Goal: Task Accomplishment & Management: Manage account settings

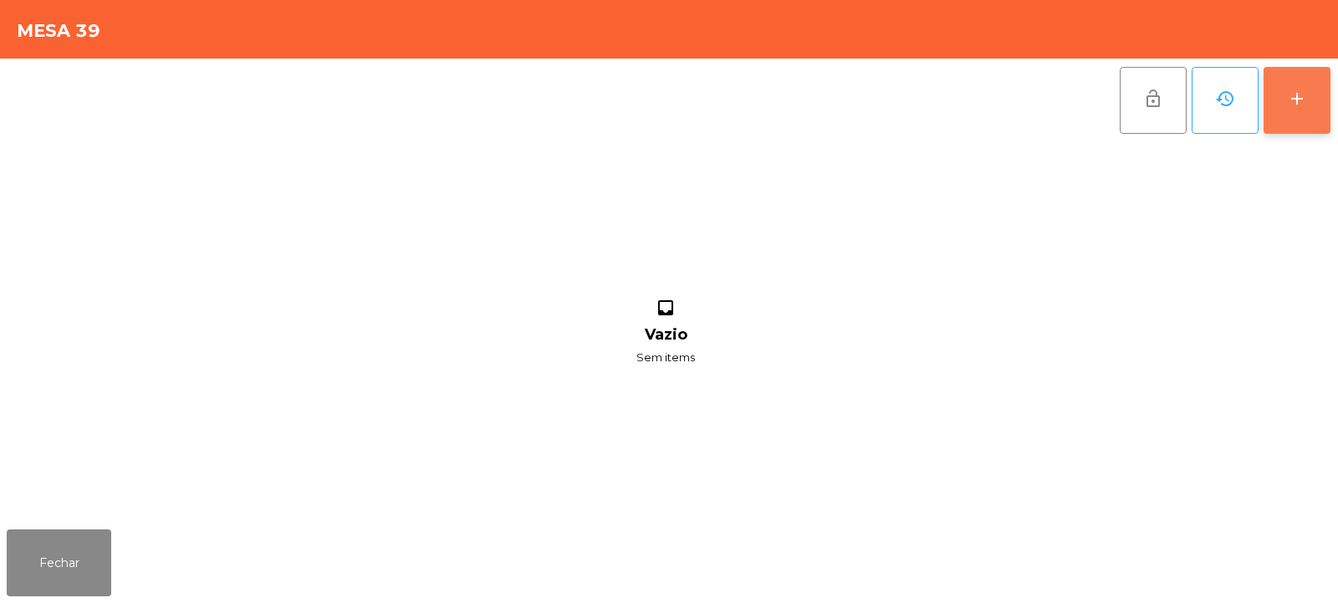
click at [1293, 104] on div "add" at bounding box center [1297, 99] width 20 height 20
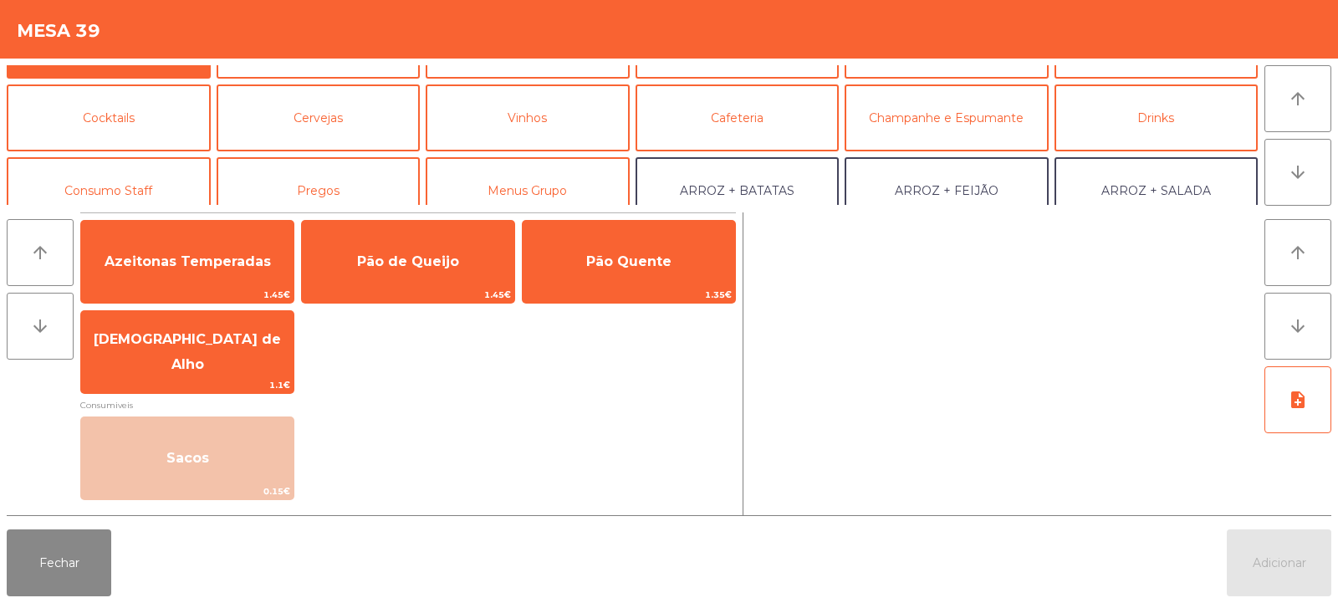
scroll to position [64, 0]
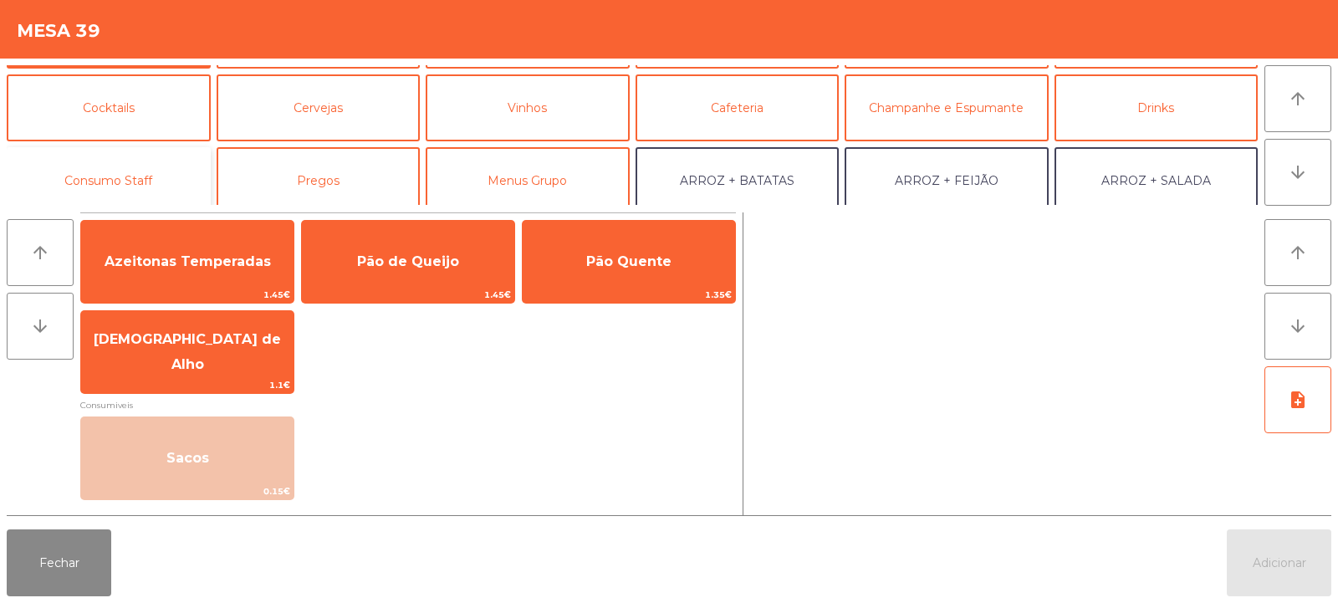
click at [125, 181] on button "Consumo Staff" at bounding box center [109, 180] width 204 height 67
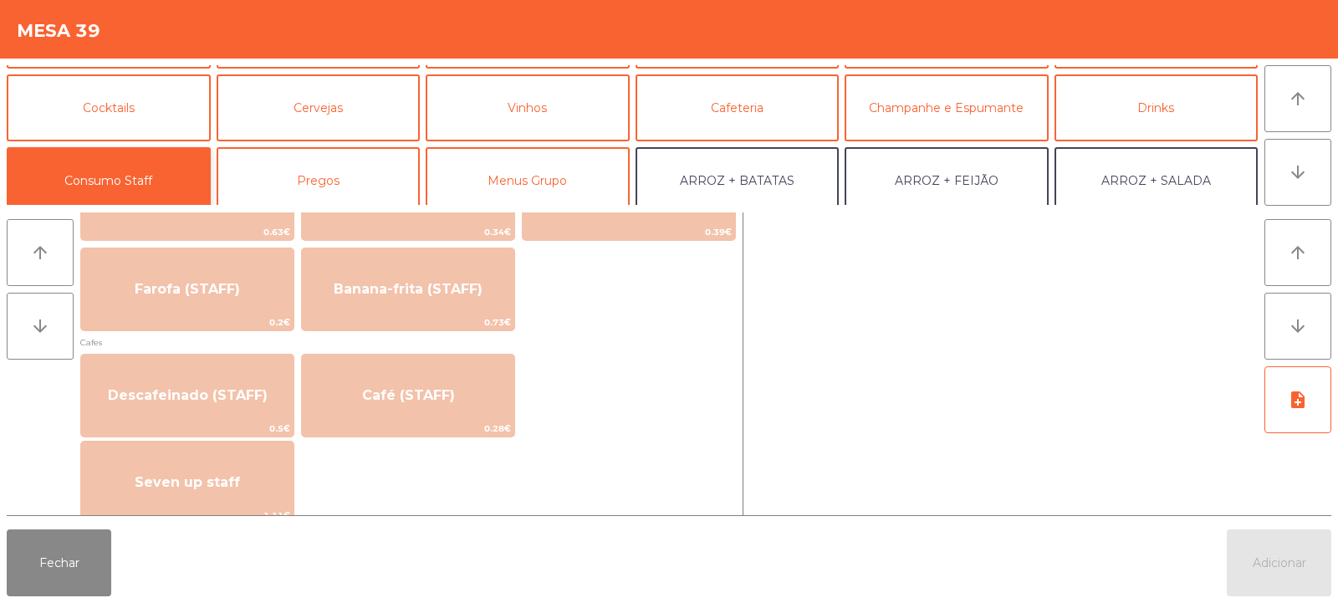
scroll to position [853, 0]
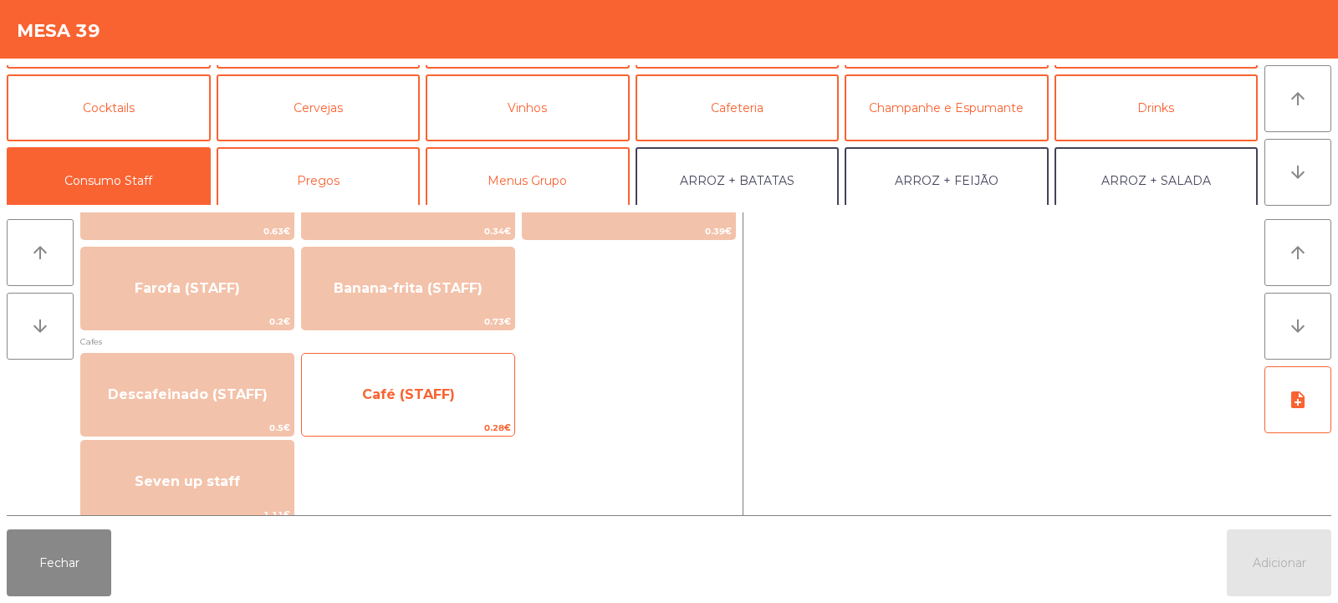
click at [389, 395] on span "Café (STAFF)" at bounding box center [408, 394] width 93 height 16
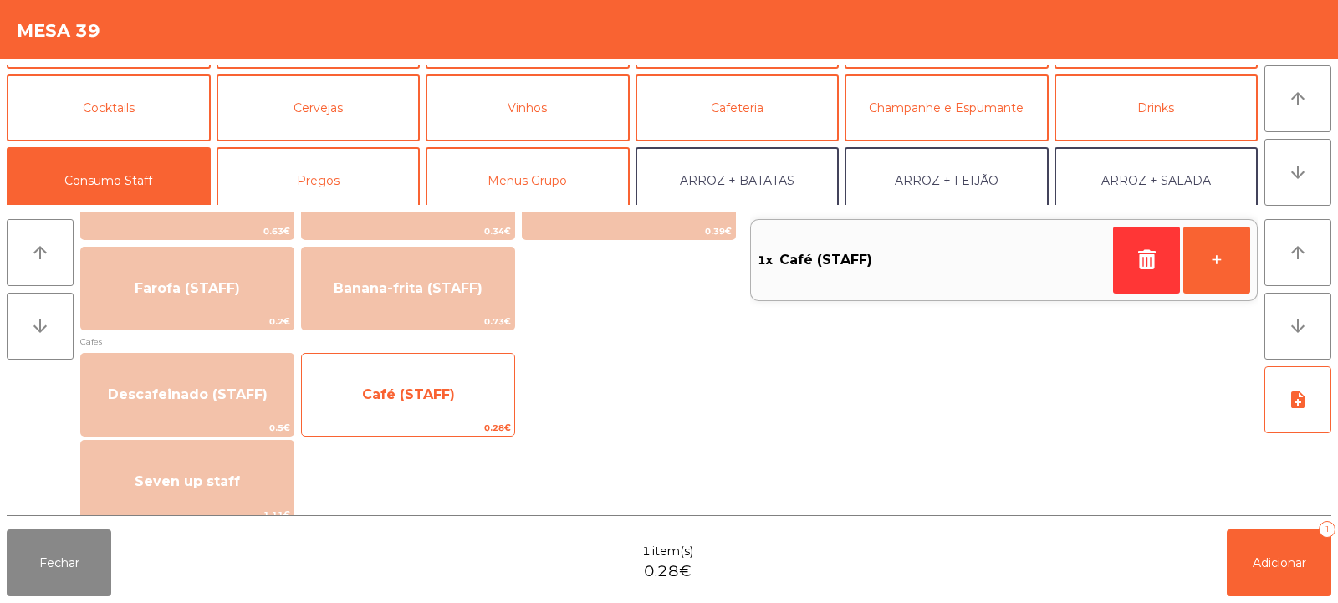
click at [368, 400] on span "Café (STAFF)" at bounding box center [408, 394] width 93 height 16
click at [359, 406] on span "Café (STAFF)" at bounding box center [408, 394] width 212 height 45
click at [360, 404] on span "Café (STAFF)" at bounding box center [408, 394] width 212 height 45
click at [365, 391] on span "Café (STAFF)" at bounding box center [408, 394] width 93 height 16
click at [380, 407] on span "Café (STAFF)" at bounding box center [408, 394] width 212 height 45
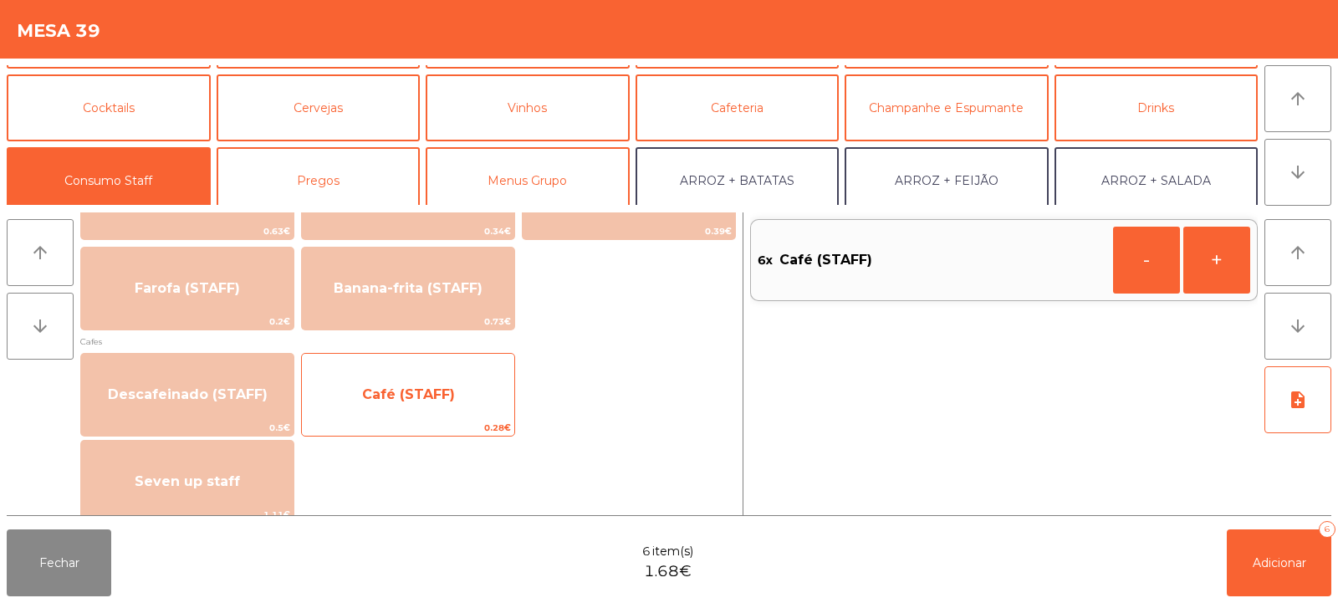
click at [378, 395] on span "Café (STAFF)" at bounding box center [408, 394] width 93 height 16
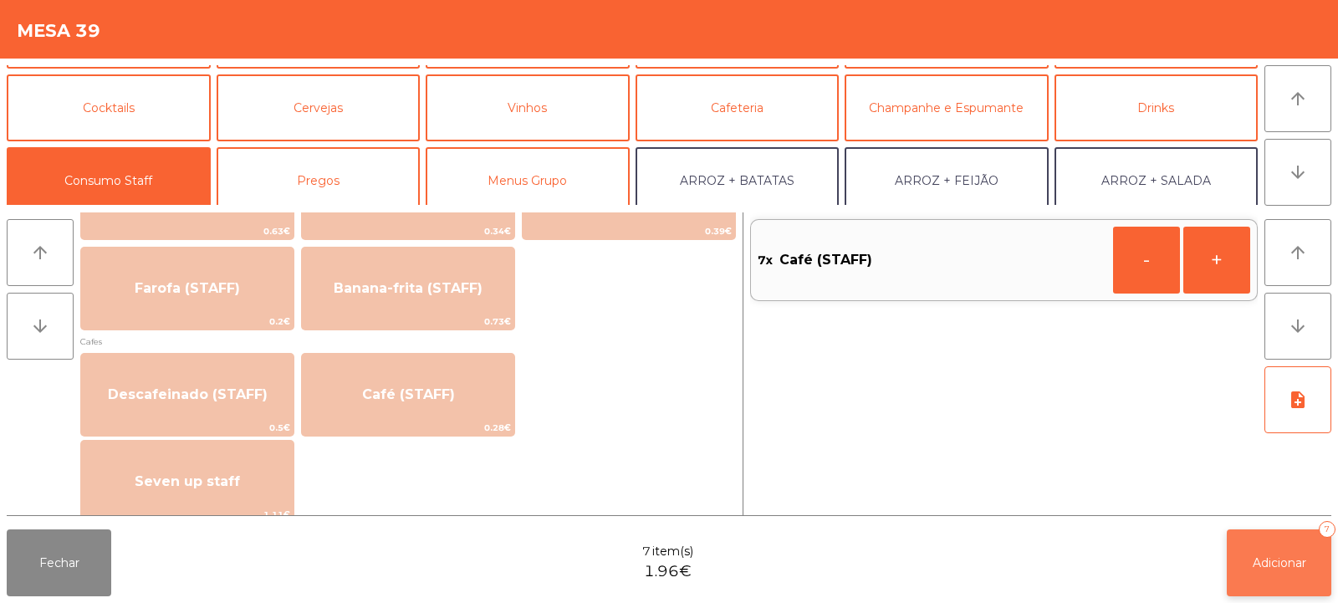
click at [1274, 555] on span "Adicionar" at bounding box center [1280, 562] width 54 height 15
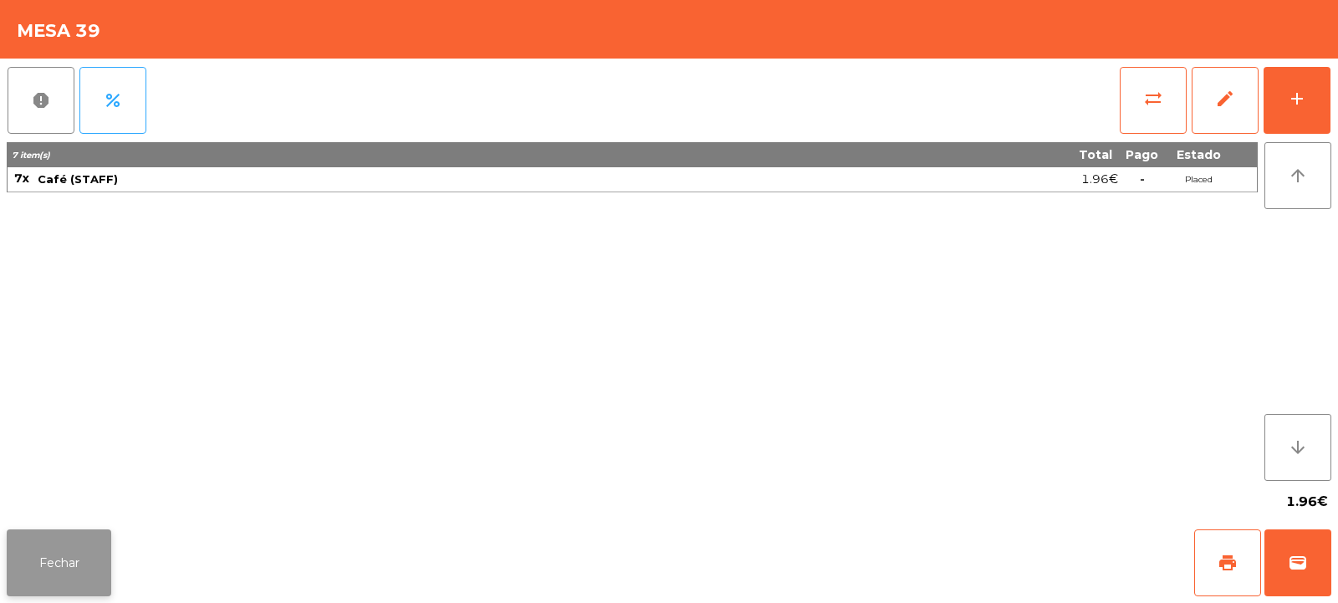
click at [74, 547] on button "Fechar" at bounding box center [59, 562] width 105 height 67
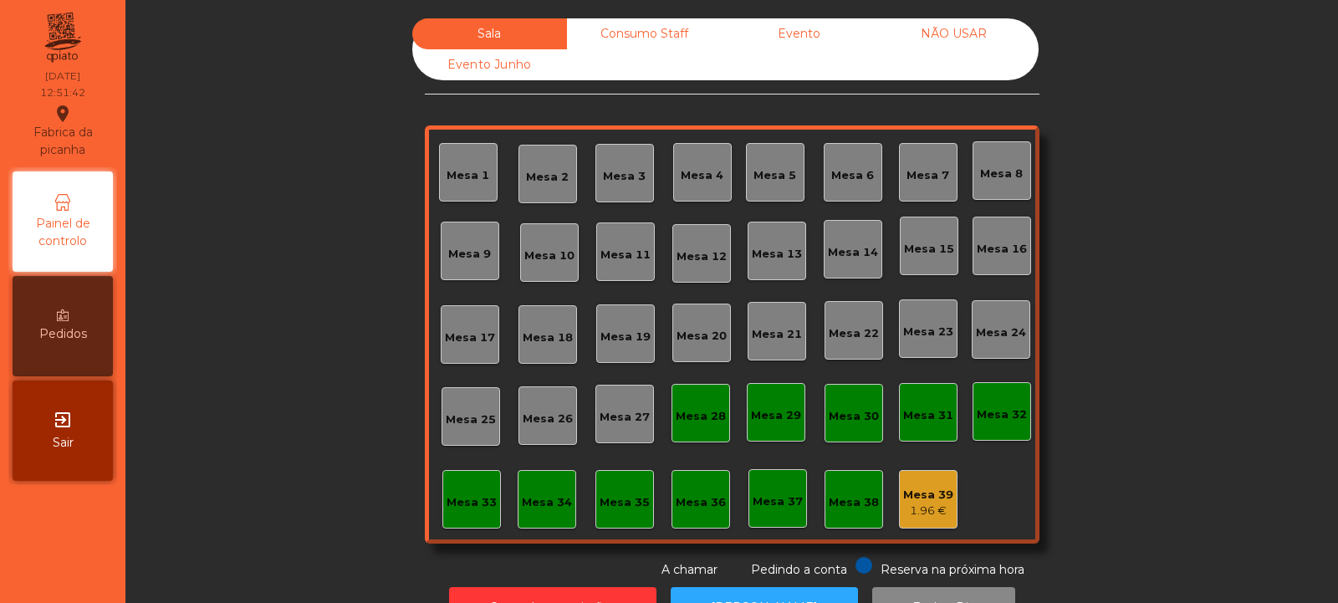
click at [845, 247] on div "Mesa 14" at bounding box center [853, 252] width 50 height 17
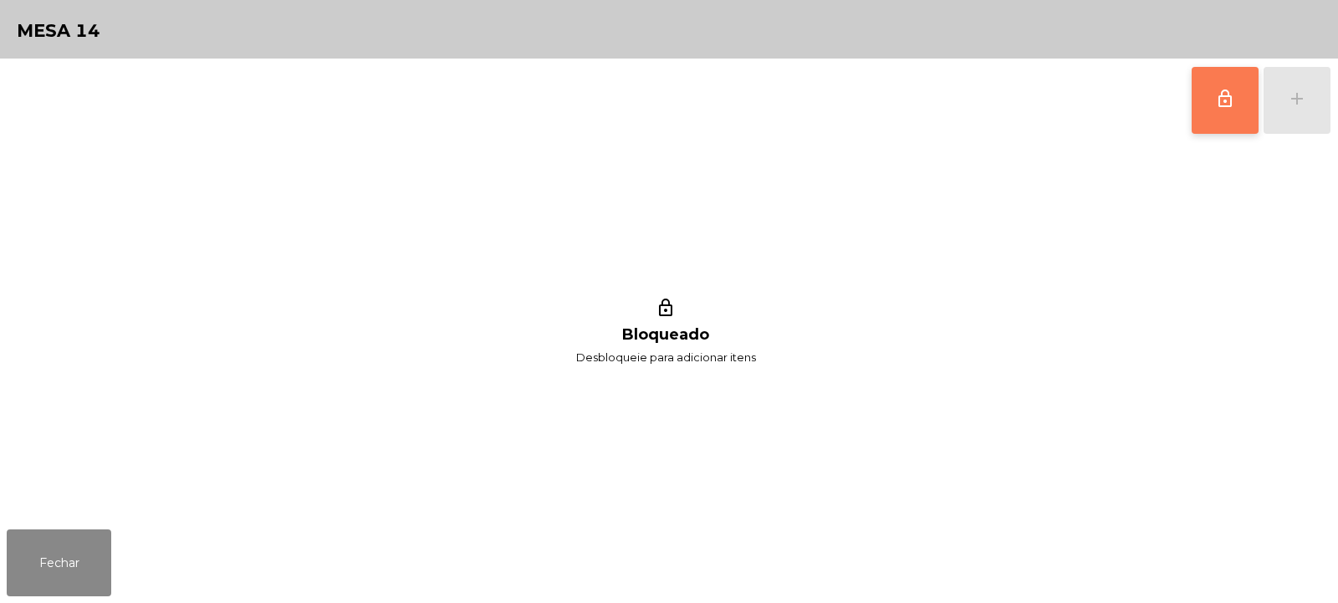
click at [1209, 110] on button "lock_outline" at bounding box center [1225, 100] width 67 height 67
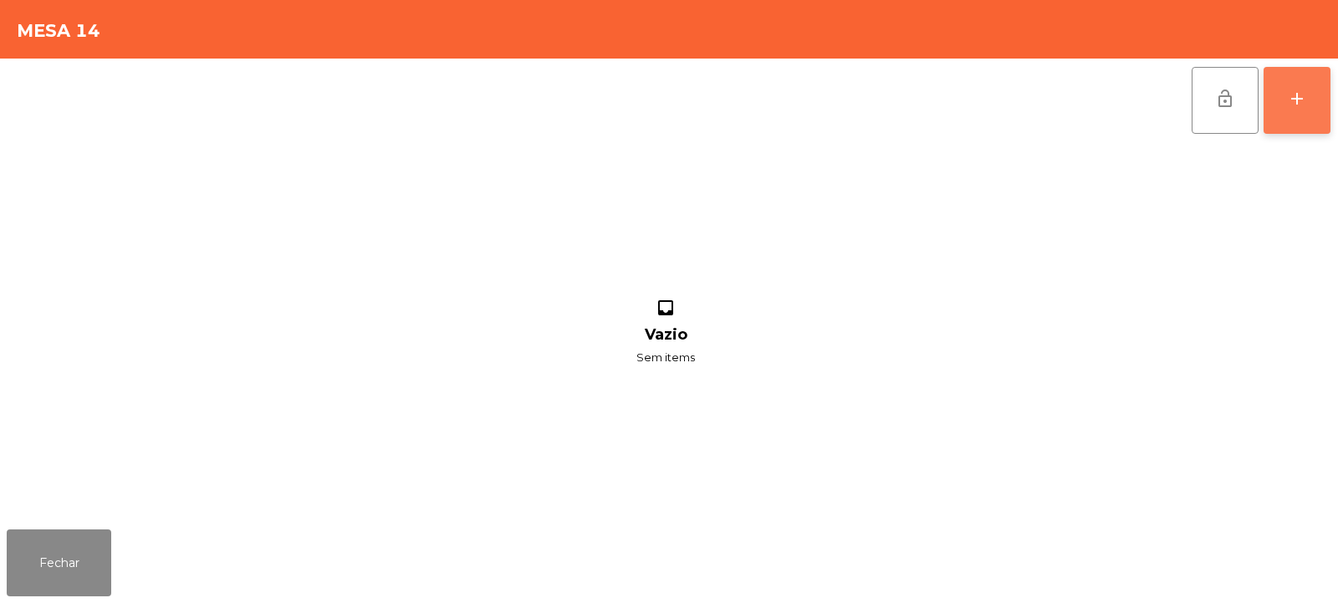
click at [1298, 91] on div "add" at bounding box center [1297, 99] width 20 height 20
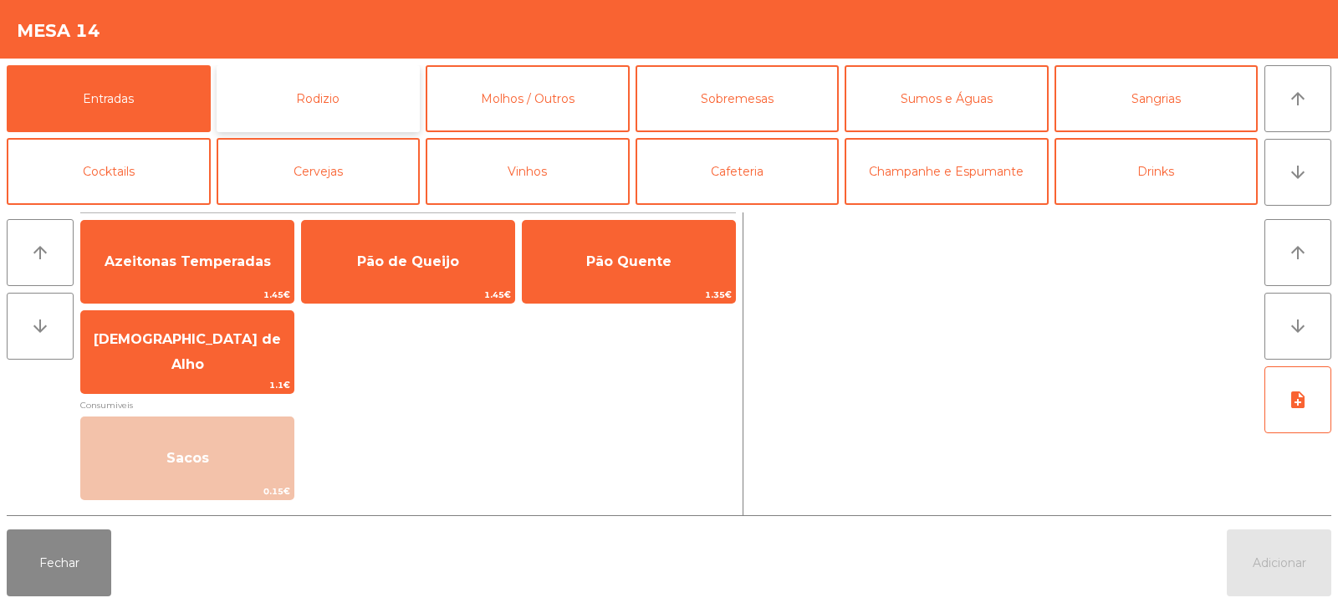
click at [324, 97] on button "Rodizio" at bounding box center [319, 98] width 204 height 67
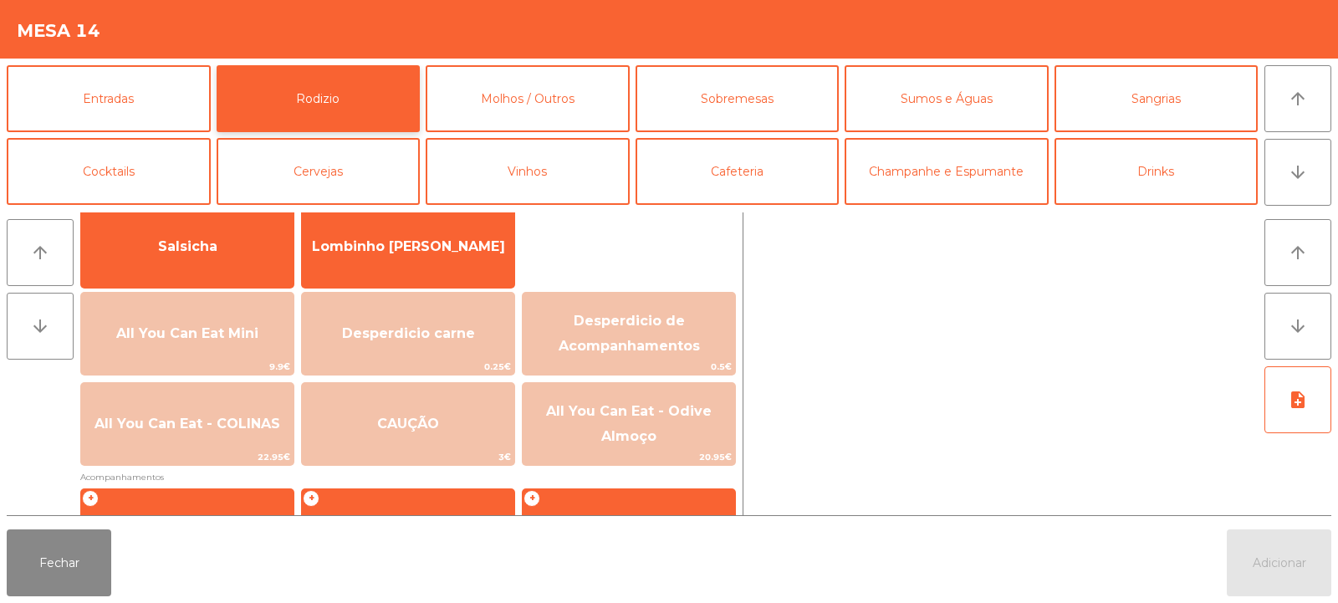
scroll to position [144, 0]
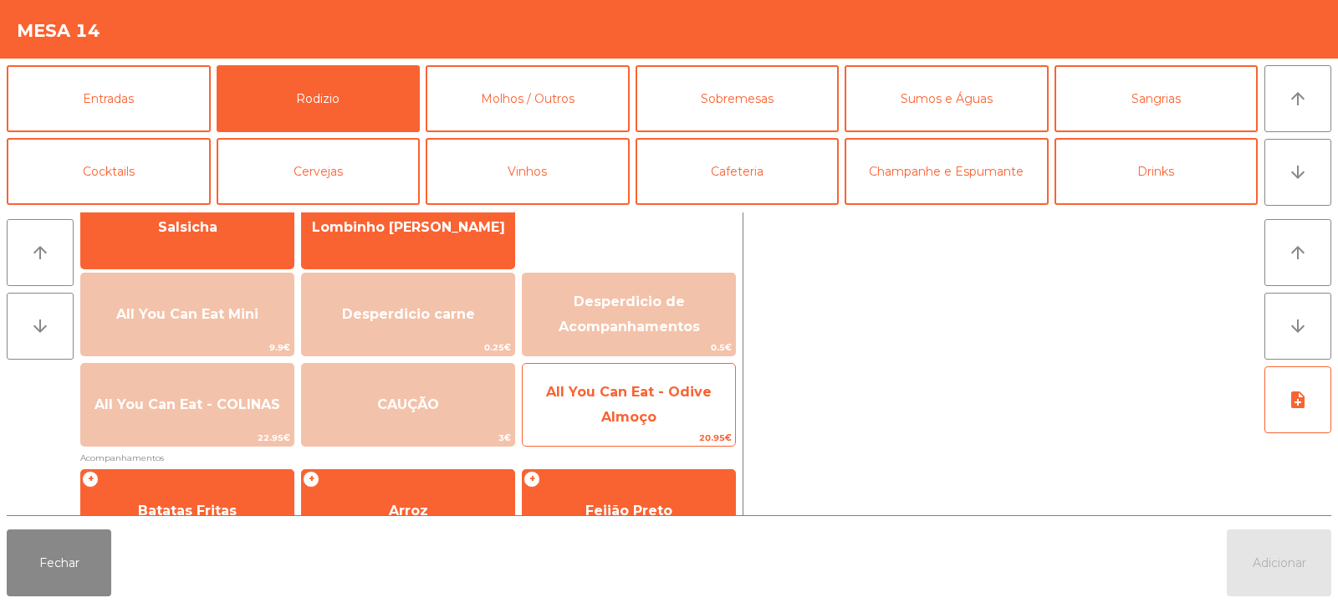
click at [643, 419] on span "All You Can Eat - Odive Almoço" at bounding box center [629, 404] width 166 height 41
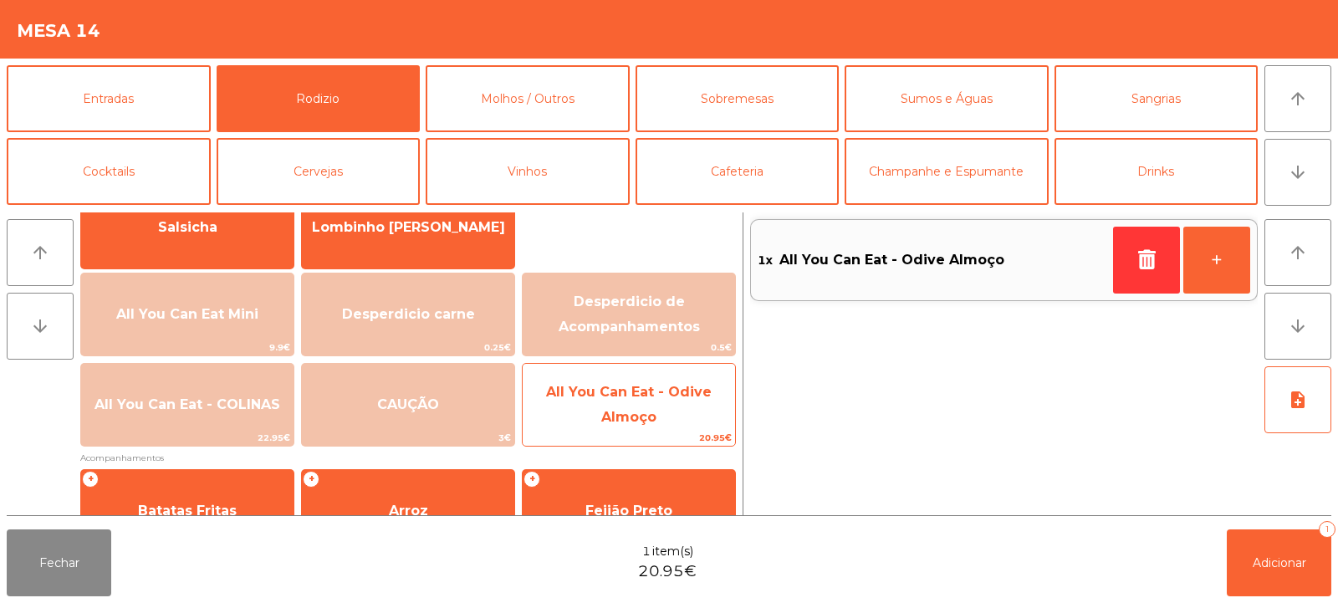
click at [630, 411] on span "All You Can Eat - Odive Almoço" at bounding box center [629, 404] width 166 height 41
click at [620, 415] on span "All You Can Eat - Odive Almoço" at bounding box center [629, 404] width 166 height 41
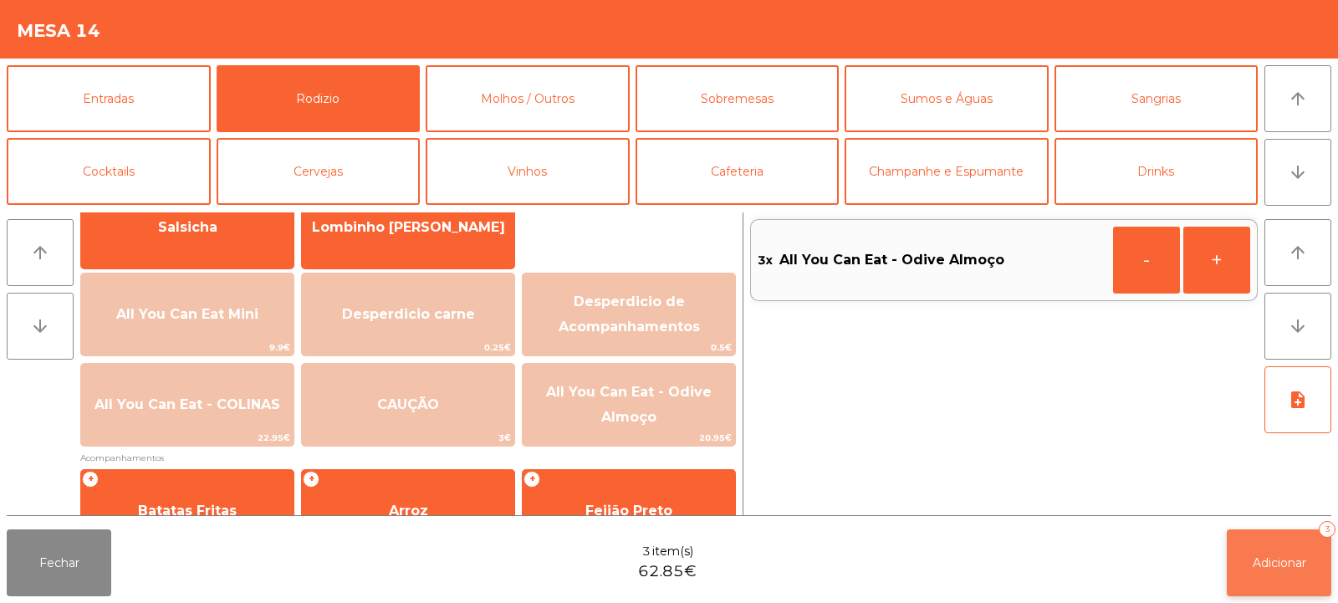
click at [1283, 556] on span "Adicionar" at bounding box center [1280, 562] width 54 height 15
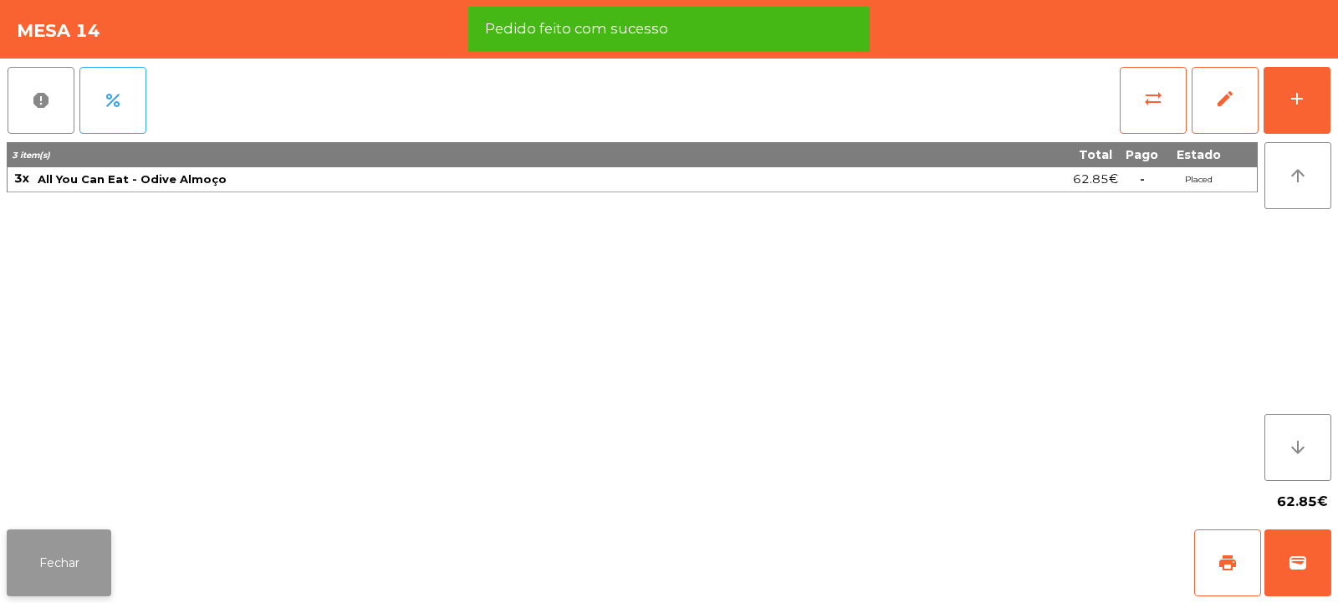
click at [53, 559] on button "Fechar" at bounding box center [59, 562] width 105 height 67
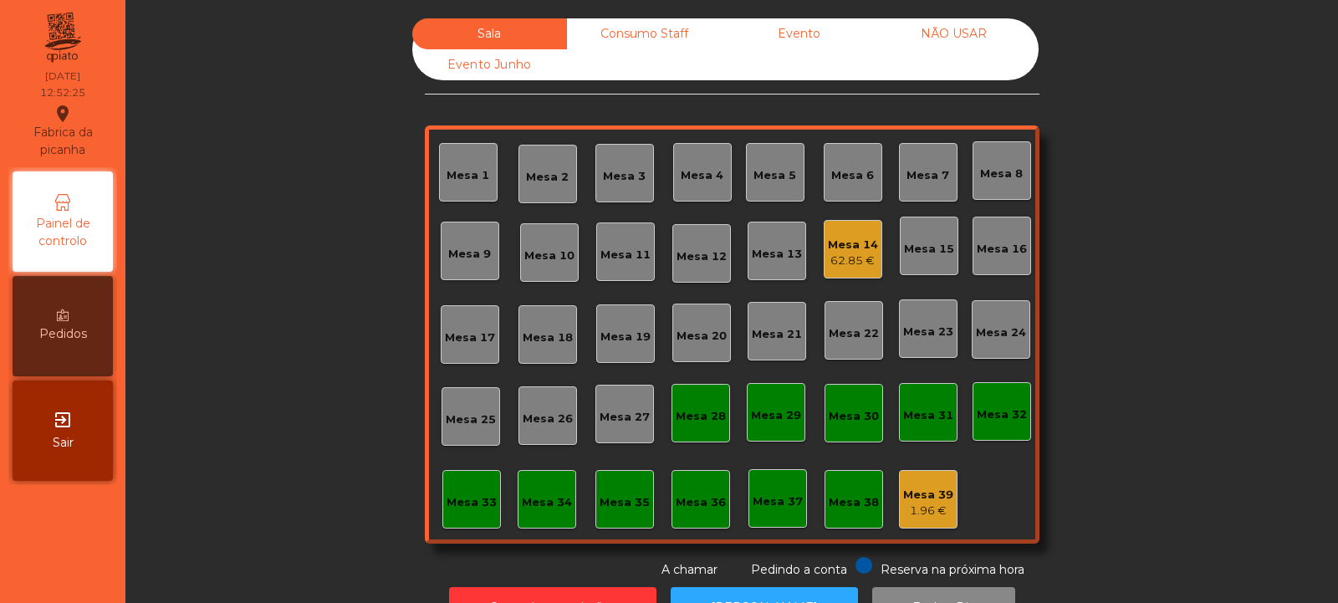
click at [836, 258] on div "62.85 €" at bounding box center [853, 261] width 50 height 17
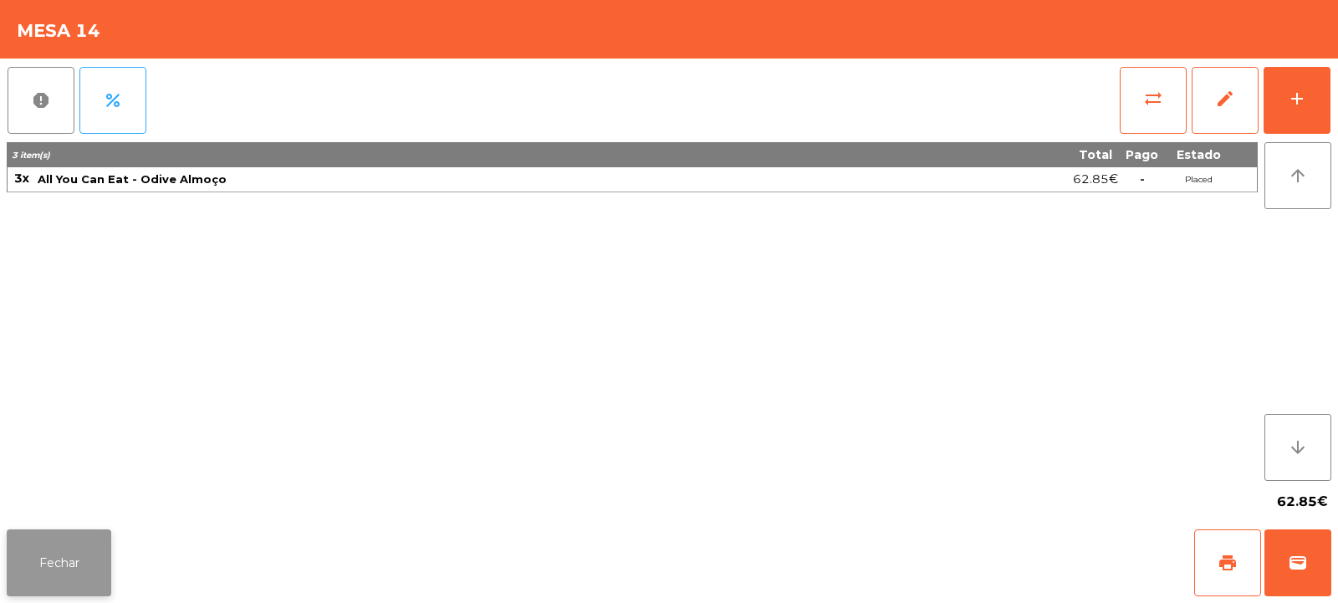
click at [67, 564] on button "Fechar" at bounding box center [59, 562] width 105 height 67
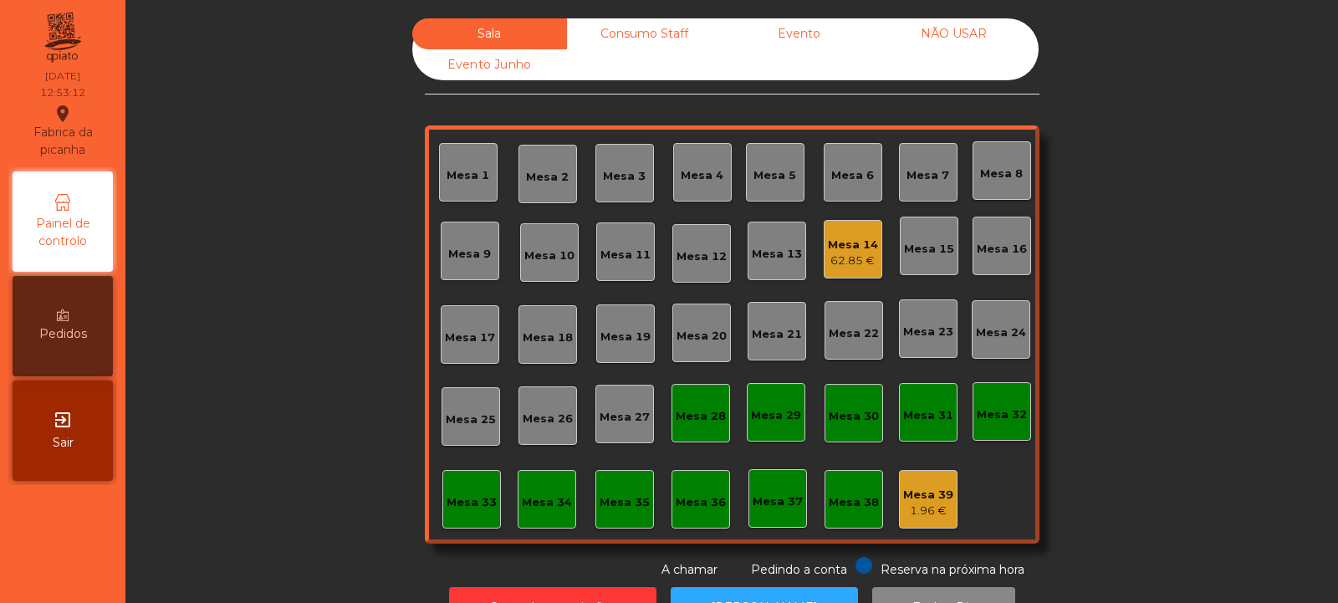
click at [283, 256] on div "Sala Consumo Staff Evento NÃO USAR Evento Junho Mesa 1 Mesa 2 Mesa 3 Mesa 4 Mes…" at bounding box center [731, 298] width 1167 height 560
click at [850, 227] on div "Mesa 14 62.85 €" at bounding box center [853, 249] width 59 height 59
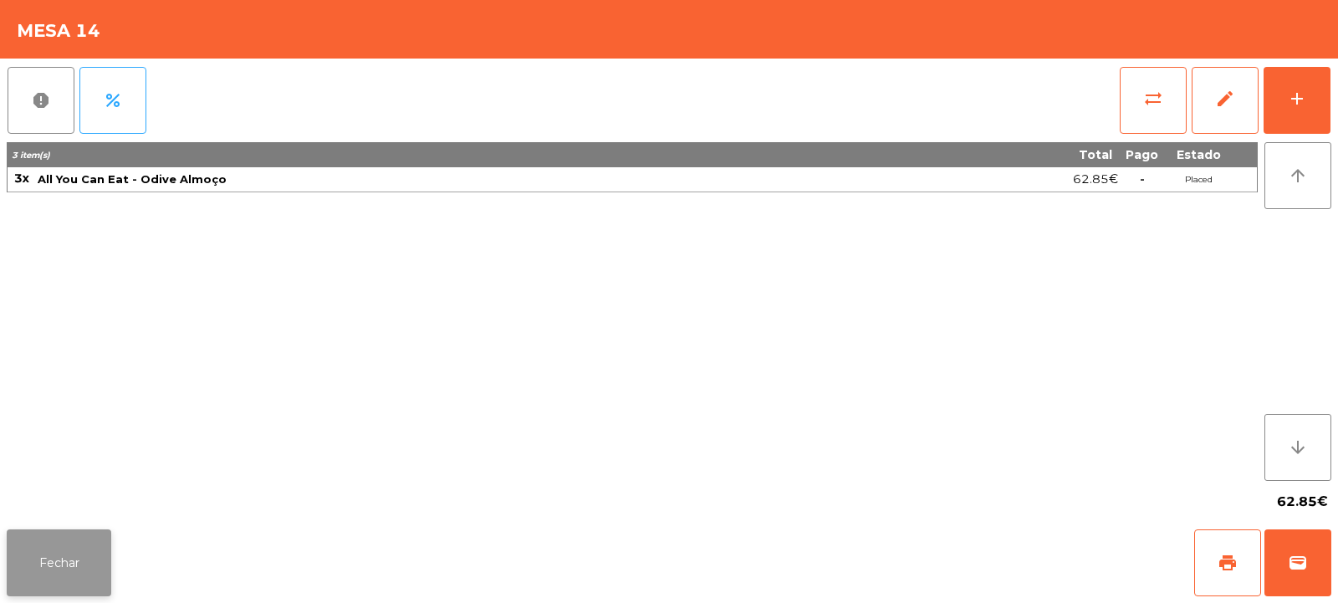
click at [66, 553] on button "Fechar" at bounding box center [59, 562] width 105 height 67
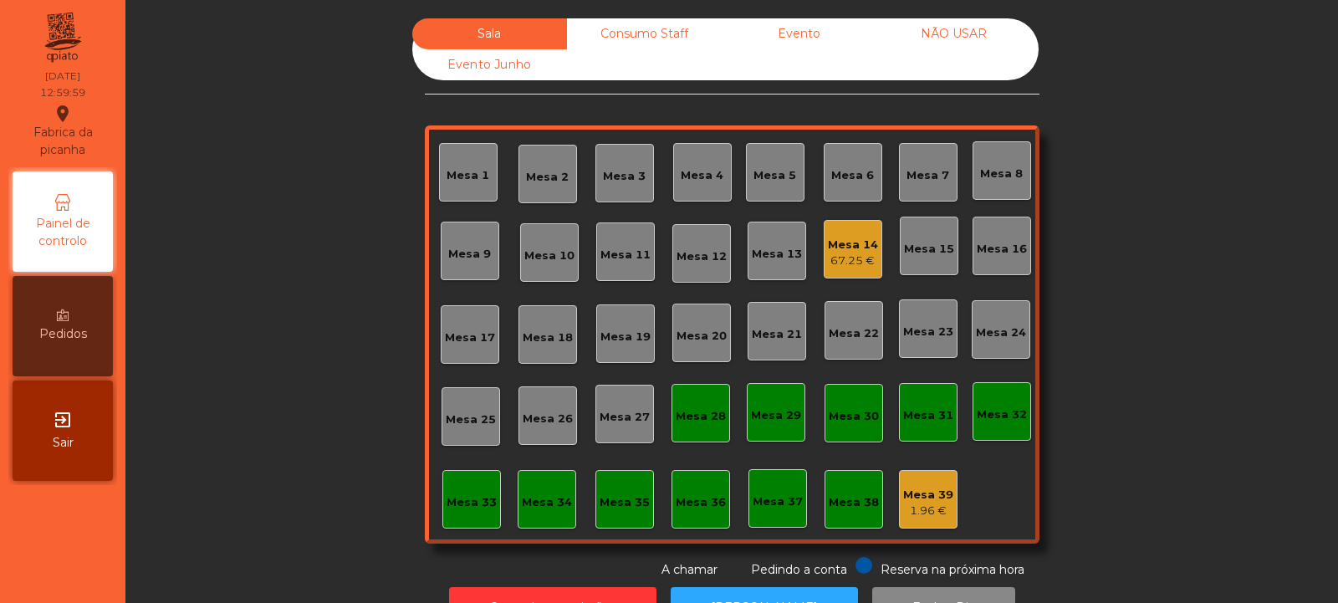
click at [653, 34] on div "Consumo Staff" at bounding box center [644, 33] width 155 height 31
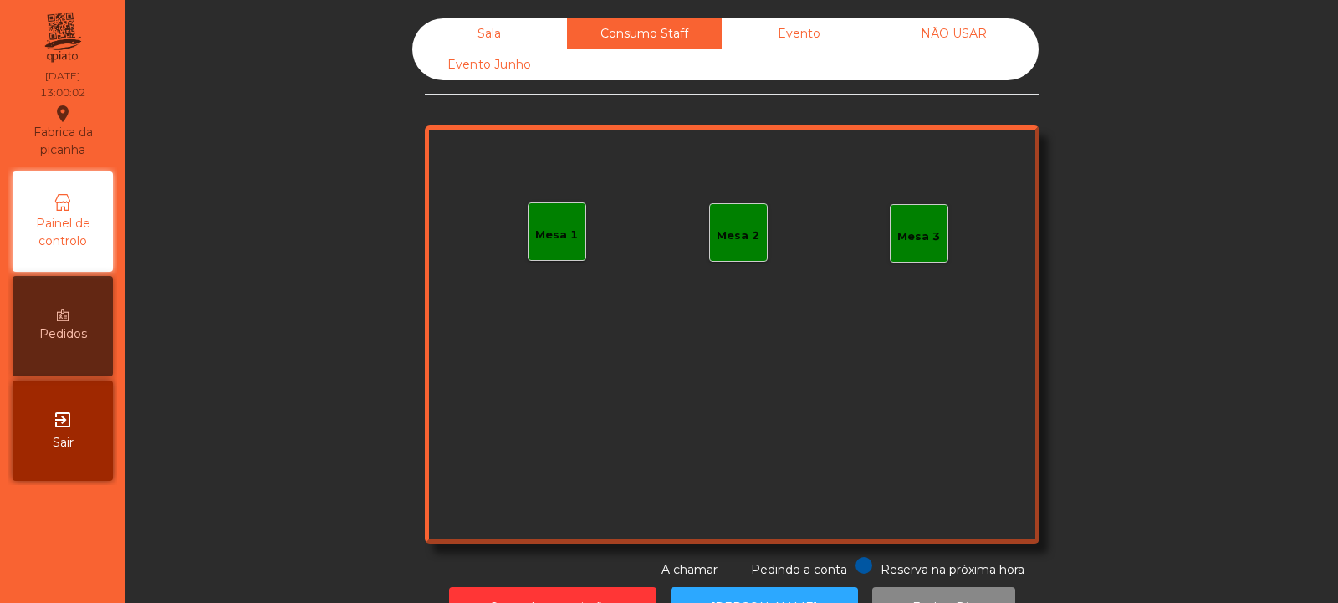
click at [912, 234] on div "Mesa 3" at bounding box center [918, 236] width 43 height 17
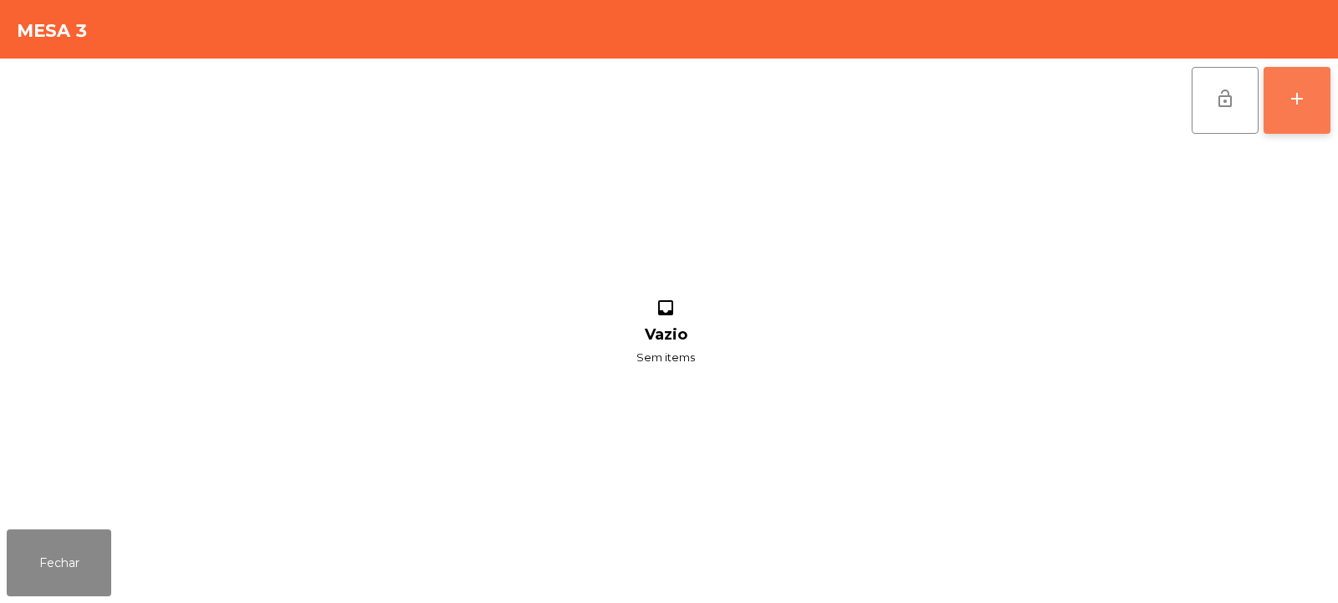
click at [1302, 108] on div "add" at bounding box center [1297, 99] width 20 height 20
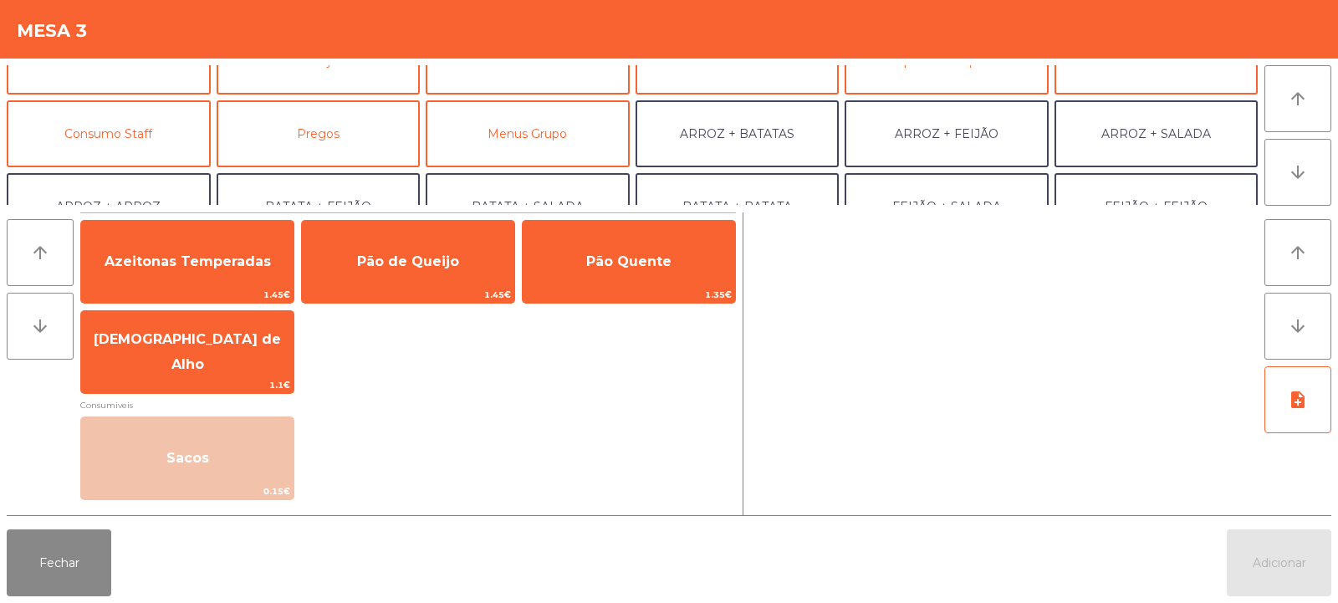
scroll to position [120, 0]
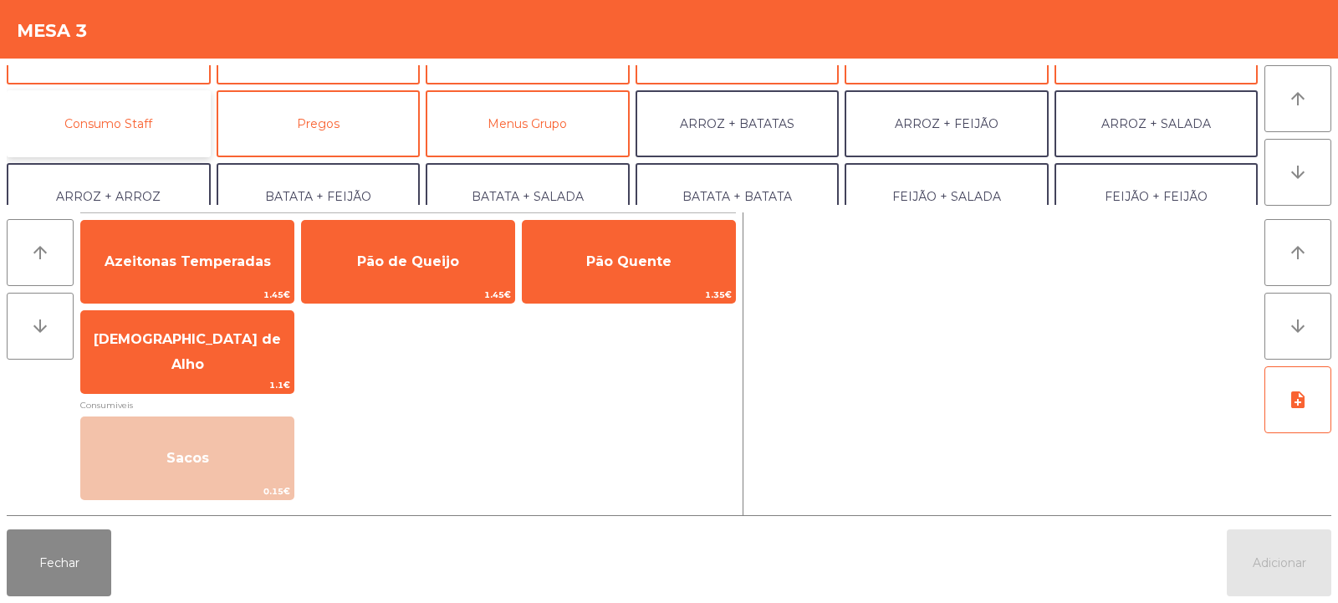
click at [117, 105] on button "Consumo Staff" at bounding box center [109, 123] width 204 height 67
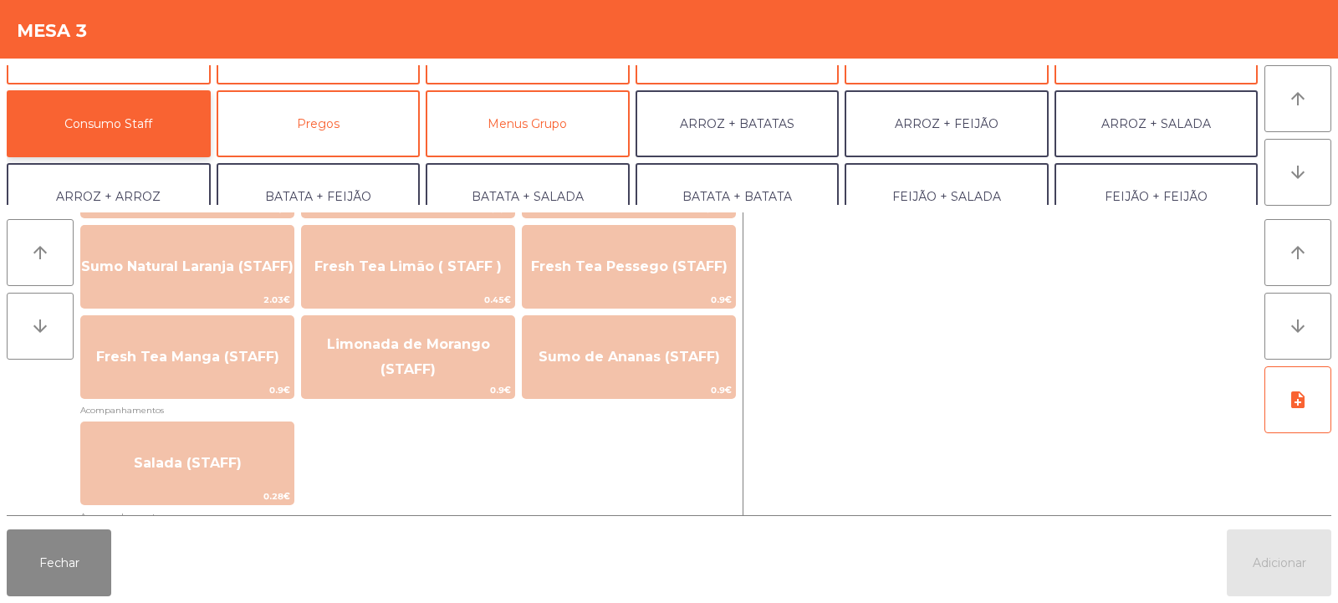
scroll to position [494, 0]
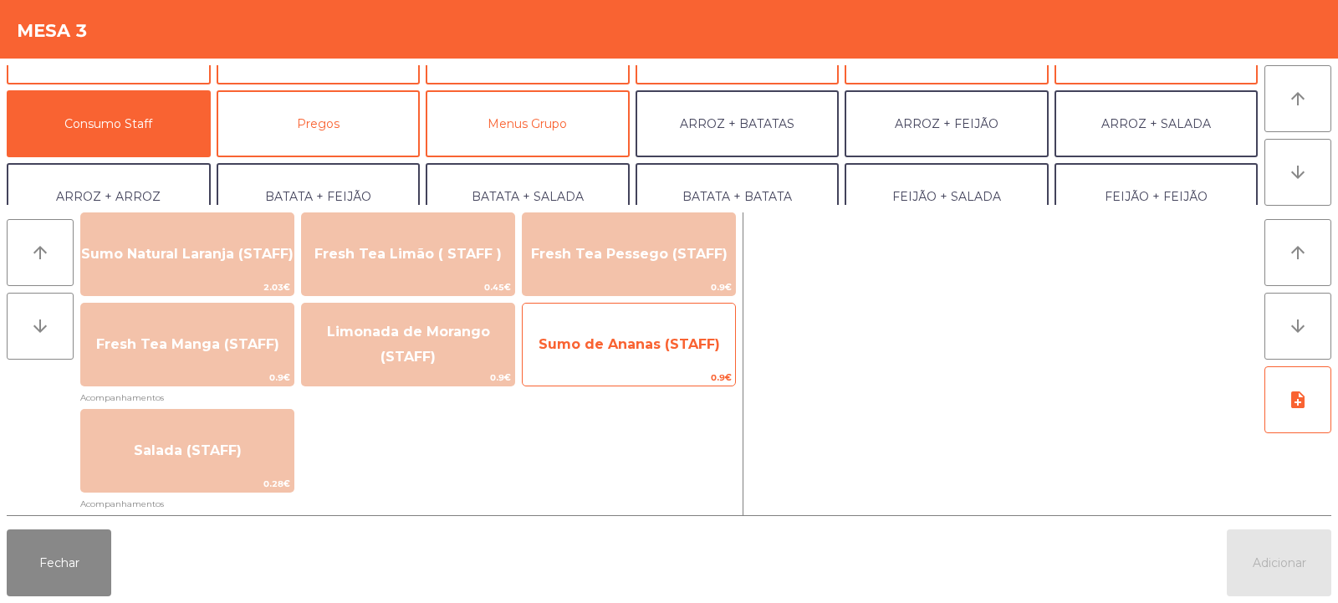
click at [650, 339] on span "Sumo de Ananas (STAFF)" at bounding box center [628, 344] width 181 height 16
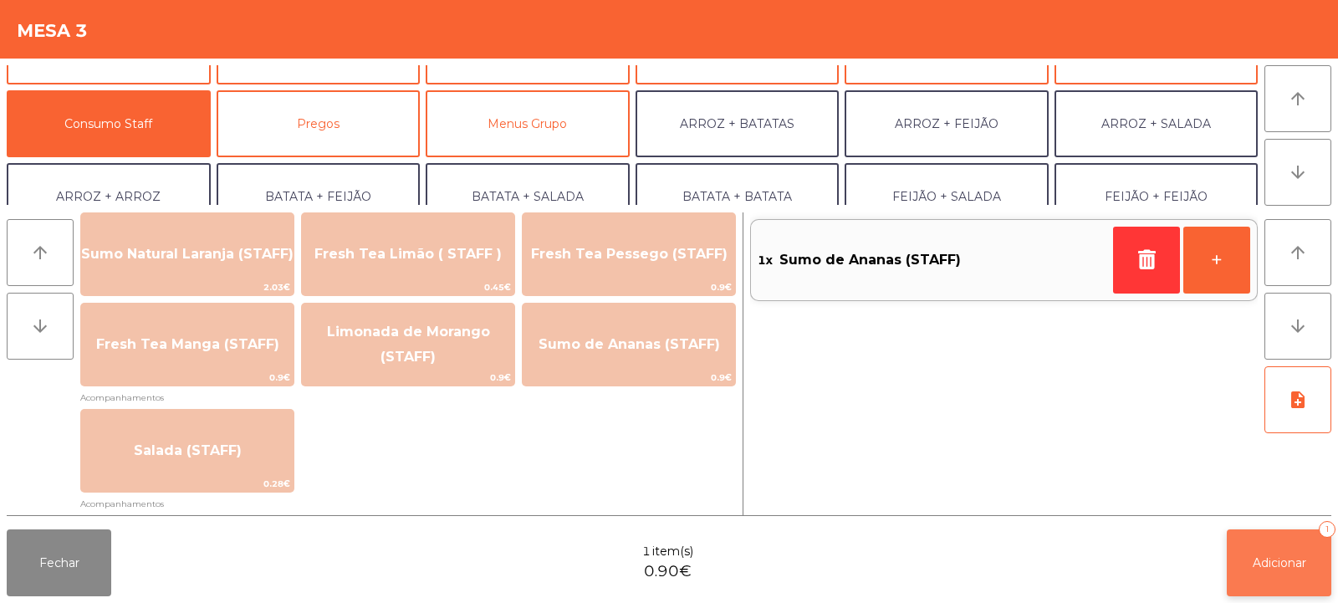
click at [1253, 561] on span "Adicionar" at bounding box center [1280, 562] width 54 height 15
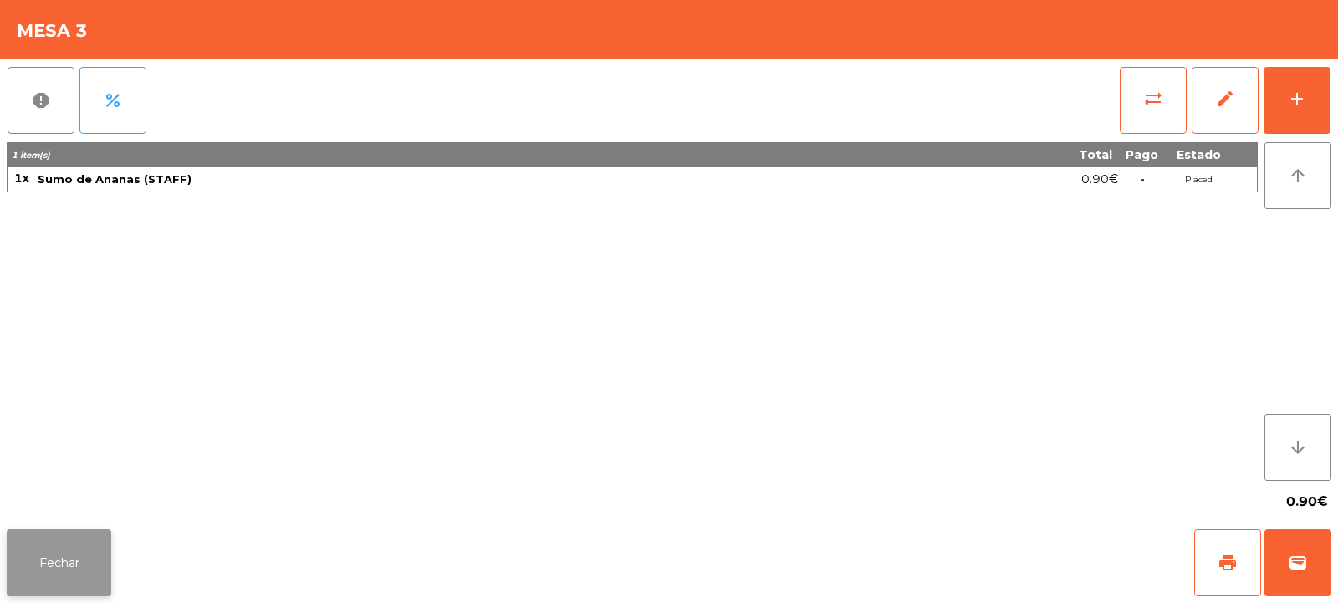
click at [70, 554] on button "Fechar" at bounding box center [59, 562] width 105 height 67
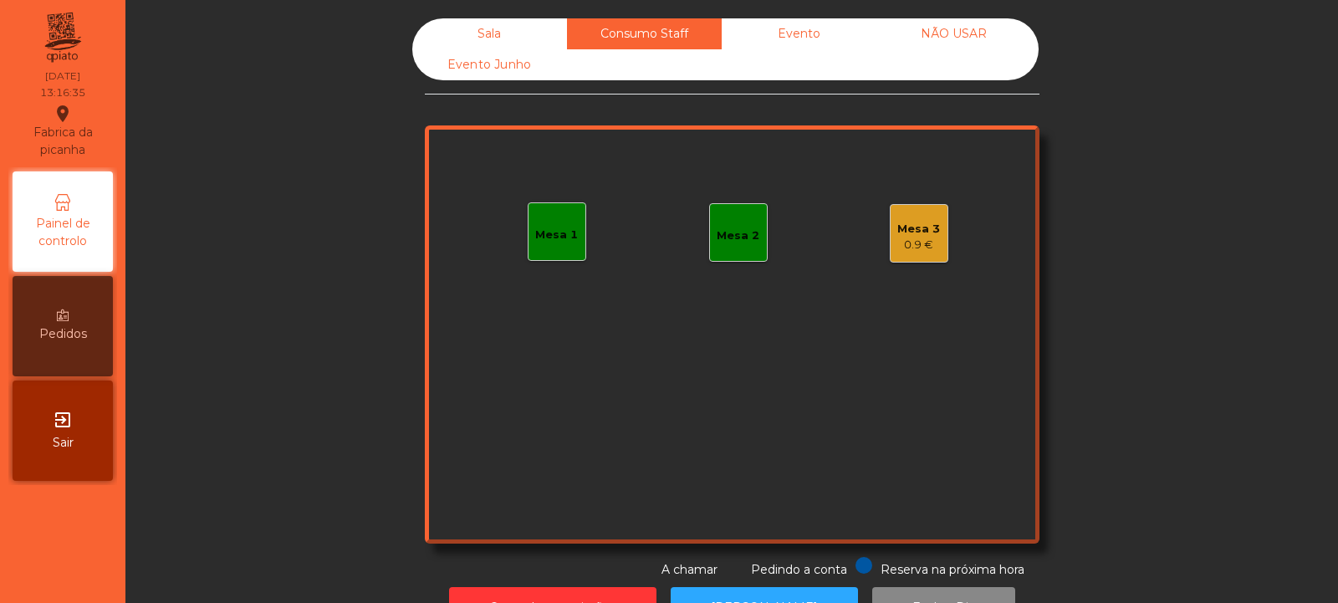
click at [485, 34] on div "Sala" at bounding box center [489, 33] width 155 height 31
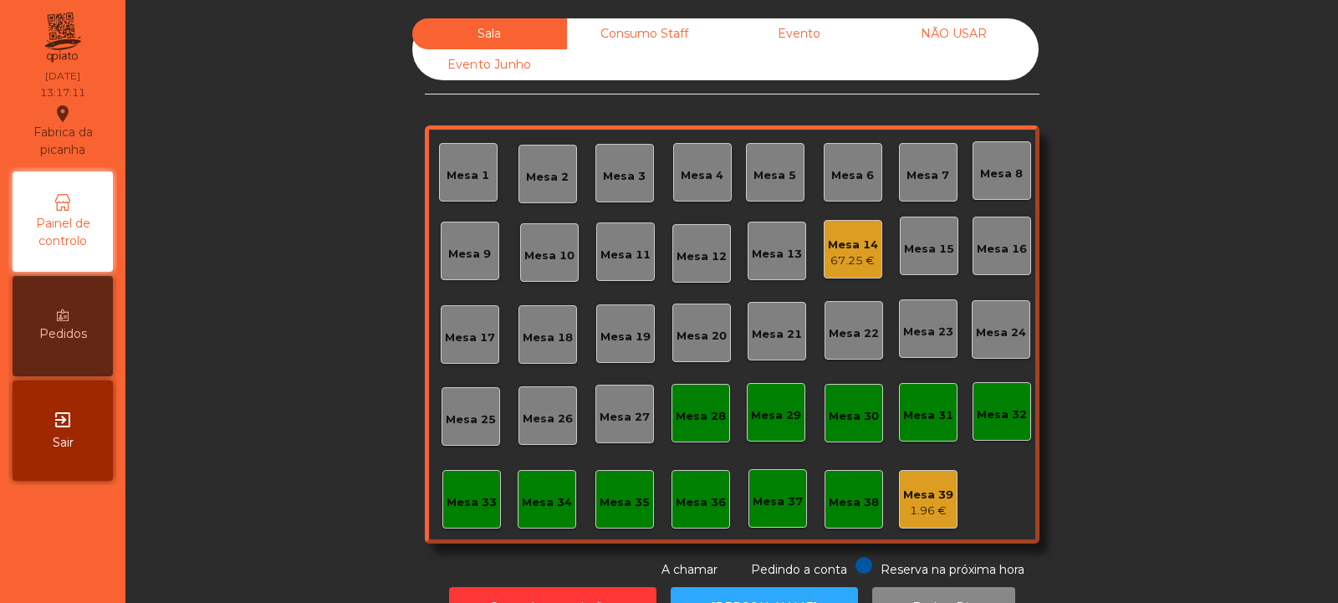
click at [1003, 185] on div "Mesa 8" at bounding box center [1001, 170] width 59 height 59
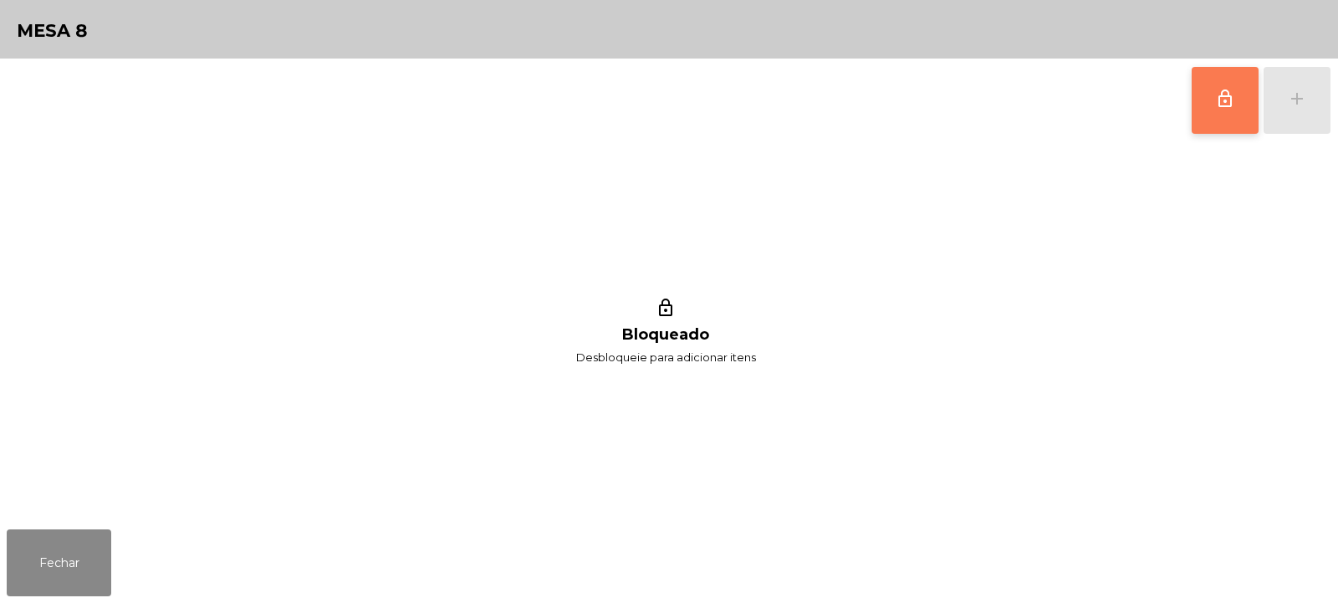
click at [1208, 89] on button "lock_outline" at bounding box center [1225, 100] width 67 height 67
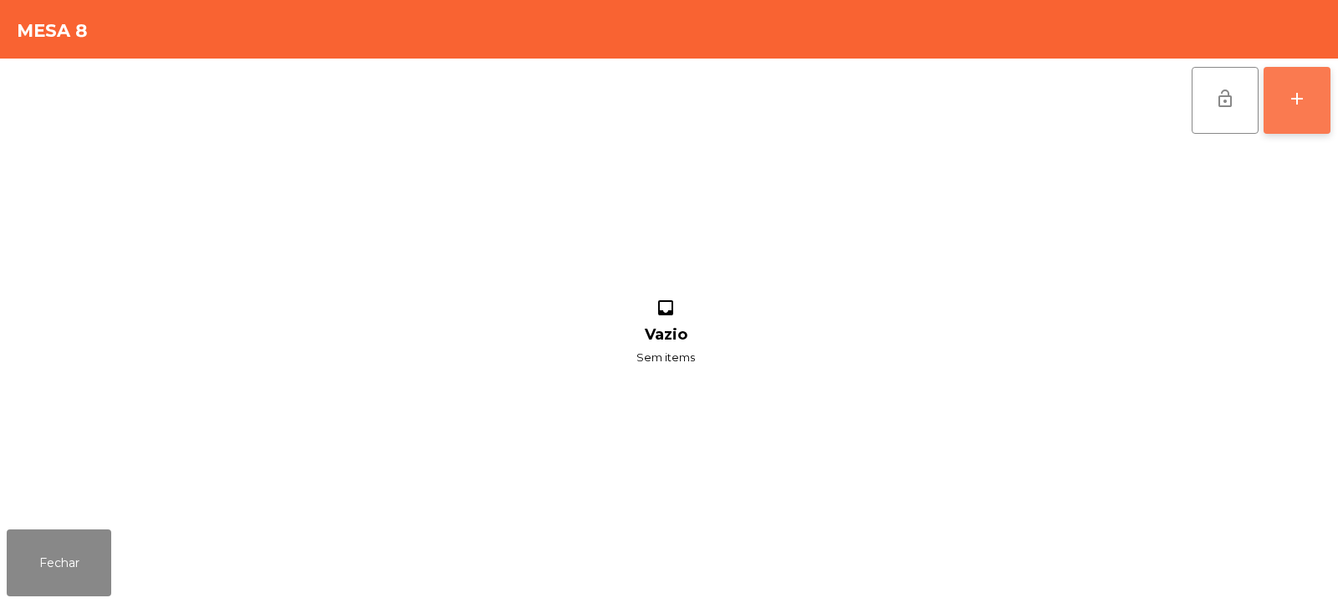
click at [1308, 98] on button "add" at bounding box center [1296, 100] width 67 height 67
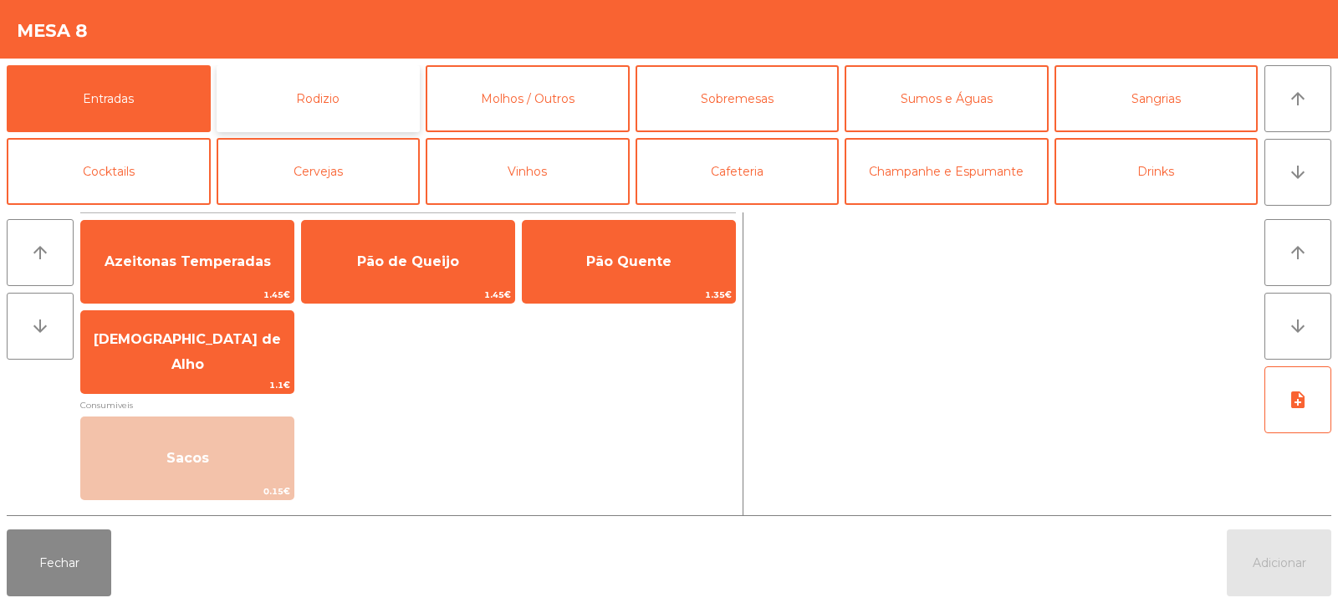
click at [319, 84] on button "Rodizio" at bounding box center [319, 98] width 204 height 67
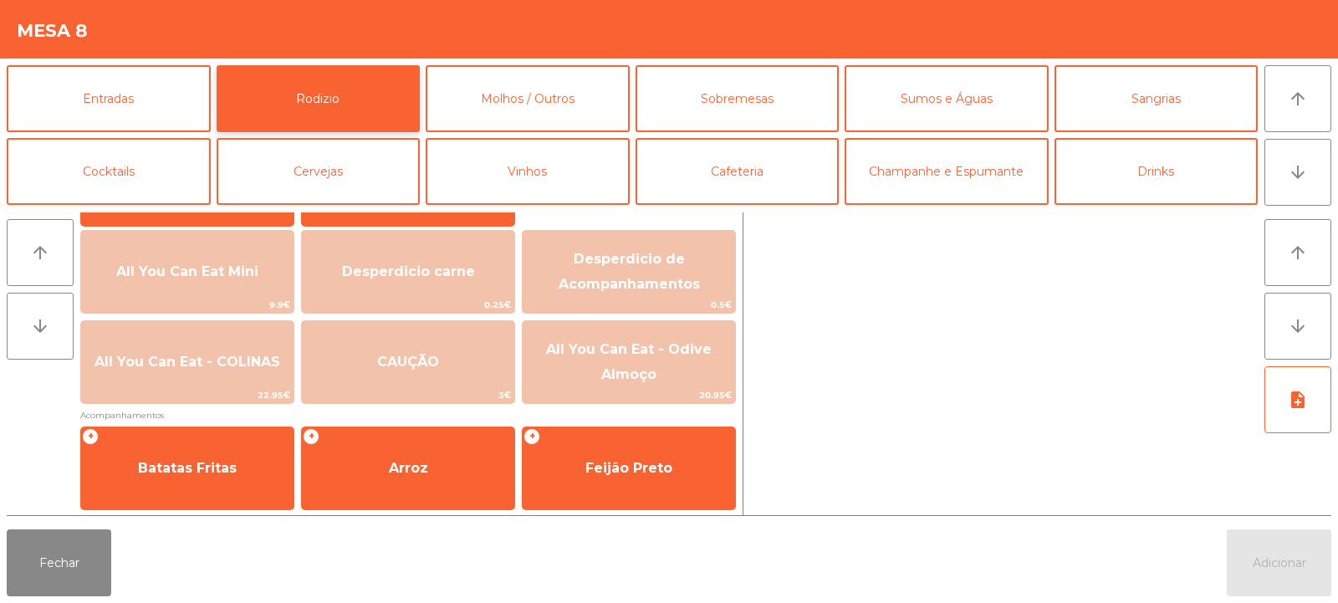
scroll to position [211, 0]
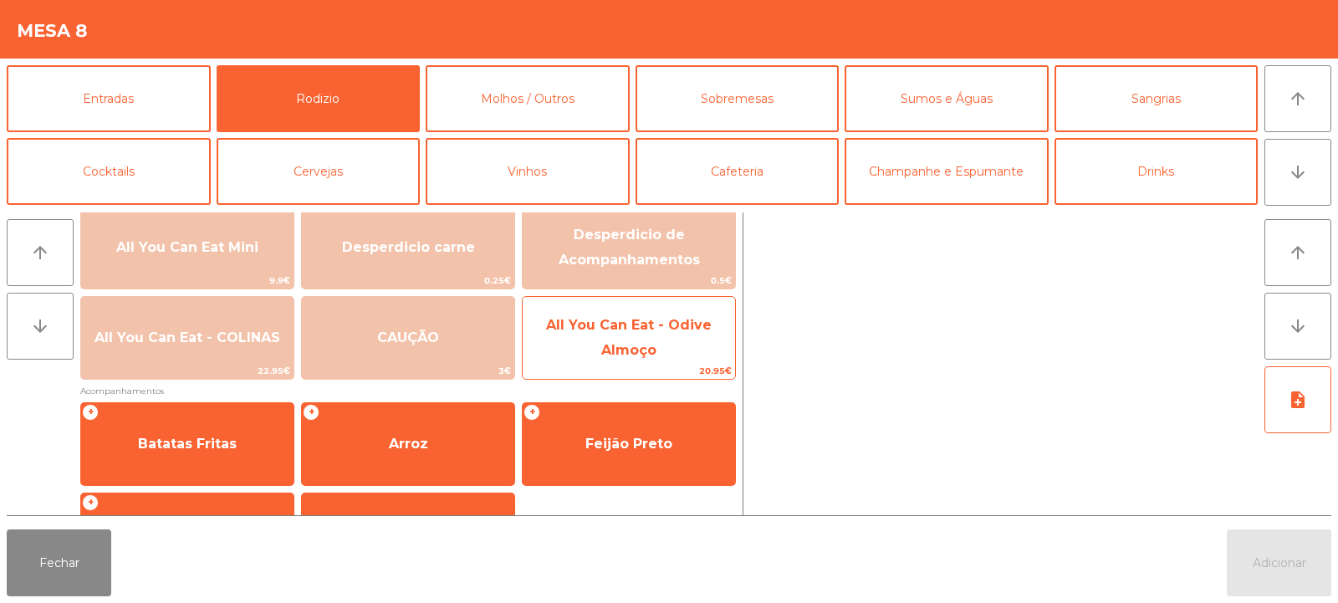
click at [673, 330] on span "All You Can Eat - Odive Almoço" at bounding box center [629, 337] width 166 height 41
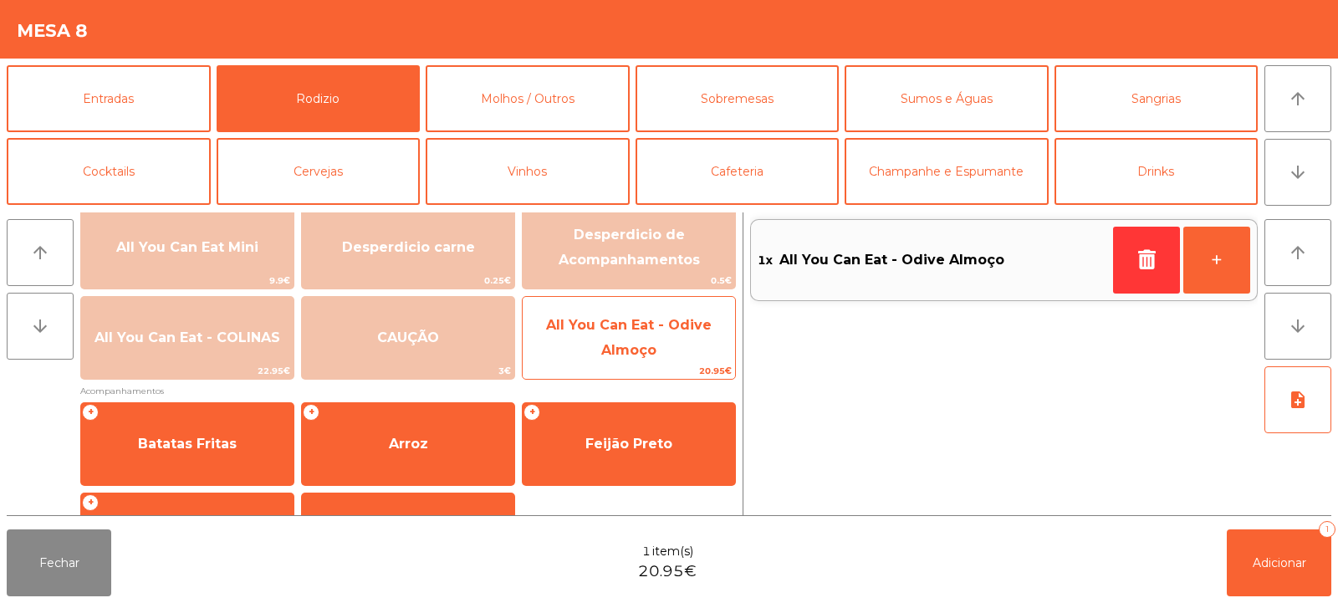
click at [644, 344] on span "All You Can Eat - Odive Almoço" at bounding box center [629, 337] width 166 height 41
click at [608, 367] on span "20.95€" at bounding box center [629, 371] width 212 height 16
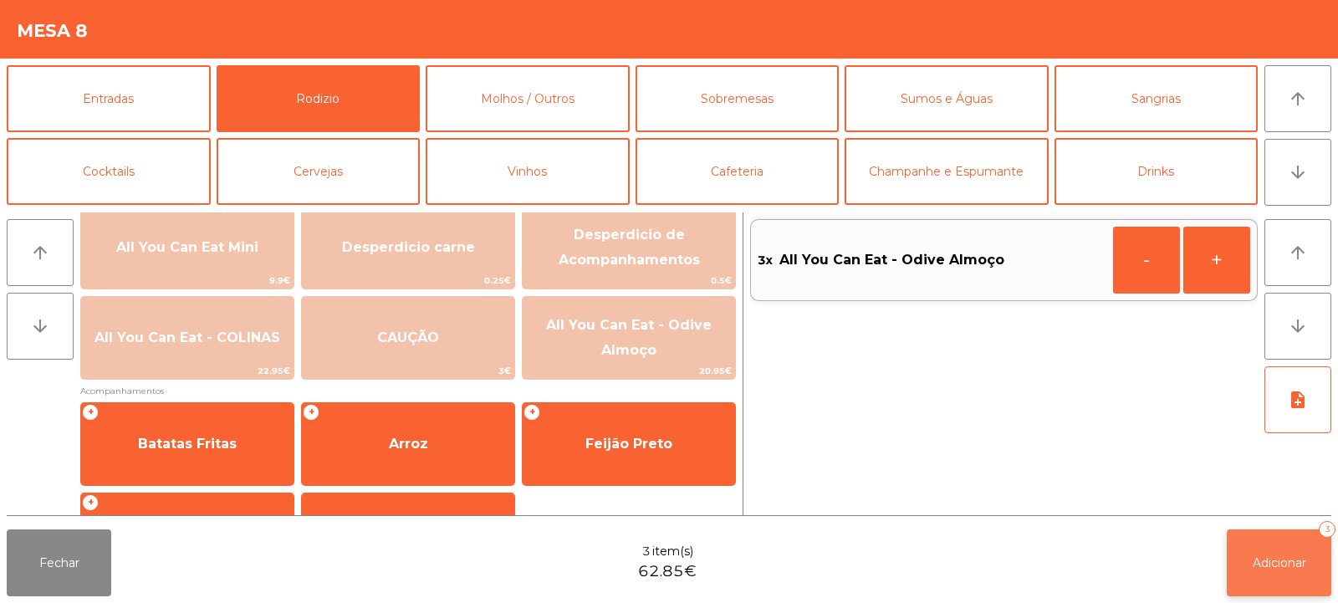
click at [1276, 562] on span "Adicionar" at bounding box center [1280, 562] width 54 height 15
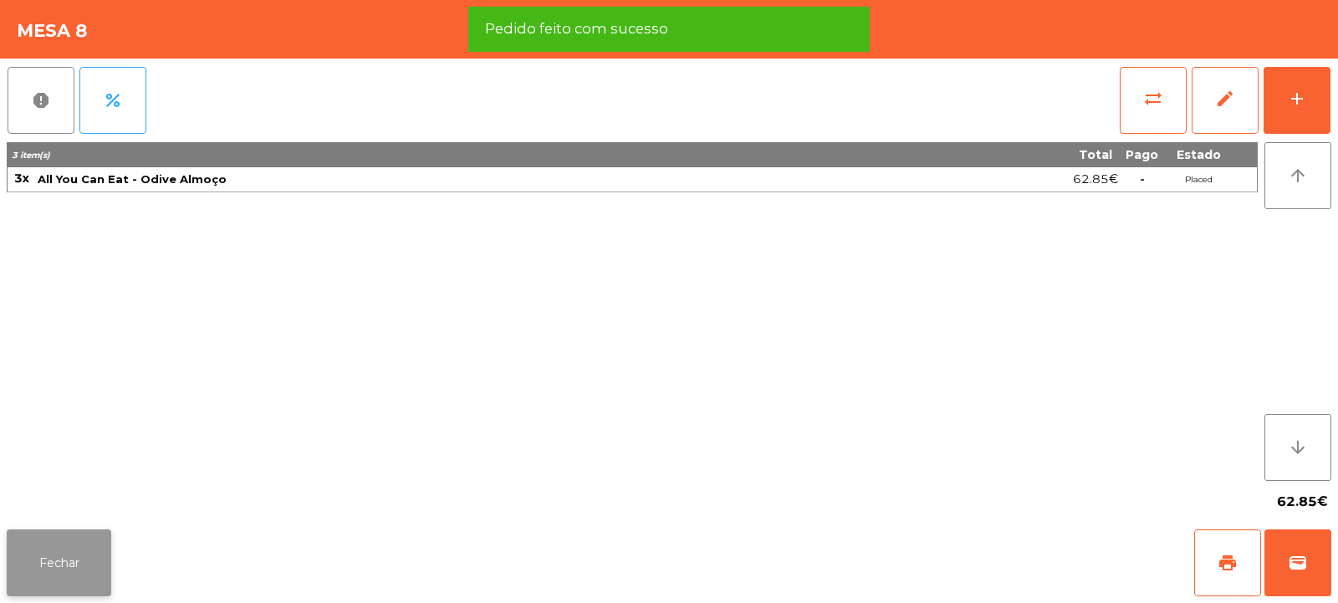
click at [55, 568] on button "Fechar" at bounding box center [59, 562] width 105 height 67
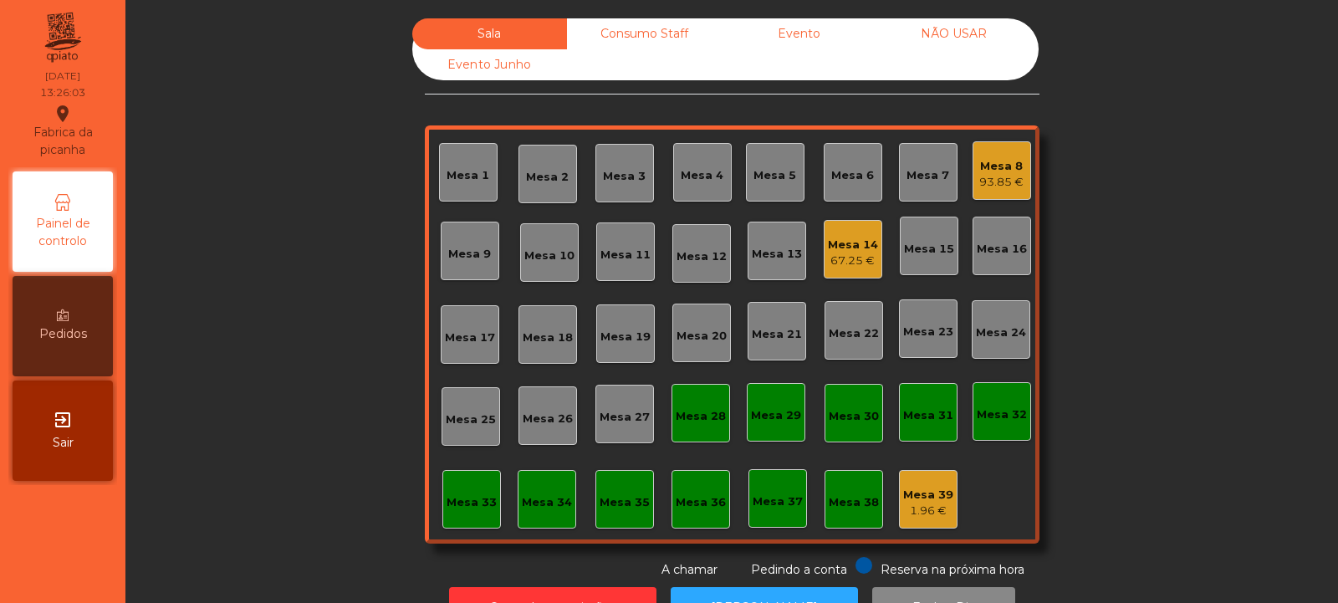
click at [468, 265] on div "Mesa 9" at bounding box center [470, 251] width 59 height 59
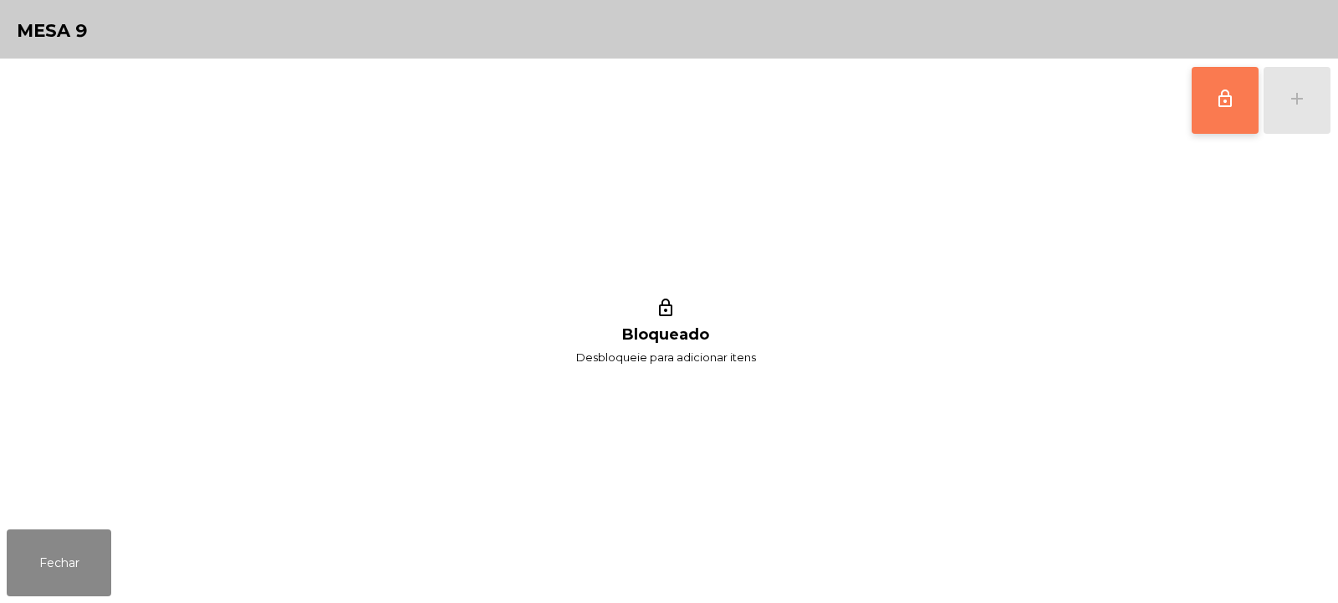
click at [1216, 129] on button "lock_outline" at bounding box center [1225, 100] width 67 height 67
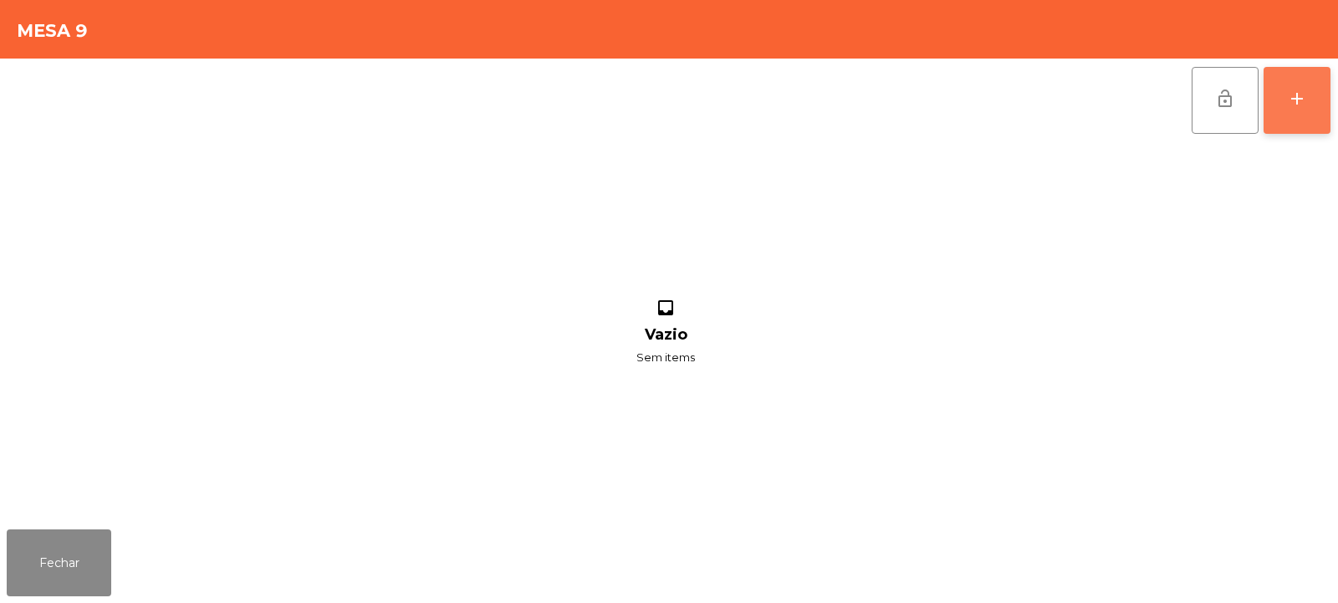
click at [1297, 105] on div "add" at bounding box center [1297, 99] width 20 height 20
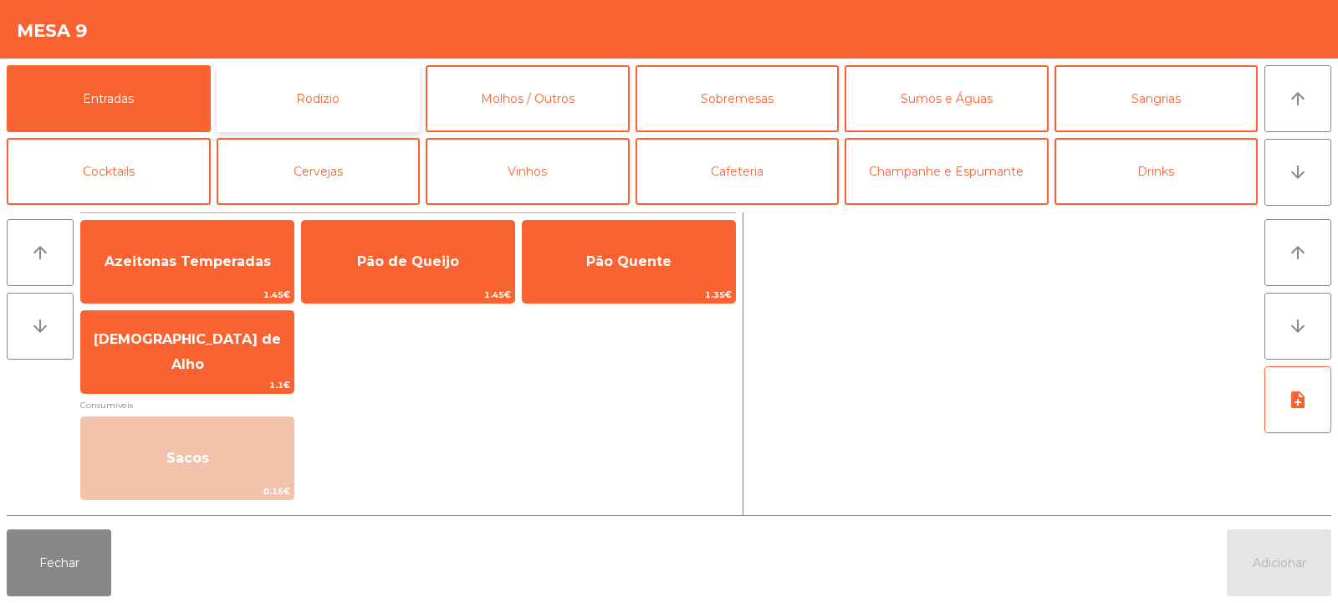
click at [318, 98] on button "Rodizio" at bounding box center [319, 98] width 204 height 67
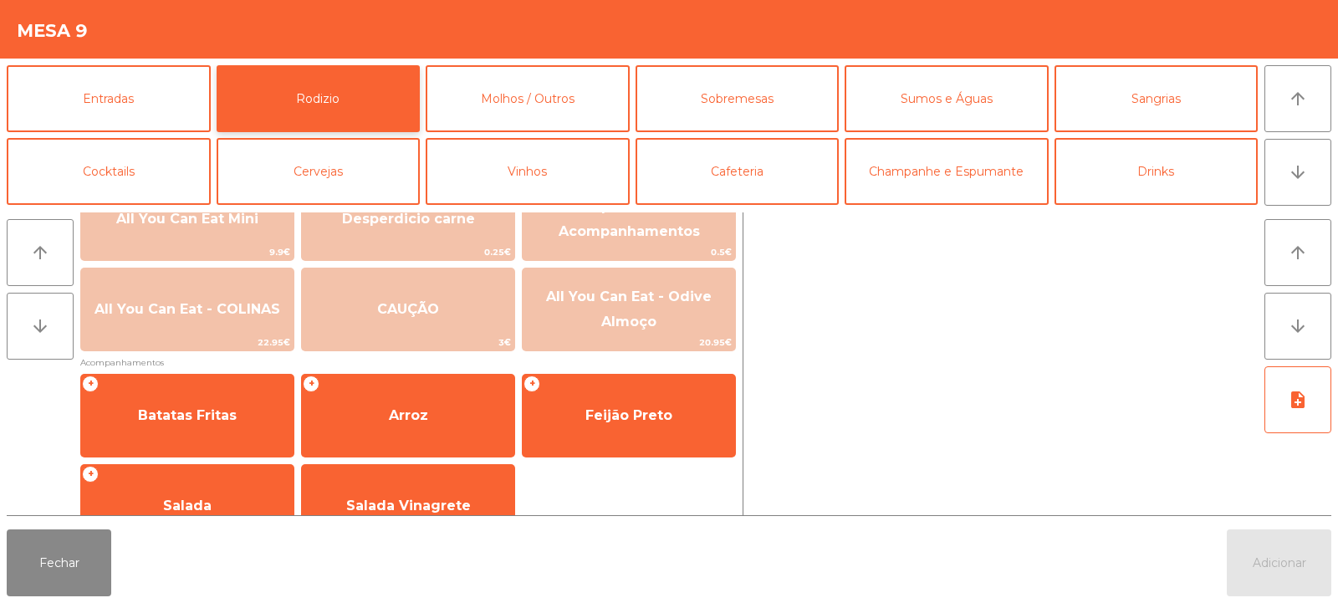
scroll to position [241, 0]
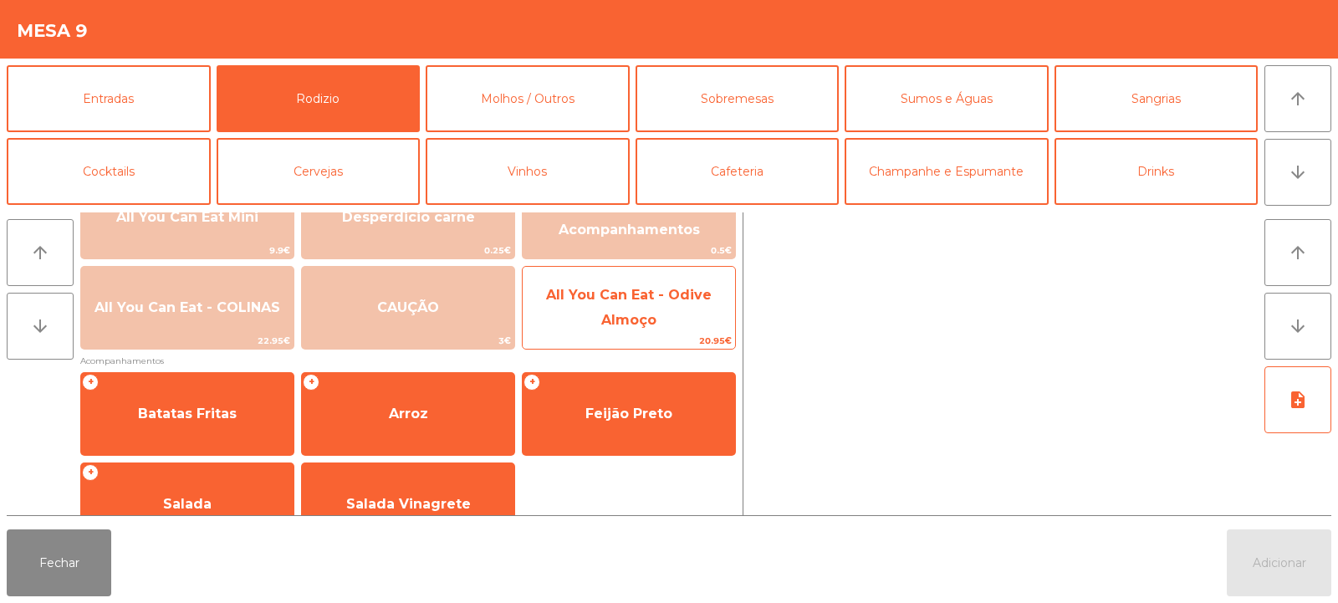
click at [623, 317] on span "All You Can Eat - Odive Almoço" at bounding box center [629, 307] width 166 height 41
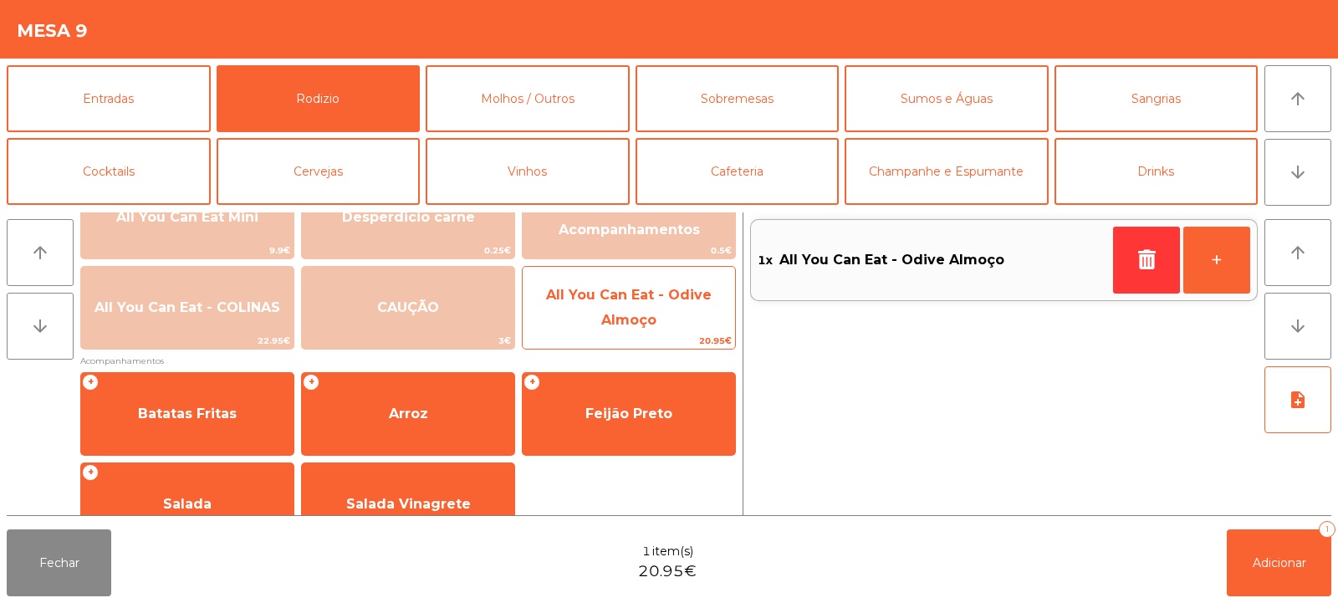
click at [612, 309] on span "All You Can Eat - Odive Almoço" at bounding box center [629, 308] width 212 height 71
click at [605, 319] on span "All You Can Eat - Odive Almoço" at bounding box center [629, 307] width 166 height 41
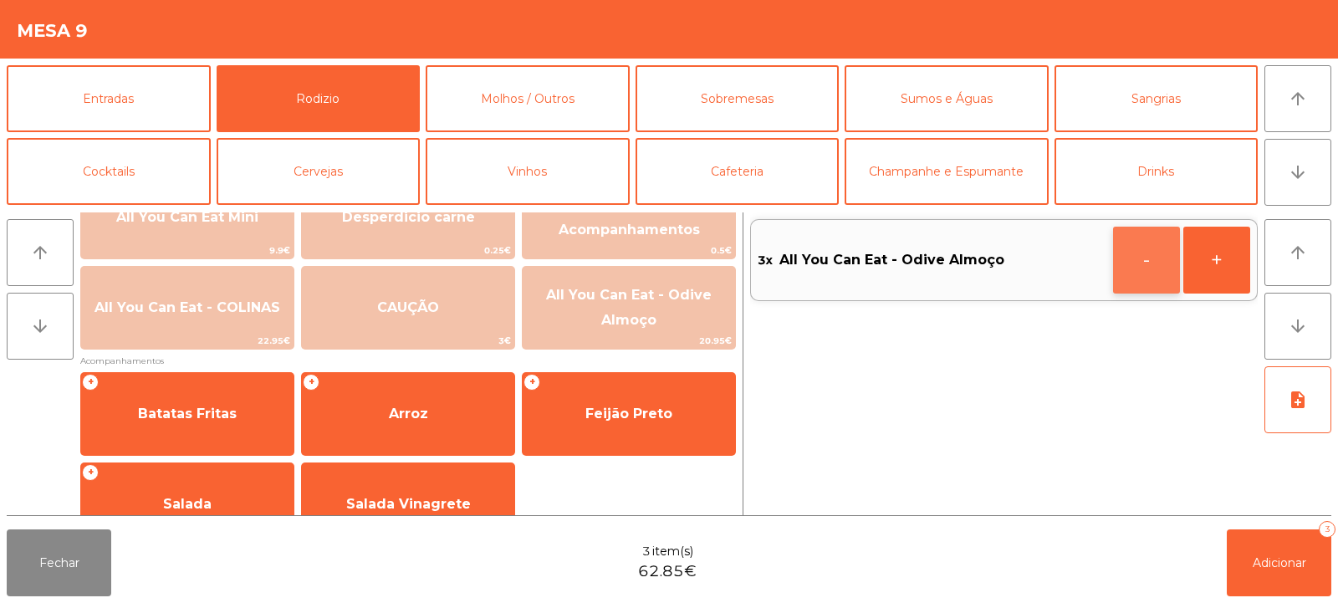
click at [1129, 269] on button "-" at bounding box center [1146, 260] width 67 height 67
click at [1264, 566] on span "Adicionar" at bounding box center [1280, 562] width 54 height 15
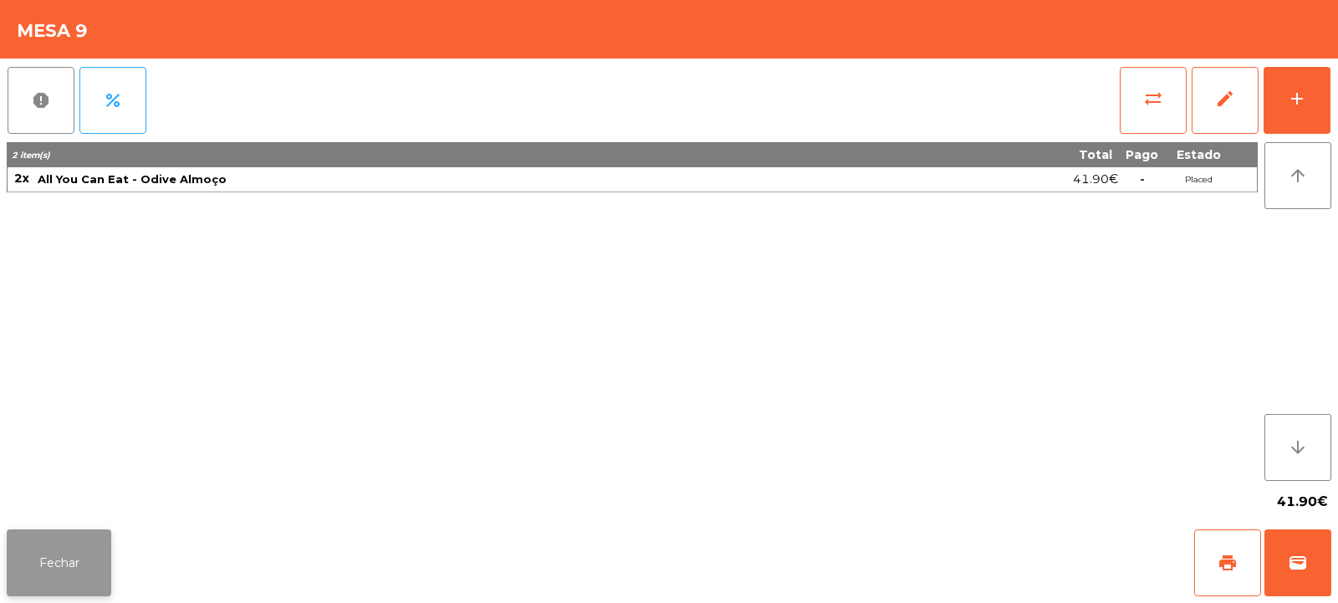
click at [55, 559] on button "Fechar" at bounding box center [59, 562] width 105 height 67
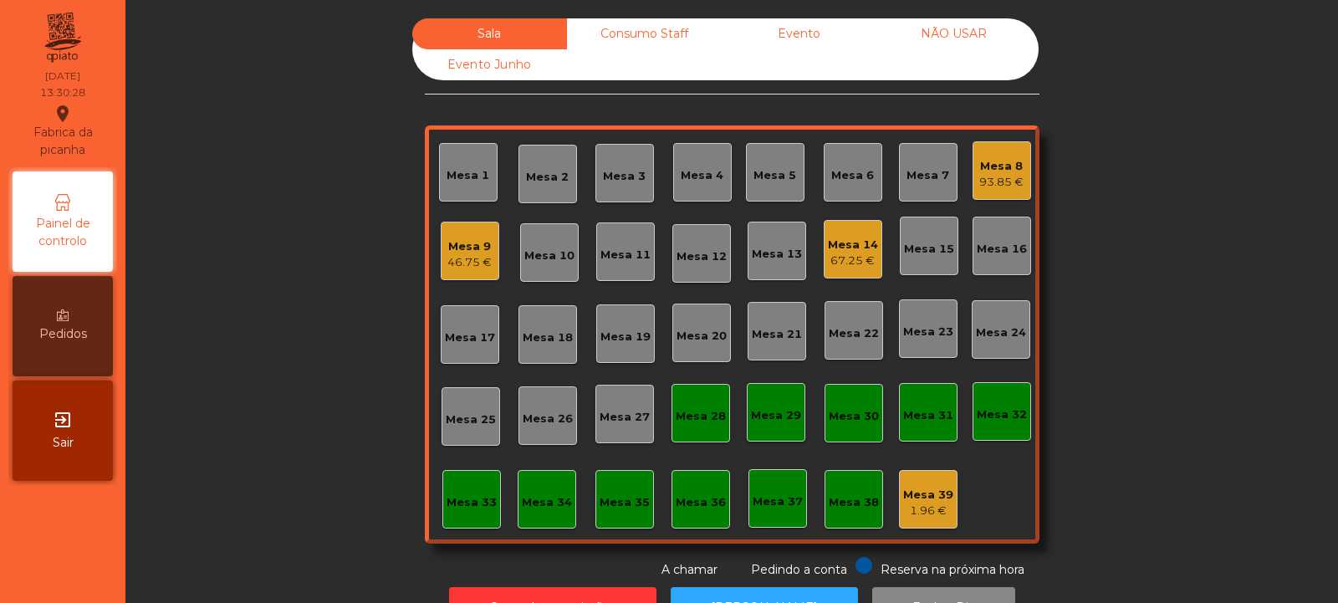
click at [475, 253] on div "Mesa 9" at bounding box center [469, 246] width 44 height 17
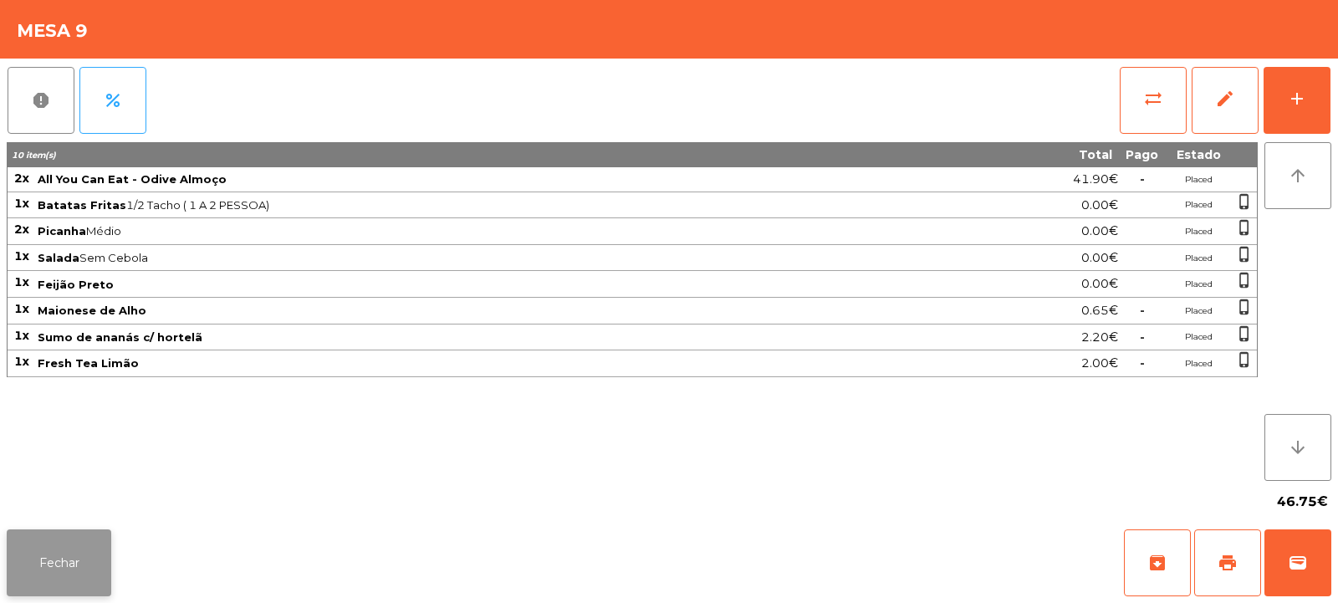
click at [67, 549] on button "Fechar" at bounding box center [59, 562] width 105 height 67
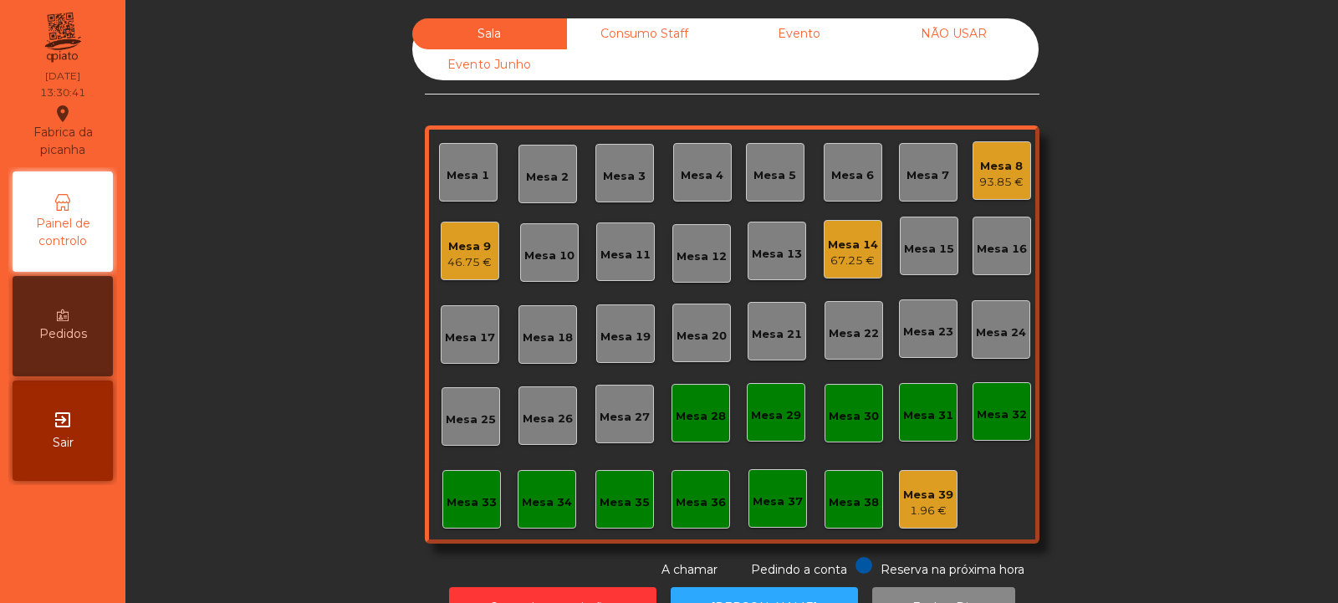
click at [851, 245] on div "Mesa 14" at bounding box center [853, 245] width 50 height 17
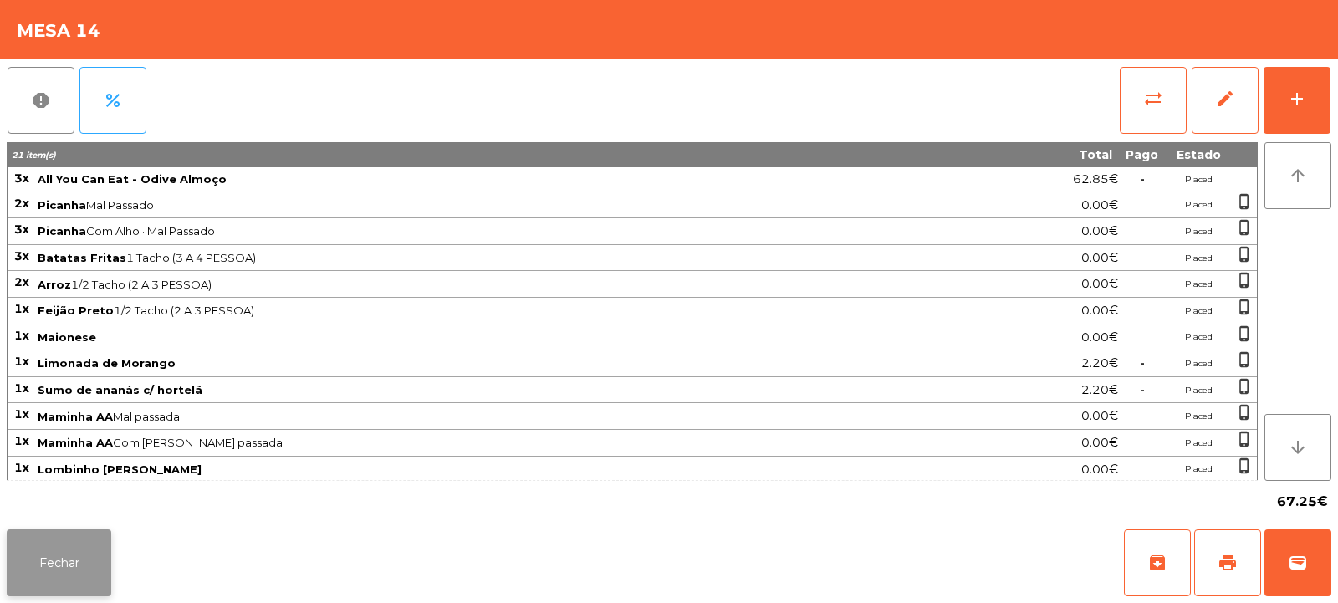
click at [64, 580] on button "Fechar" at bounding box center [59, 562] width 105 height 67
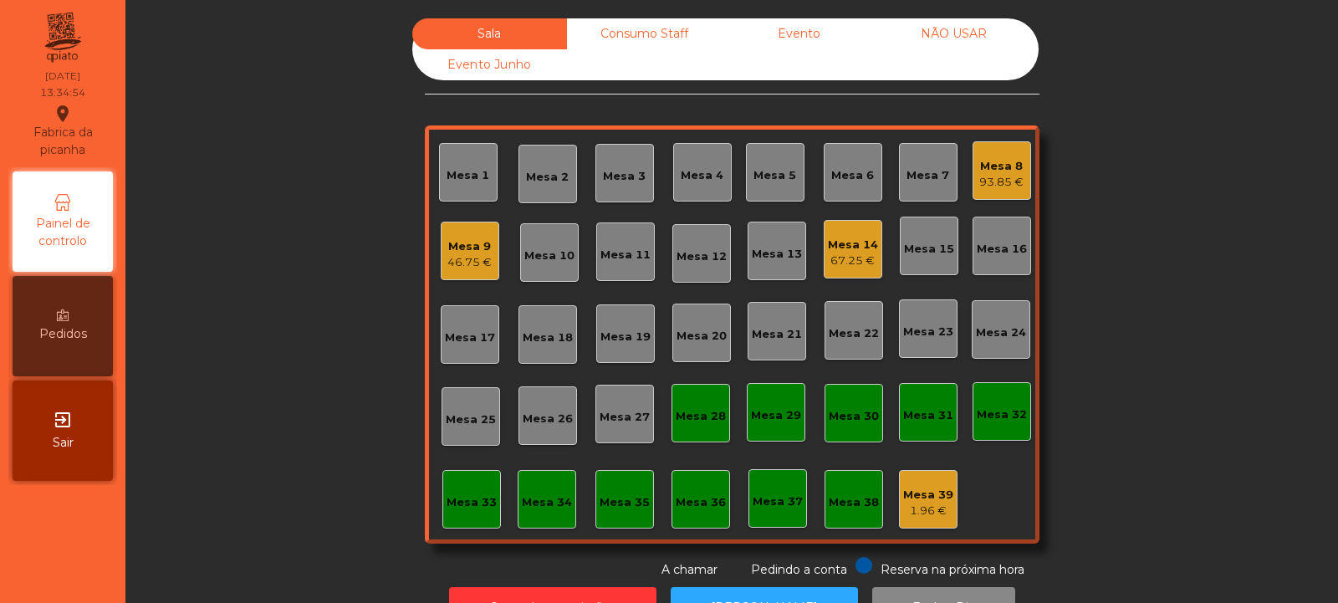
click at [989, 191] on div "Mesa 8 93.85 €" at bounding box center [1001, 170] width 59 height 59
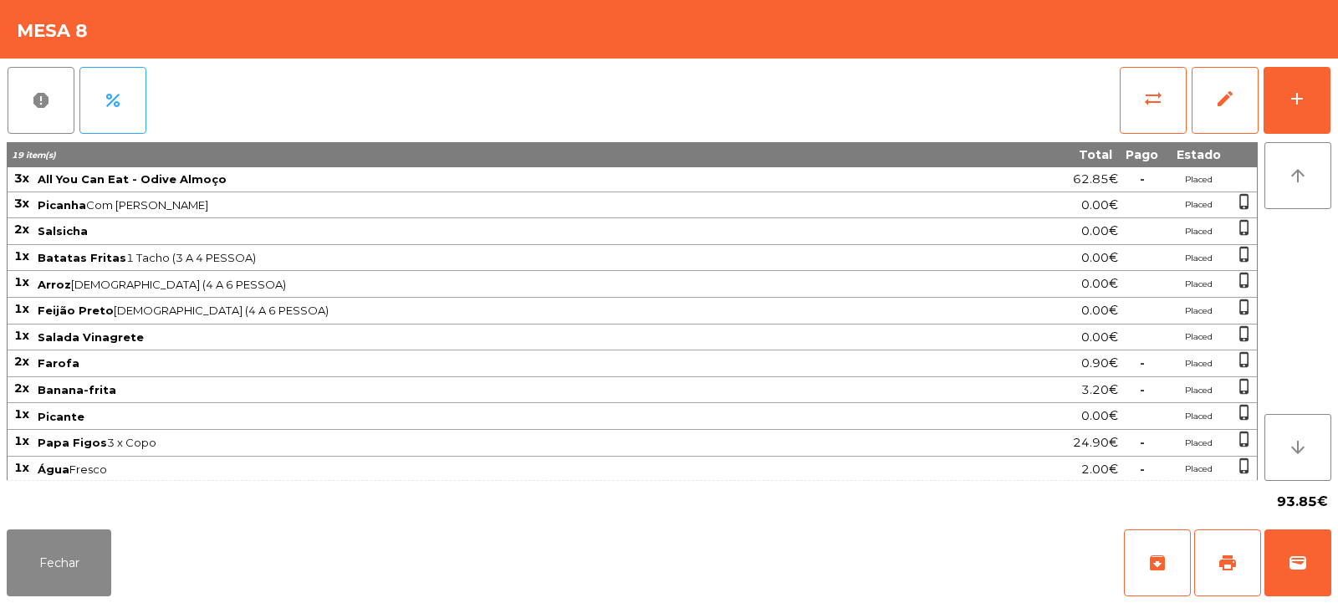
scroll to position [3, 0]
click at [49, 553] on button "Fechar" at bounding box center [59, 562] width 105 height 67
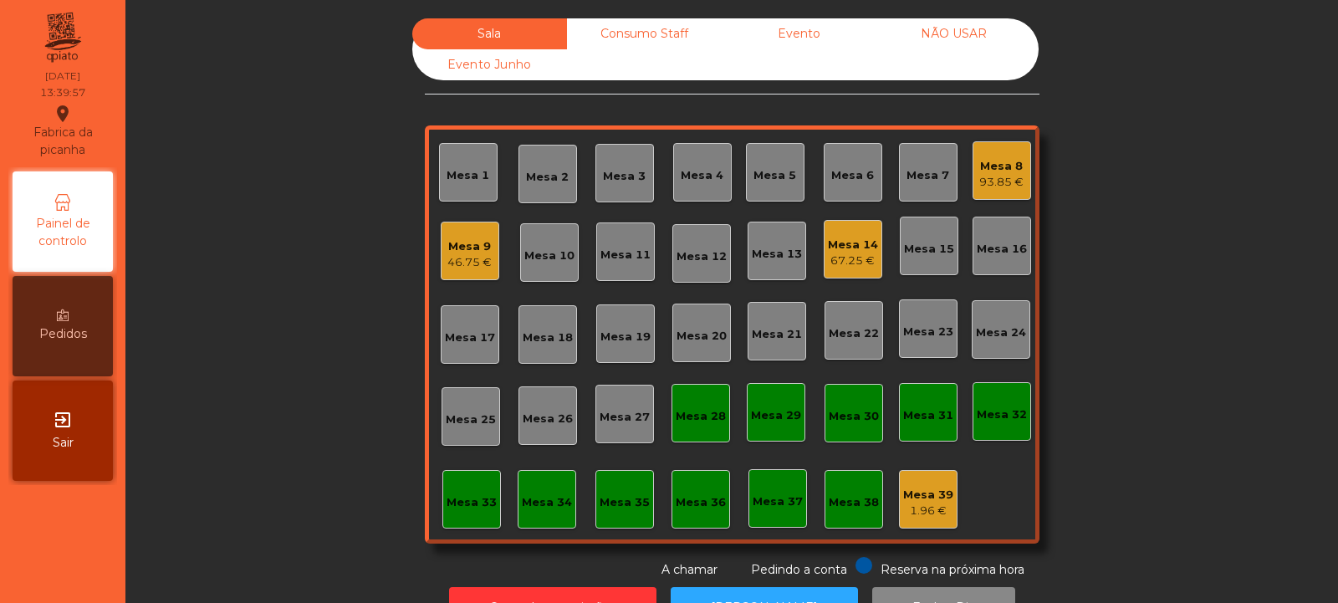
scroll to position [56, 0]
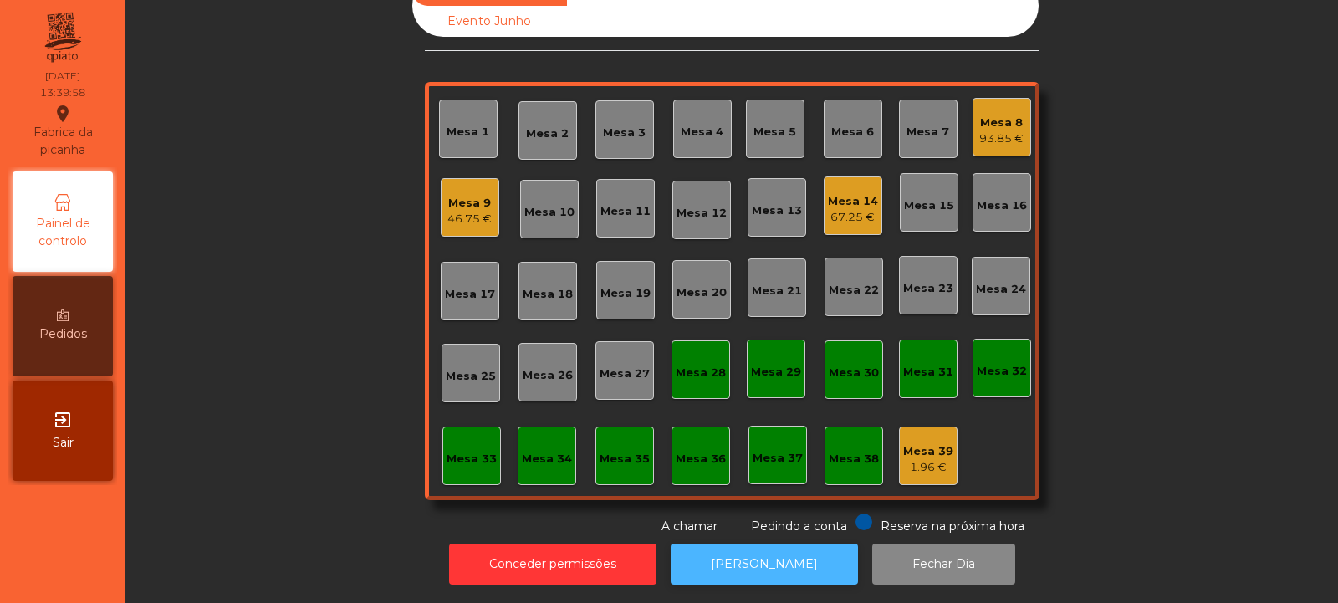
click at [763, 554] on button "[PERSON_NAME]" at bounding box center [764, 563] width 187 height 41
click at [750, 559] on button "[PERSON_NAME]" at bounding box center [764, 563] width 187 height 41
click at [857, 193] on div "Mesa 14" at bounding box center [853, 201] width 50 height 17
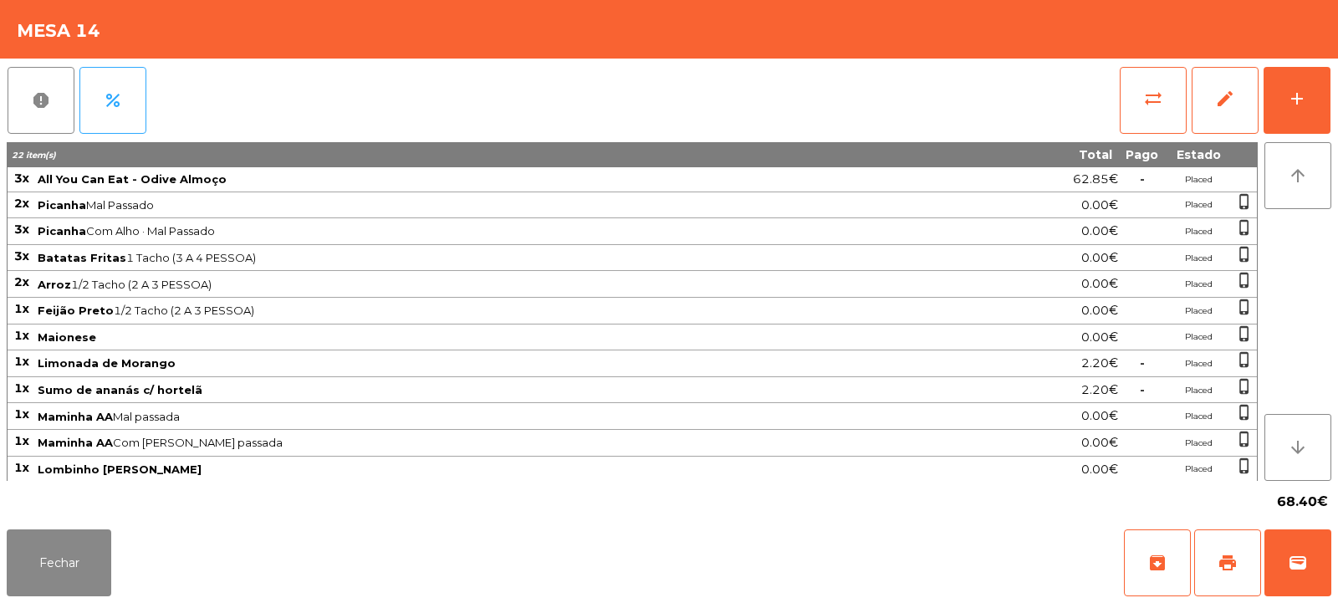
scroll to position [54, 0]
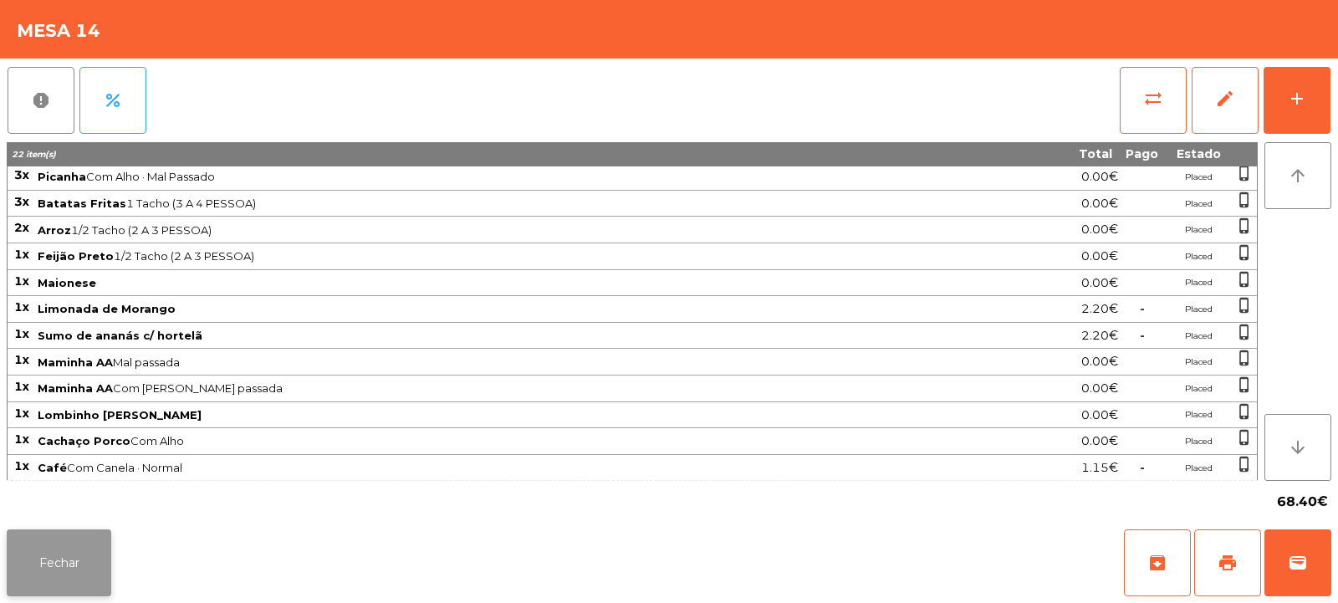
click at [42, 554] on button "Fechar" at bounding box center [59, 562] width 105 height 67
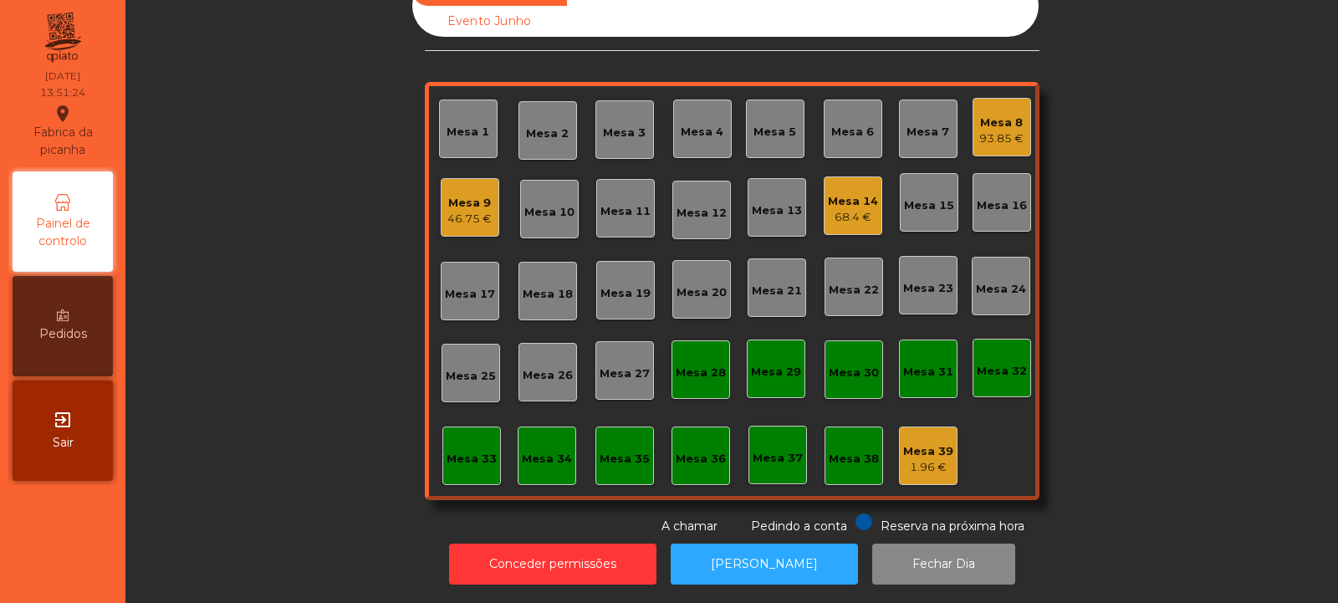
click at [858, 193] on div "Mesa 14" at bounding box center [853, 201] width 50 height 17
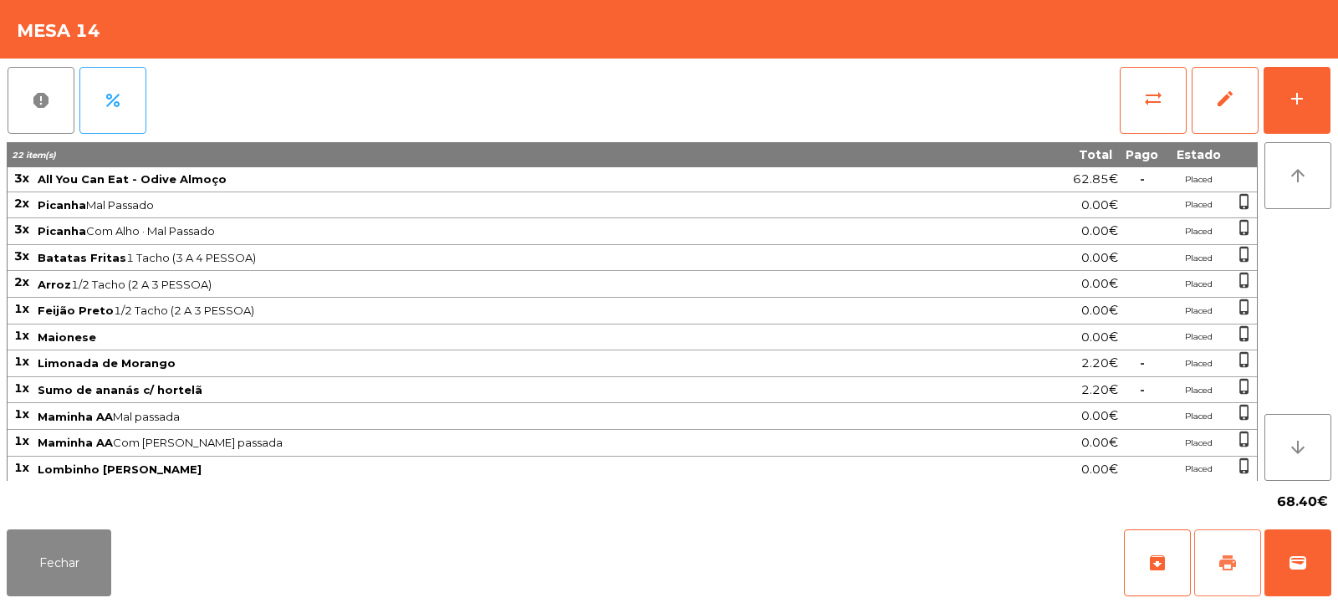
click at [1223, 571] on span "print" at bounding box center [1227, 563] width 20 height 20
click at [1298, 554] on span "wallet" at bounding box center [1298, 563] width 20 height 20
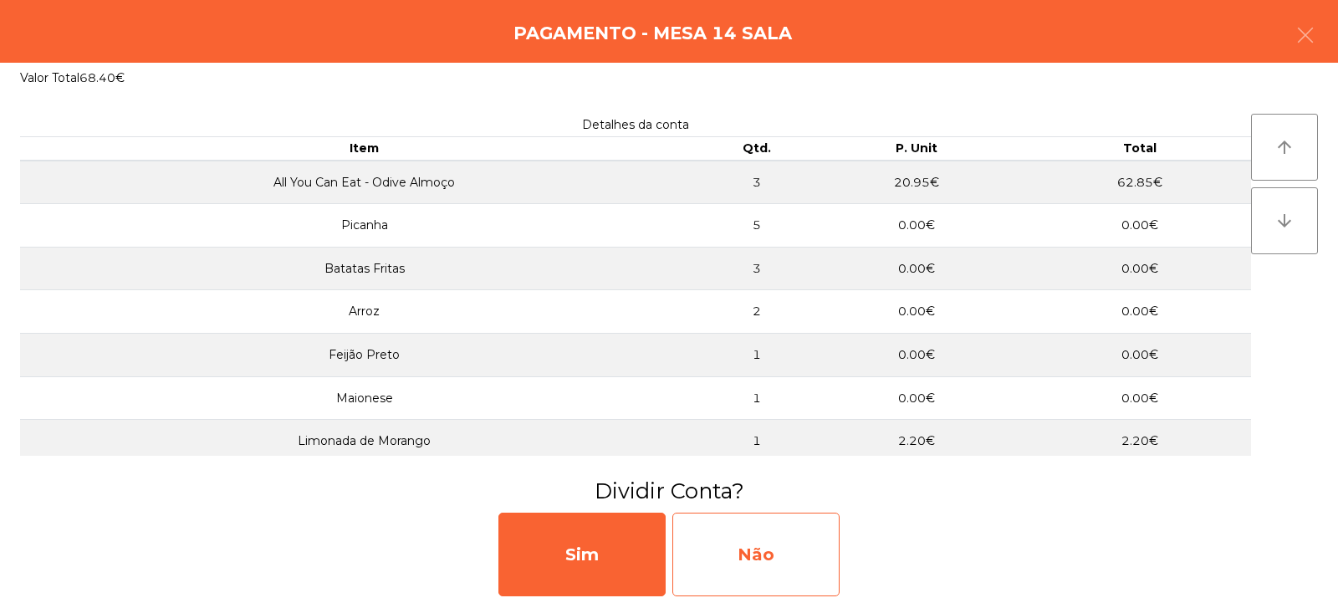
click at [747, 554] on div "Não" at bounding box center [755, 555] width 167 height 84
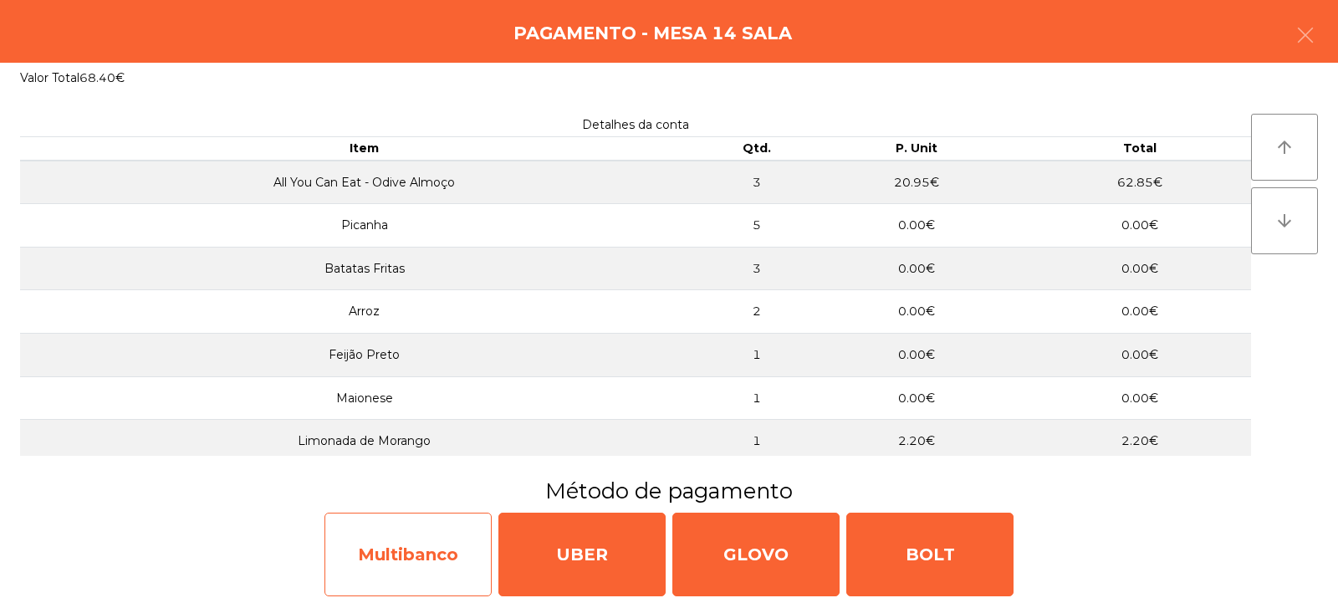
click at [427, 574] on div "Multibanco" at bounding box center [407, 555] width 167 height 84
select select "**"
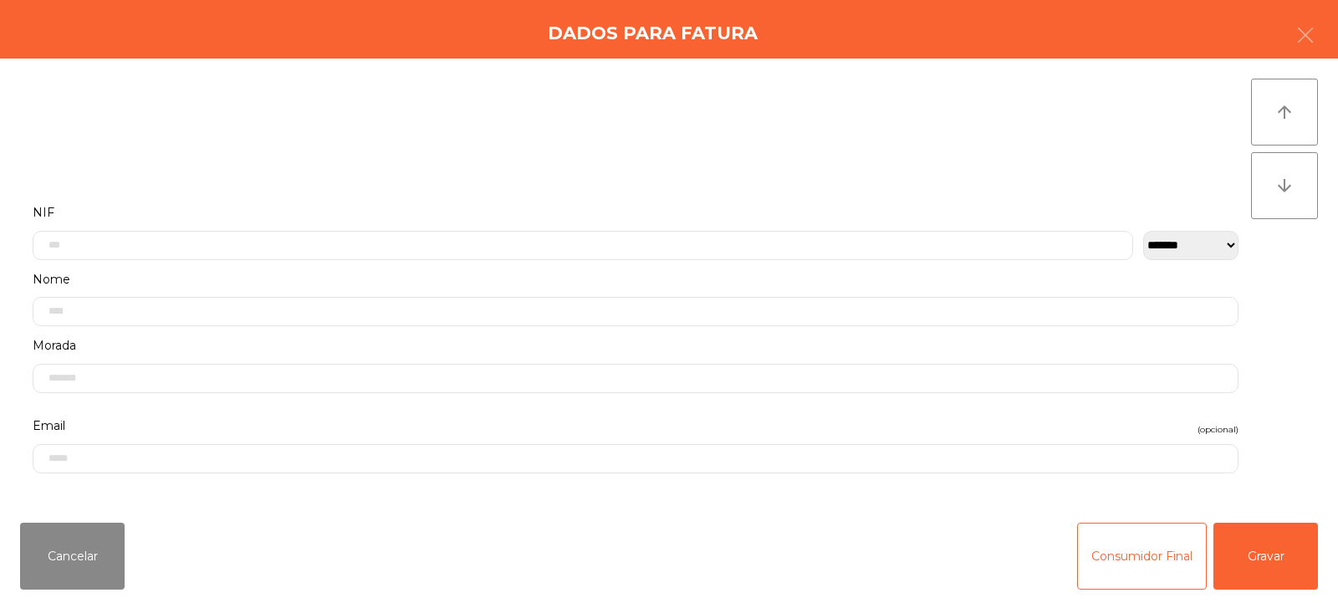
click at [176, 271] on label "Nome" at bounding box center [636, 279] width 1206 height 23
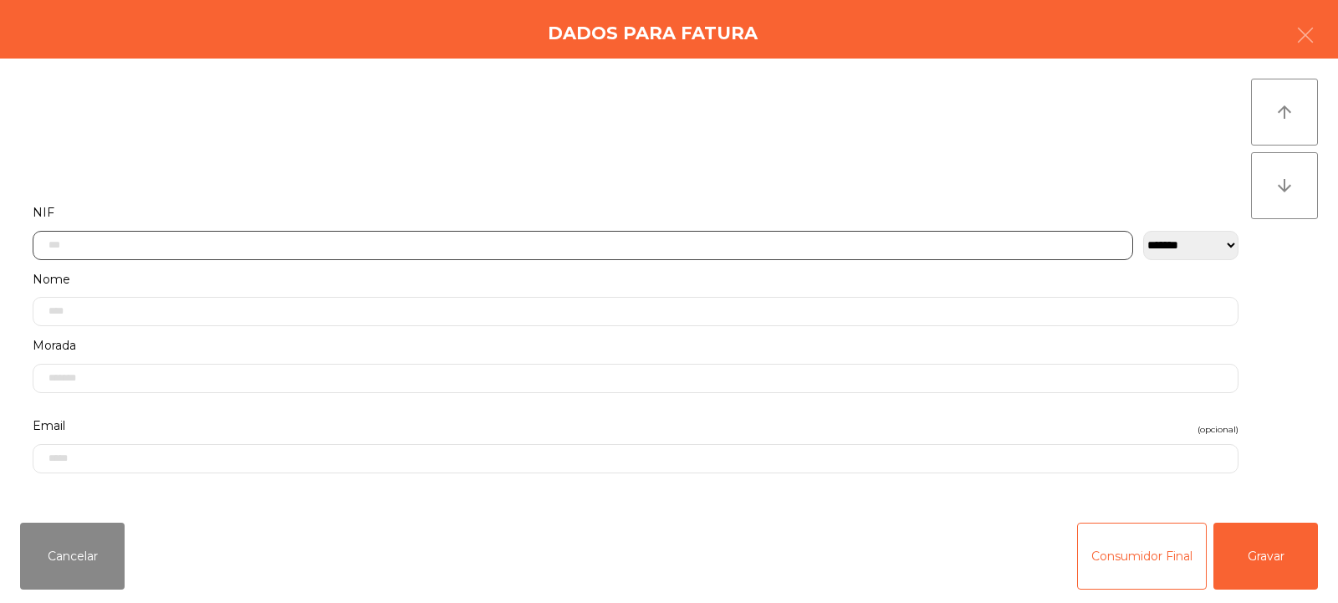
click at [273, 239] on input "text" at bounding box center [583, 245] width 1100 height 29
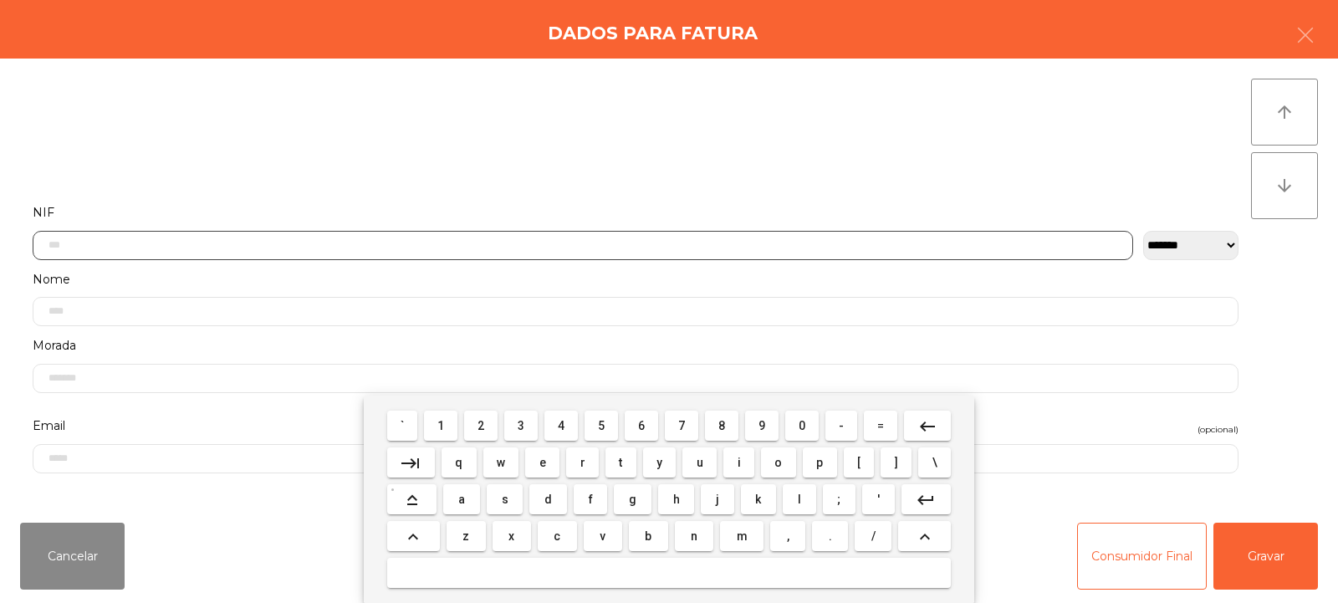
scroll to position [122, 0]
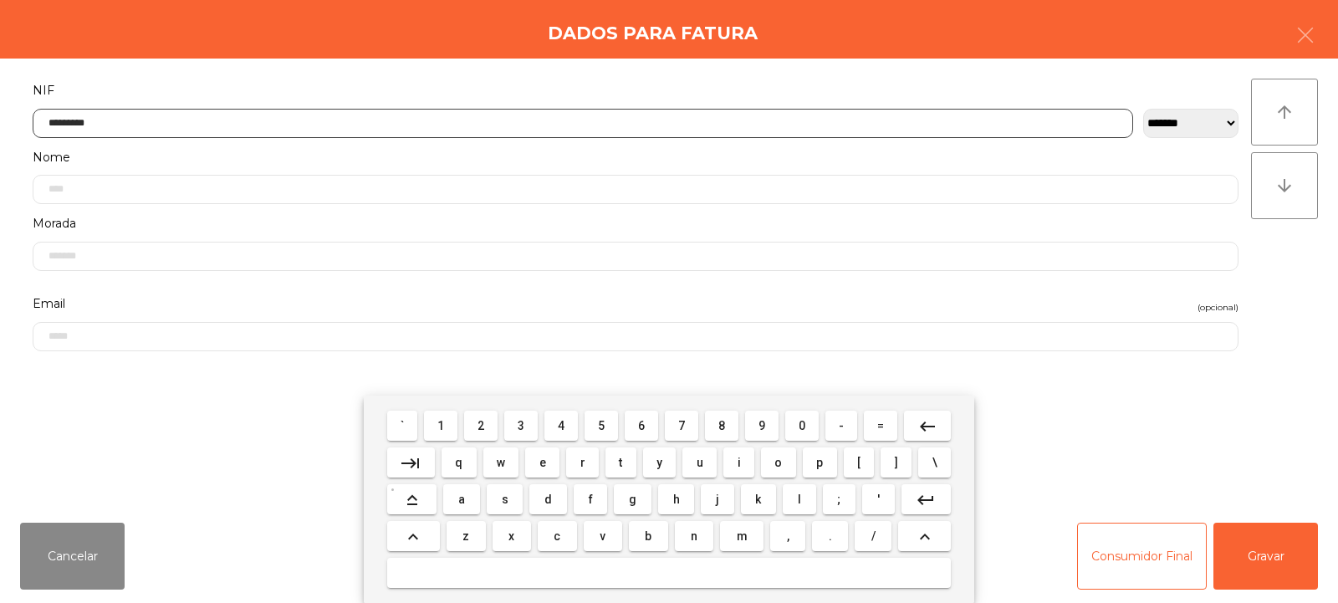
type input "*********"
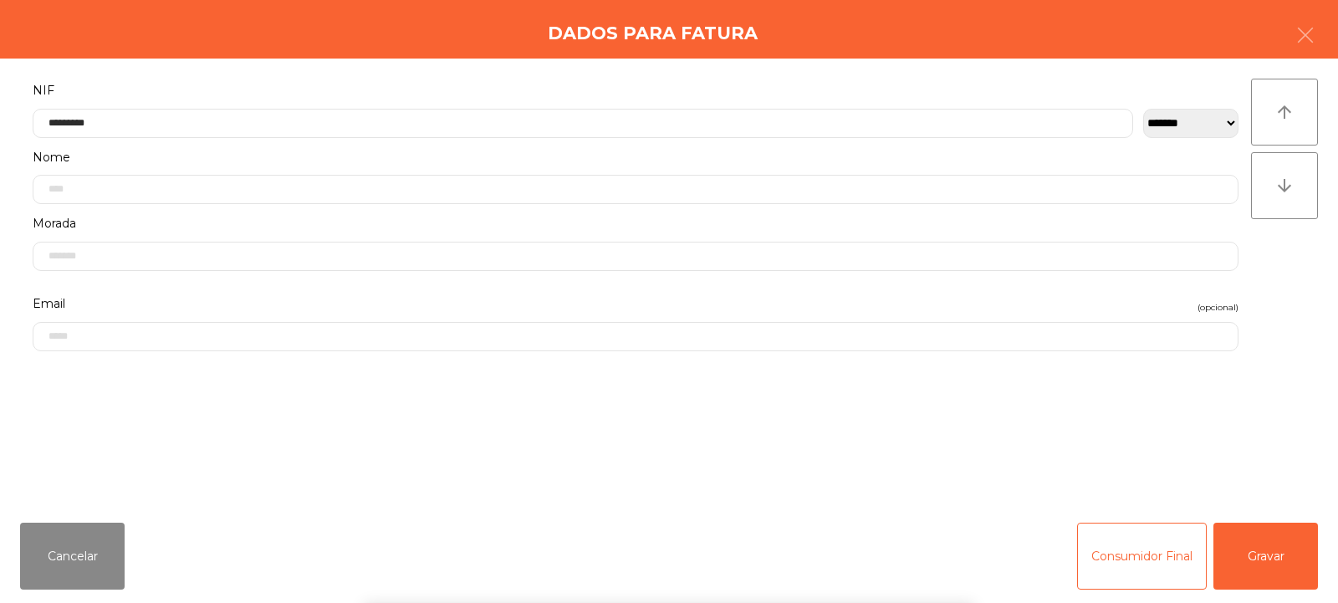
click at [1293, 280] on div "arrow_upward arrow_downward" at bounding box center [1284, 284] width 67 height 411
click at [1286, 566] on button "Gravar" at bounding box center [1265, 556] width 105 height 67
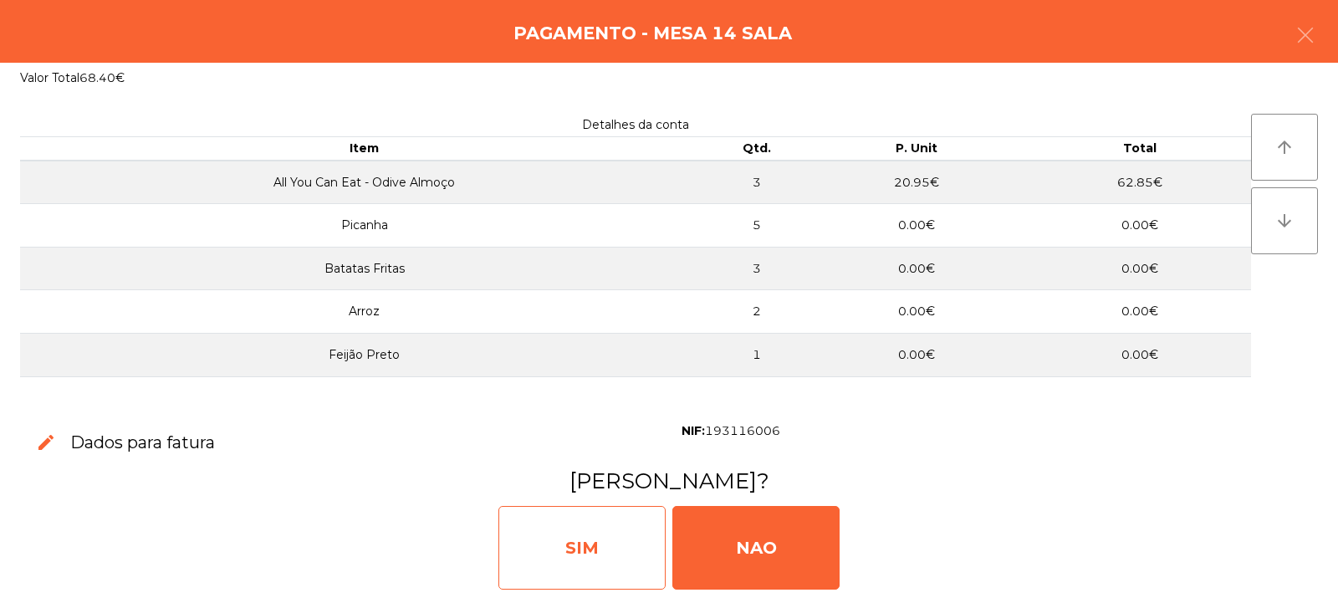
click at [609, 542] on div "SIM" at bounding box center [581, 548] width 167 height 84
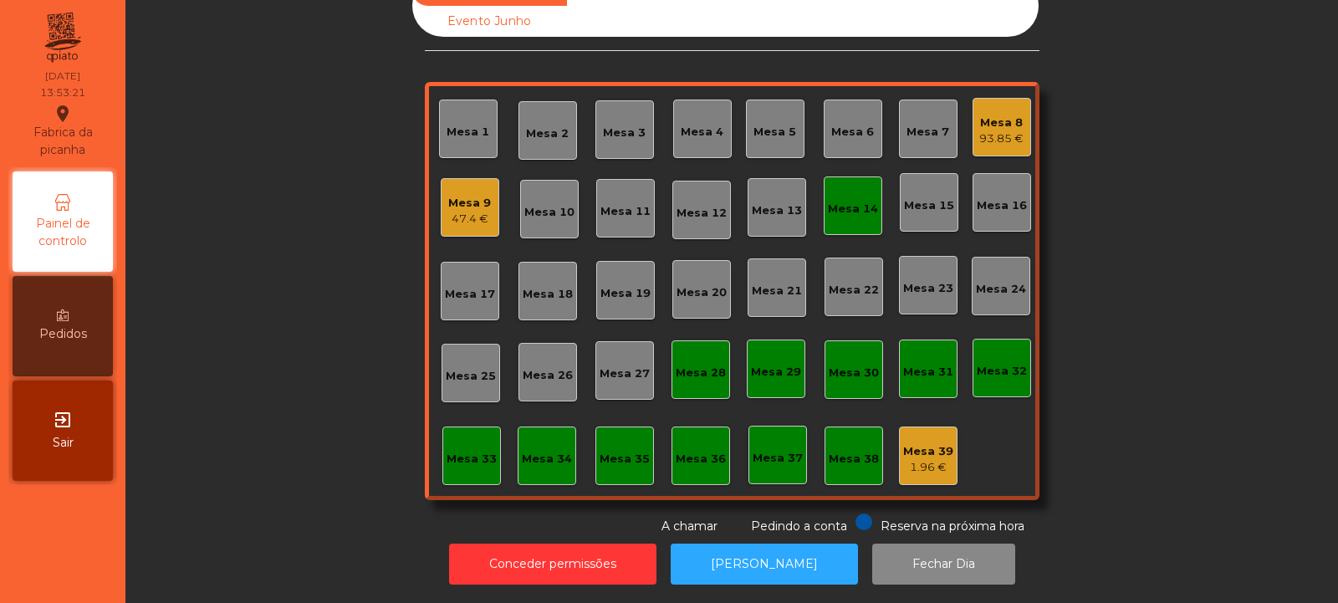
click at [850, 194] on div "Mesa 14" at bounding box center [853, 205] width 50 height 23
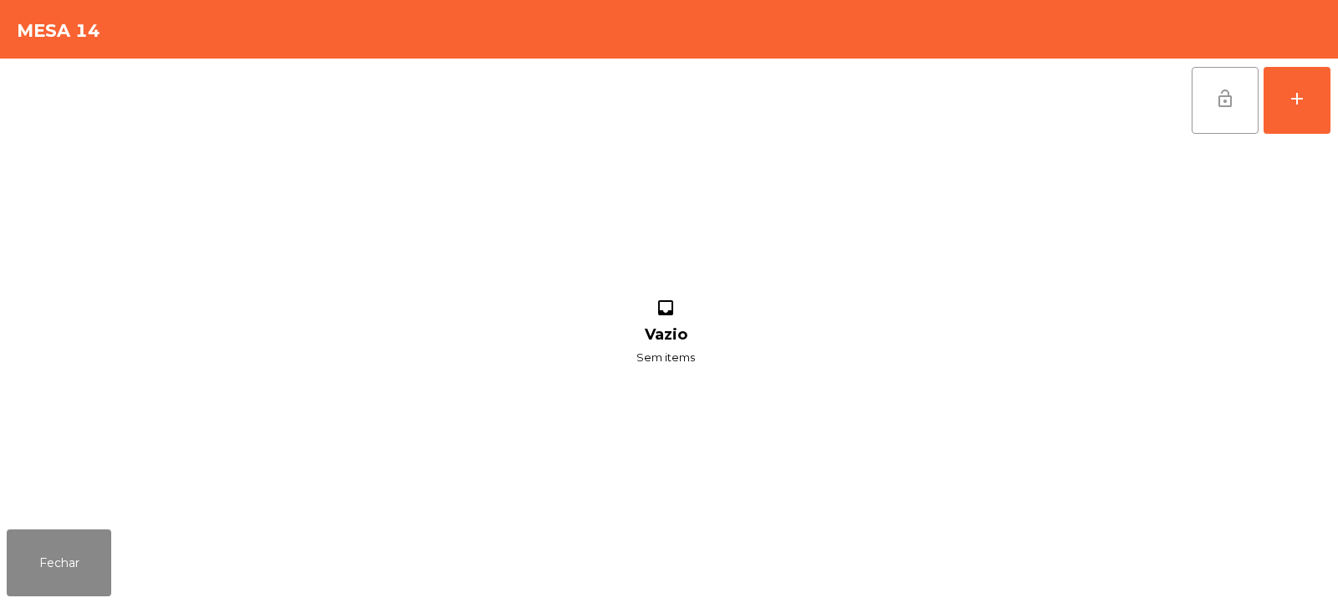
click at [1218, 96] on span "lock_open" at bounding box center [1225, 99] width 20 height 20
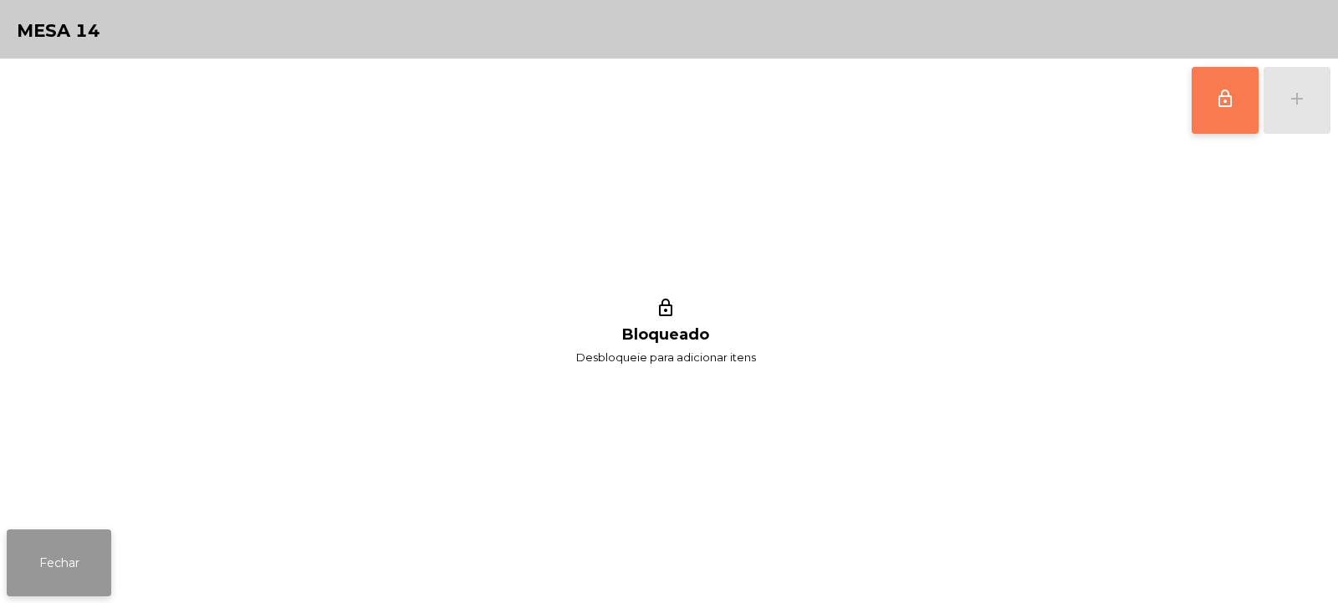
click at [70, 558] on button "Fechar" at bounding box center [59, 562] width 105 height 67
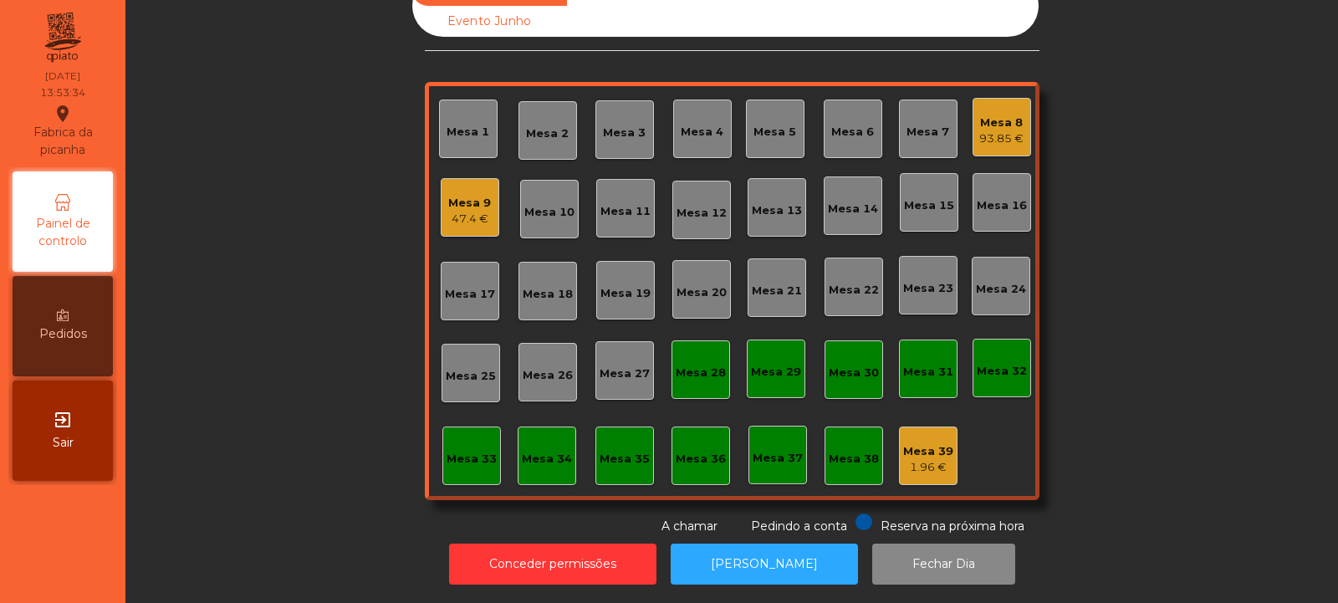
click at [1000, 130] on div "93.85 €" at bounding box center [1001, 138] width 44 height 17
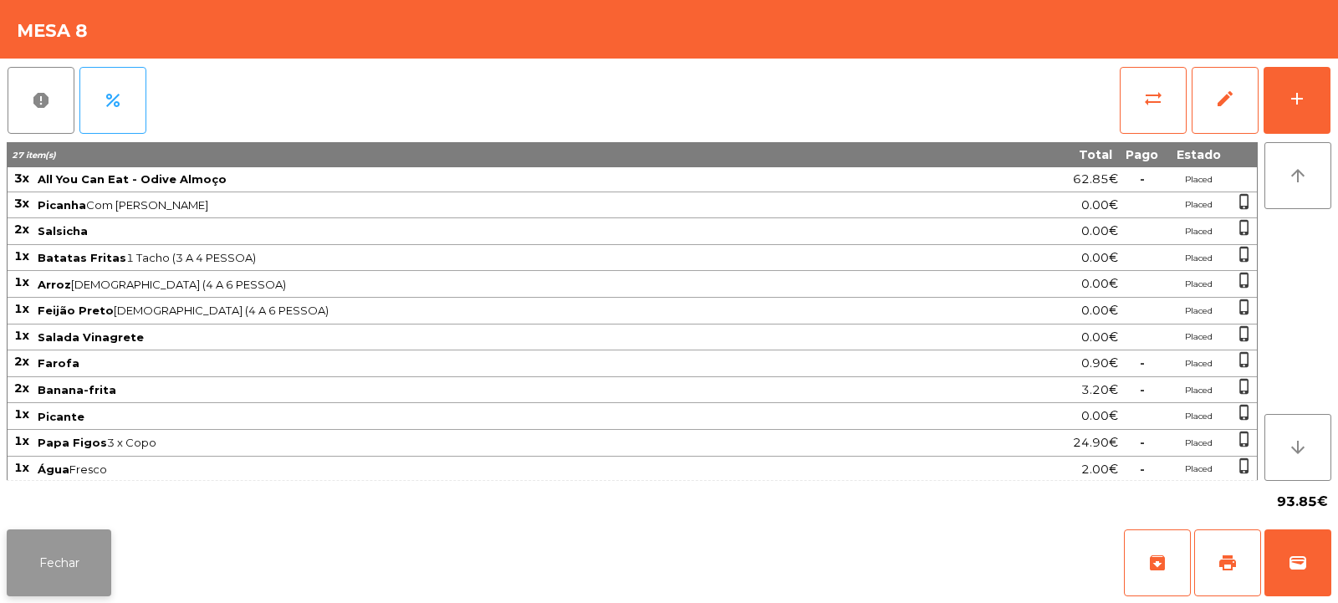
click at [59, 553] on button "Fechar" at bounding box center [59, 562] width 105 height 67
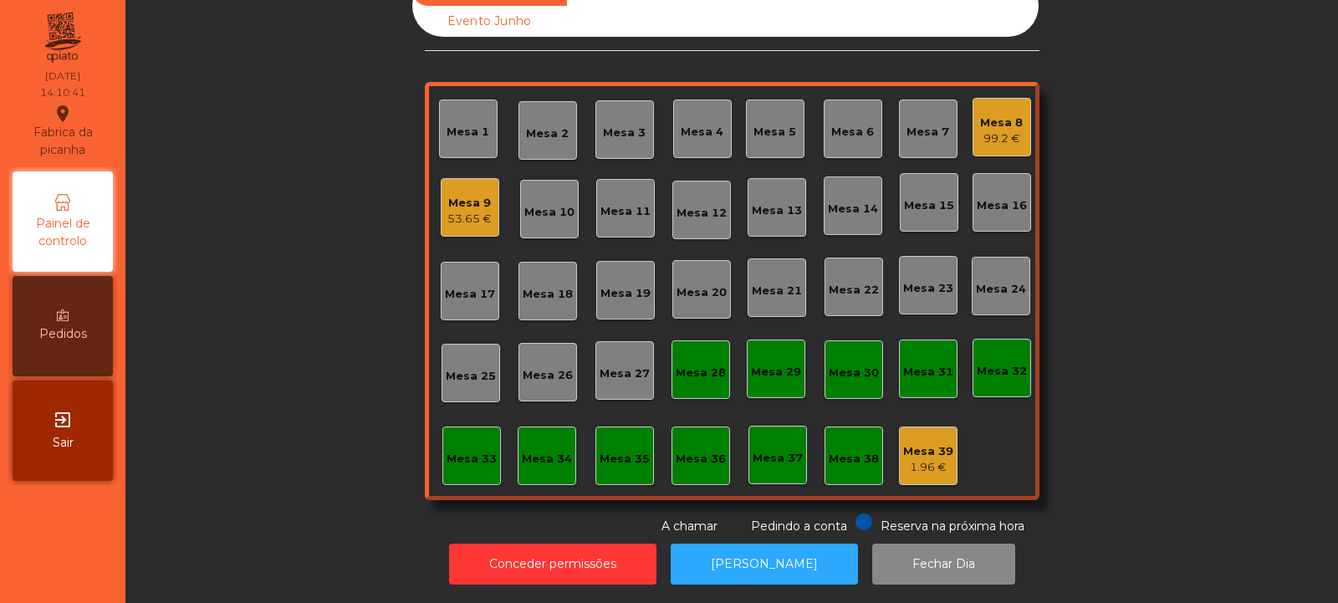
click at [849, 124] on div "Mesa 6" at bounding box center [852, 132] width 43 height 17
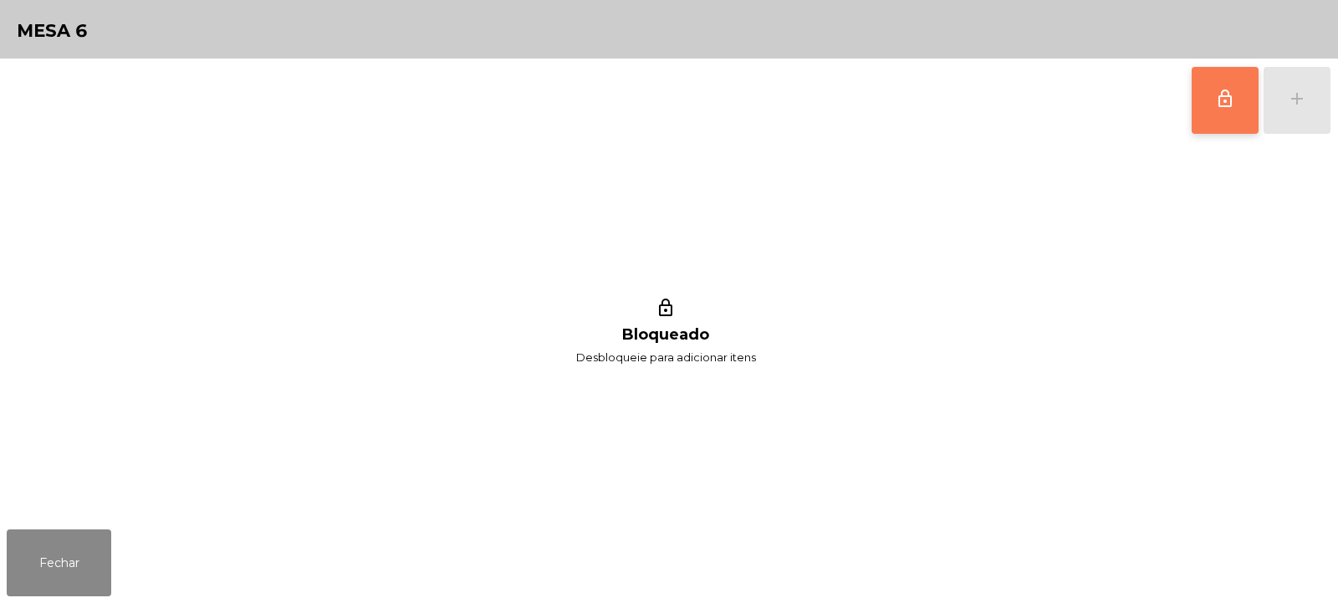
click at [1211, 111] on button "lock_outline" at bounding box center [1225, 100] width 67 height 67
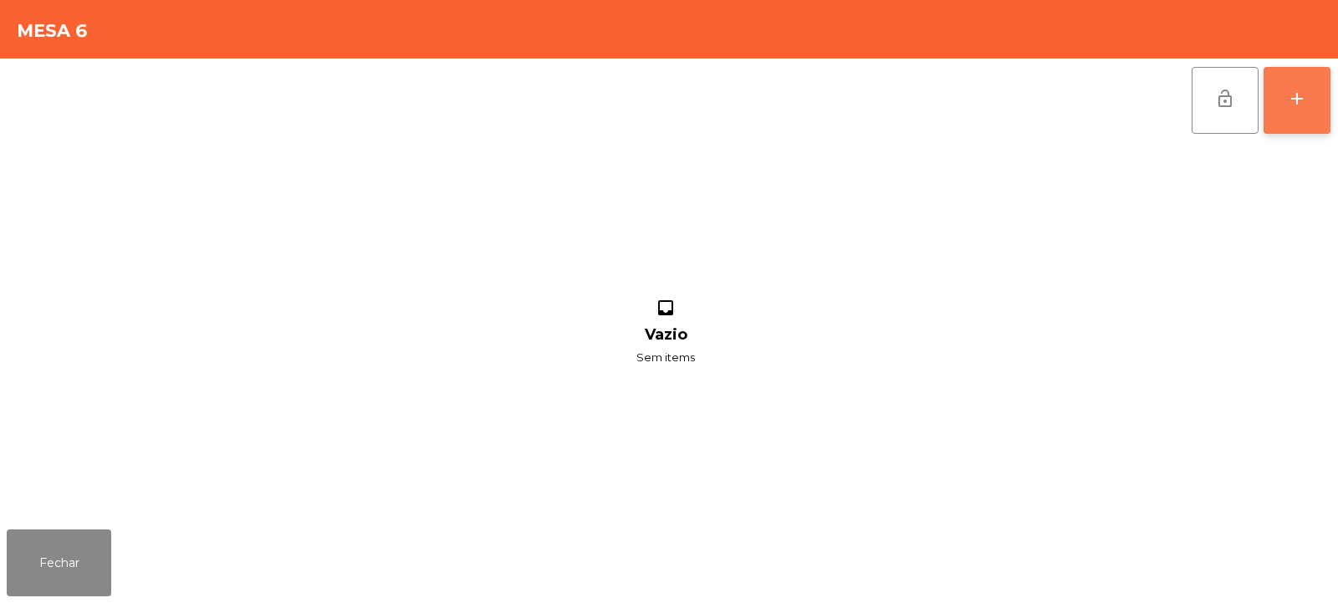
click at [1316, 109] on button "add" at bounding box center [1296, 100] width 67 height 67
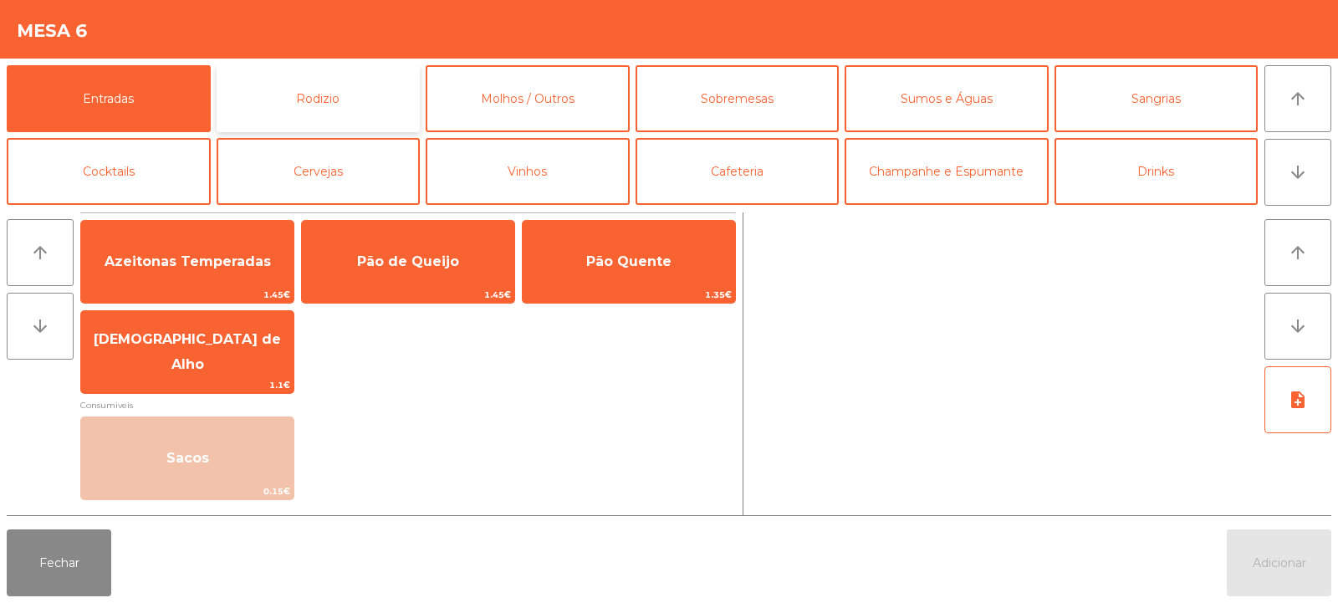
click at [323, 105] on button "Rodizio" at bounding box center [319, 98] width 204 height 67
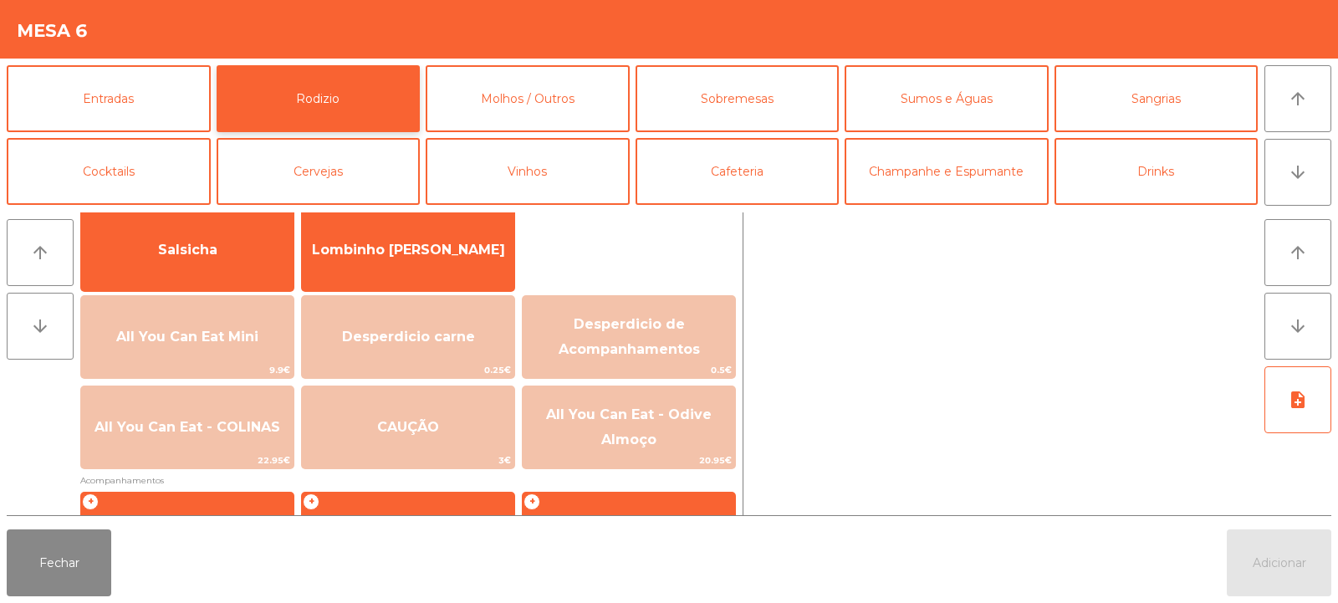
scroll to position [151, 0]
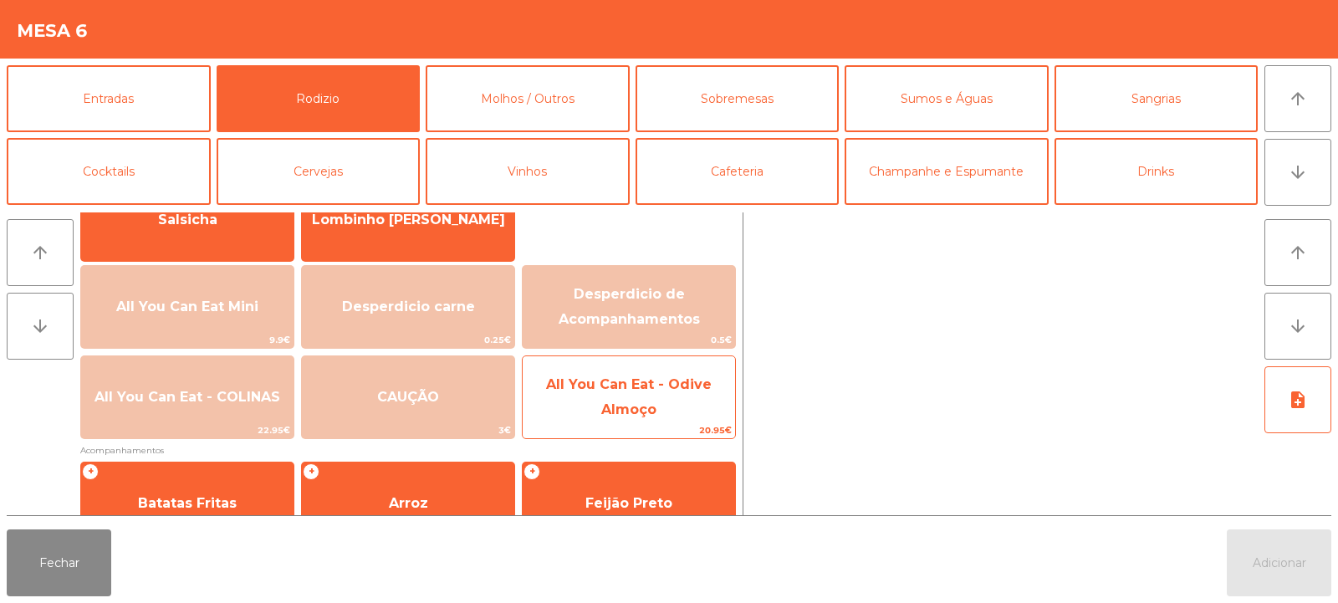
click at [609, 416] on span "All You Can Eat - Odive Almoço" at bounding box center [629, 396] width 166 height 41
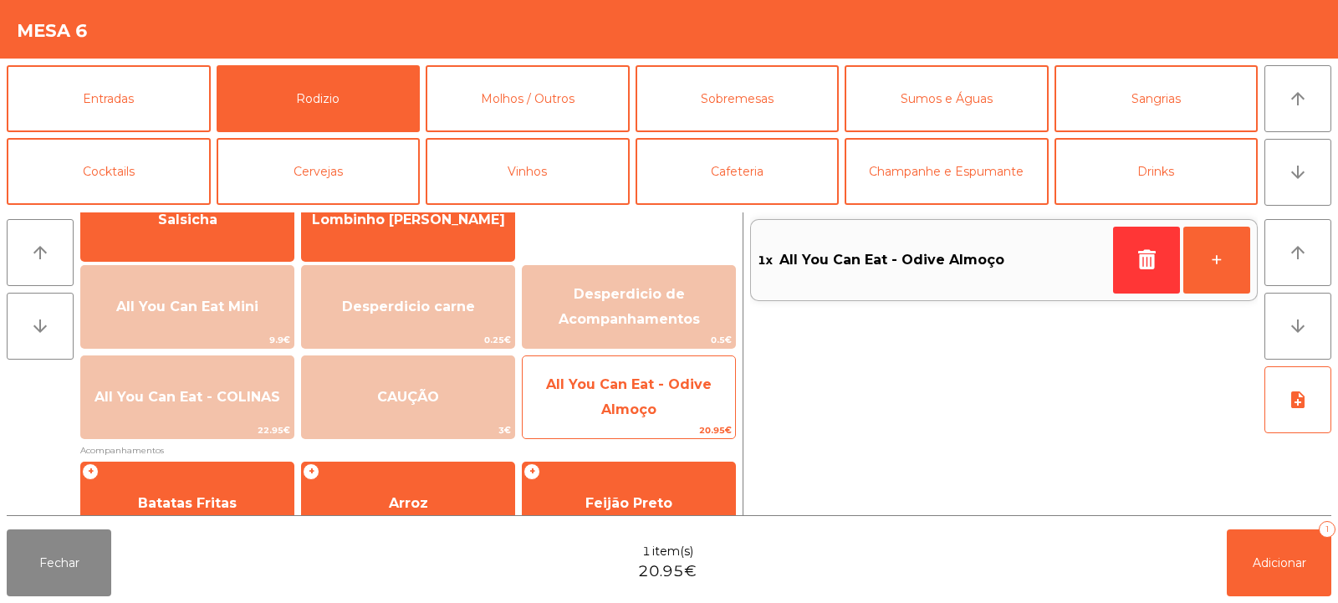
click at [600, 405] on span "All You Can Eat - Odive Almoço" at bounding box center [629, 397] width 212 height 71
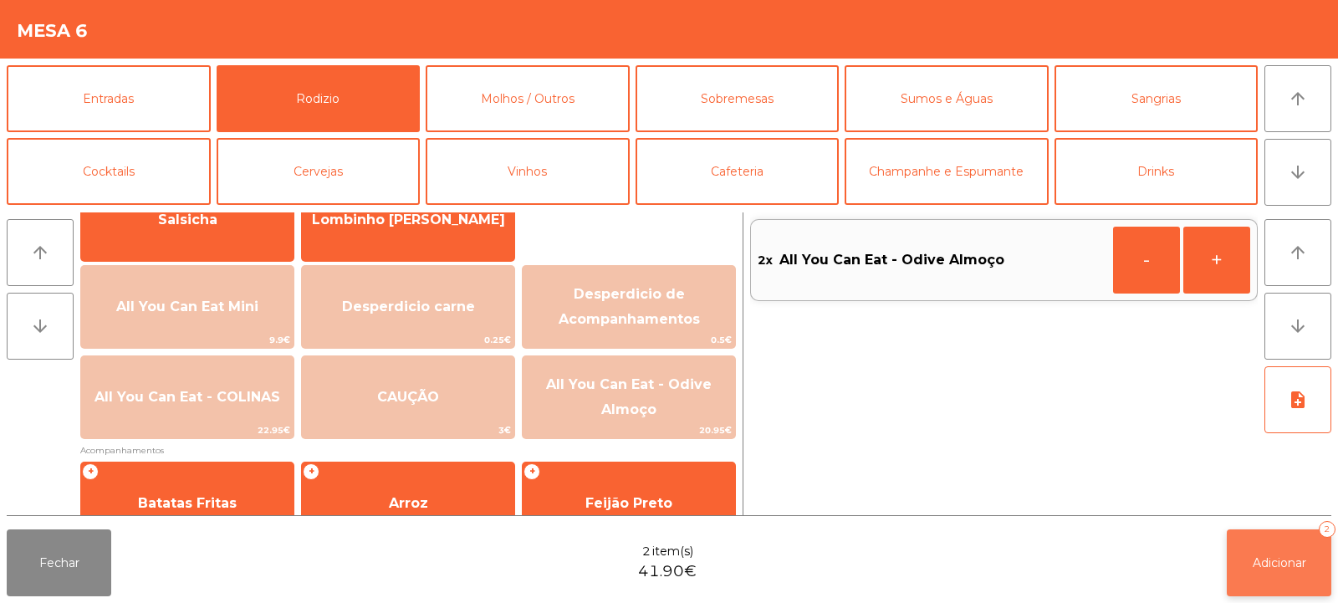
click at [1267, 557] on span "Adicionar" at bounding box center [1280, 562] width 54 height 15
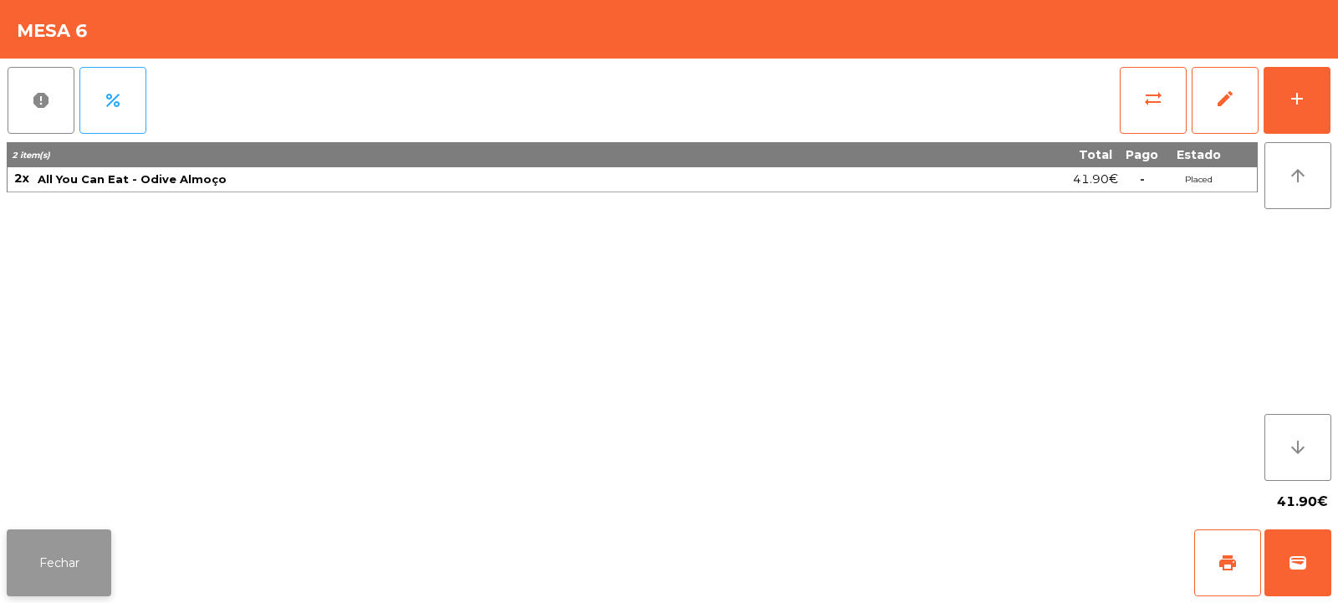
click at [82, 558] on button "Fechar" at bounding box center [59, 562] width 105 height 67
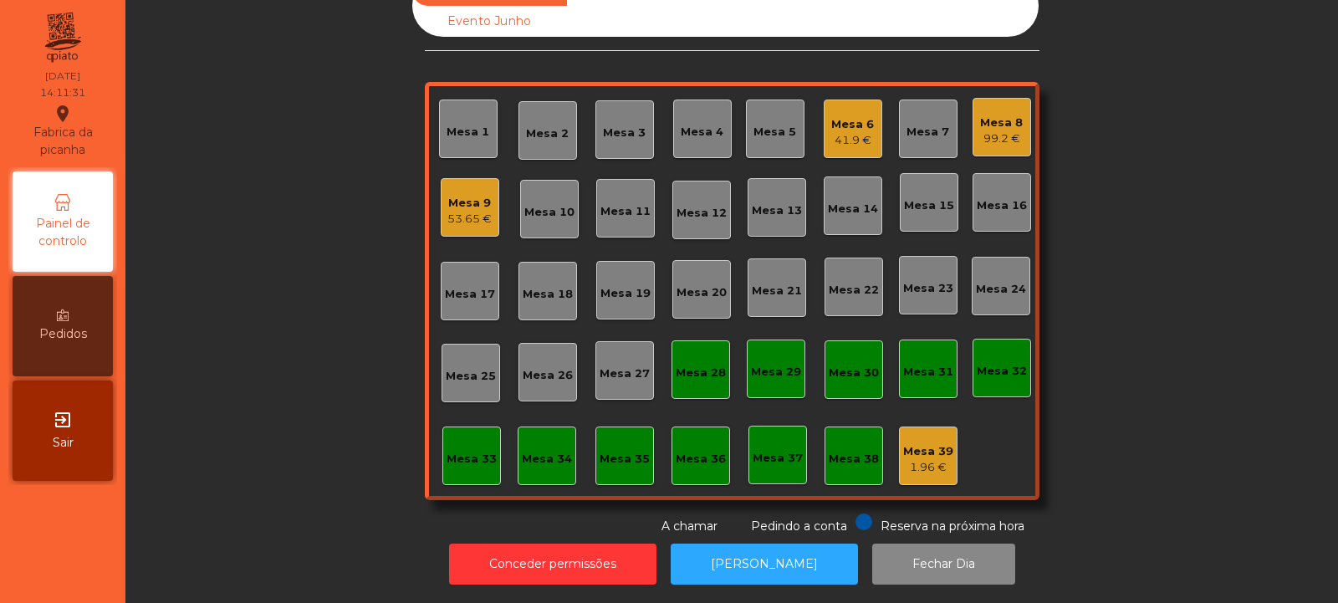
click at [839, 132] on div "41.9 €" at bounding box center [852, 140] width 43 height 17
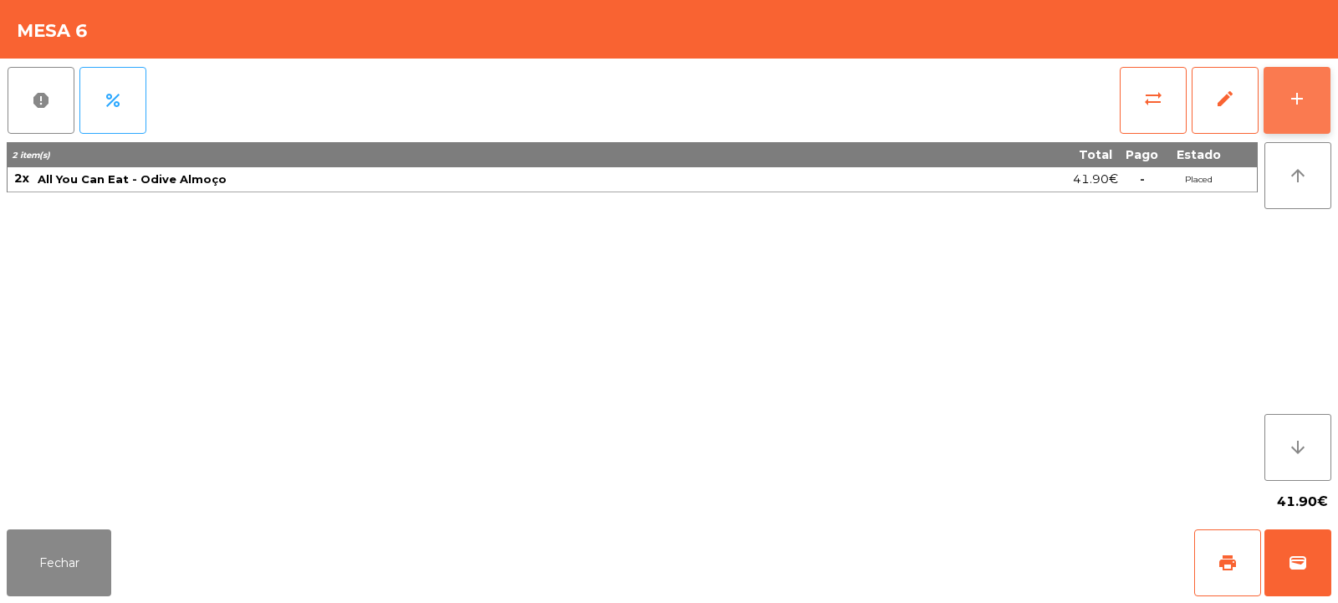
click at [1294, 101] on div "add" at bounding box center [1297, 99] width 20 height 20
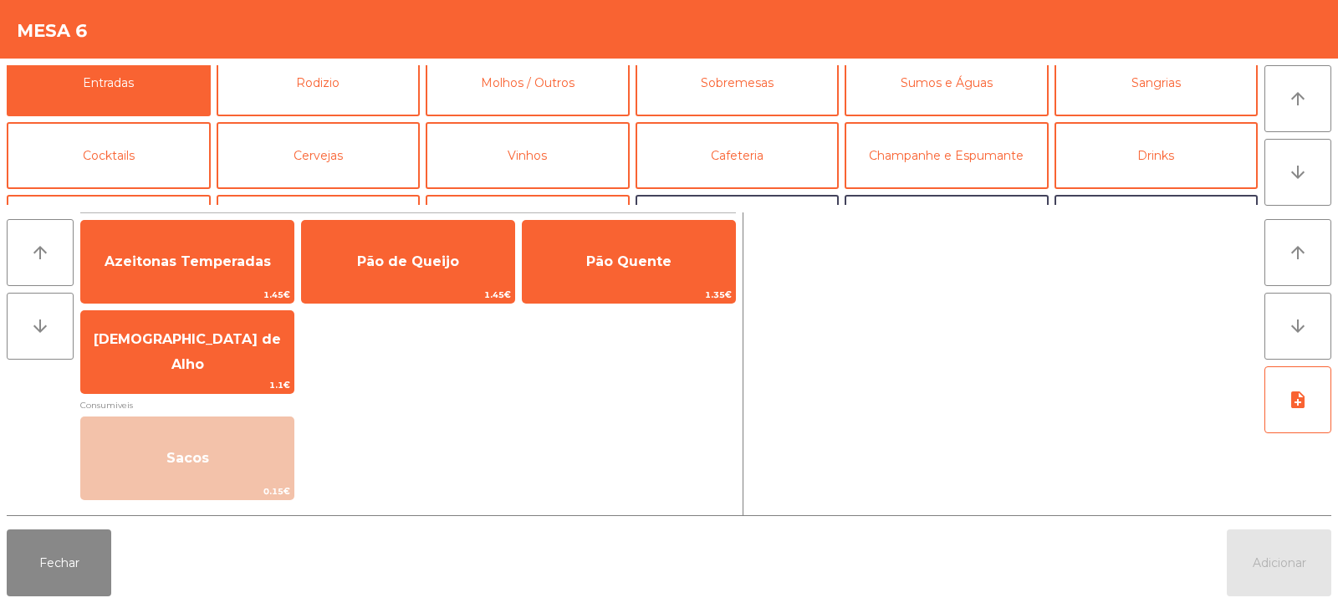
scroll to position [0, 0]
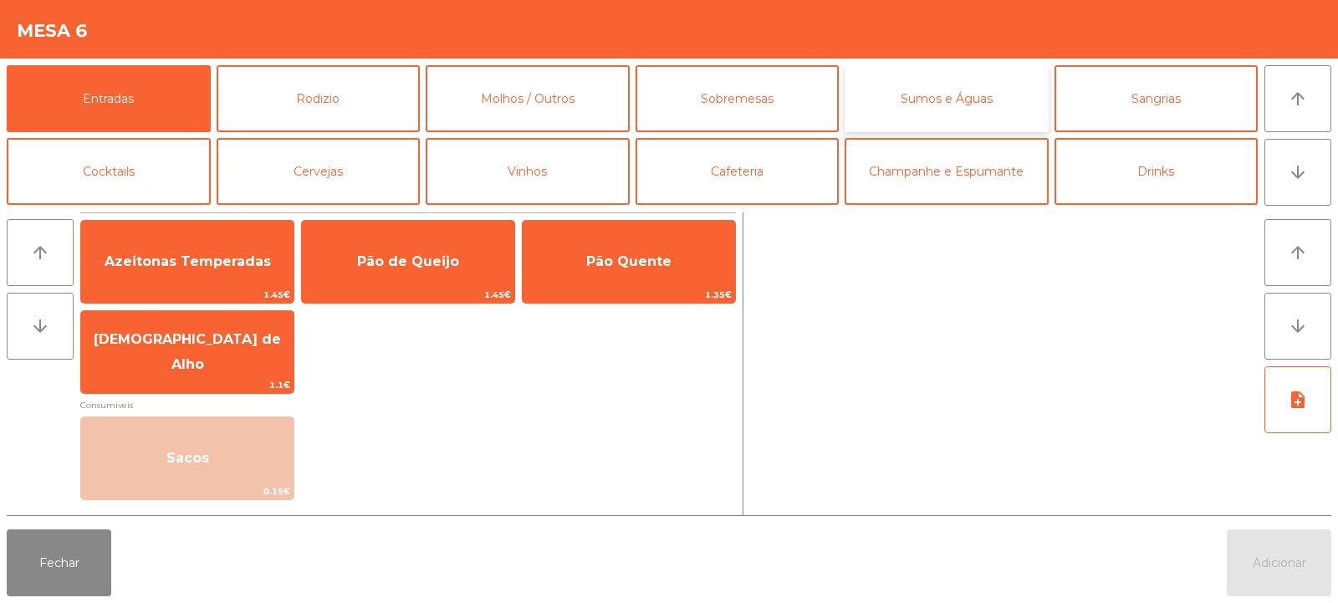
click at [956, 108] on button "Sumos e Águas" at bounding box center [947, 98] width 204 height 67
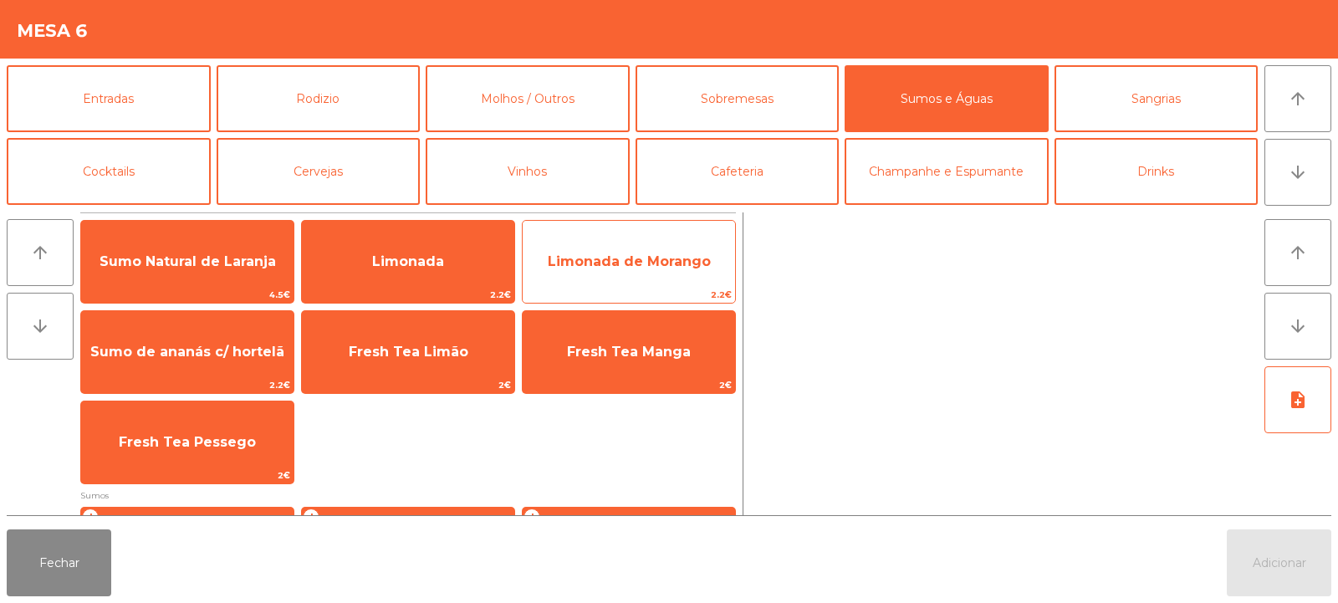
click at [581, 268] on span "Limonada de Morango" at bounding box center [629, 261] width 163 height 16
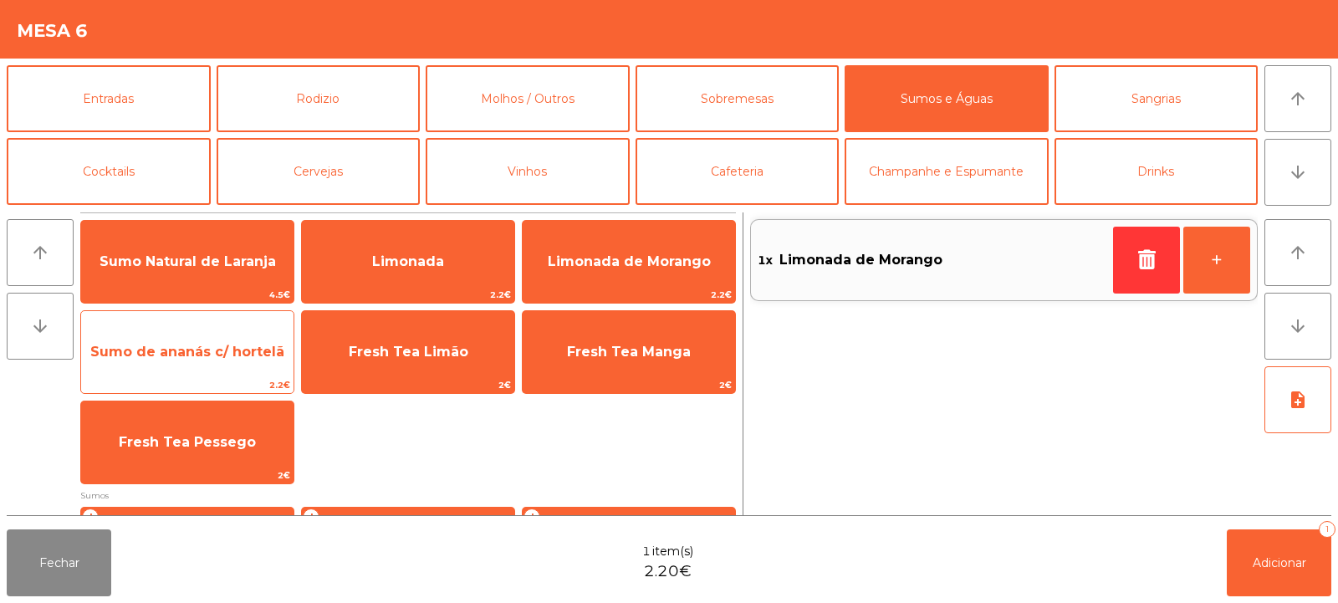
click at [236, 370] on span "Sumo de ananás c/ hortelã" at bounding box center [187, 351] width 212 height 45
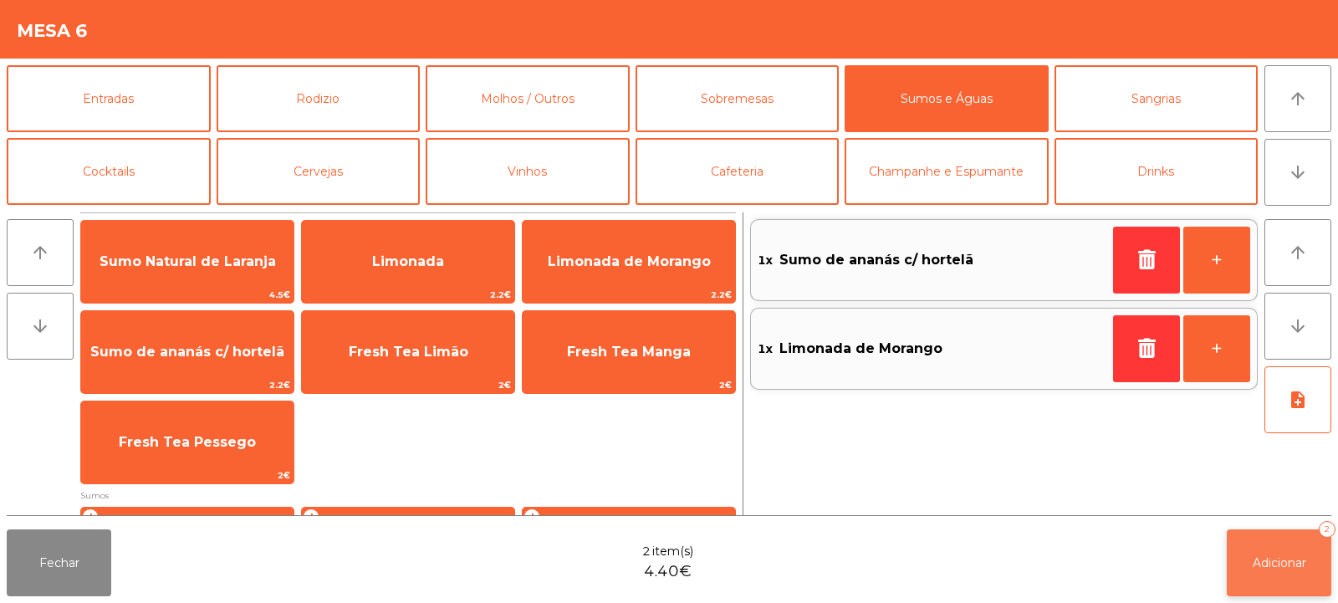
click at [1265, 549] on button "Adicionar 2" at bounding box center [1279, 562] width 105 height 67
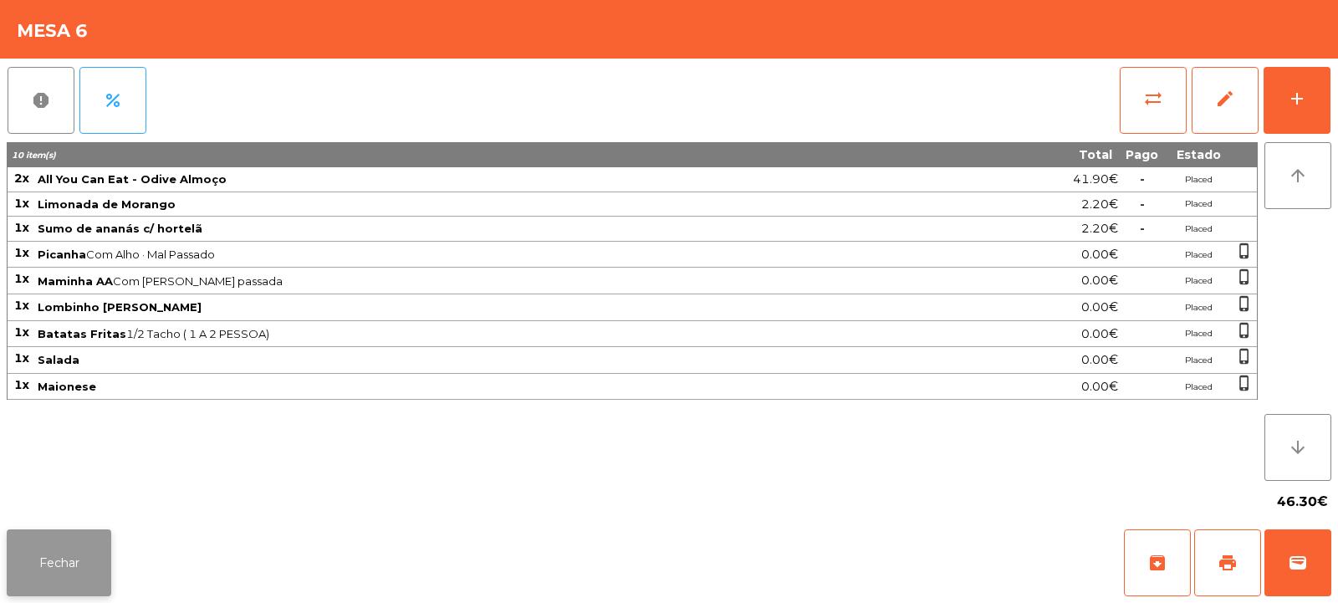
click at [49, 546] on button "Fechar" at bounding box center [59, 562] width 105 height 67
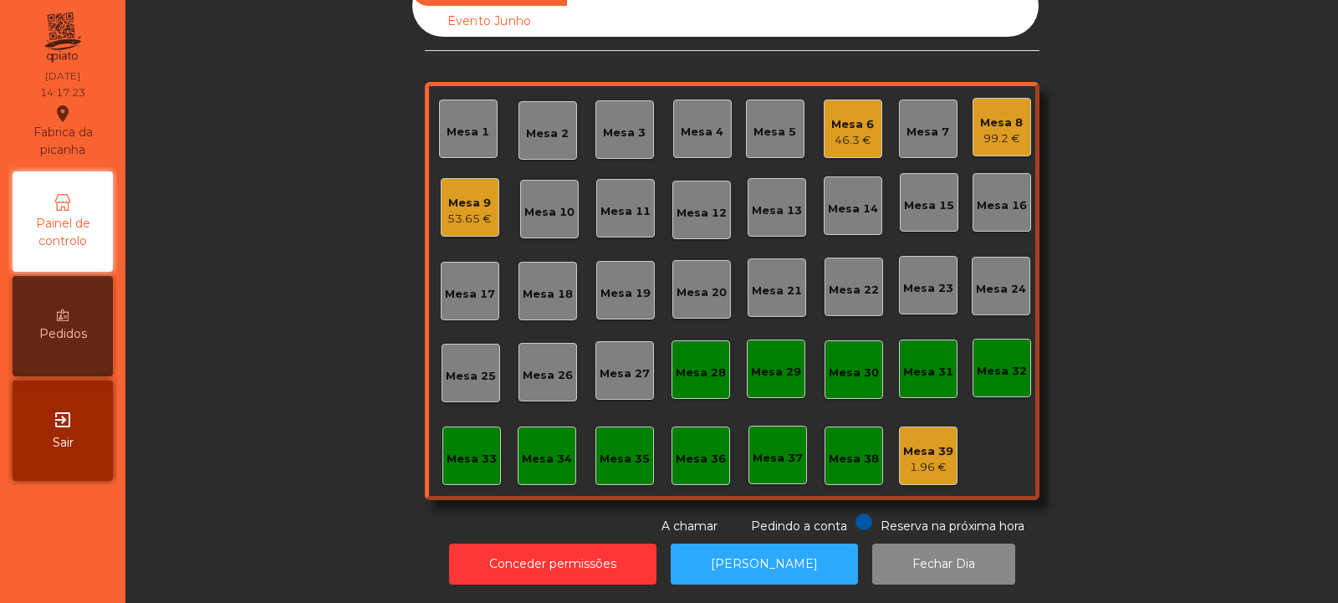
click at [845, 132] on div "46.3 €" at bounding box center [852, 140] width 43 height 17
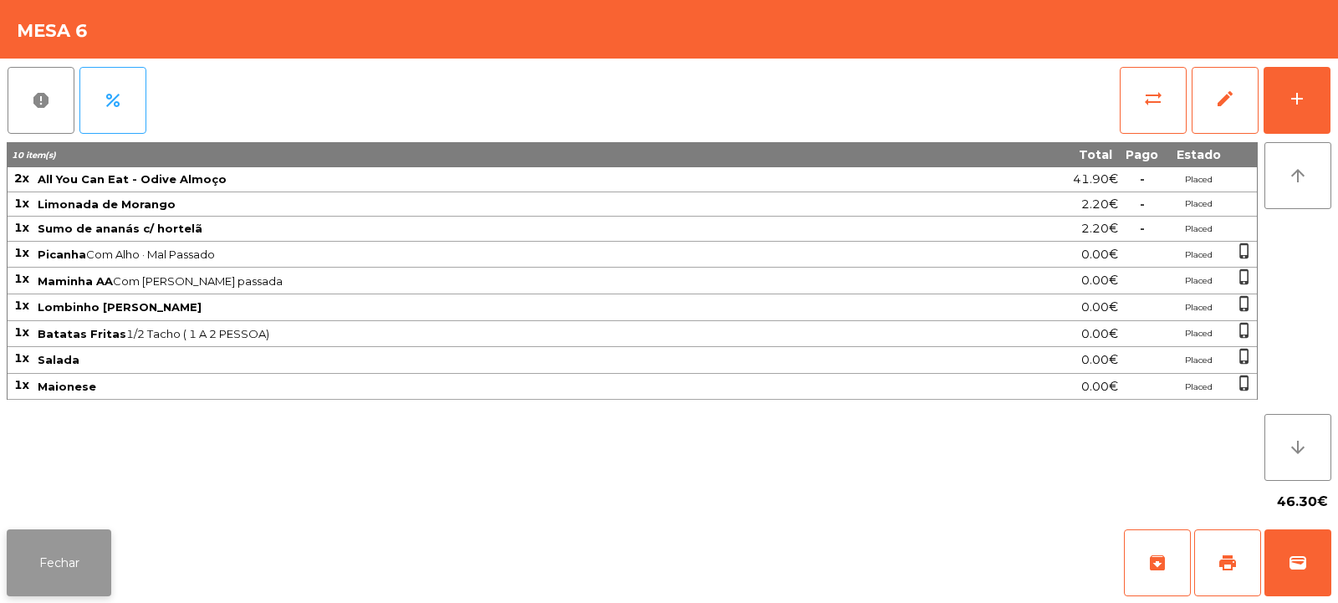
click at [61, 543] on button "Fechar" at bounding box center [59, 562] width 105 height 67
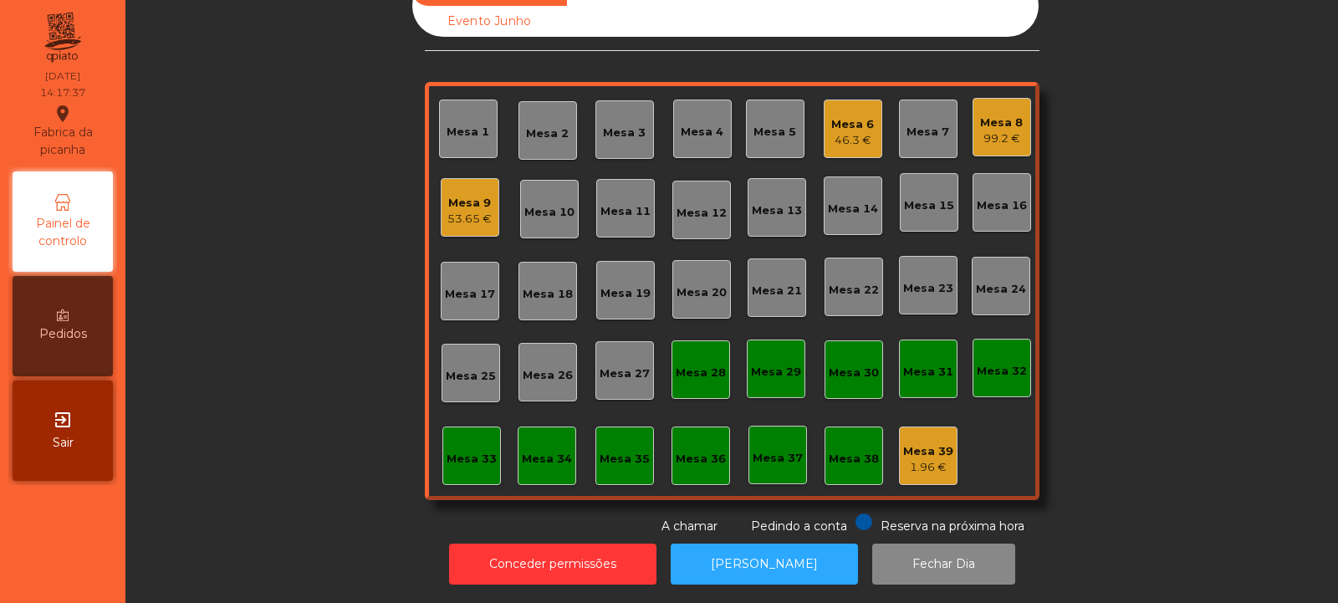
click at [989, 130] on div "99.2 €" at bounding box center [1001, 138] width 43 height 17
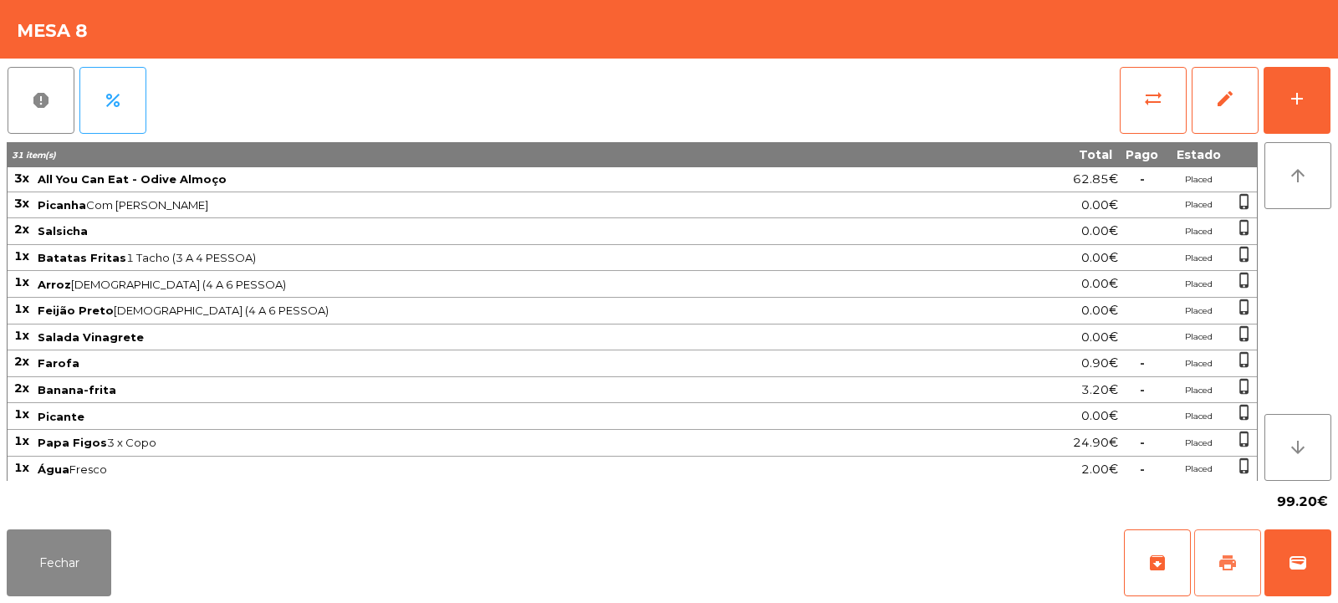
click at [1243, 567] on button "print" at bounding box center [1227, 562] width 67 height 67
click at [74, 554] on button "Fechar" at bounding box center [59, 562] width 105 height 67
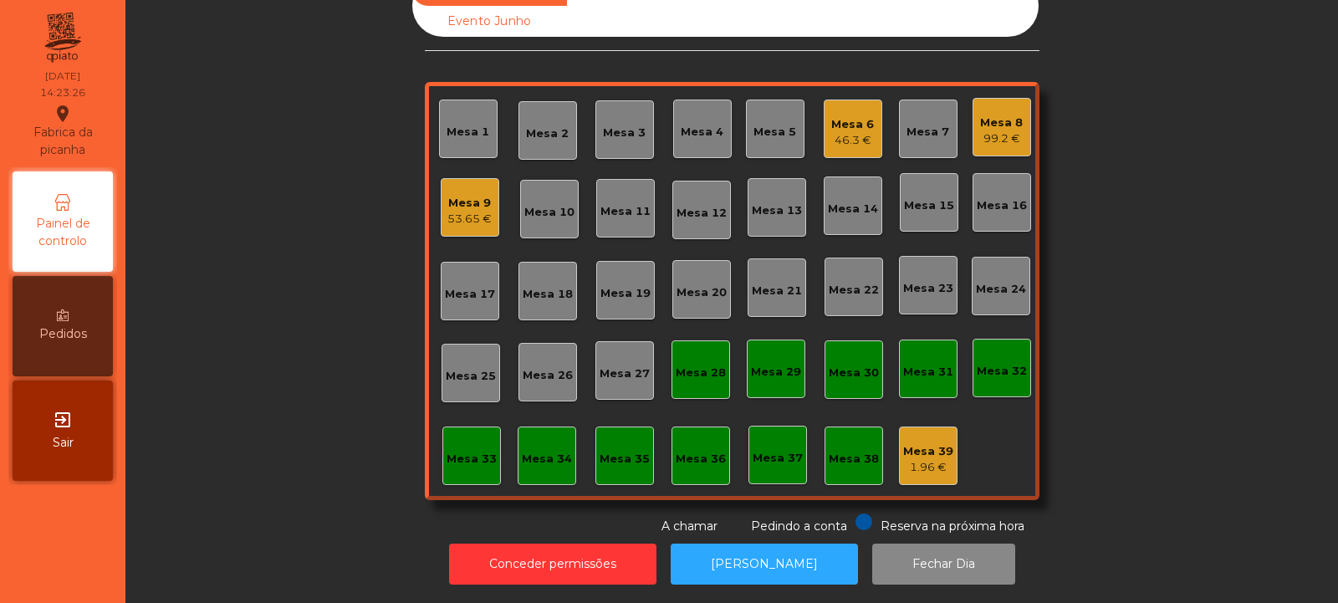
click at [1018, 98] on div "Mesa 8 99.2 €" at bounding box center [1001, 127] width 59 height 59
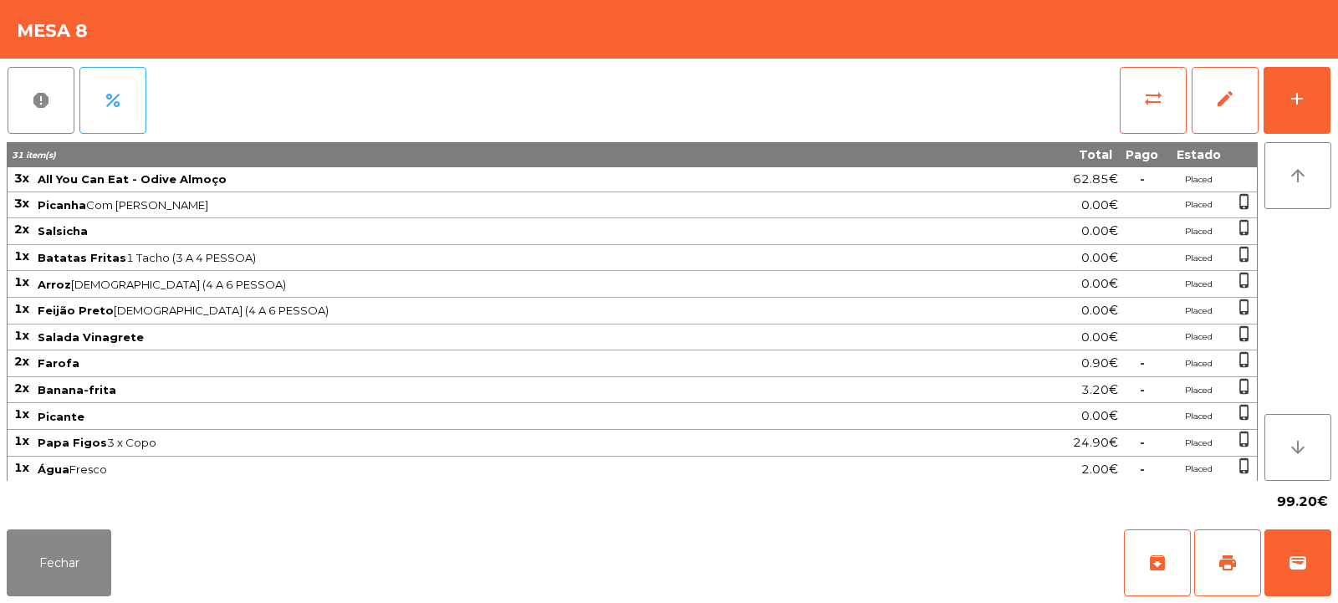
scroll to position [213, 0]
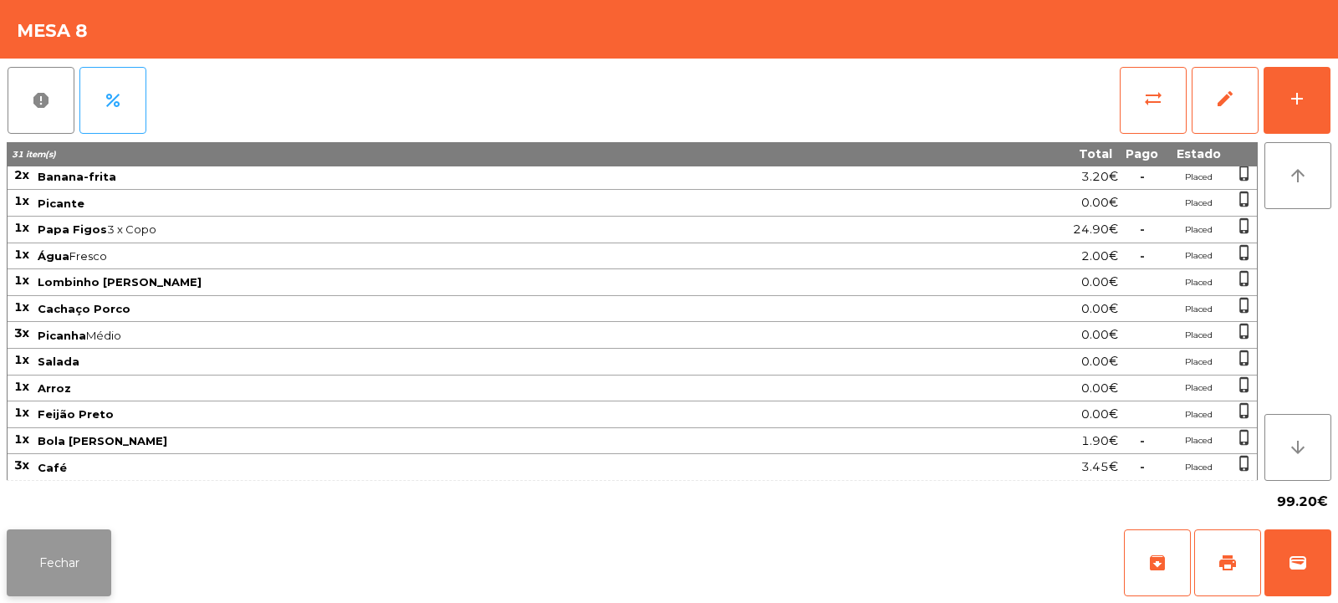
click at [54, 569] on button "Fechar" at bounding box center [59, 562] width 105 height 67
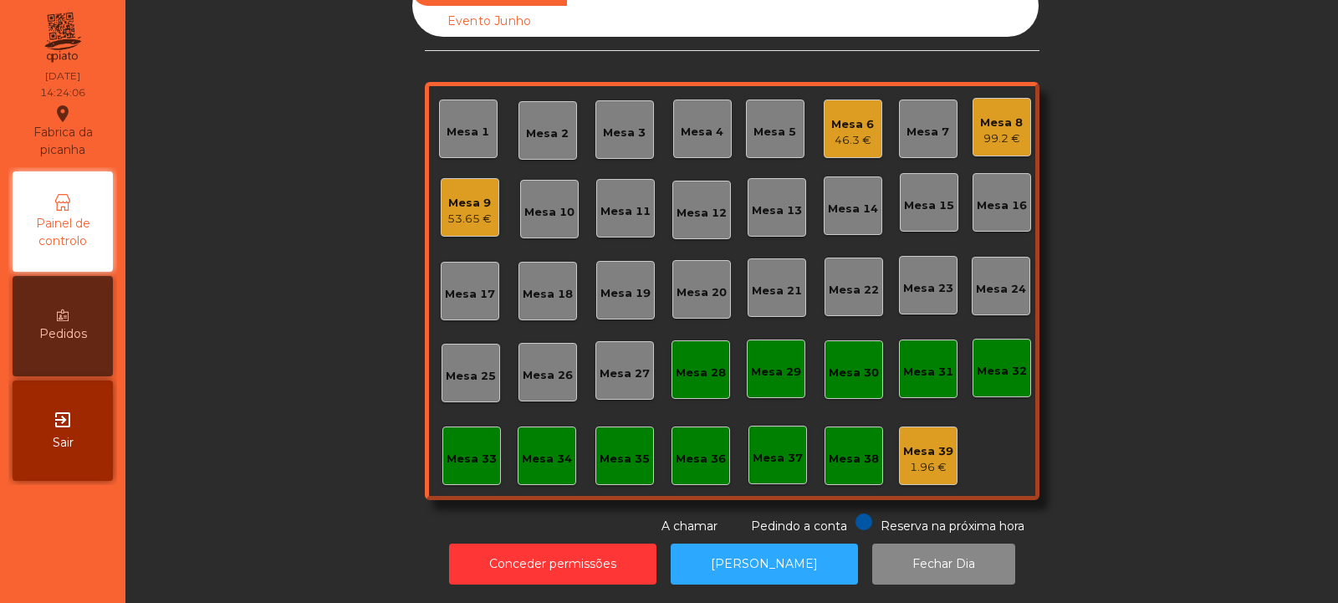
click at [994, 115] on div "Mesa 8" at bounding box center [1001, 123] width 43 height 17
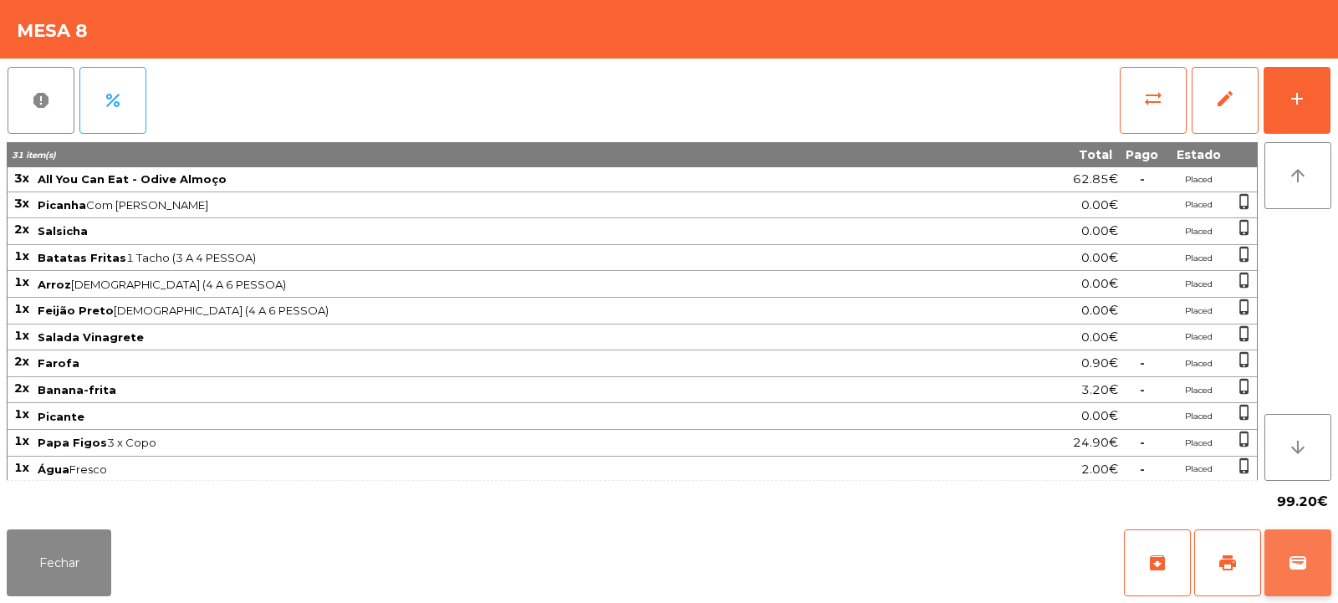
click at [1284, 565] on button "wallet" at bounding box center [1297, 562] width 67 height 67
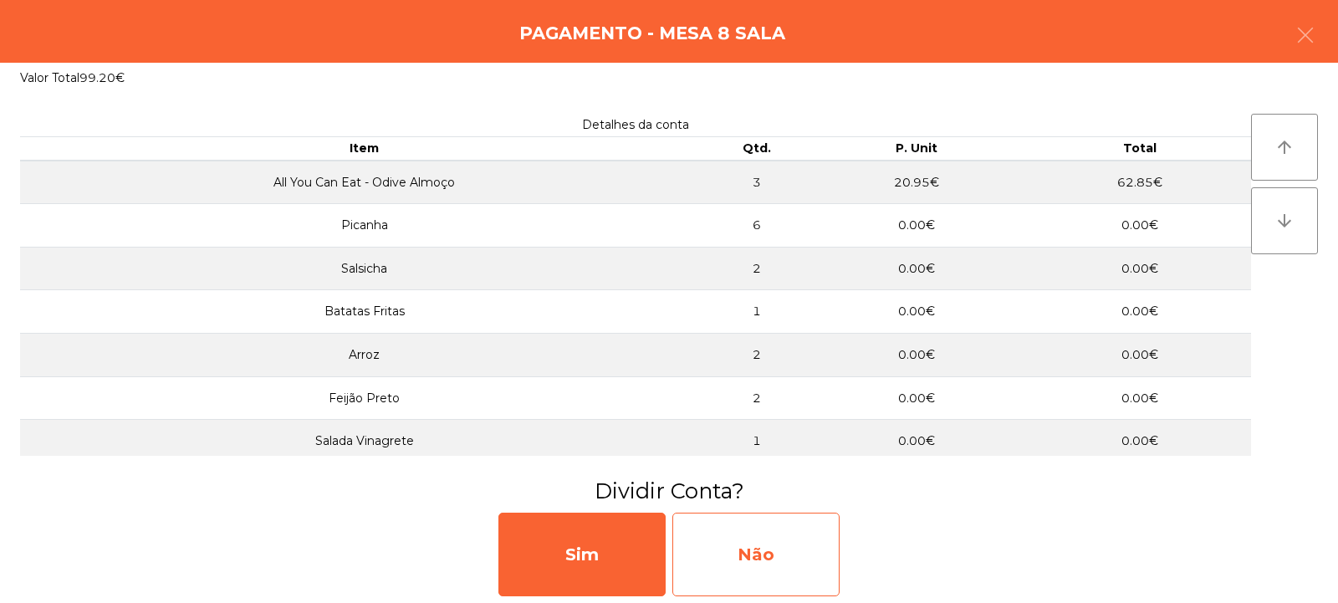
click at [748, 543] on div "Não" at bounding box center [755, 555] width 167 height 84
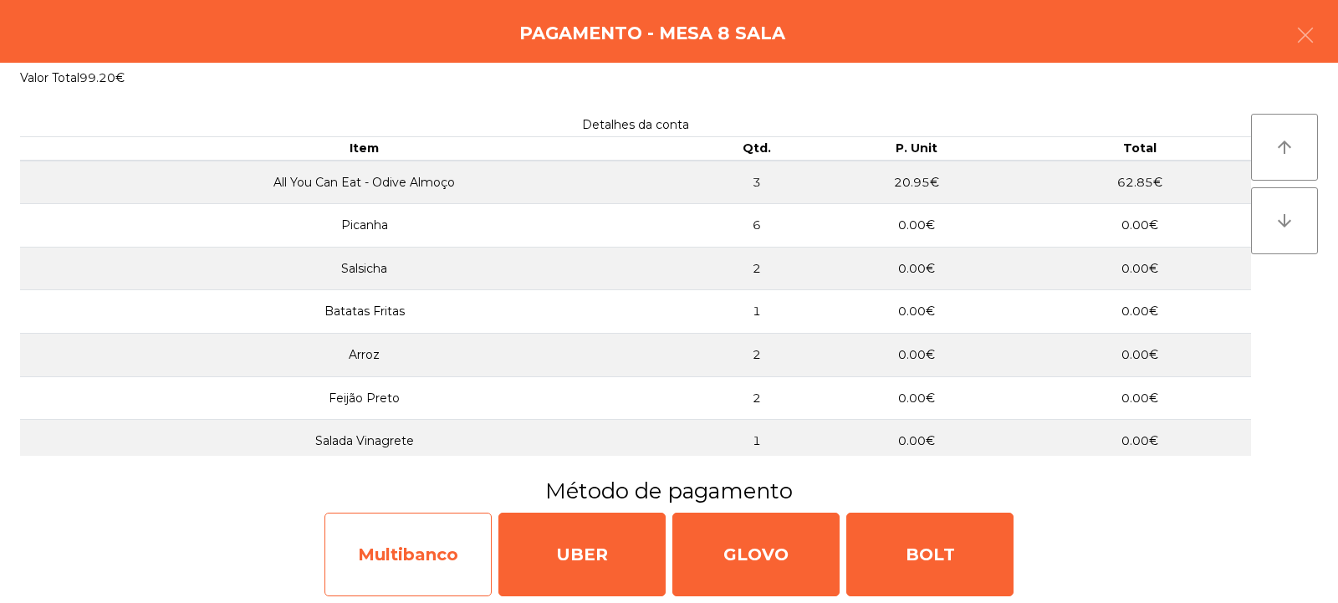
click at [417, 555] on div "Multibanco" at bounding box center [407, 555] width 167 height 84
select select "**"
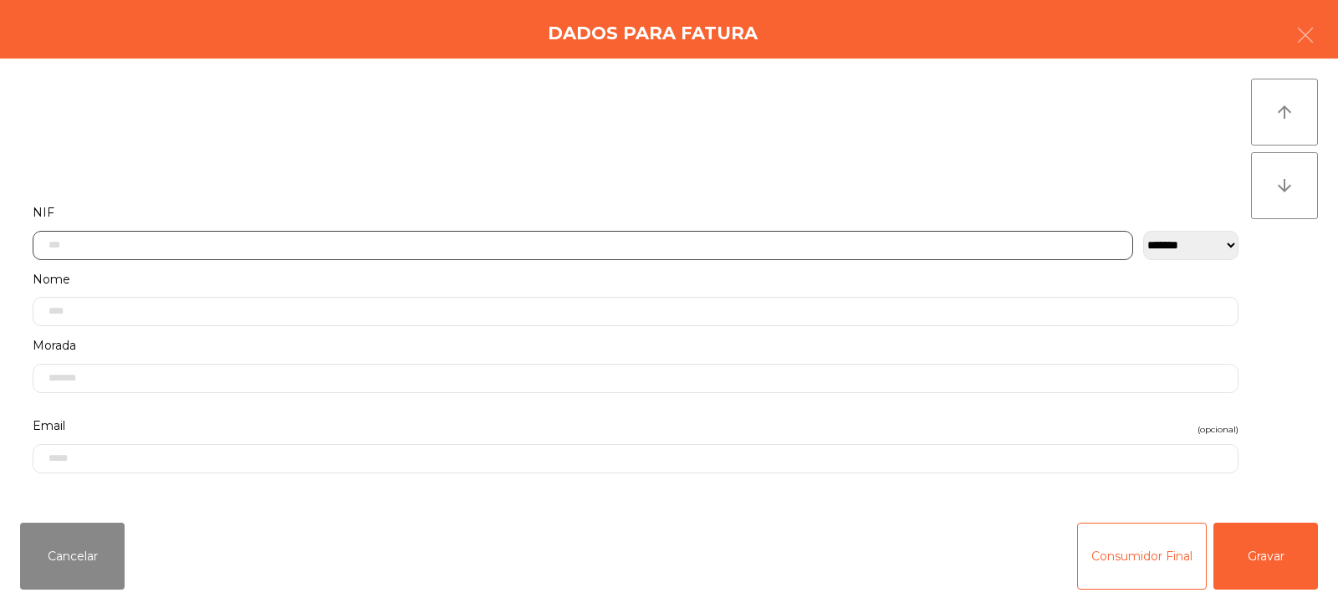
click at [239, 248] on input "text" at bounding box center [583, 245] width 1100 height 29
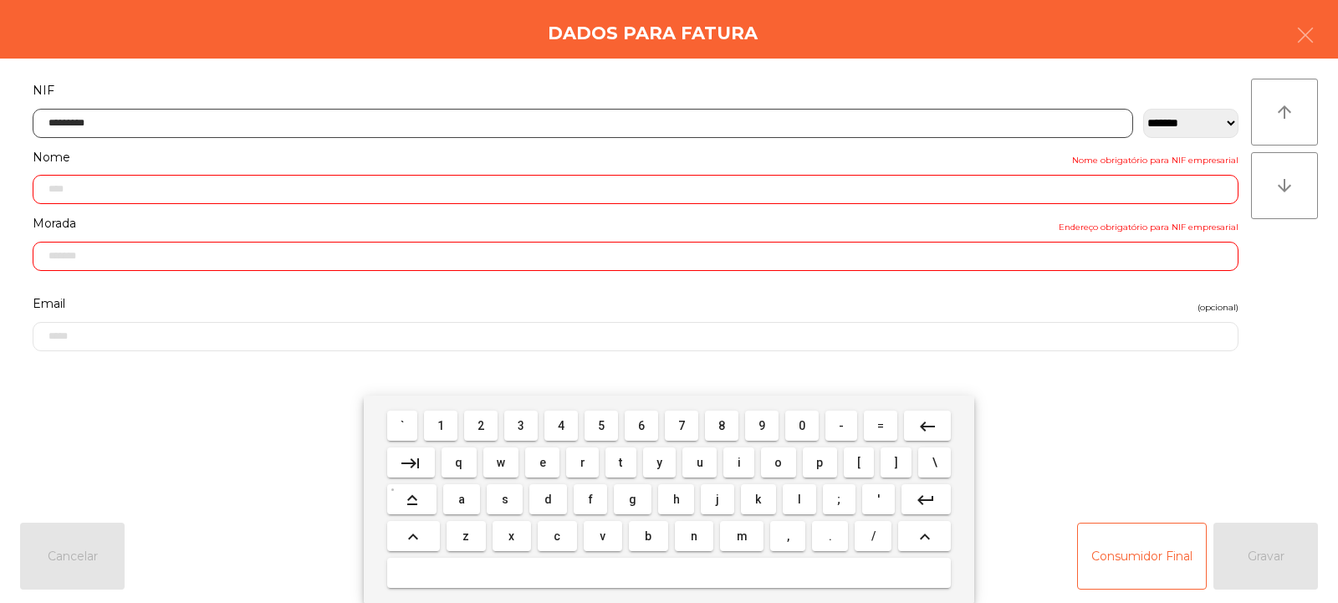
type input "*********"
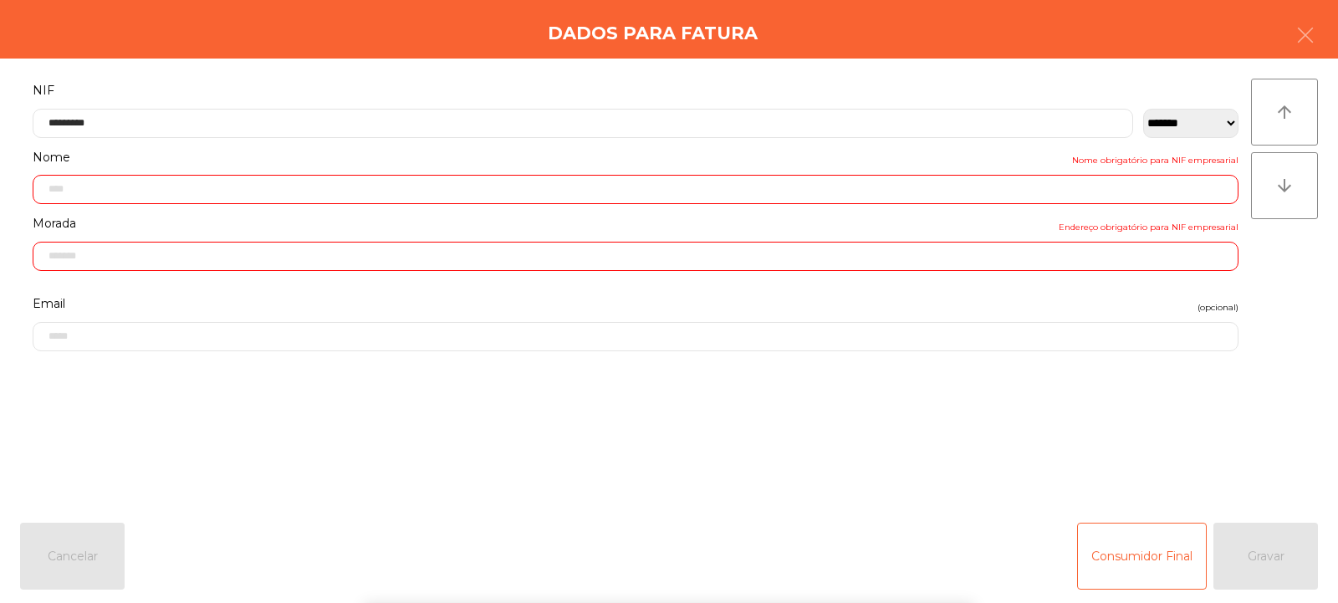
click at [1266, 268] on div "arrow_upward arrow_downward" at bounding box center [1284, 284] width 67 height 411
type input "**********"
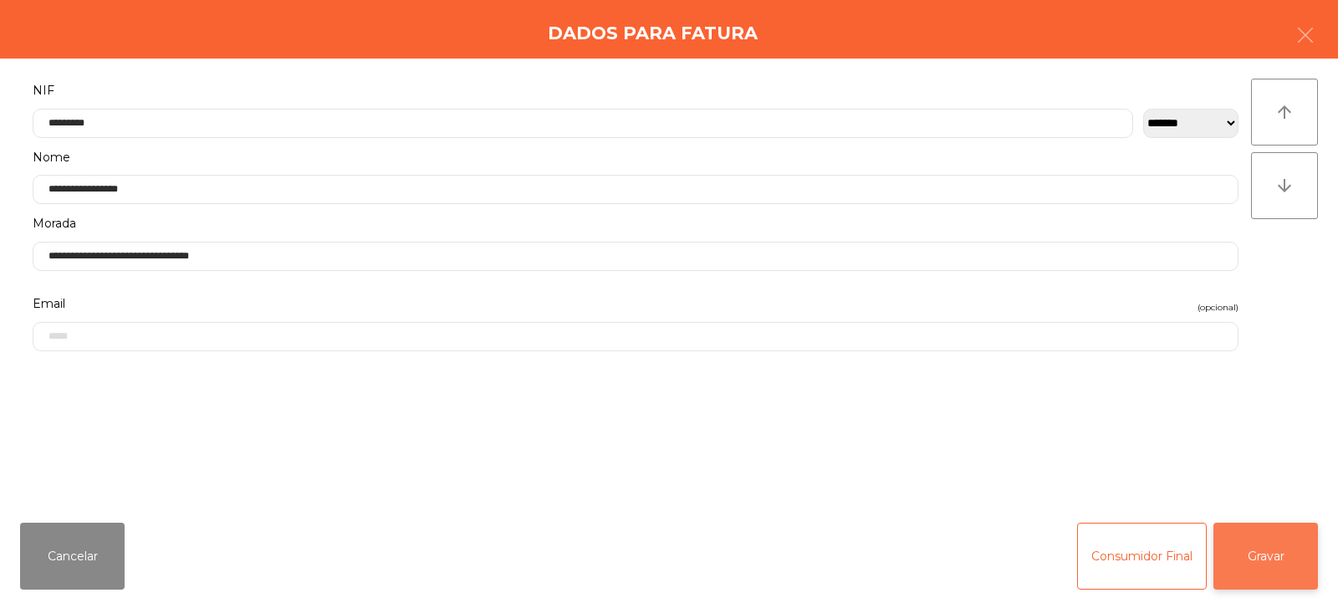
click at [1269, 550] on button "Gravar" at bounding box center [1265, 556] width 105 height 67
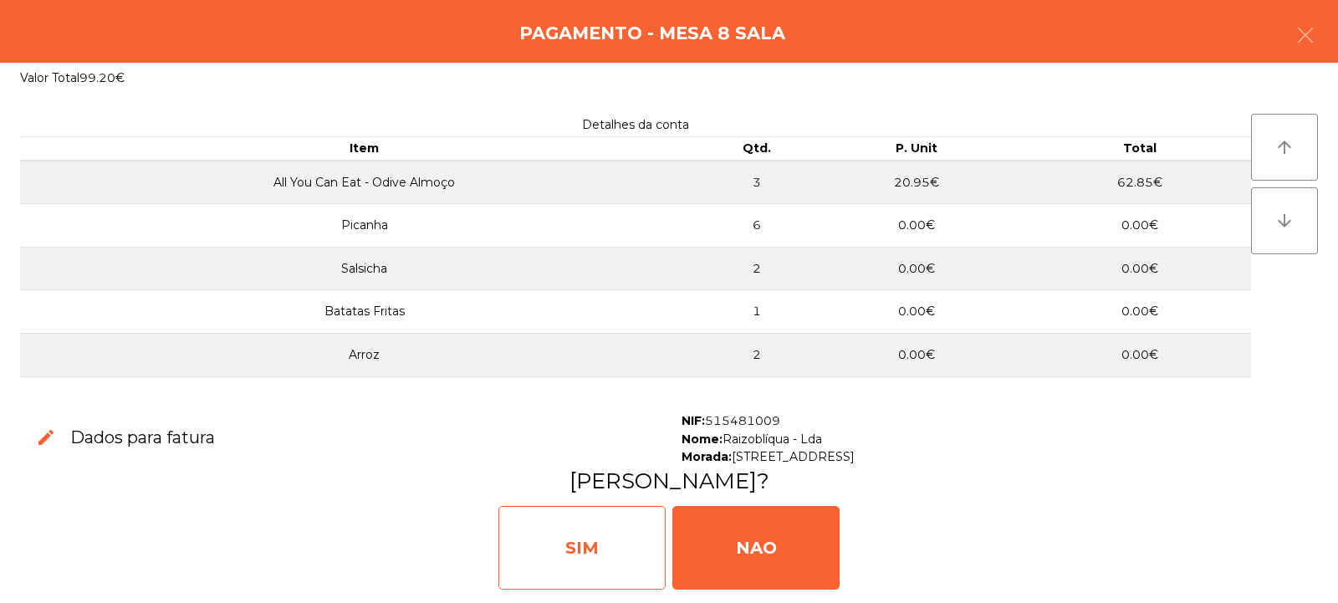
click at [595, 539] on div "SIM" at bounding box center [581, 548] width 167 height 84
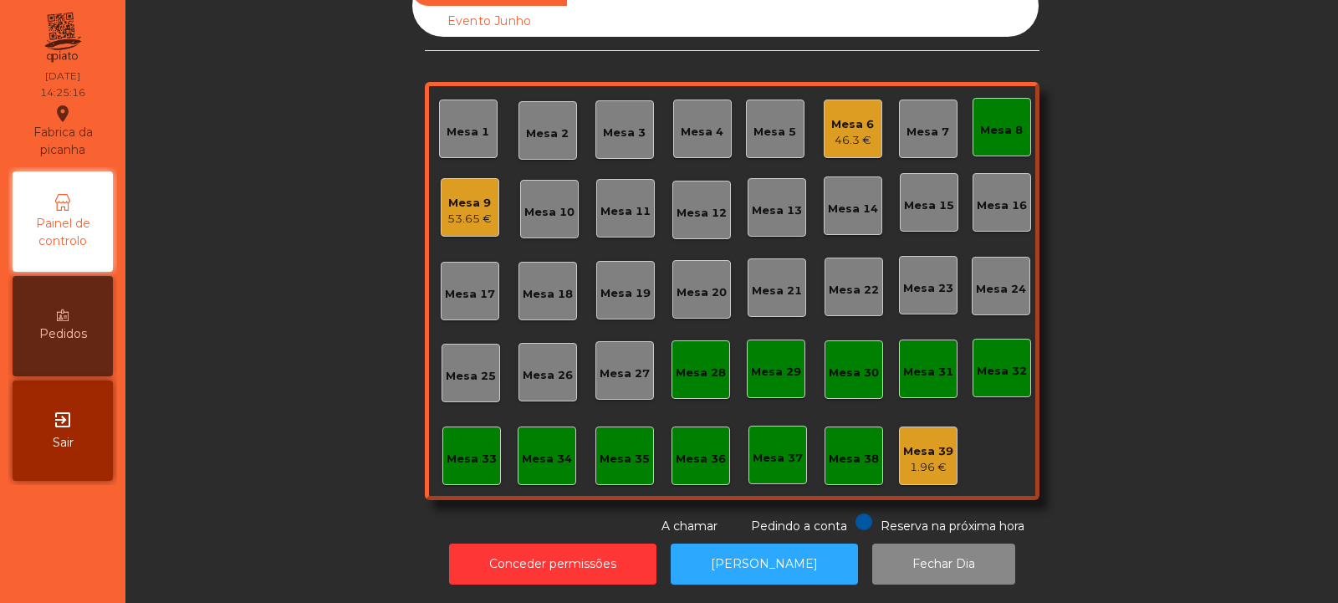
click at [1003, 98] on div "Mesa 8" at bounding box center [1001, 127] width 59 height 59
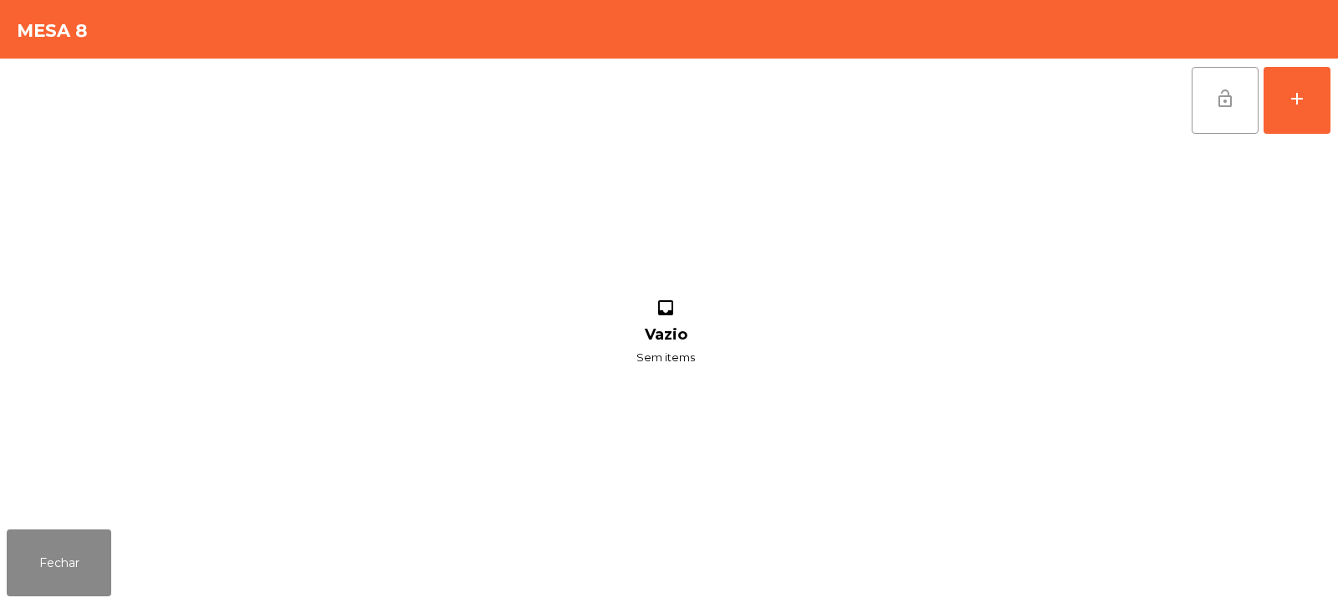
click at [1250, 115] on button "lock_open" at bounding box center [1225, 100] width 67 height 67
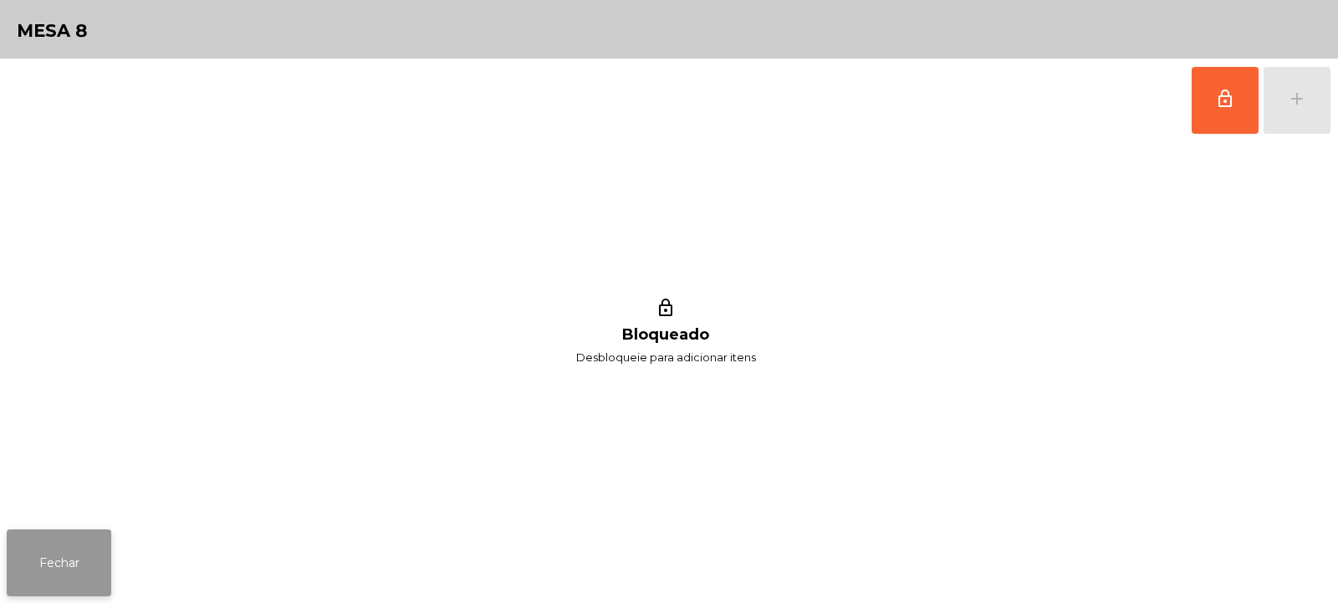
click at [76, 538] on button "Fechar" at bounding box center [59, 562] width 105 height 67
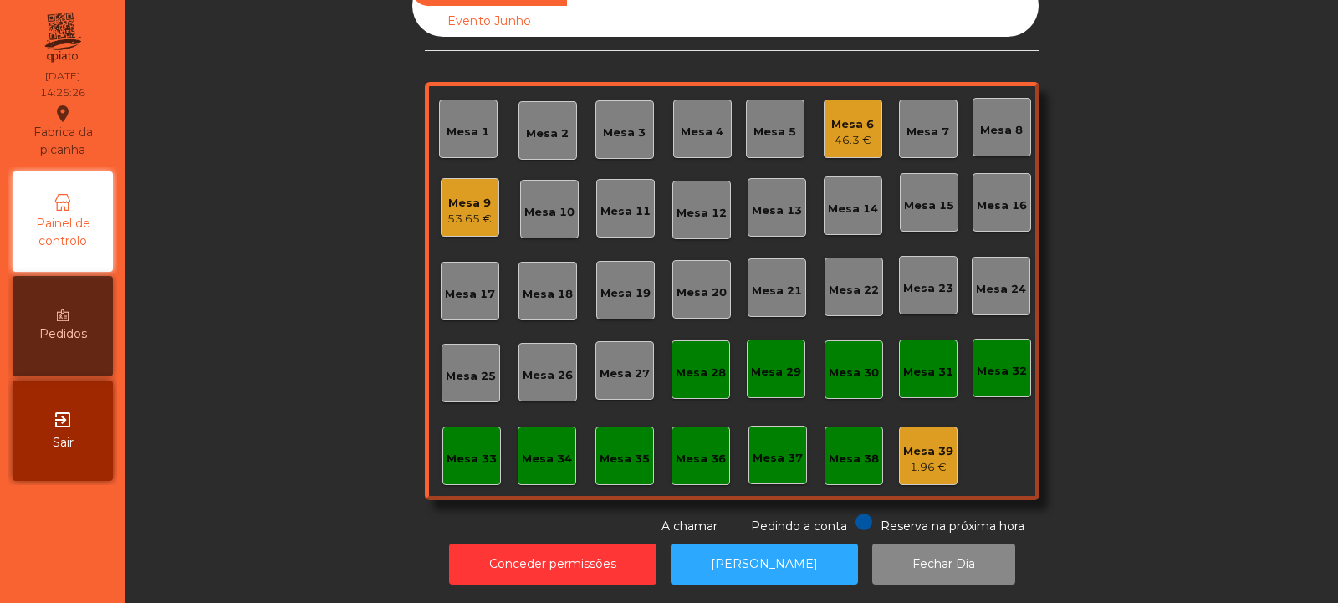
click at [487, 212] on div "Mesa 9 53.65 €" at bounding box center [470, 207] width 59 height 59
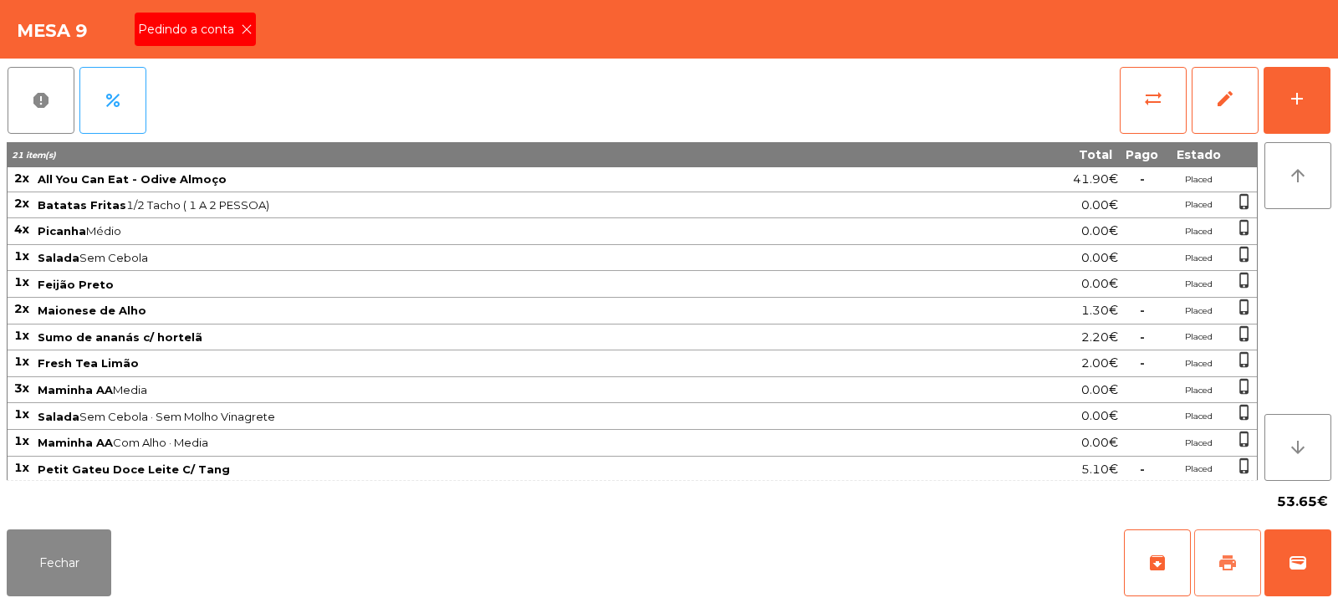
click at [1237, 568] on span "print" at bounding box center [1227, 563] width 20 height 20
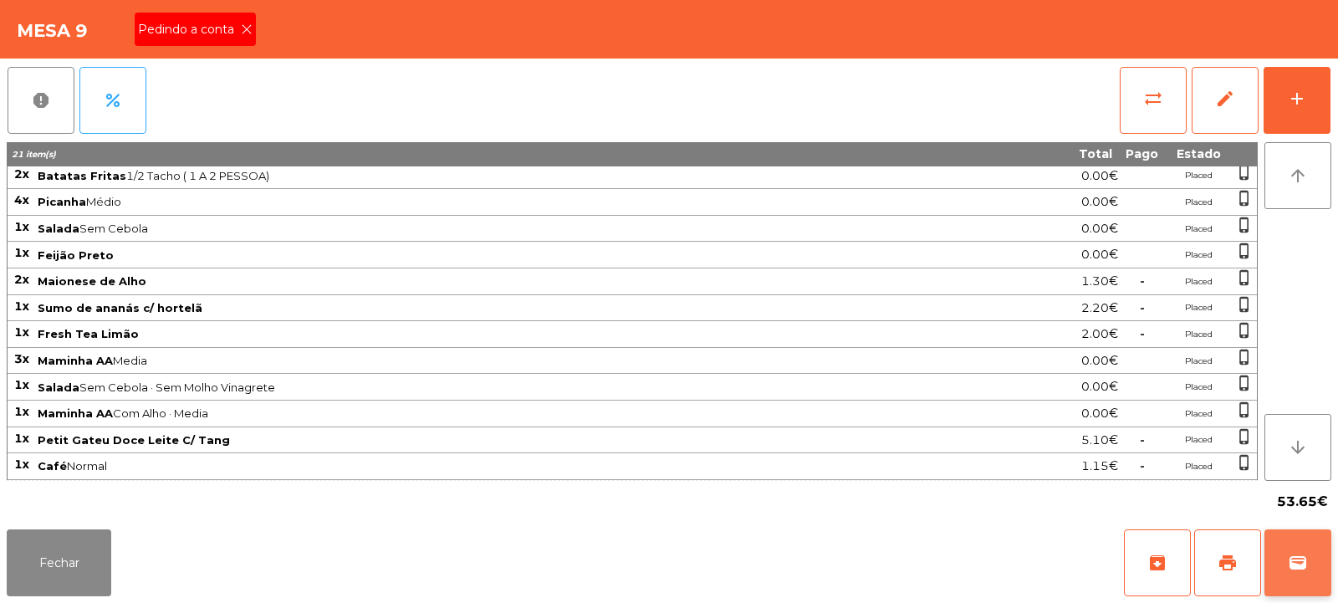
click at [1284, 562] on button "wallet" at bounding box center [1297, 562] width 67 height 67
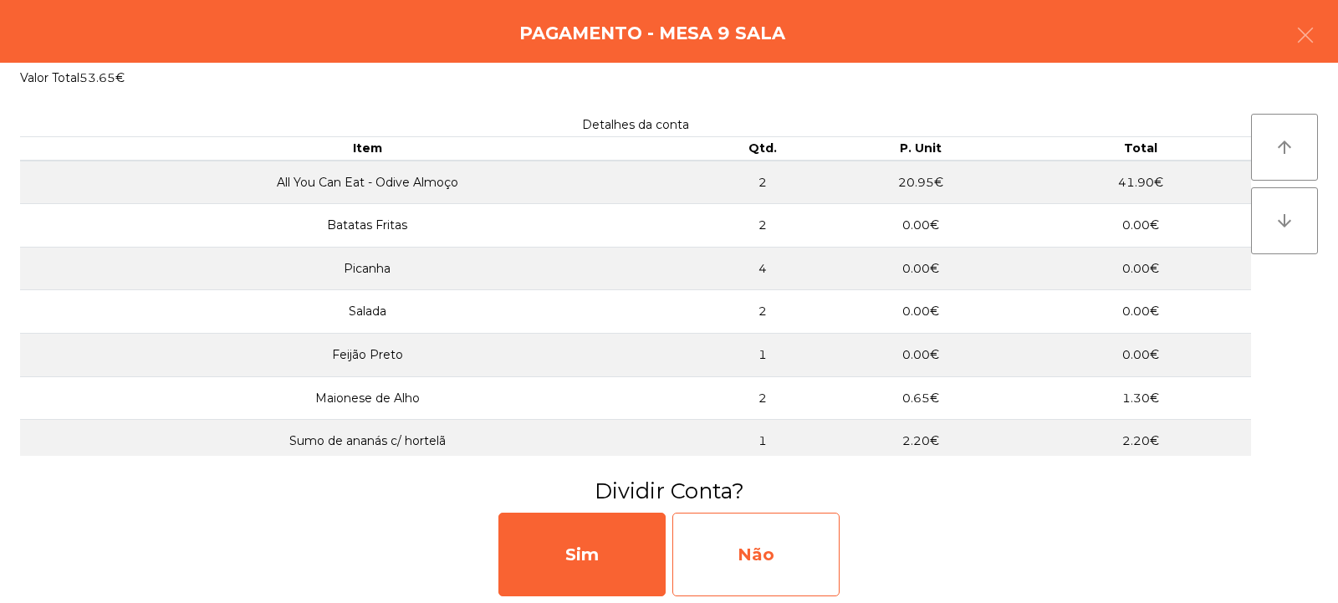
click at [730, 547] on div "Não" at bounding box center [755, 555] width 167 height 84
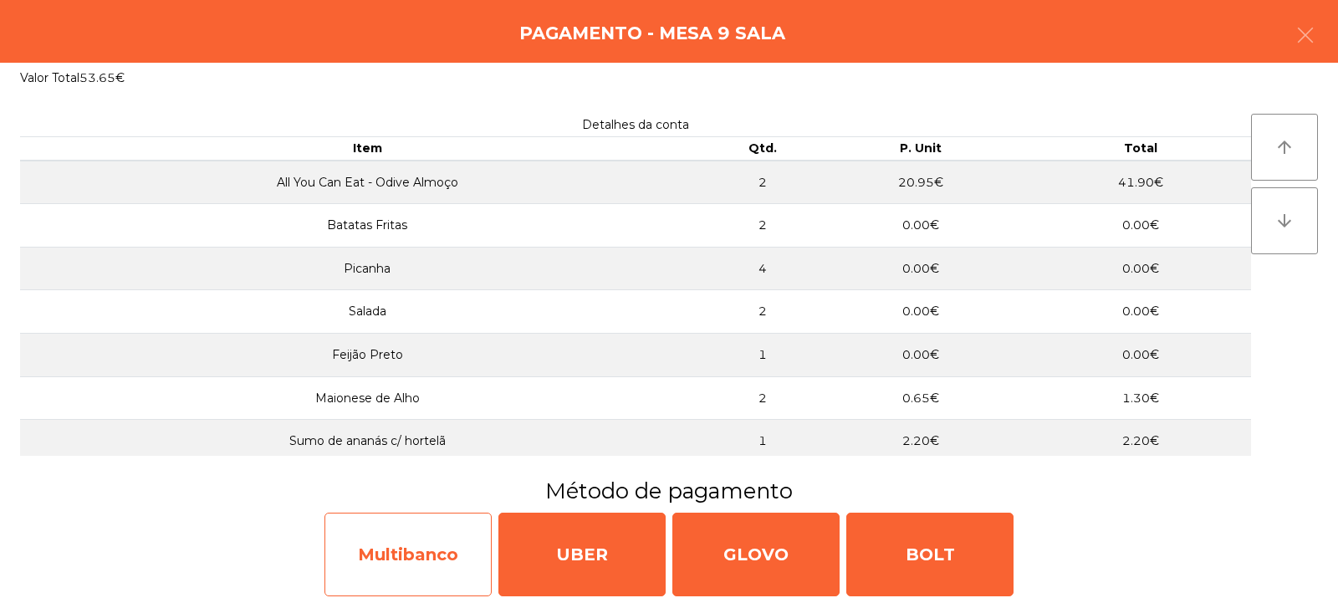
click at [411, 554] on div "Multibanco" at bounding box center [407, 555] width 167 height 84
select select "**"
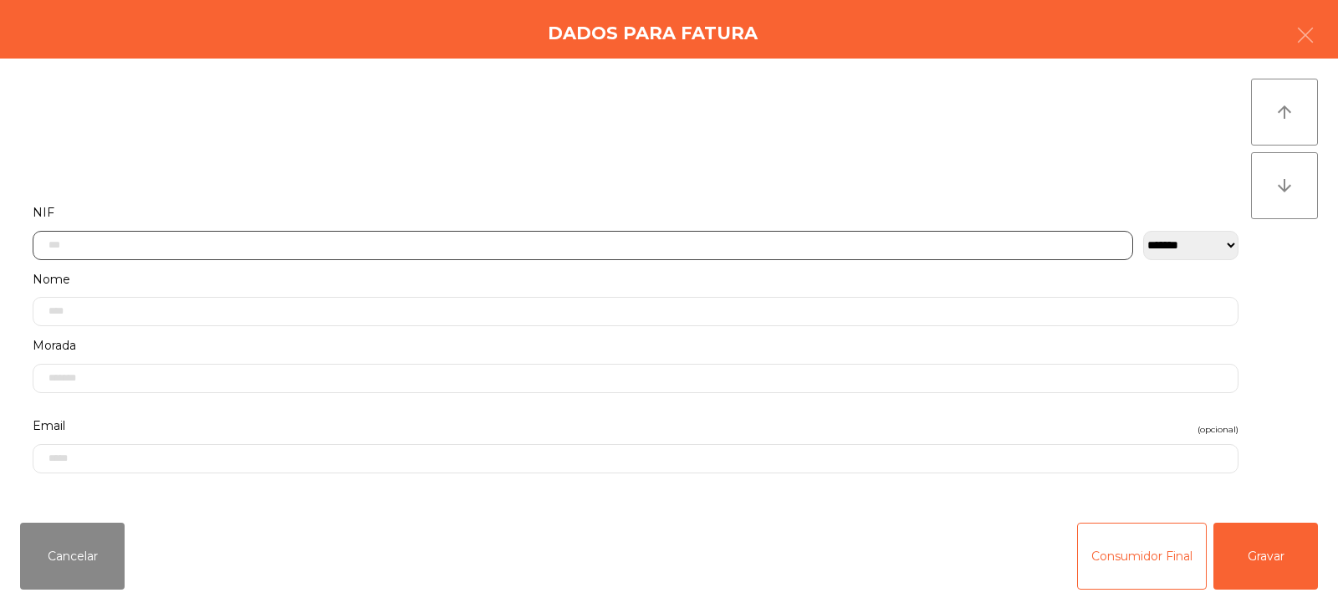
click at [145, 242] on input "text" at bounding box center [583, 245] width 1100 height 29
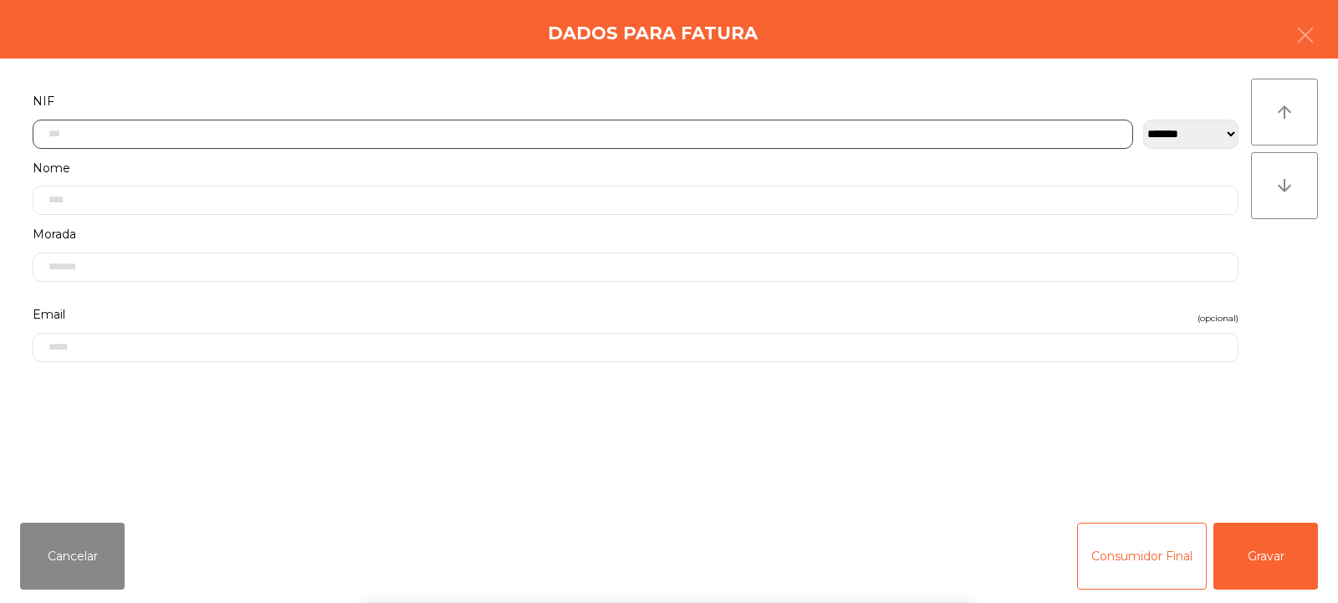
scroll to position [122, 0]
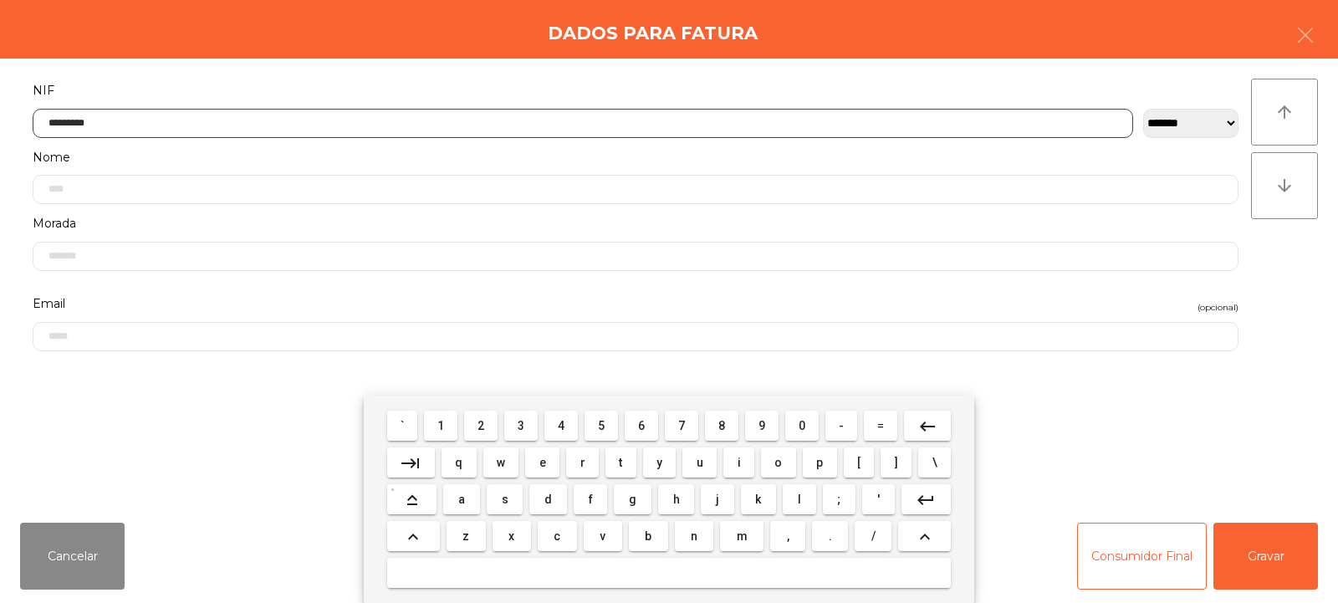
type input "*********"
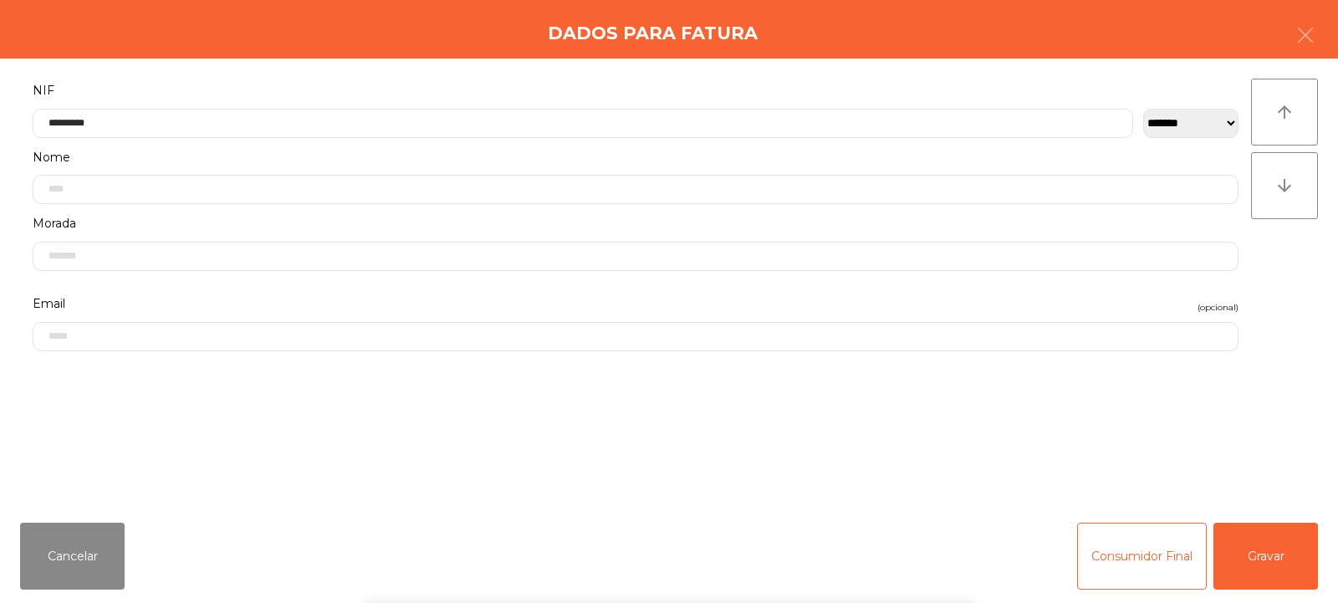
click at [1286, 272] on div "arrow_upward arrow_downward" at bounding box center [1284, 284] width 67 height 411
click at [1284, 564] on button "Gravar" at bounding box center [1265, 556] width 105 height 67
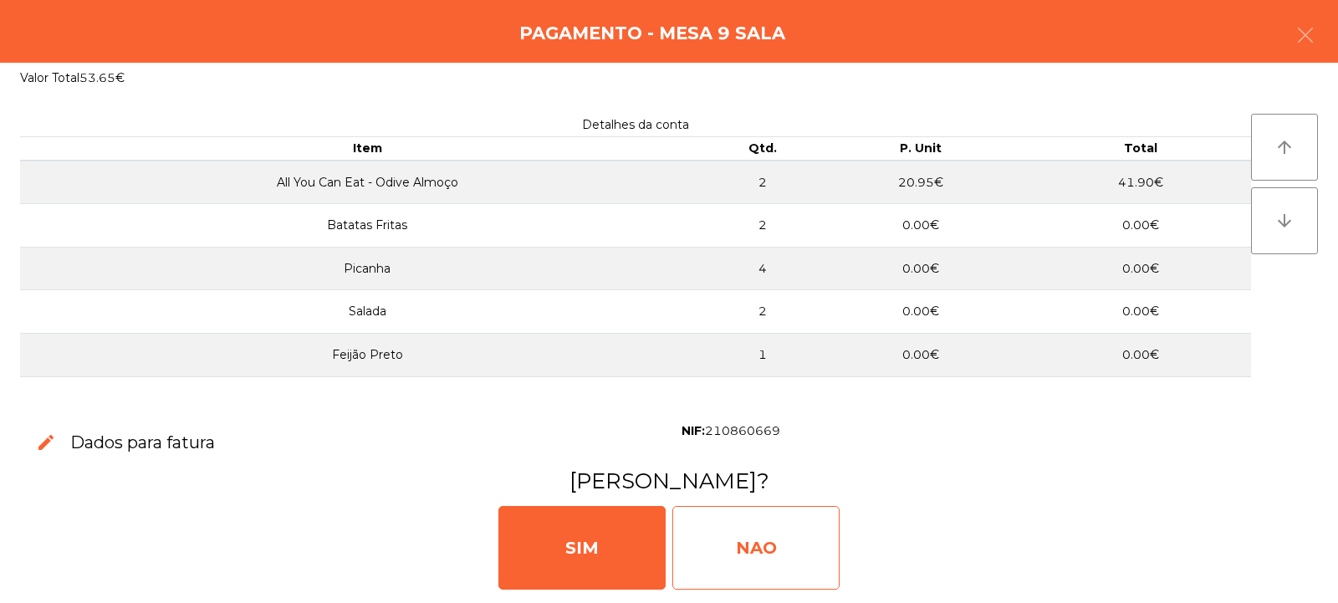
click at [748, 553] on div "NAO" at bounding box center [755, 548] width 167 height 84
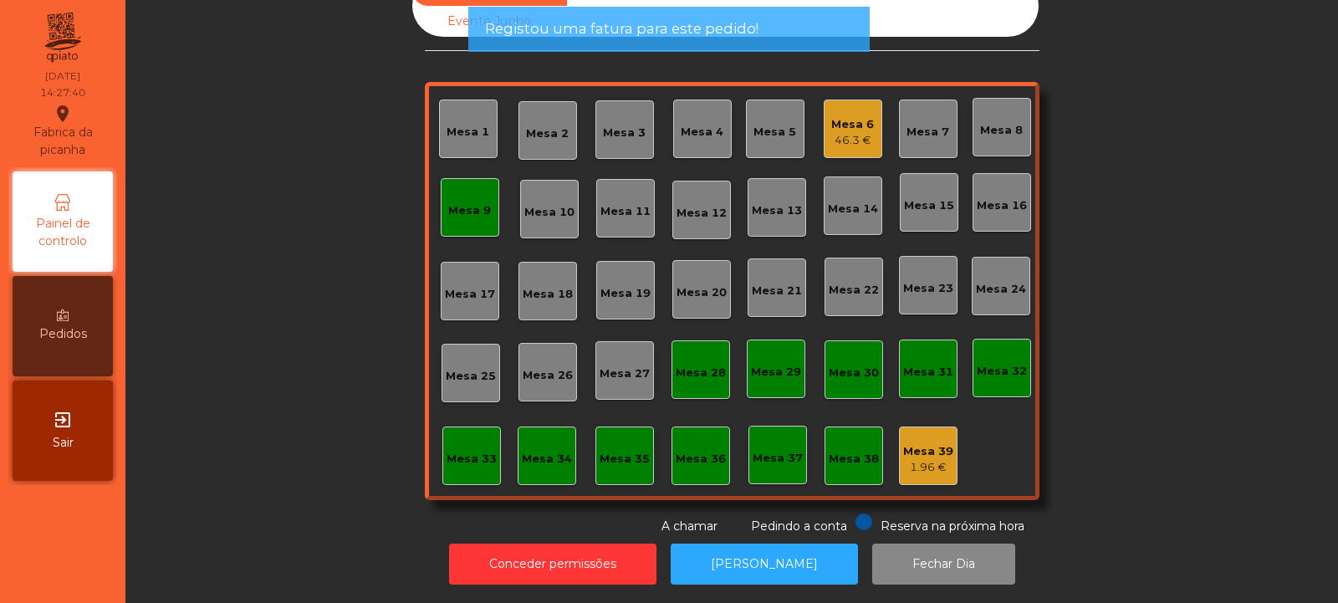
click at [474, 217] on div "Mesa 9" at bounding box center [470, 207] width 59 height 59
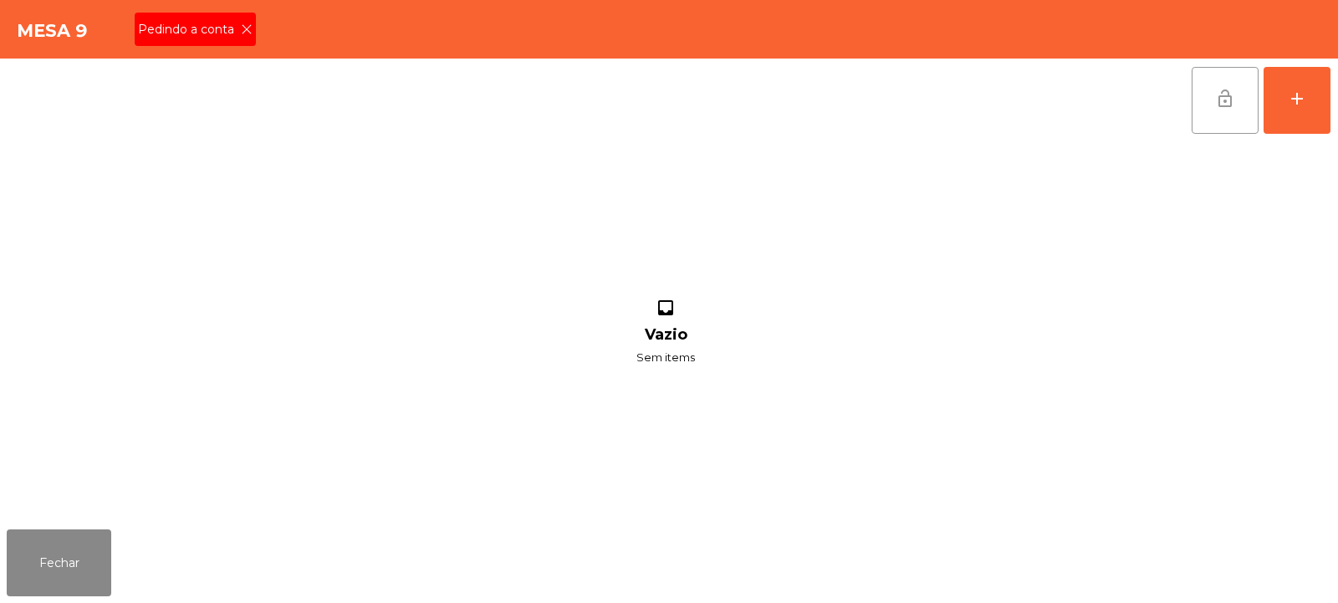
click at [1226, 105] on span "lock_open" at bounding box center [1225, 99] width 20 height 20
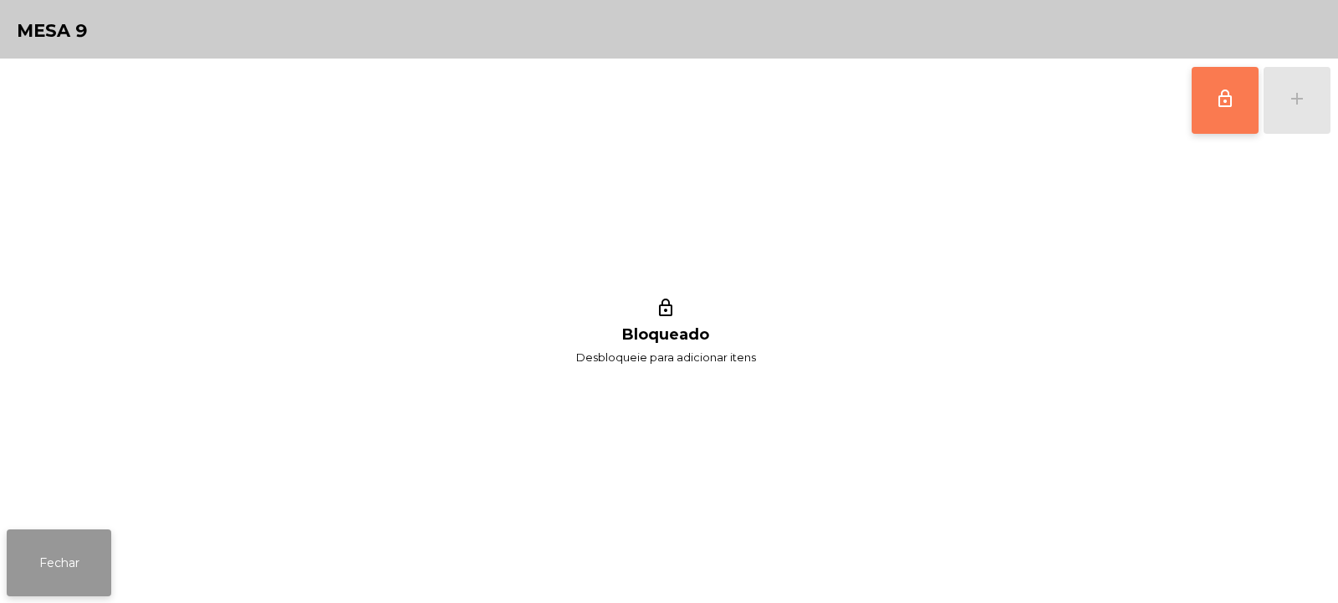
click at [59, 555] on button "Fechar" at bounding box center [59, 562] width 105 height 67
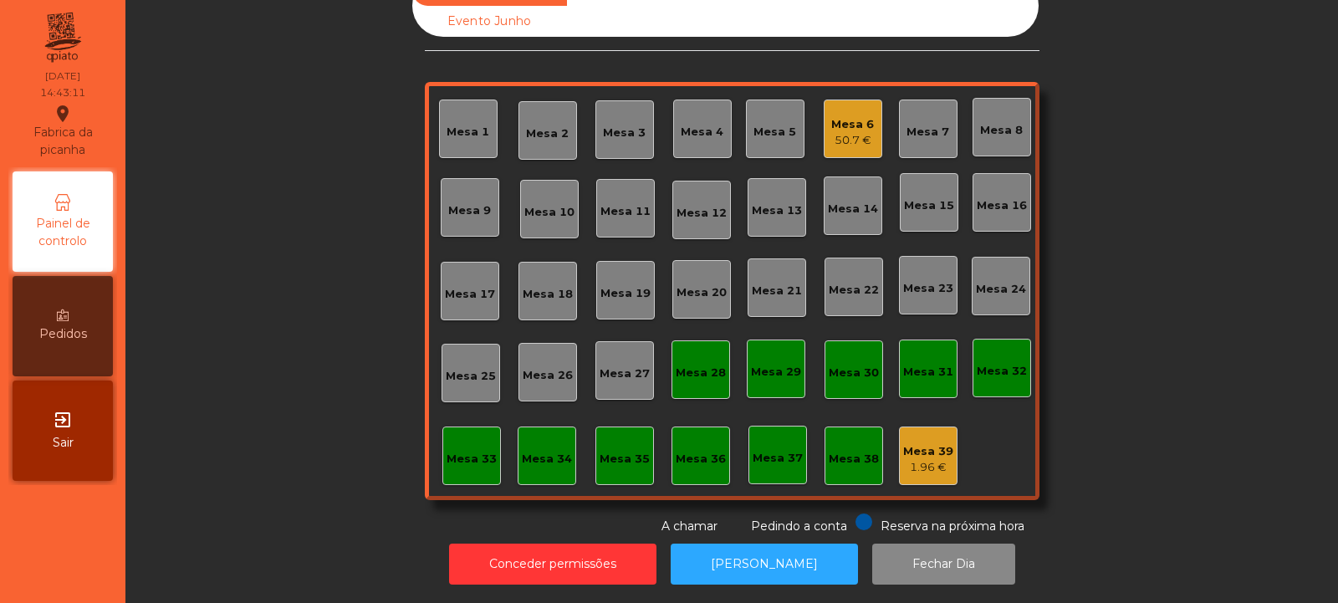
scroll to position [0, 0]
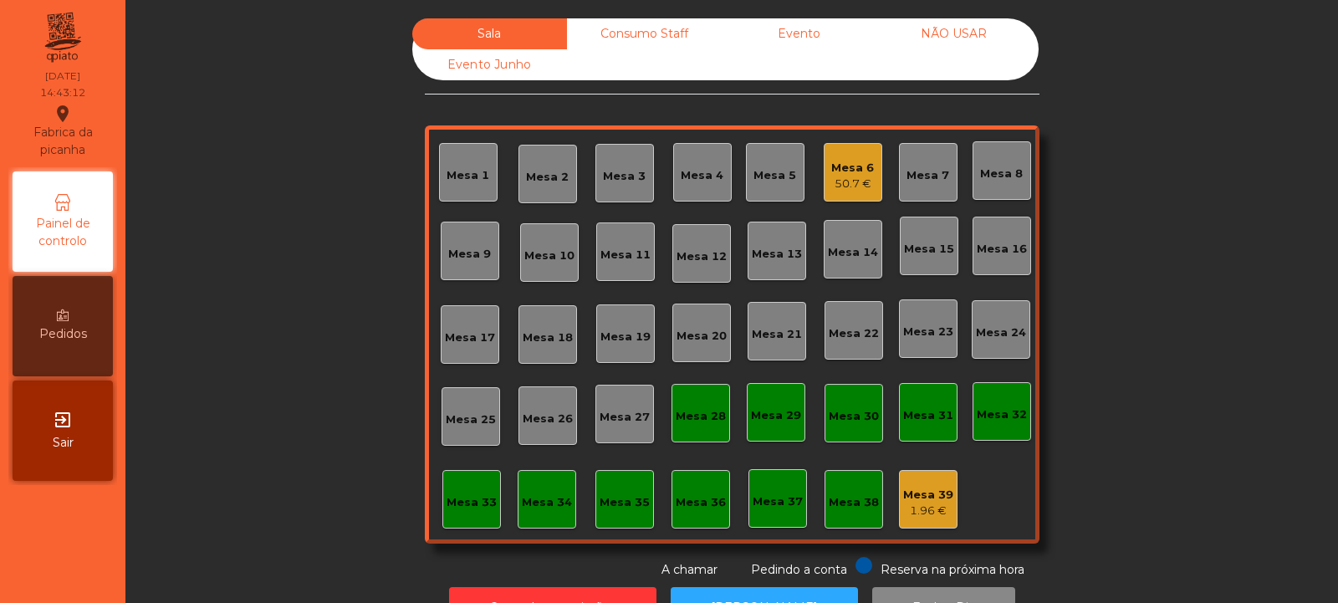
click at [635, 22] on div "Consumo Staff" at bounding box center [644, 33] width 155 height 31
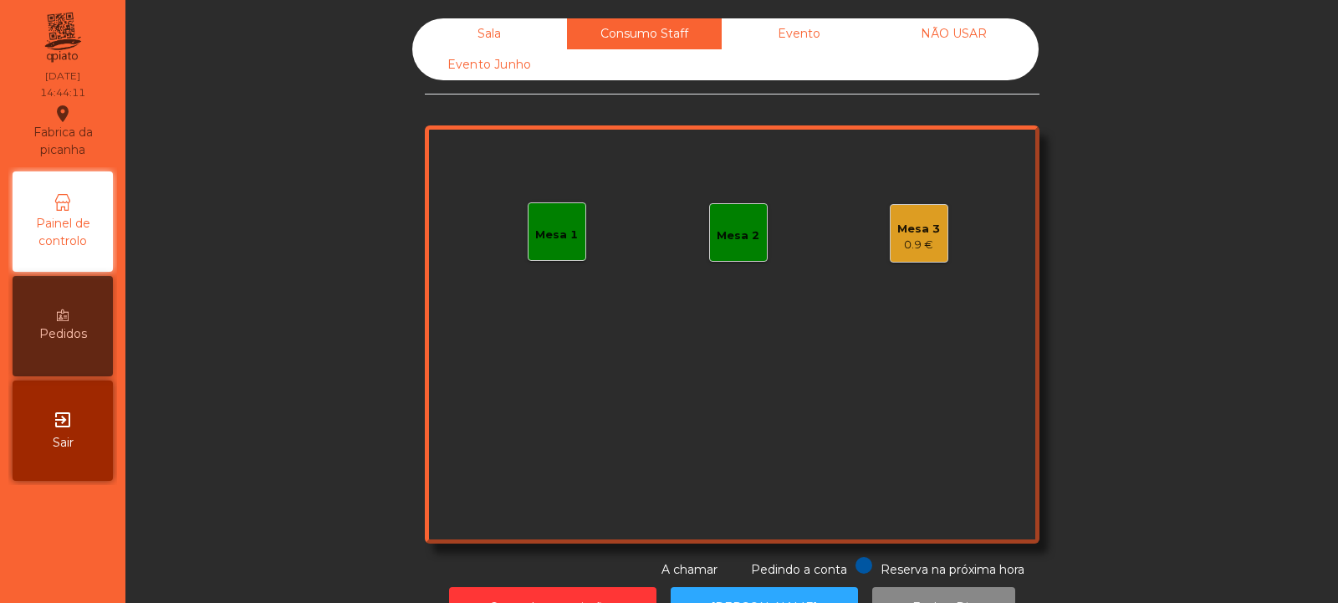
click at [548, 237] on div "Mesa 1" at bounding box center [556, 235] width 43 height 17
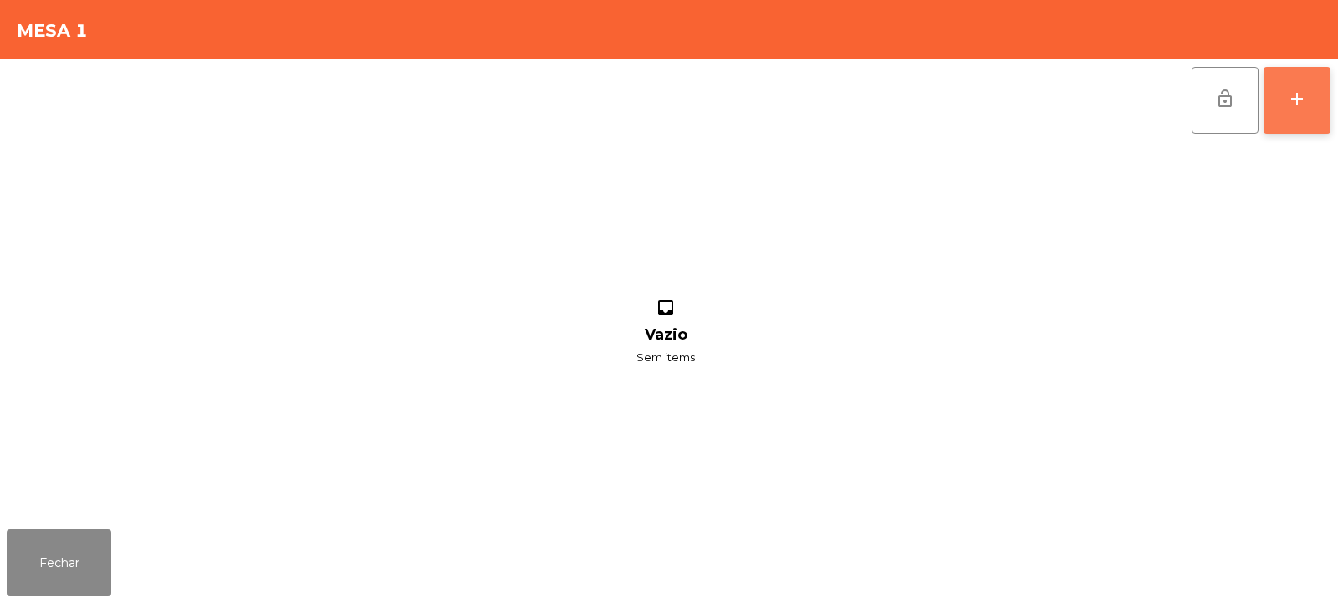
click at [1297, 96] on div "add" at bounding box center [1297, 99] width 20 height 20
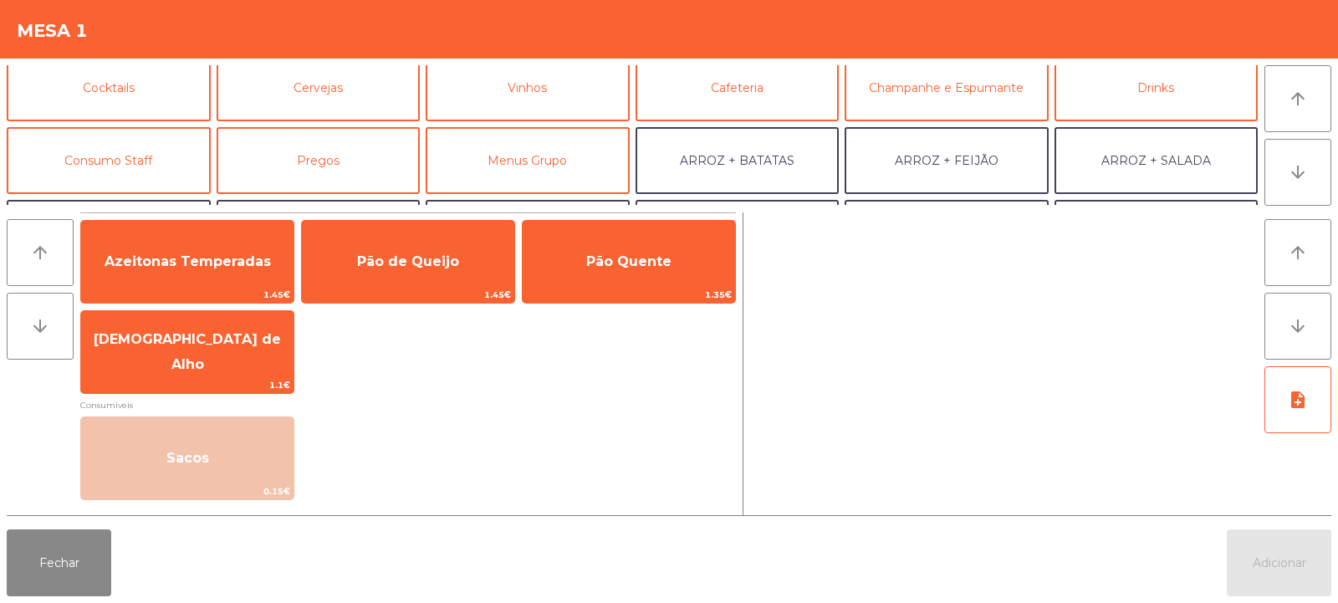
scroll to position [83, 0]
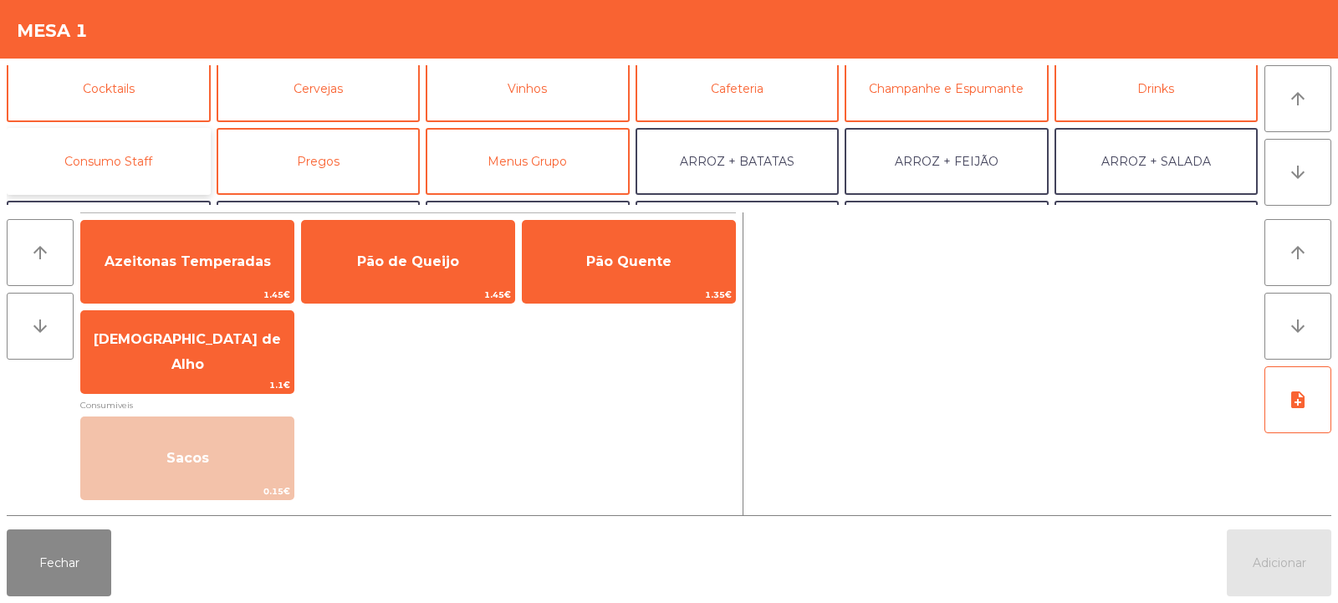
click at [130, 151] on button "Consumo Staff" at bounding box center [109, 161] width 204 height 67
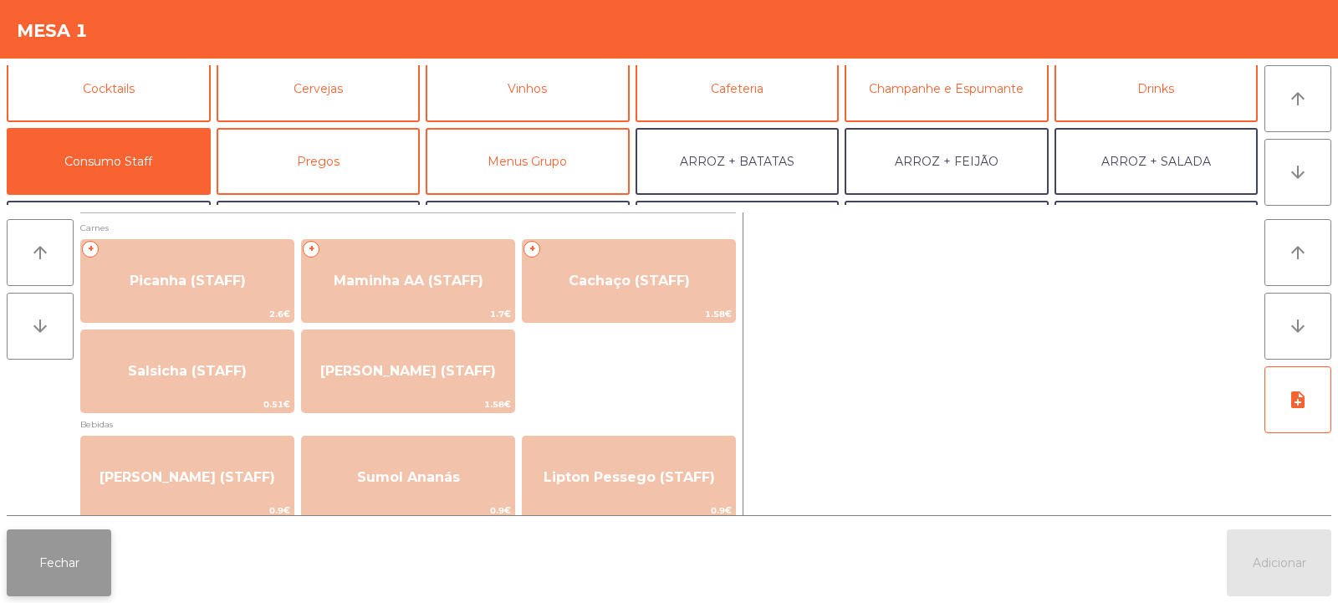
click at [65, 555] on button "Fechar" at bounding box center [59, 562] width 105 height 67
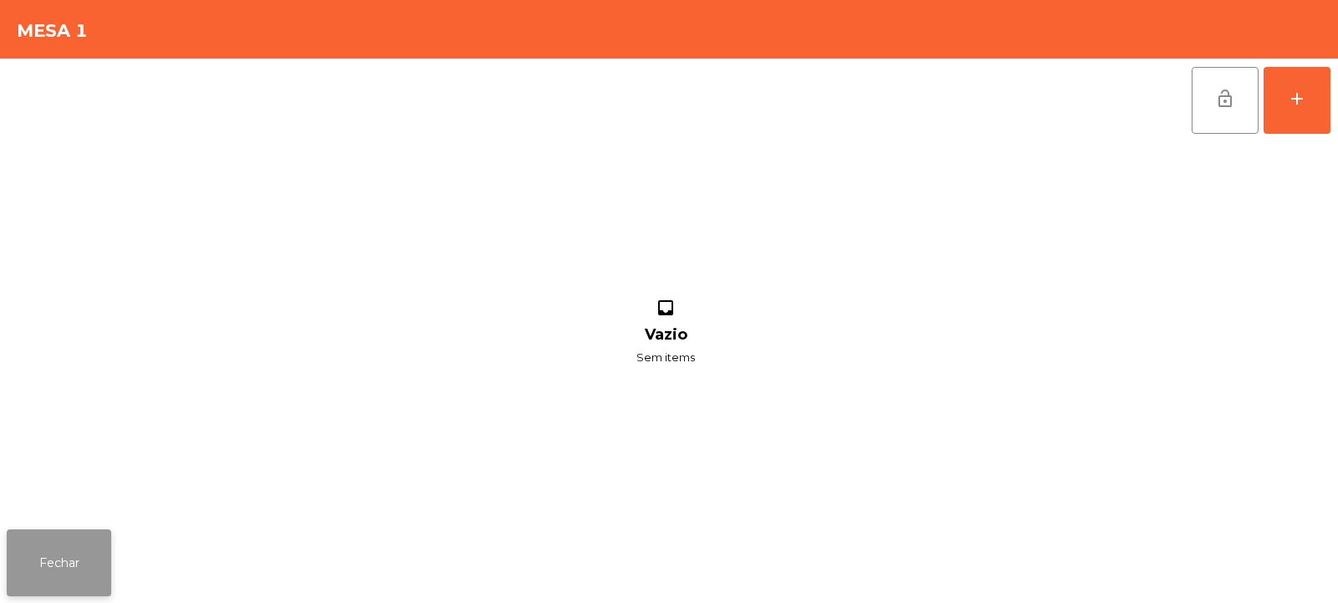
click at [79, 559] on button "Fechar" at bounding box center [59, 562] width 105 height 67
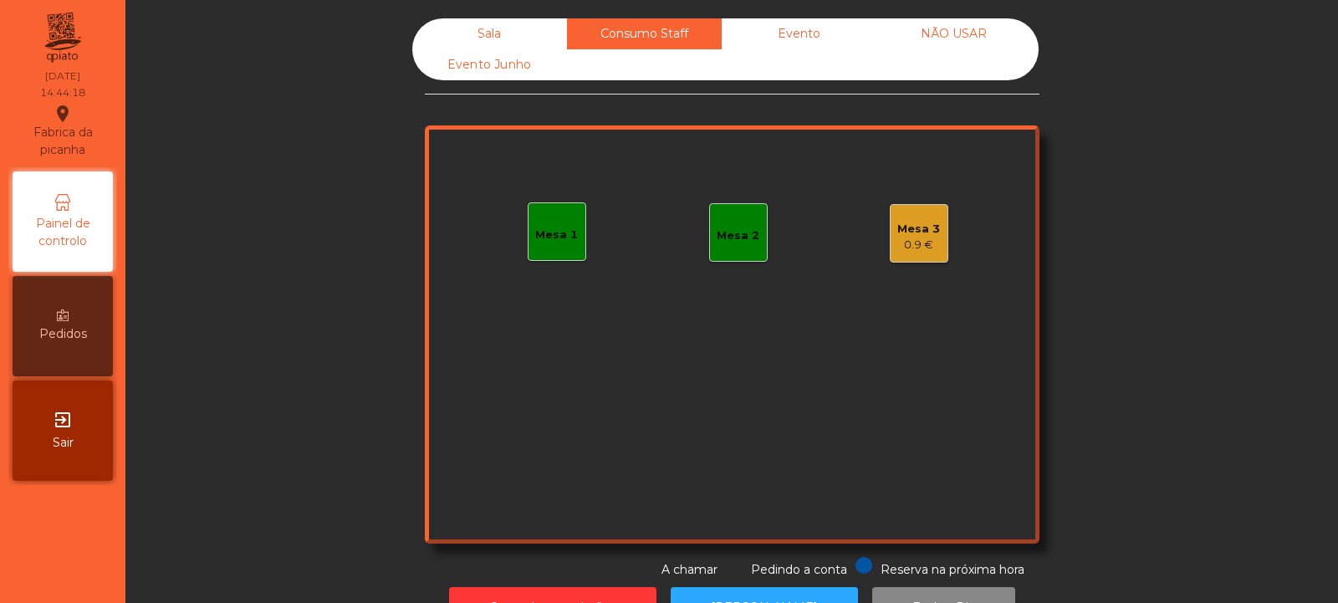
click at [543, 250] on div "Mesa 1" at bounding box center [557, 231] width 59 height 59
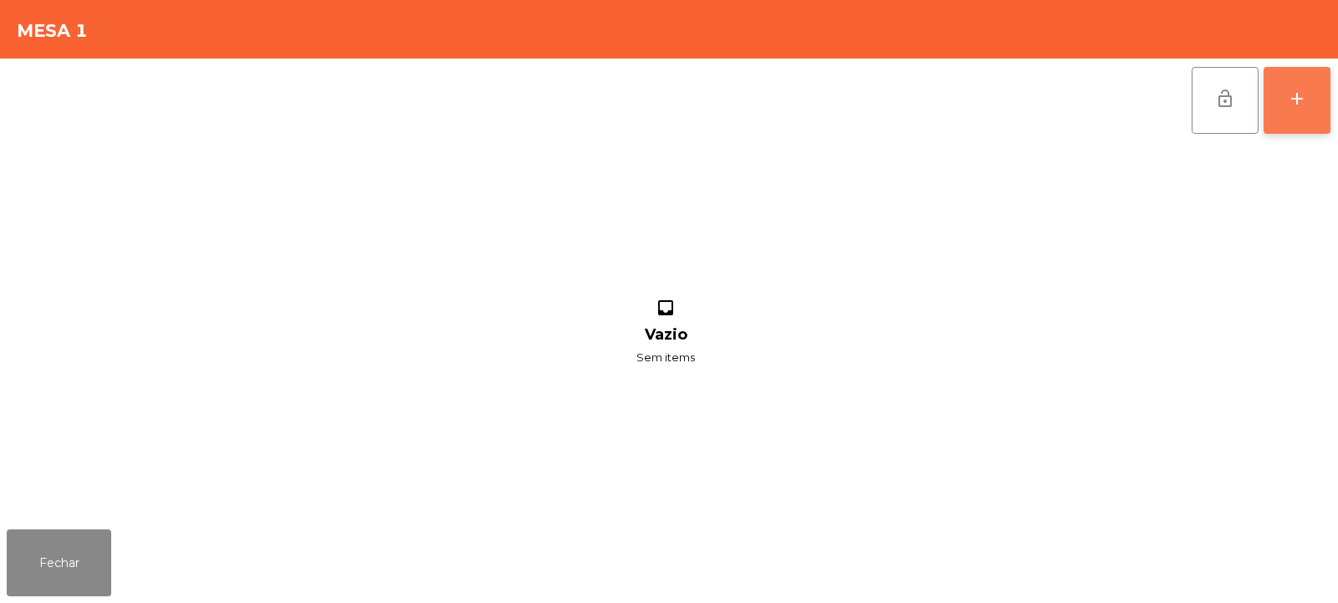
click at [1304, 112] on button "add" at bounding box center [1296, 100] width 67 height 67
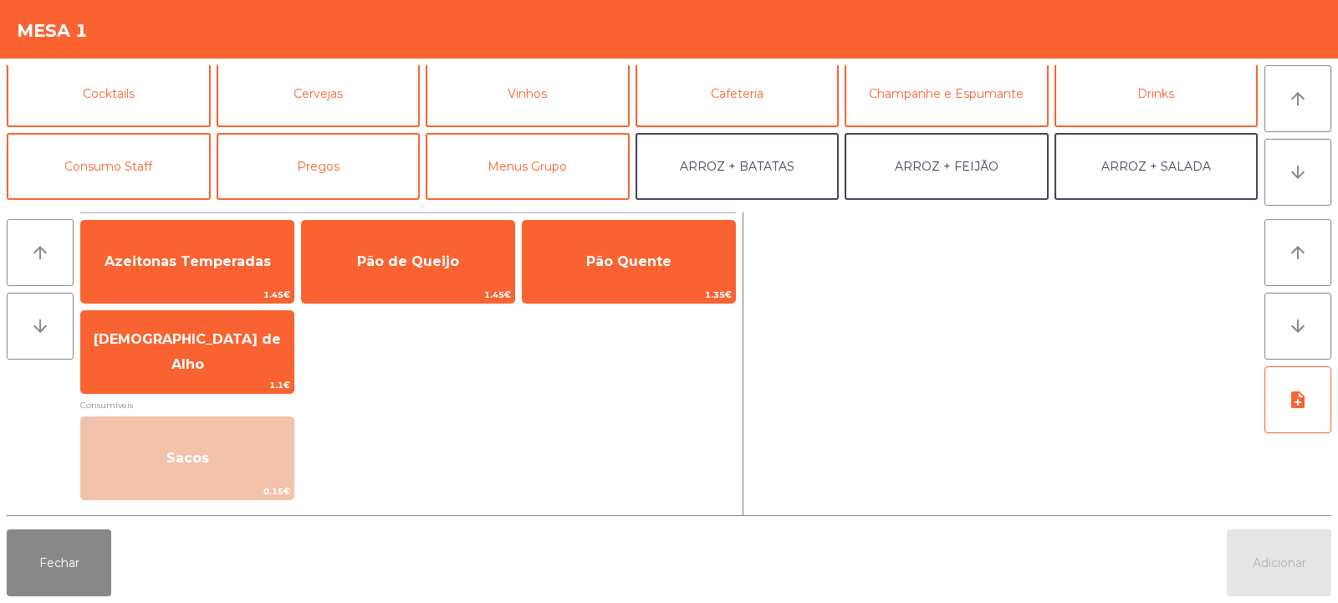
scroll to position [76, 0]
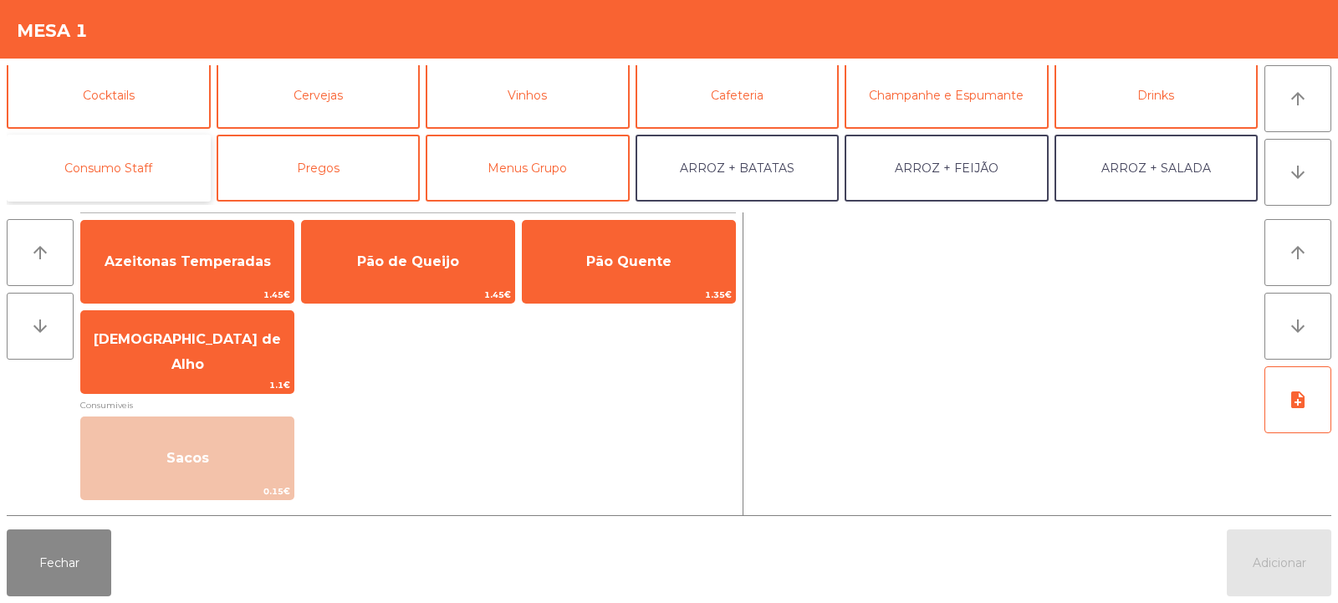
click at [120, 161] on button "Consumo Staff" at bounding box center [109, 168] width 204 height 67
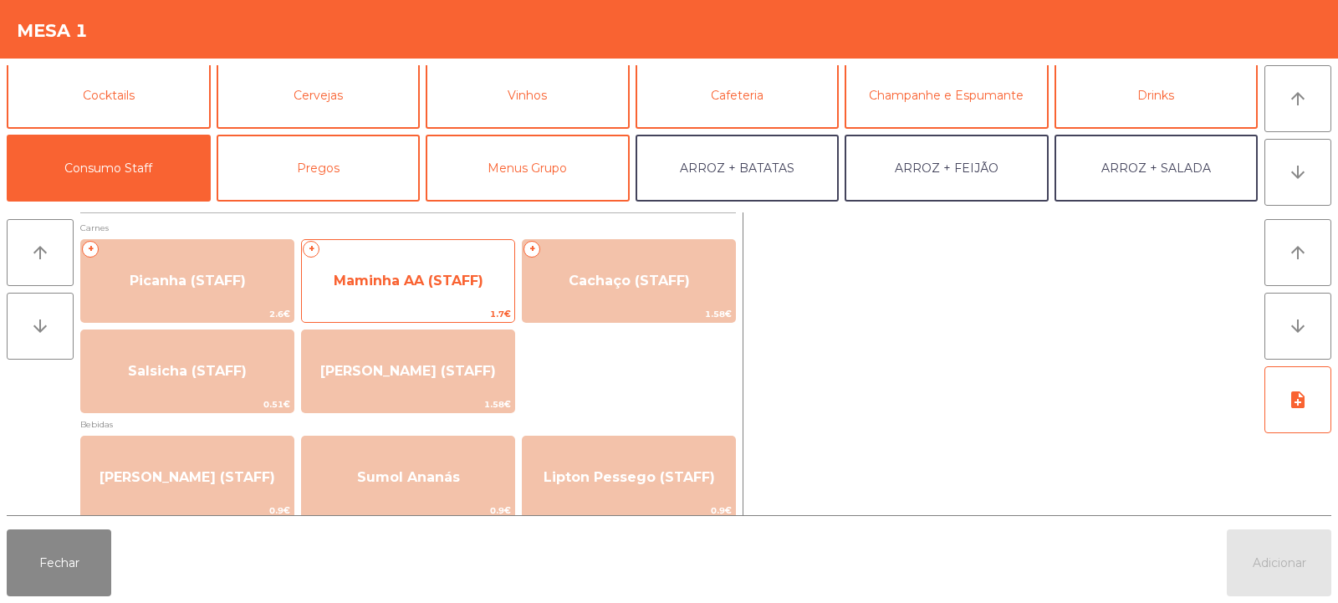
click at [438, 291] on span "Maminha AA (STAFF)" at bounding box center [408, 280] width 212 height 45
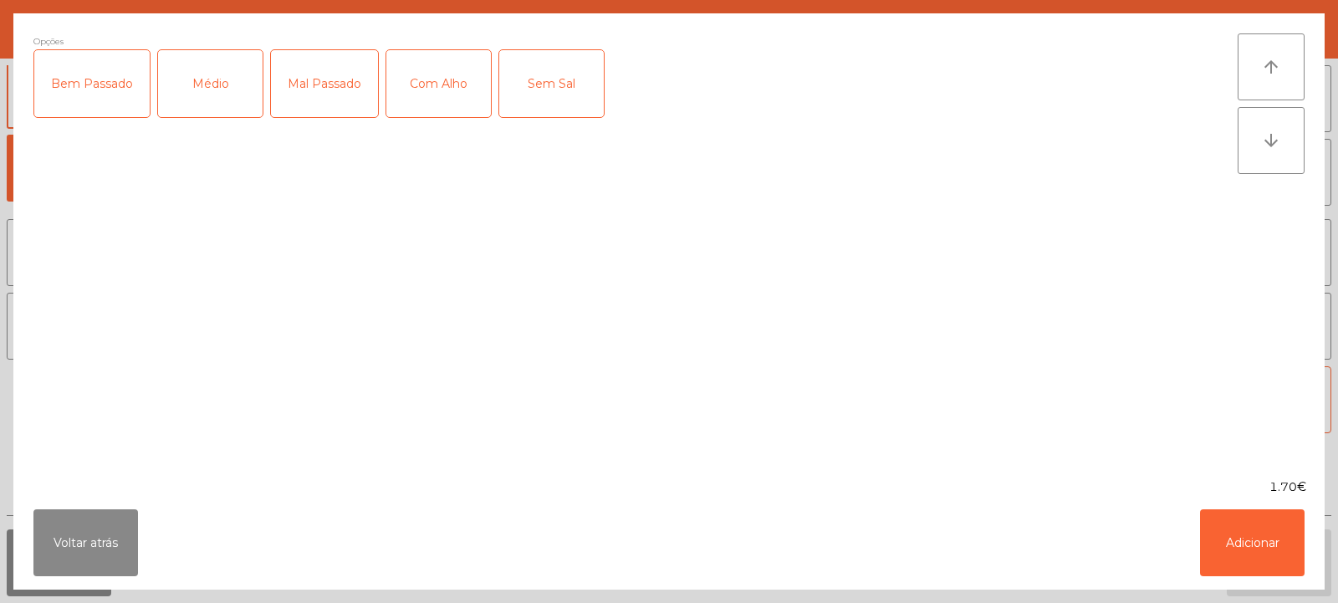
click at [202, 70] on div "Médio" at bounding box center [210, 83] width 105 height 67
click at [443, 75] on div "Com Alho" at bounding box center [438, 83] width 105 height 67
click at [1246, 549] on button "Adicionar" at bounding box center [1252, 542] width 105 height 67
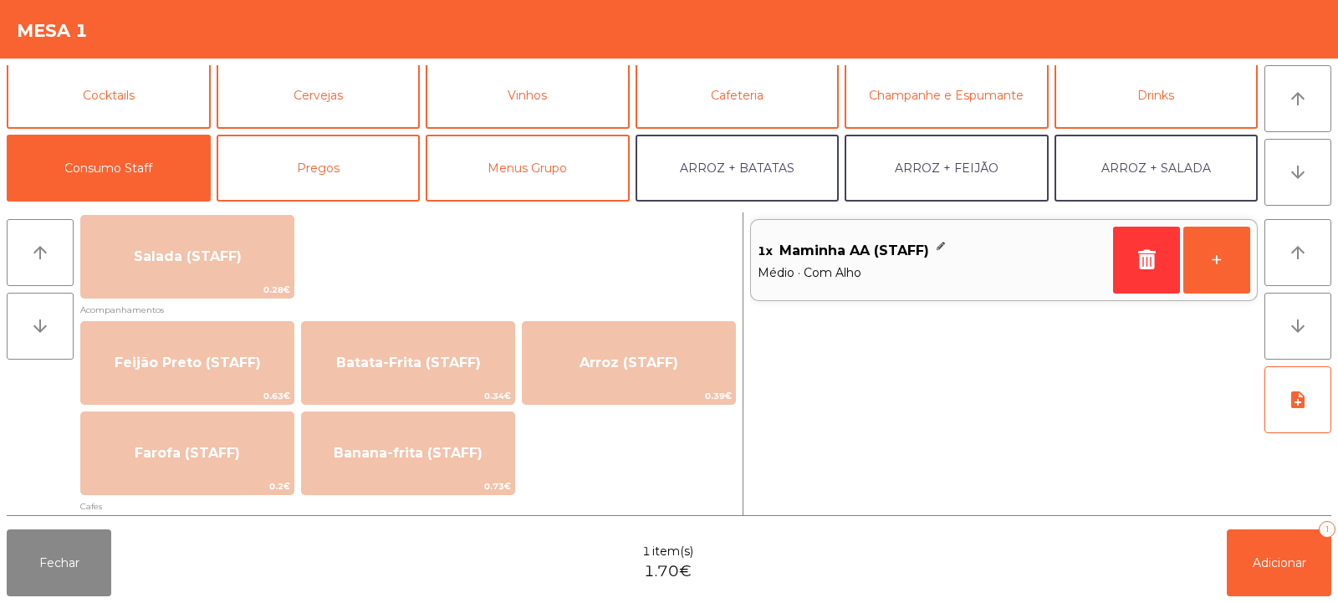
scroll to position [687, 0]
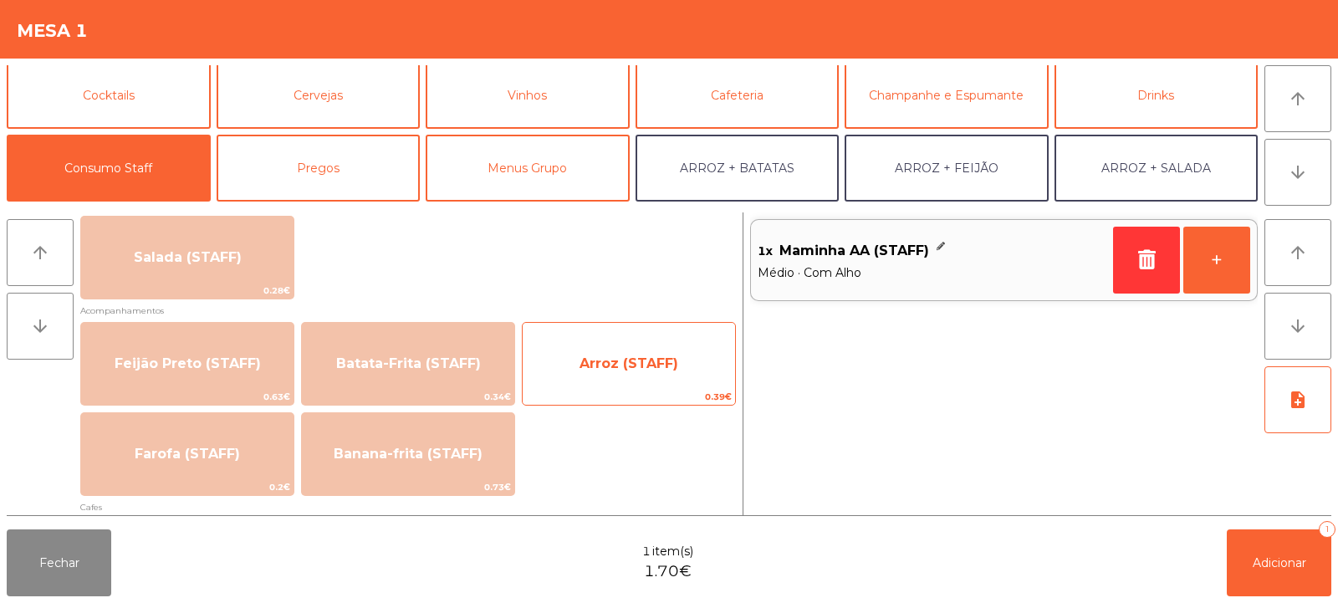
click at [614, 365] on span "Arroz (STAFF)" at bounding box center [628, 363] width 99 height 16
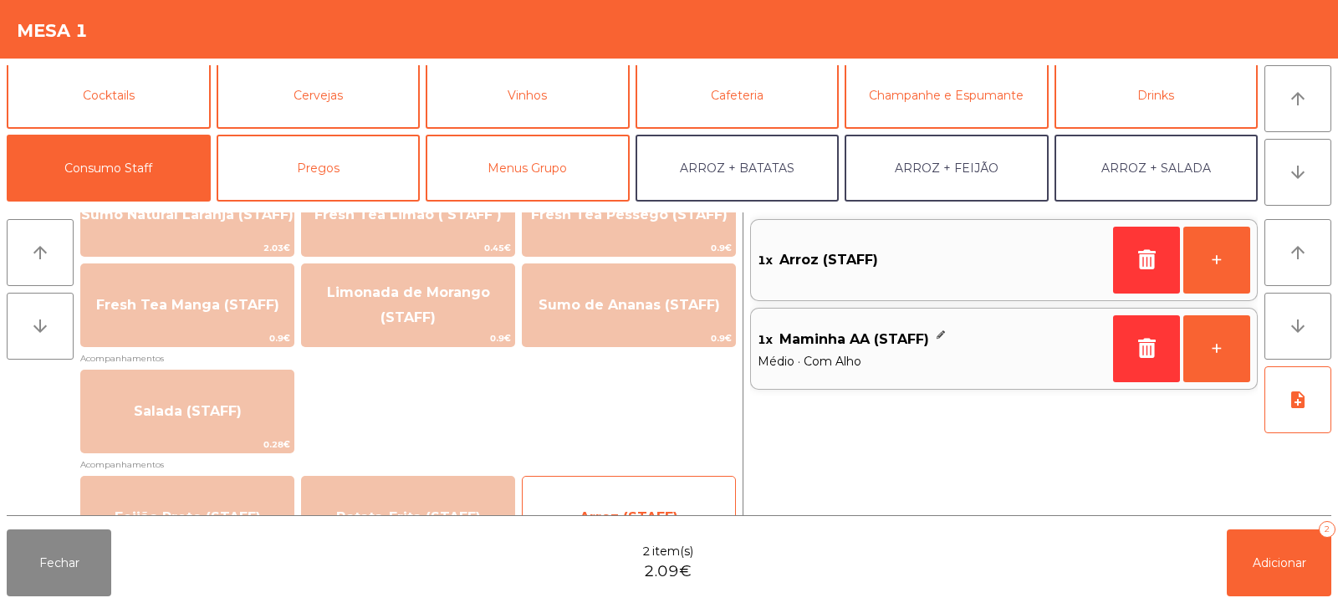
scroll to position [528, 0]
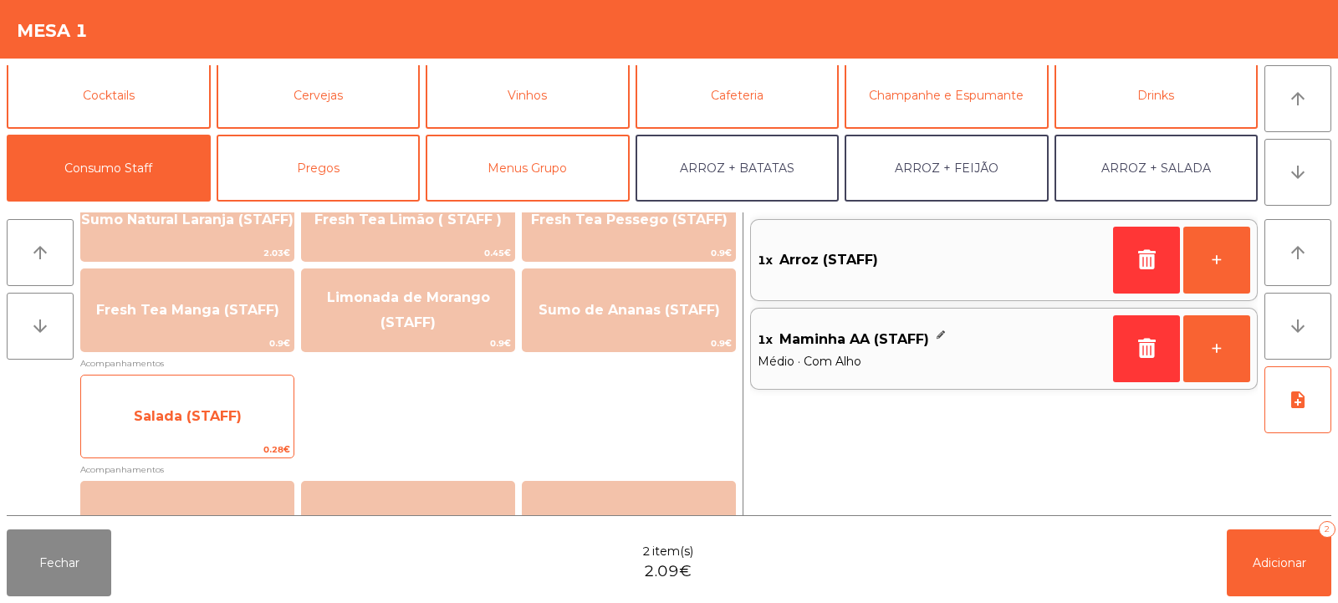
click at [196, 420] on span "Salada (STAFF)" at bounding box center [188, 416] width 108 height 16
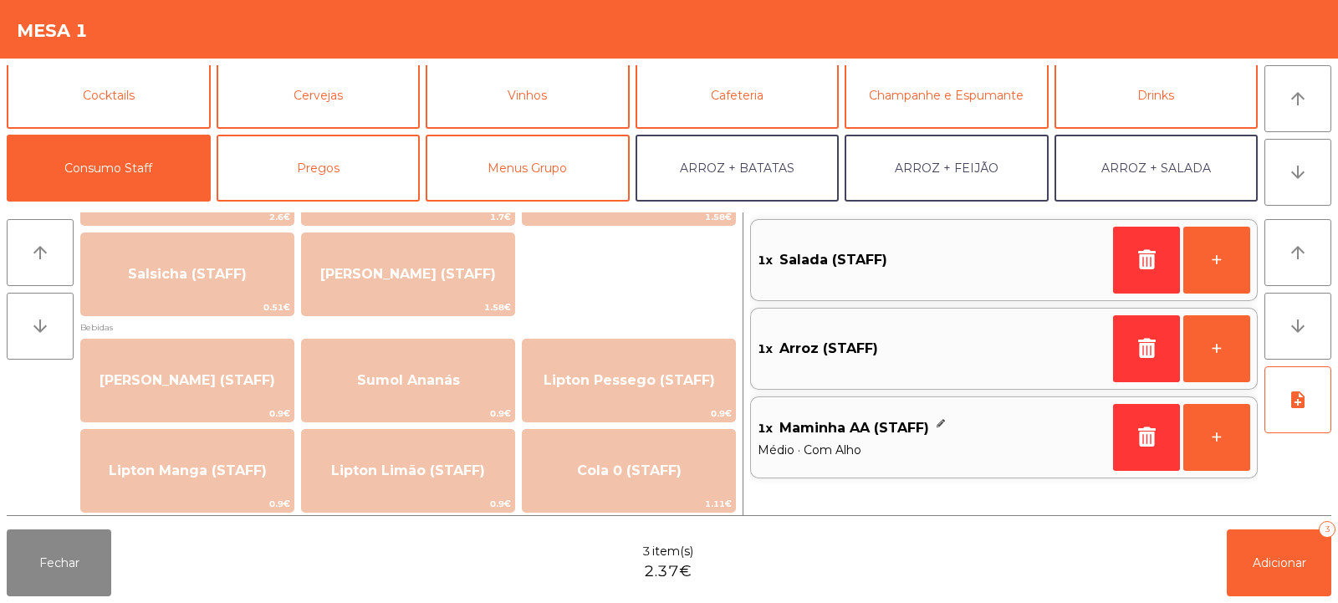
scroll to position [134, 0]
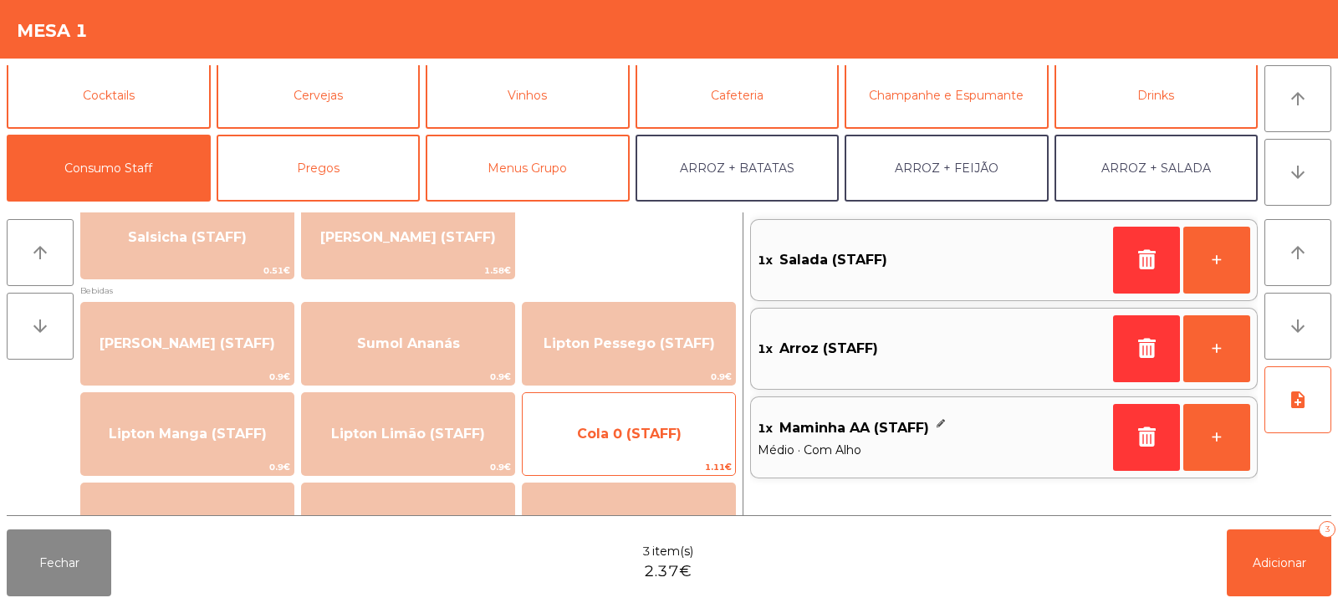
click at [647, 438] on span "Cola 0 (STAFF)" at bounding box center [629, 434] width 105 height 16
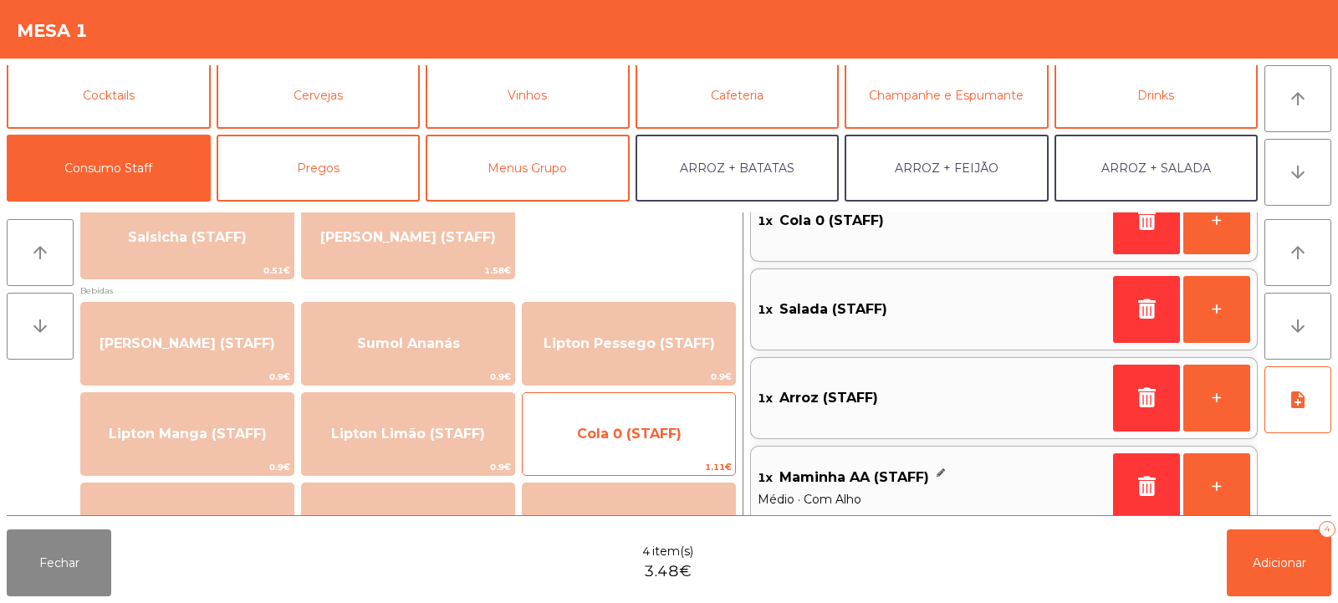
scroll to position [59, 0]
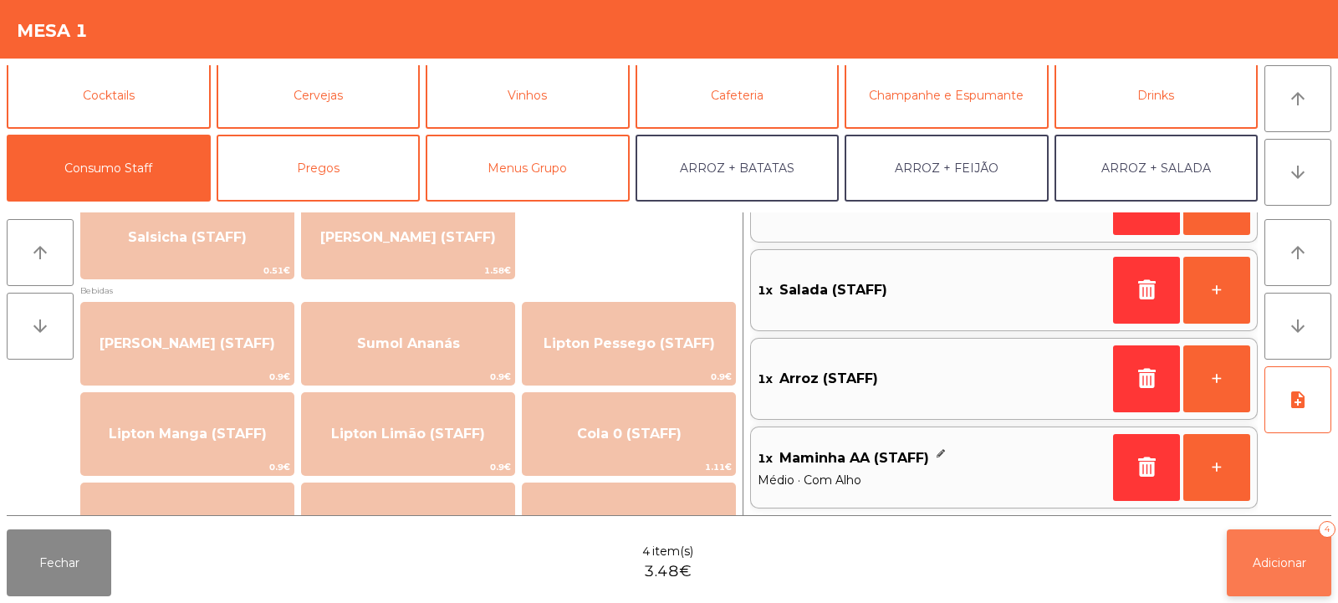
click at [1264, 565] on span "Adicionar" at bounding box center [1280, 562] width 54 height 15
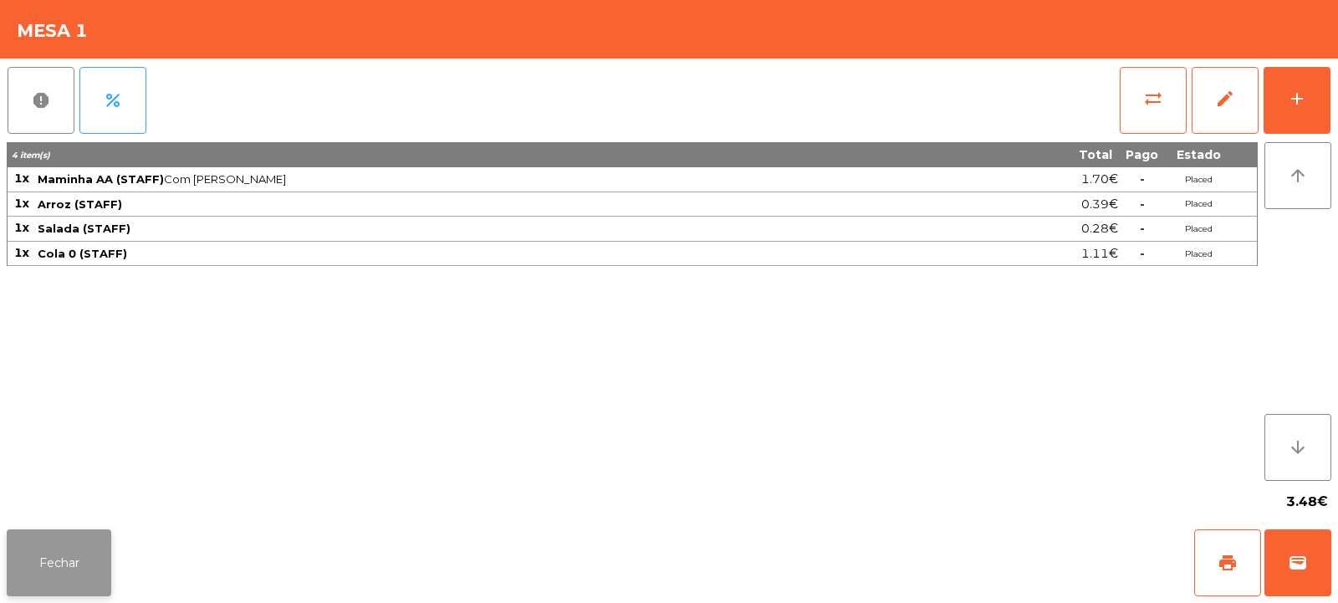
click at [75, 555] on button "Fechar" at bounding box center [59, 562] width 105 height 67
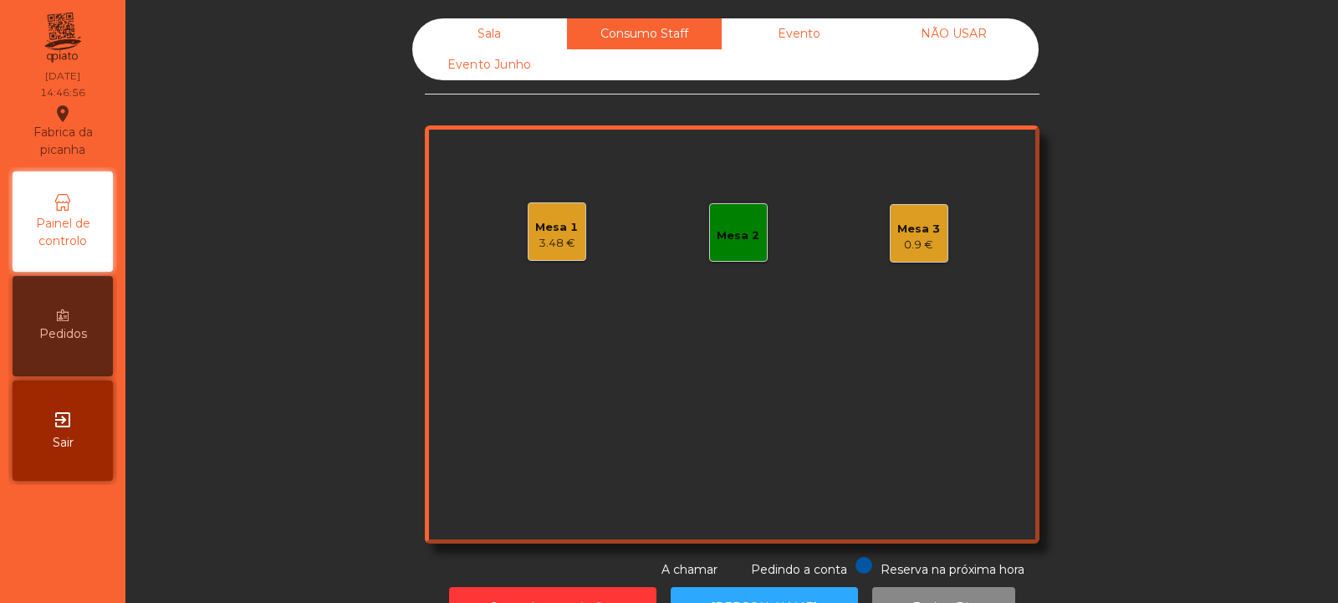
click at [918, 214] on div "Mesa 3 0.9 €" at bounding box center [918, 233] width 43 height 39
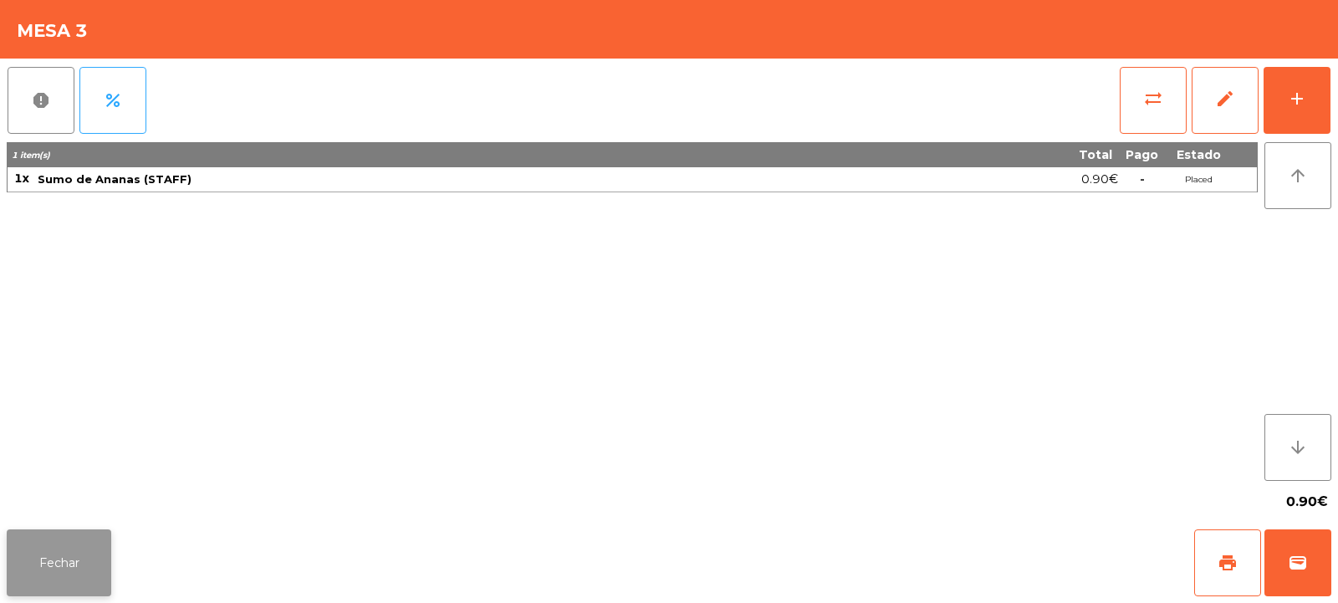
click at [58, 555] on button "Fechar" at bounding box center [59, 562] width 105 height 67
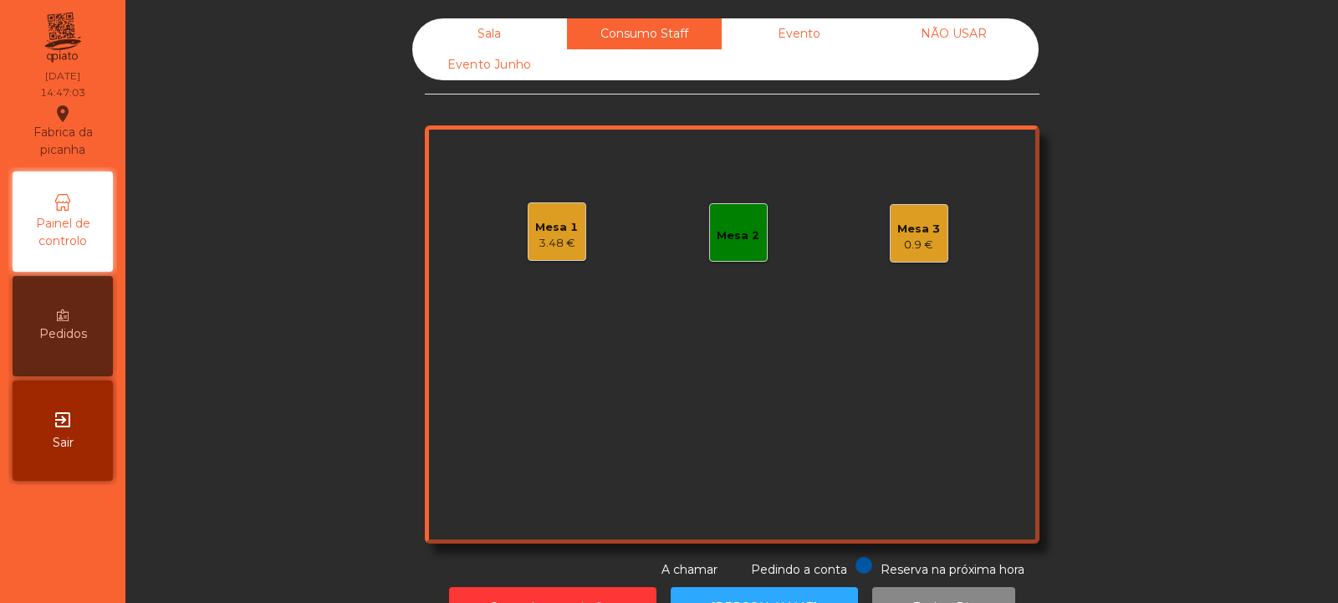
click at [544, 219] on div "Mesa 1" at bounding box center [556, 227] width 43 height 17
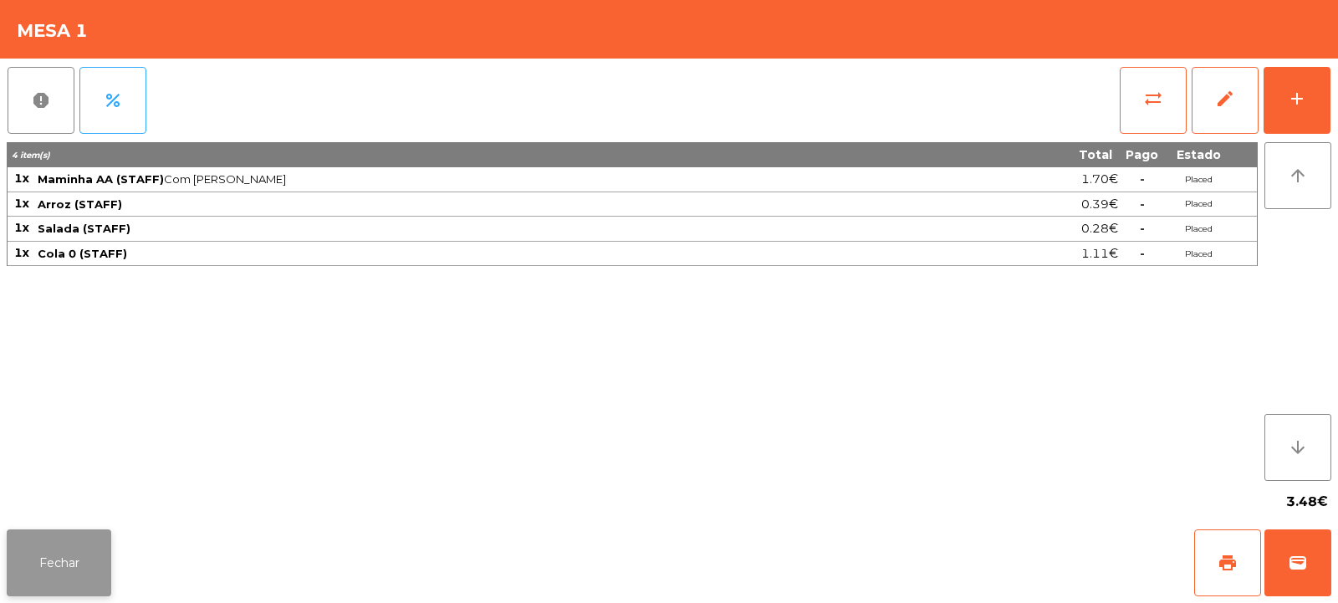
click at [55, 538] on button "Fechar" at bounding box center [59, 562] width 105 height 67
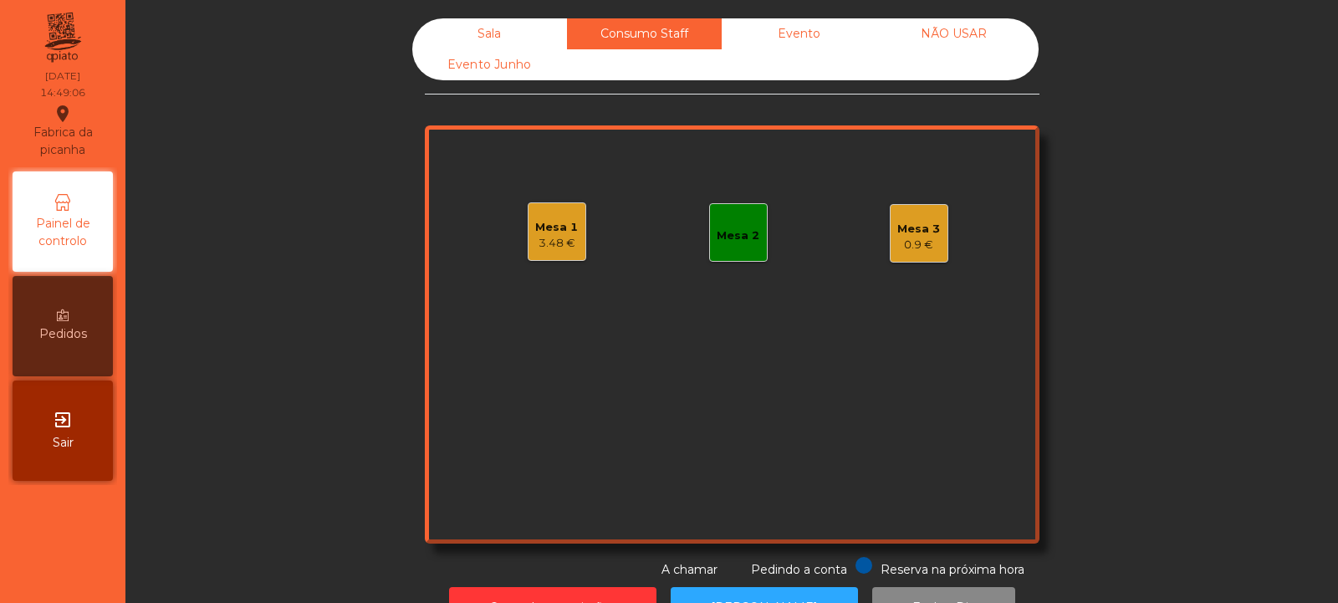
click at [551, 231] on div "Mesa 1" at bounding box center [556, 227] width 43 height 17
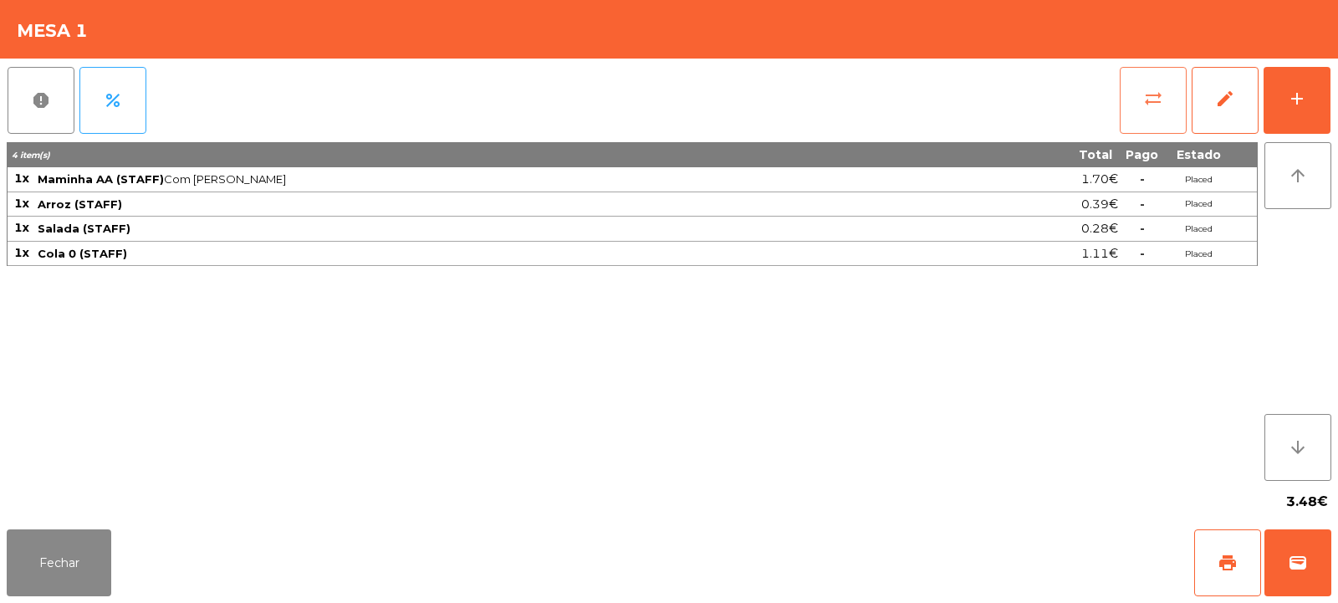
click at [1153, 85] on button "sync_alt" at bounding box center [1153, 100] width 67 height 67
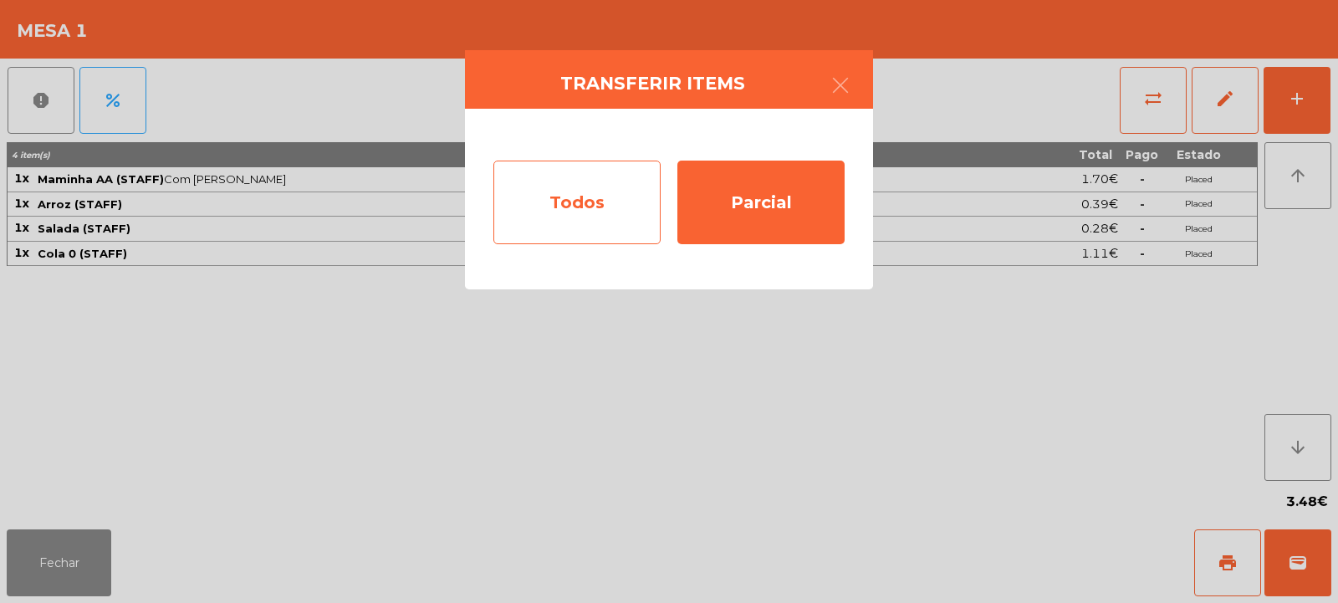
click at [606, 212] on div "Todos" at bounding box center [576, 203] width 167 height 84
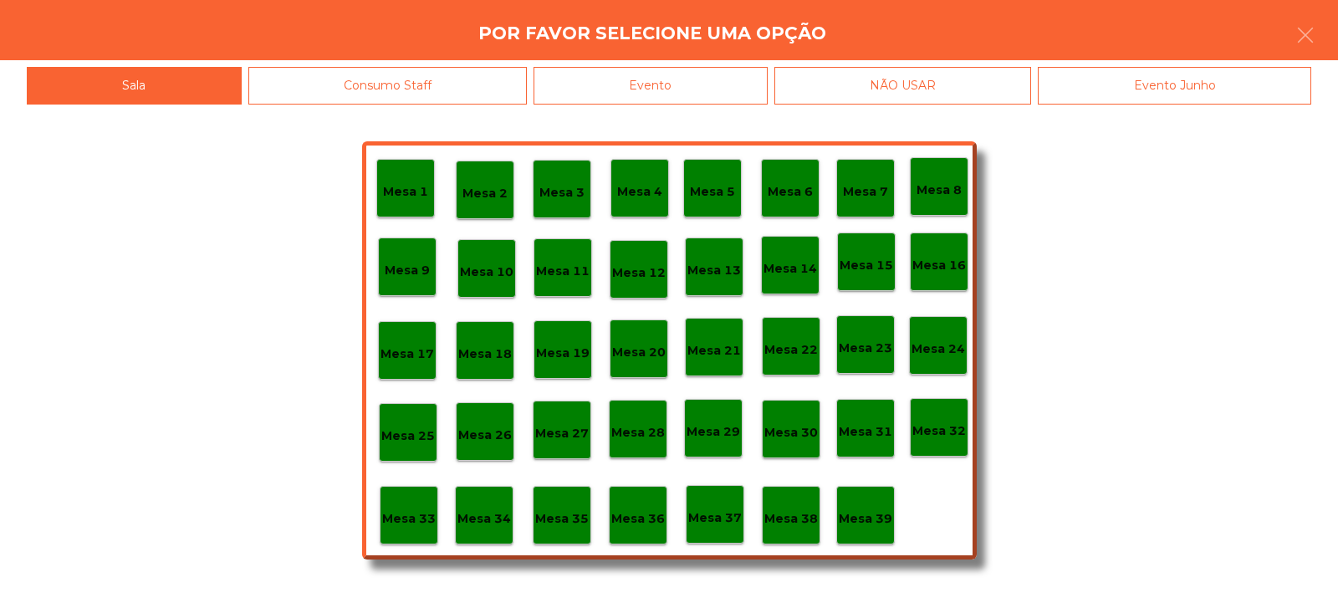
click at [638, 417] on div "Mesa 28" at bounding box center [638, 429] width 54 height 26
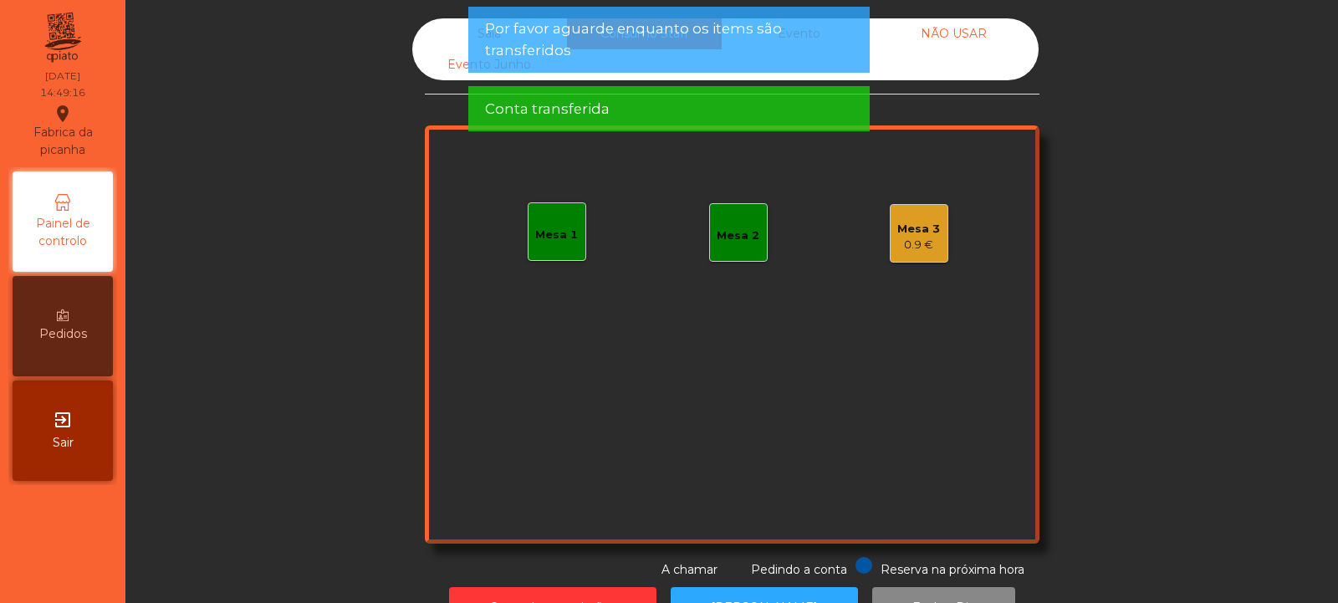
click at [907, 218] on div "Mesa 3 0.9 €" at bounding box center [918, 233] width 43 height 39
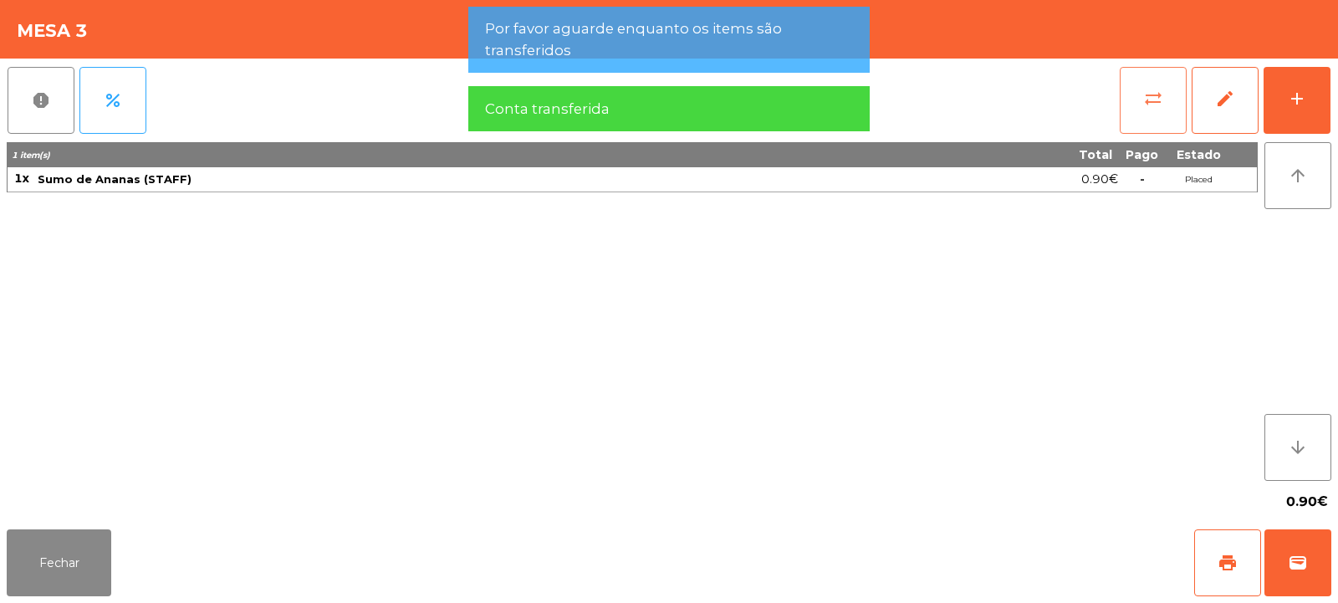
click at [1163, 103] on button "sync_alt" at bounding box center [1153, 100] width 67 height 67
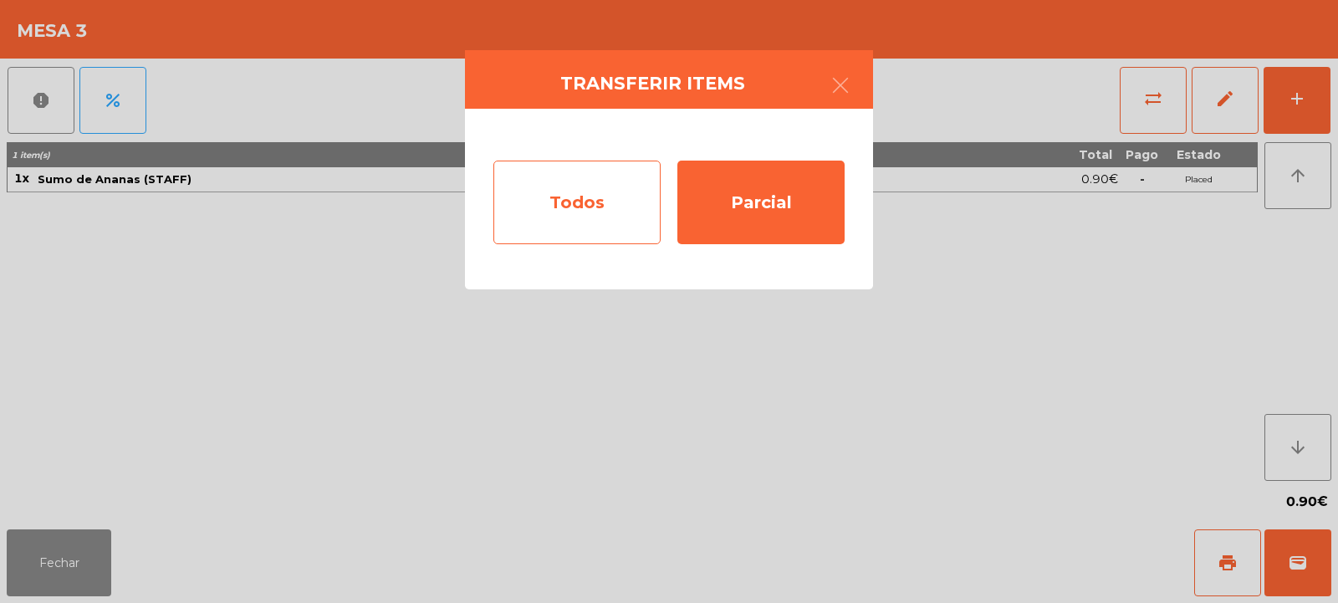
click at [595, 189] on div "Todos" at bounding box center [576, 203] width 167 height 84
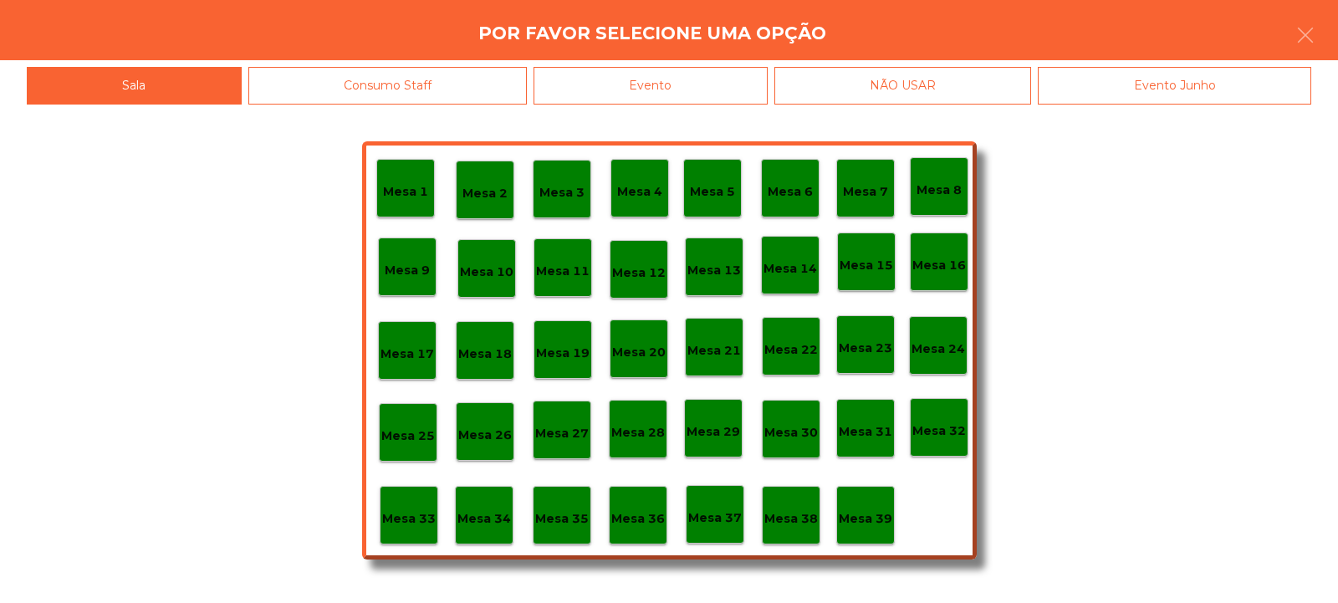
click at [642, 426] on p "Mesa 28" at bounding box center [638, 432] width 54 height 19
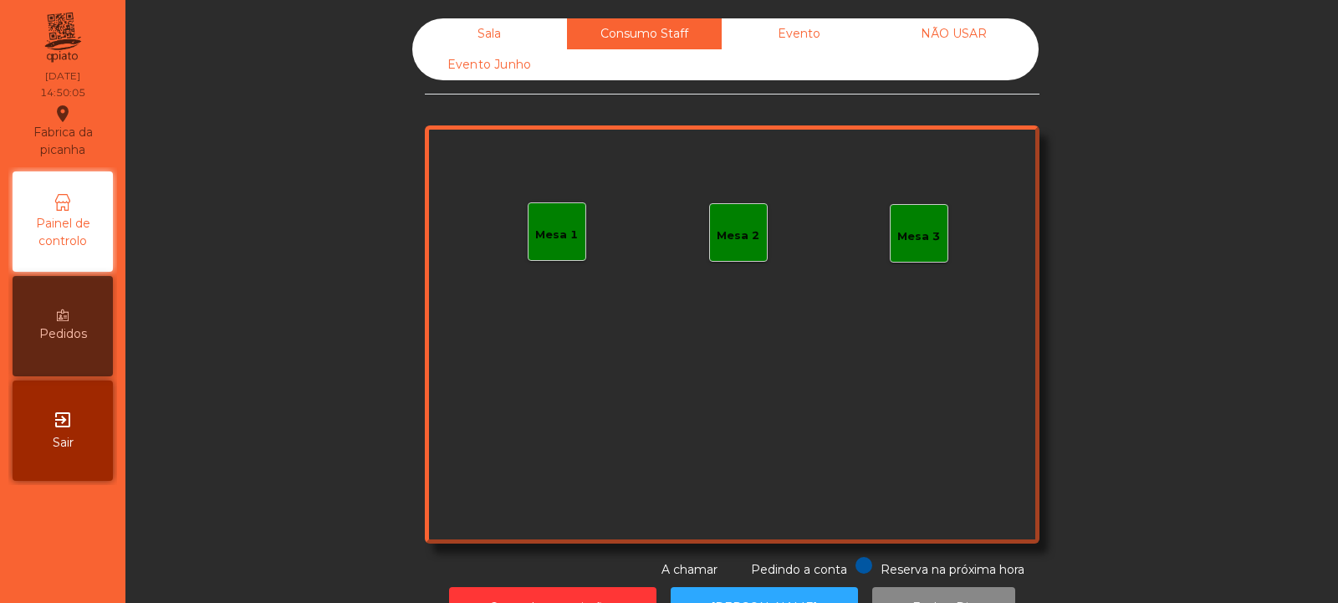
click at [482, 33] on div "Sala" at bounding box center [489, 33] width 155 height 31
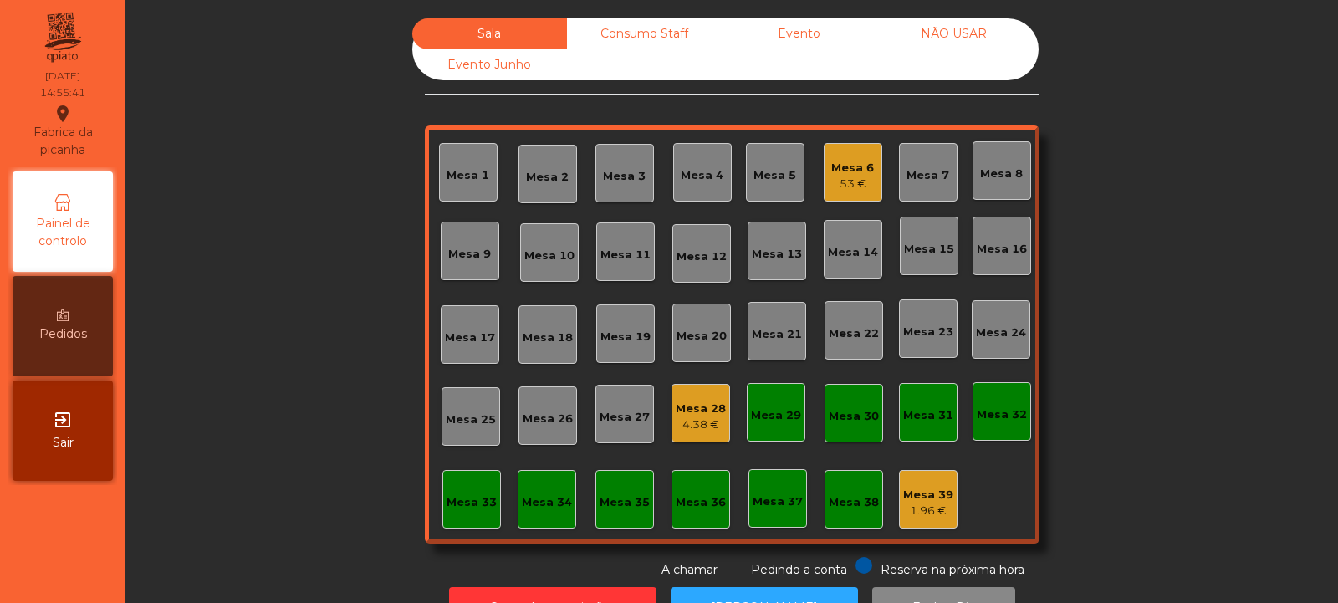
scroll to position [14, 0]
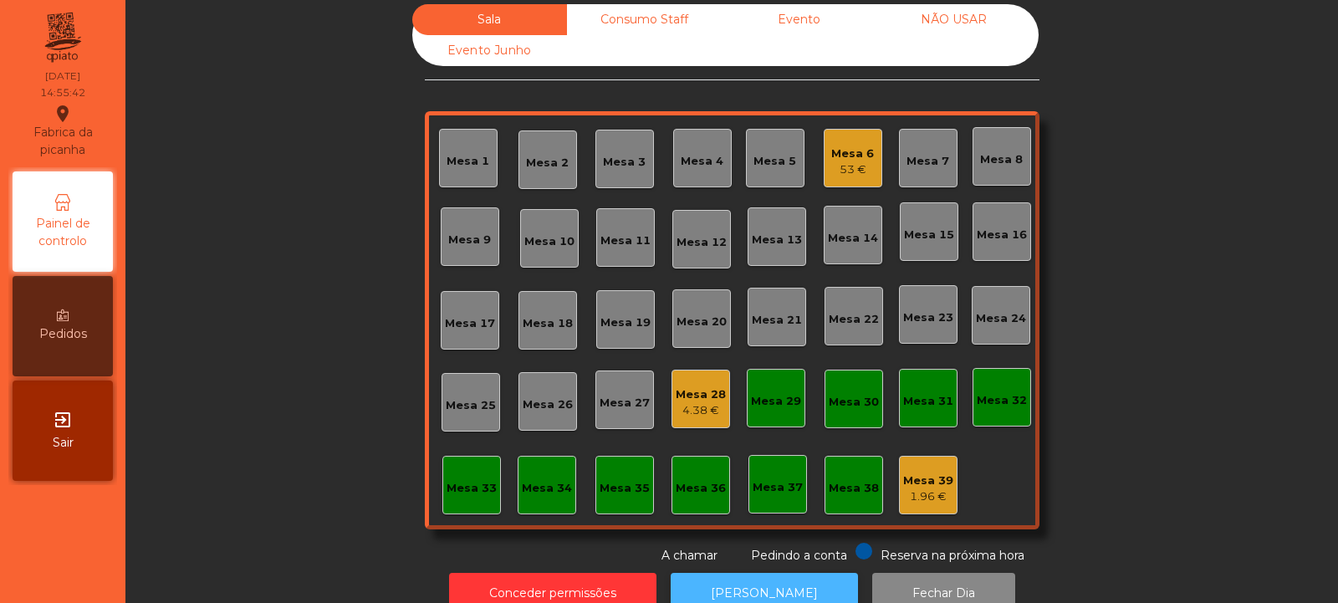
click at [763, 580] on button "[PERSON_NAME]" at bounding box center [764, 593] width 187 height 41
click at [688, 393] on div "Mesa 28" at bounding box center [701, 394] width 50 height 17
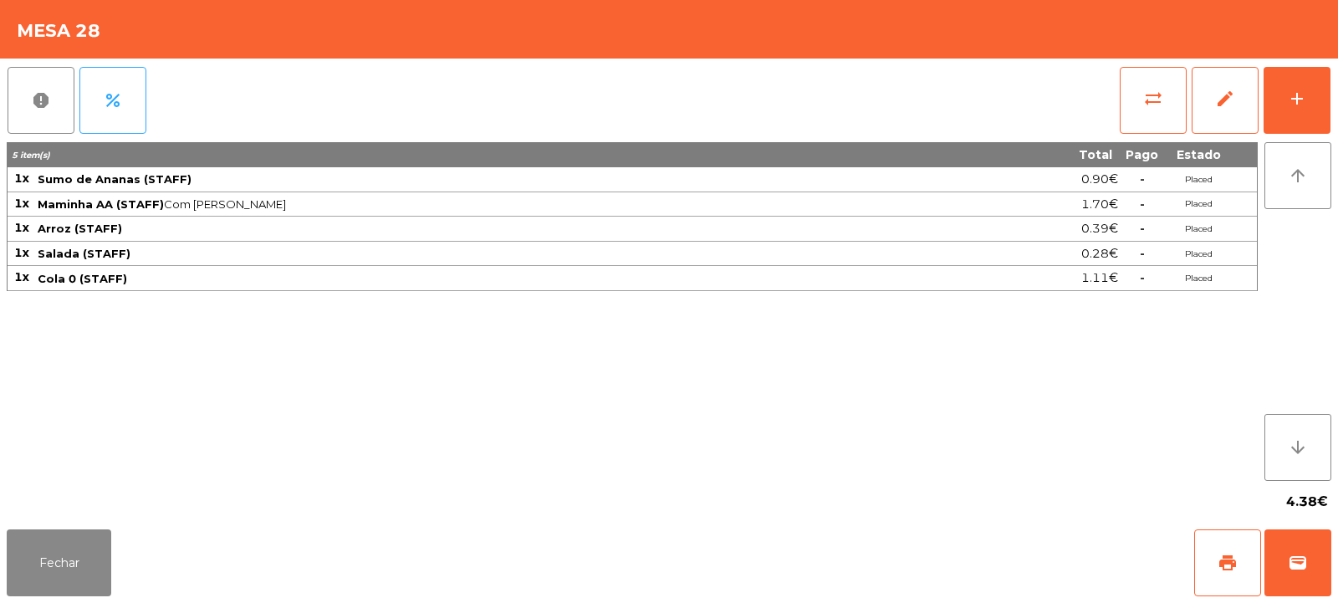
click at [1136, 154] on th "Pago" at bounding box center [1142, 154] width 46 height 25
click at [1130, 105] on button "sync_alt" at bounding box center [1153, 100] width 67 height 67
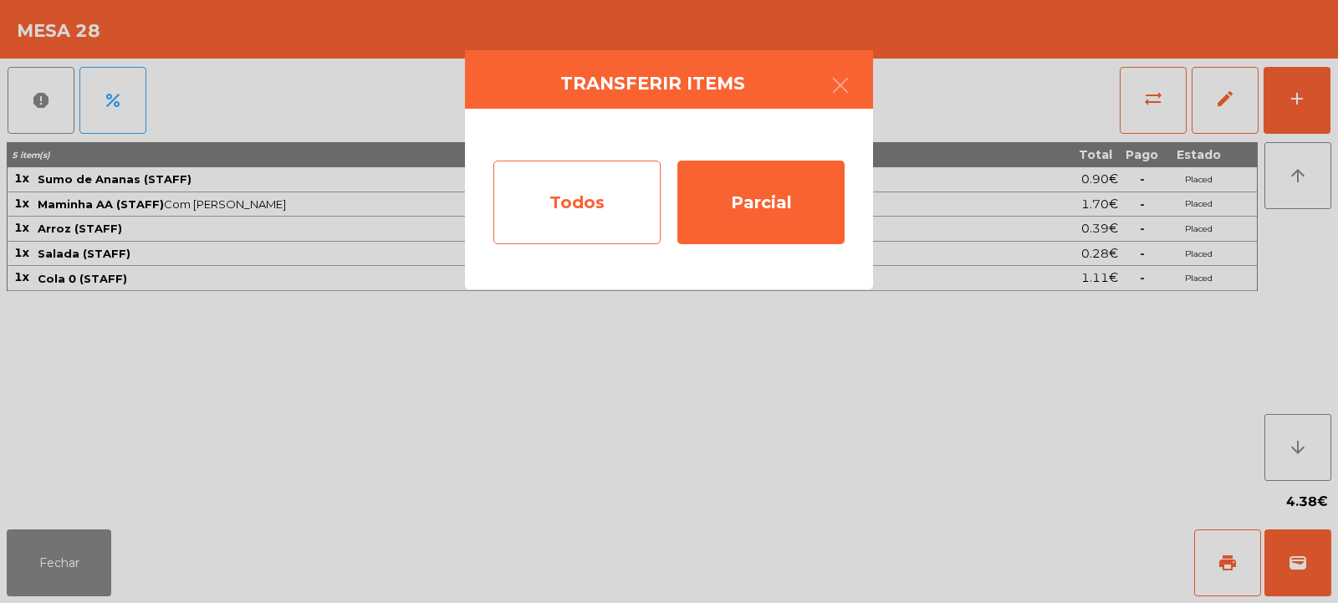
click at [563, 230] on div "Todos" at bounding box center [576, 203] width 167 height 84
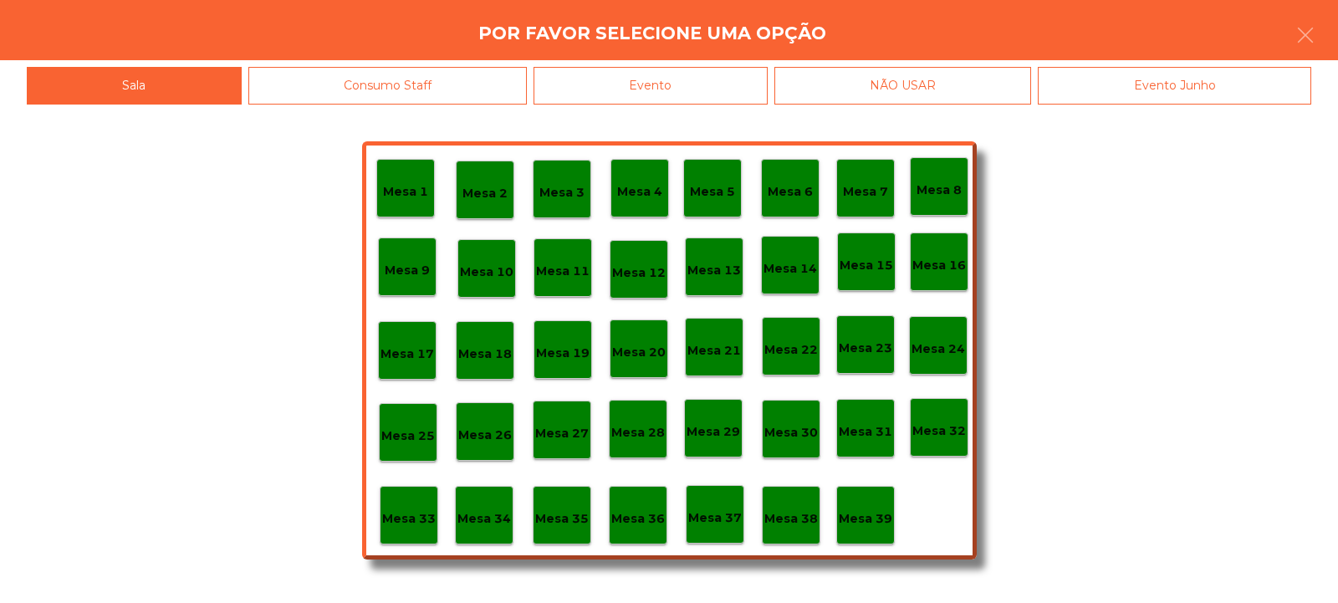
click at [668, 83] on div "Evento" at bounding box center [650, 86] width 234 height 38
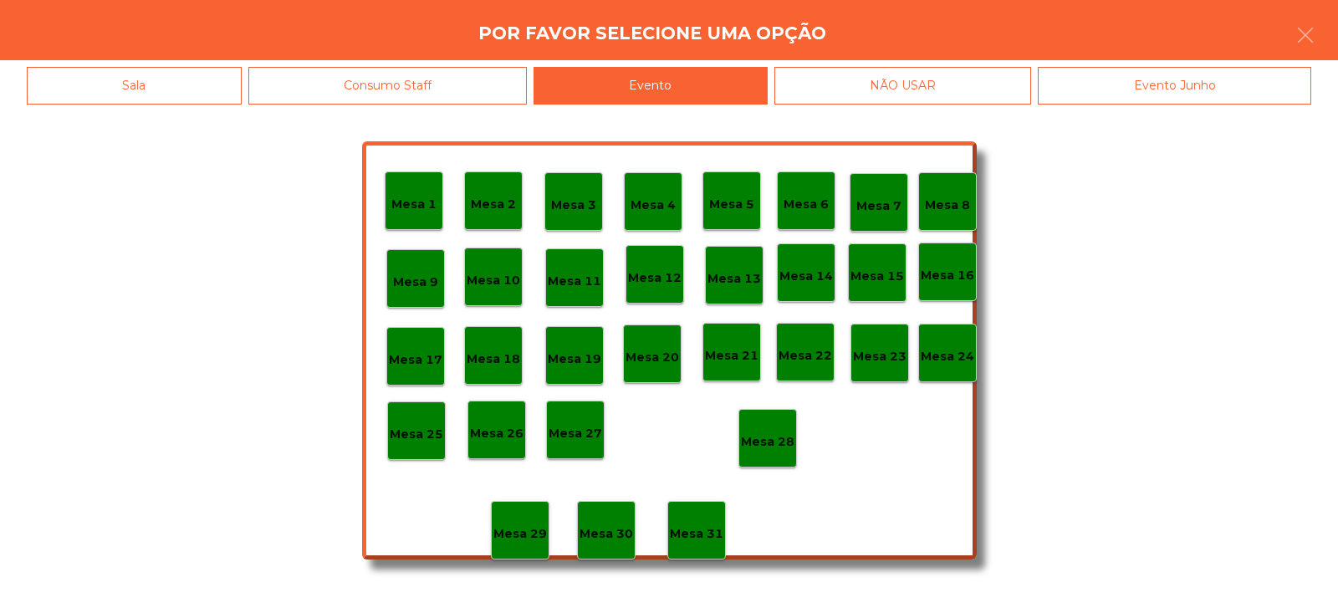
click at [753, 451] on p "Mesa 28" at bounding box center [768, 441] width 54 height 19
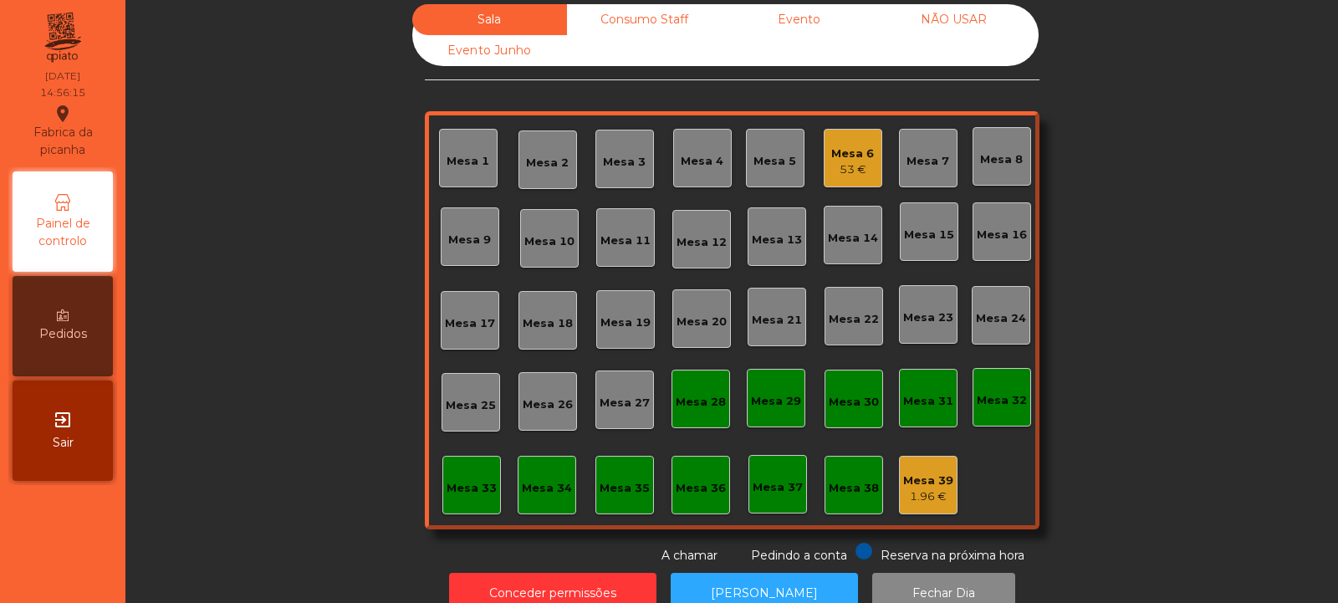
click at [853, 161] on div "Mesa 6" at bounding box center [852, 153] width 43 height 17
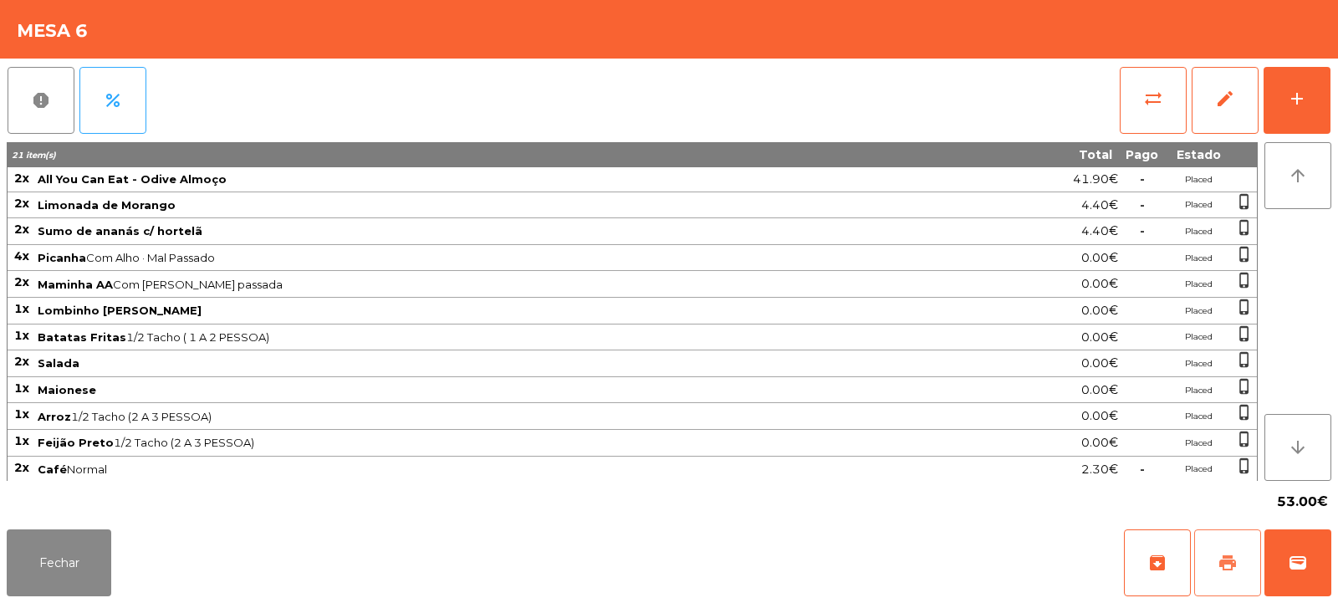
click at [1235, 563] on span "print" at bounding box center [1227, 563] width 20 height 20
click at [1229, 559] on span "print" at bounding box center [1227, 563] width 20 height 20
click at [1141, 82] on button "sync_alt" at bounding box center [1153, 100] width 67 height 67
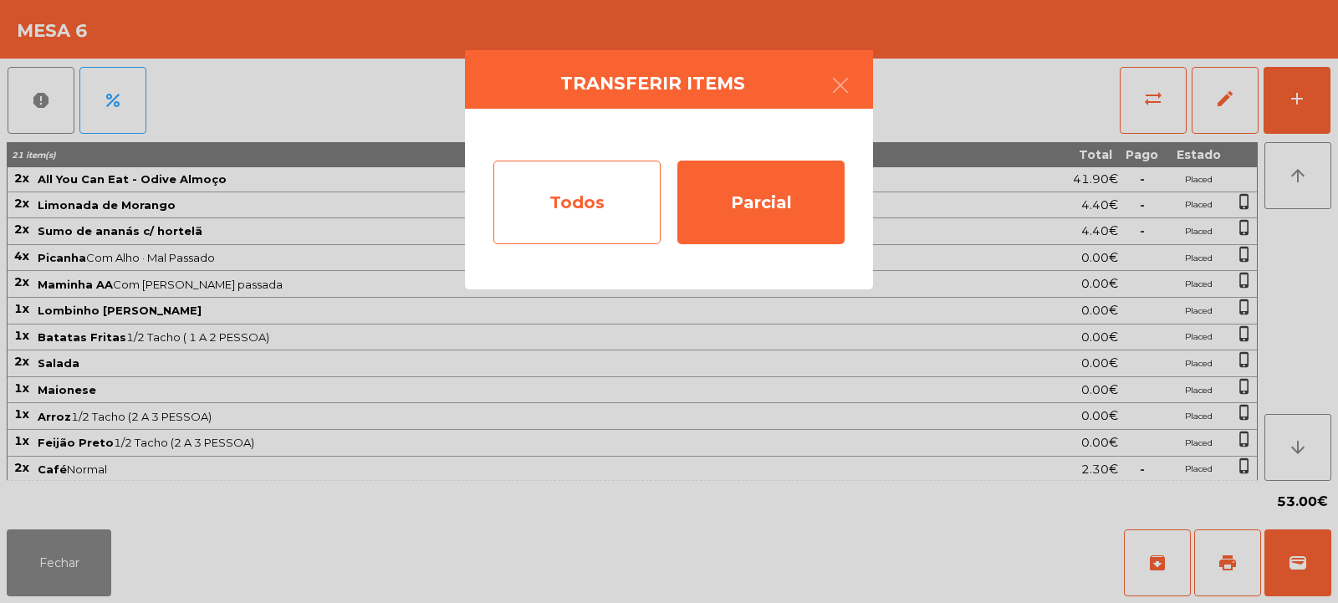
click at [573, 202] on div "Todos" at bounding box center [576, 203] width 167 height 84
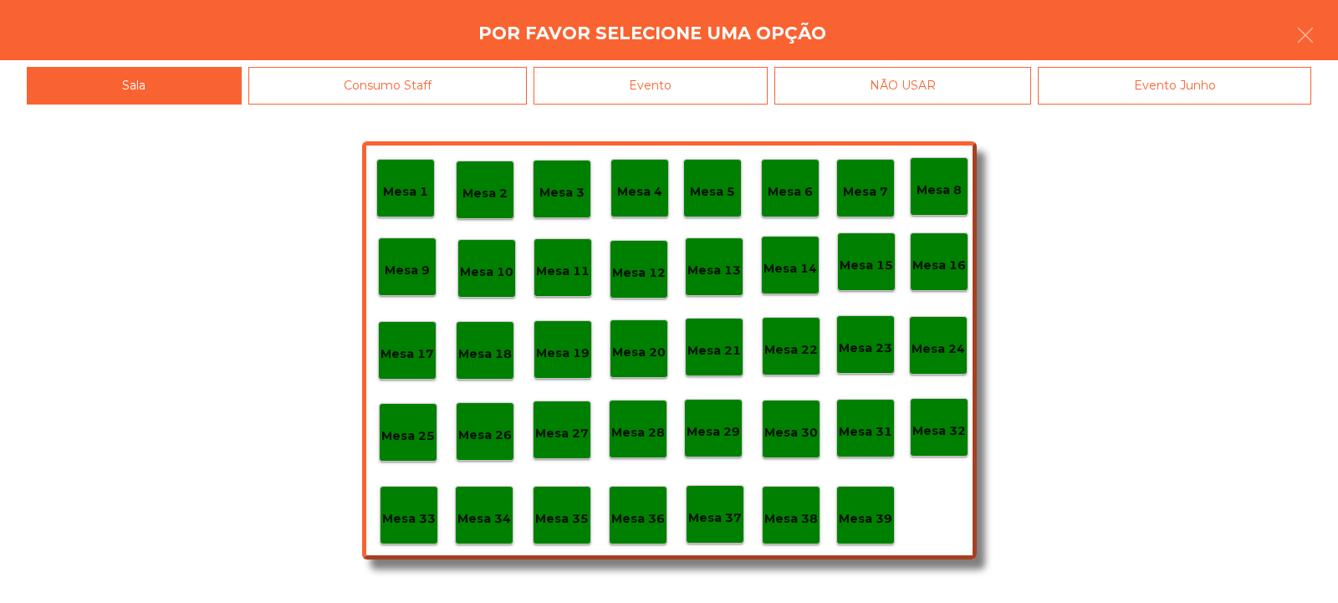
click at [661, 85] on div "Evento" at bounding box center [650, 86] width 234 height 38
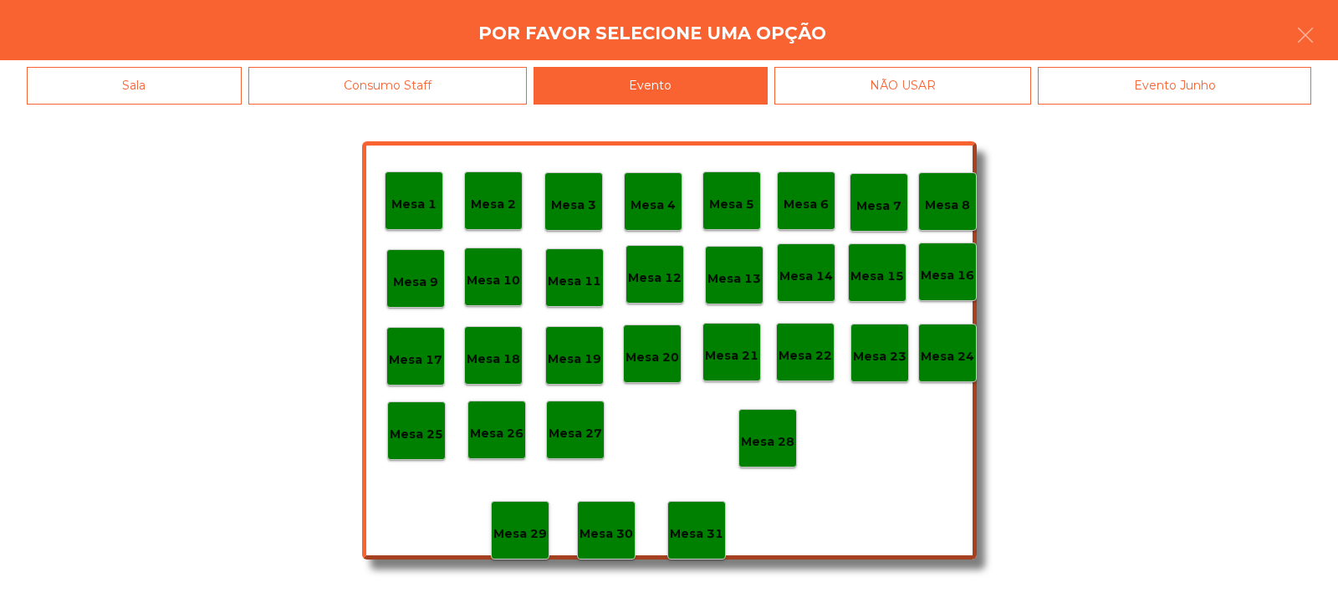
click at [768, 455] on div "Mesa 28" at bounding box center [767, 438] width 59 height 59
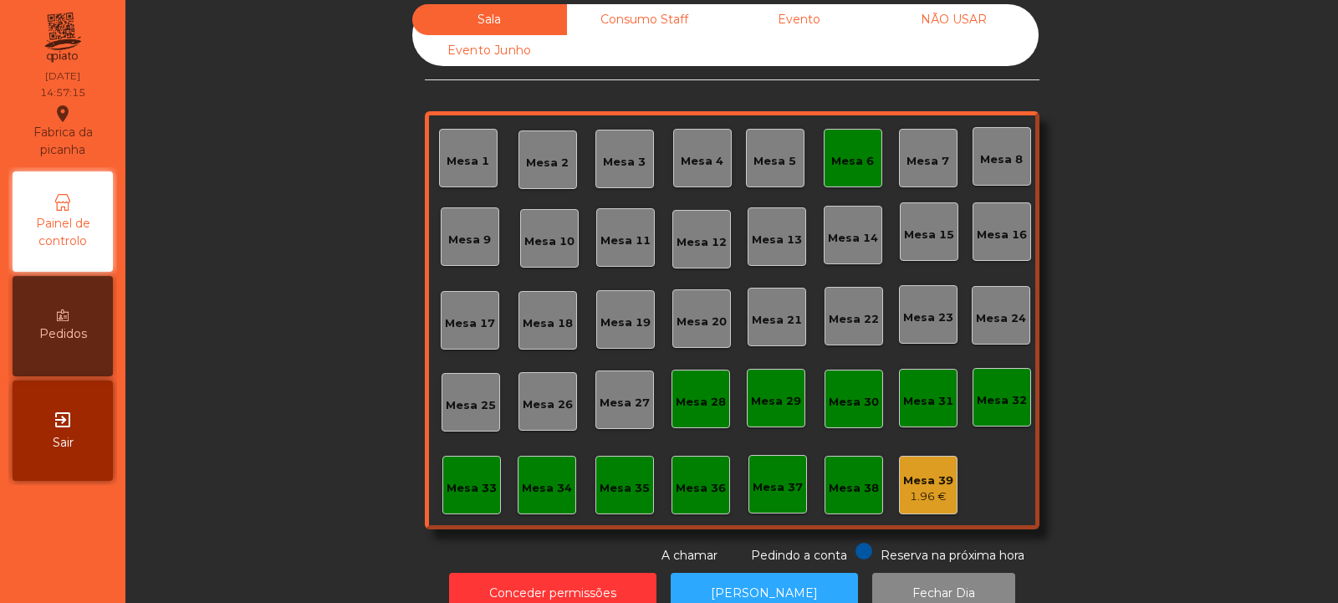
click at [835, 168] on div "Mesa 6" at bounding box center [852, 161] width 43 height 17
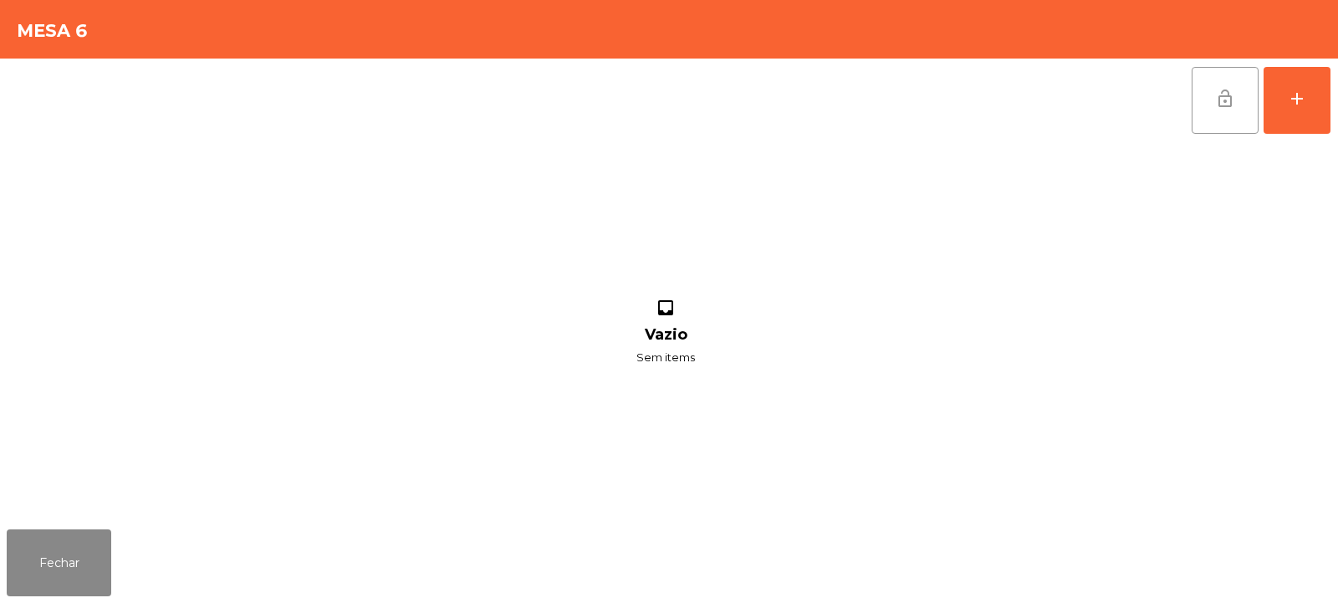
click at [1212, 111] on button "lock_open" at bounding box center [1225, 100] width 67 height 67
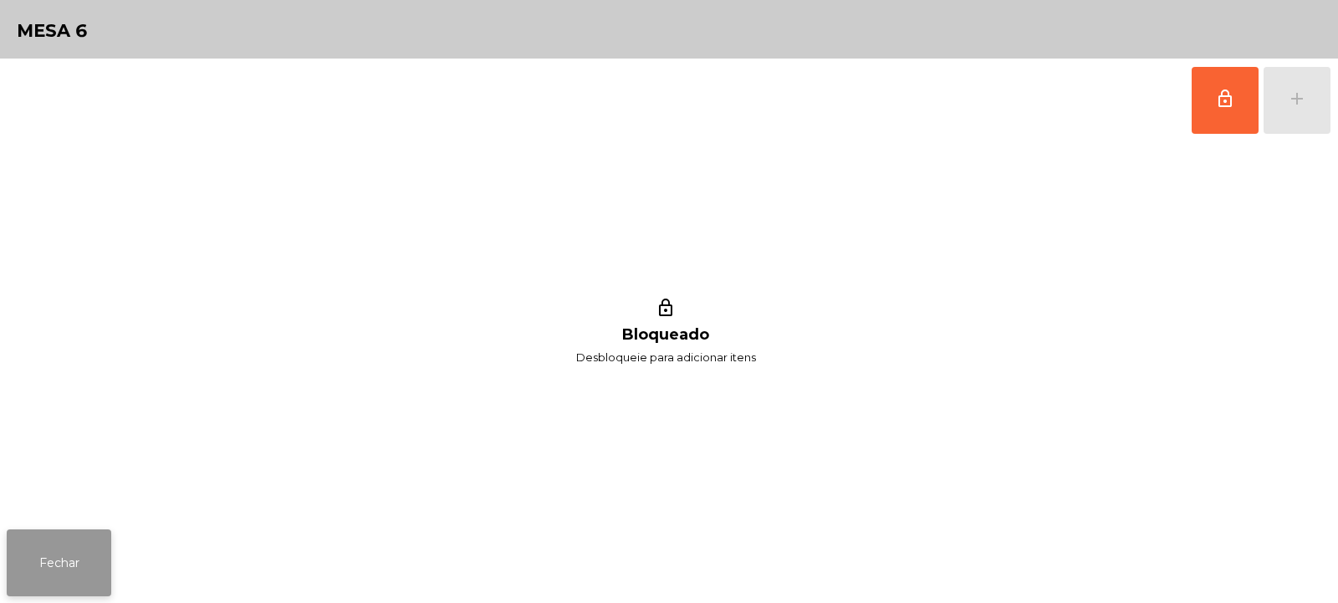
click at [52, 561] on button "Fechar" at bounding box center [59, 562] width 105 height 67
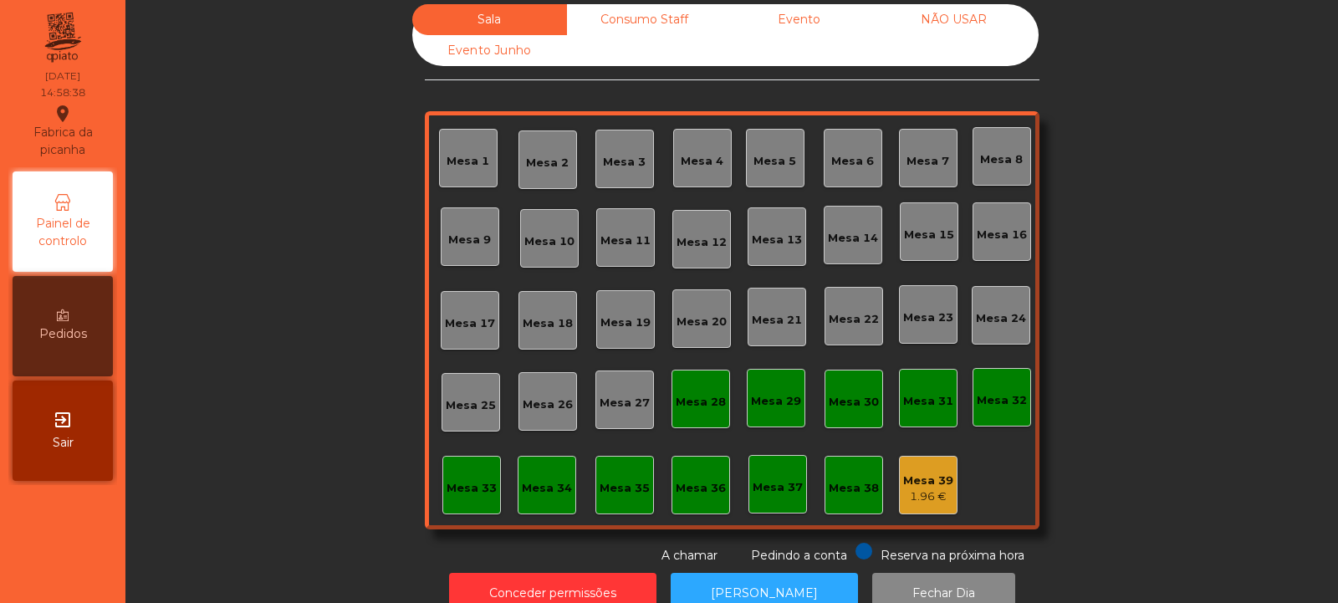
click at [765, 18] on div "Evento" at bounding box center [799, 19] width 155 height 31
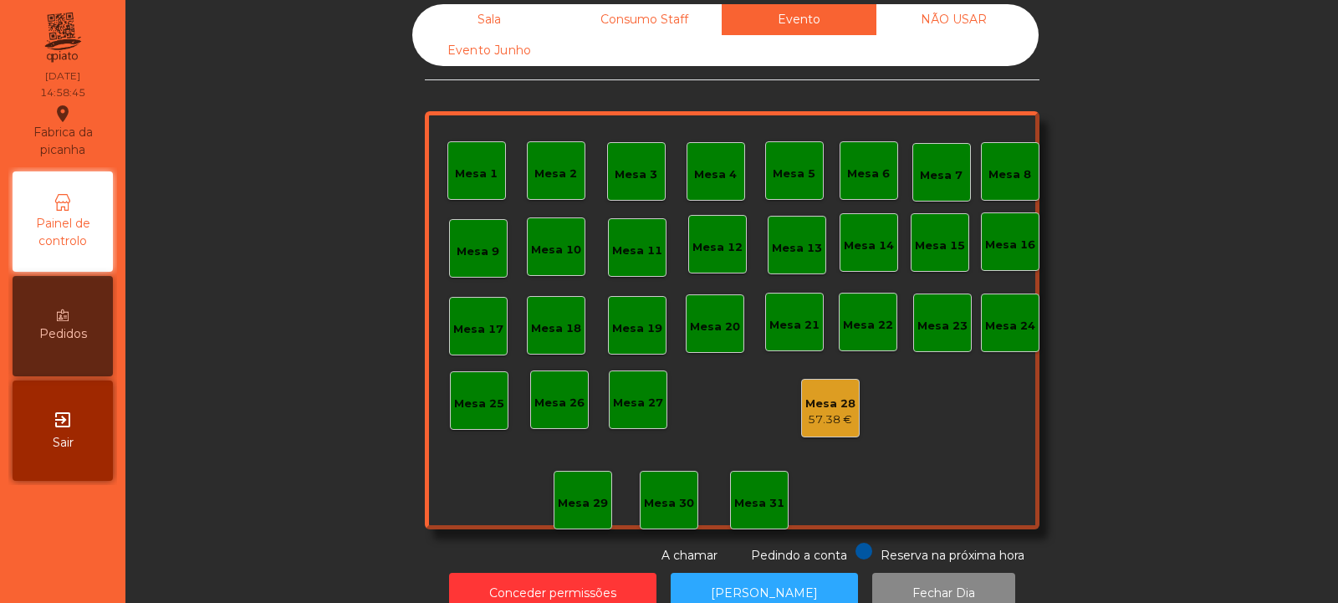
scroll to position [56, 0]
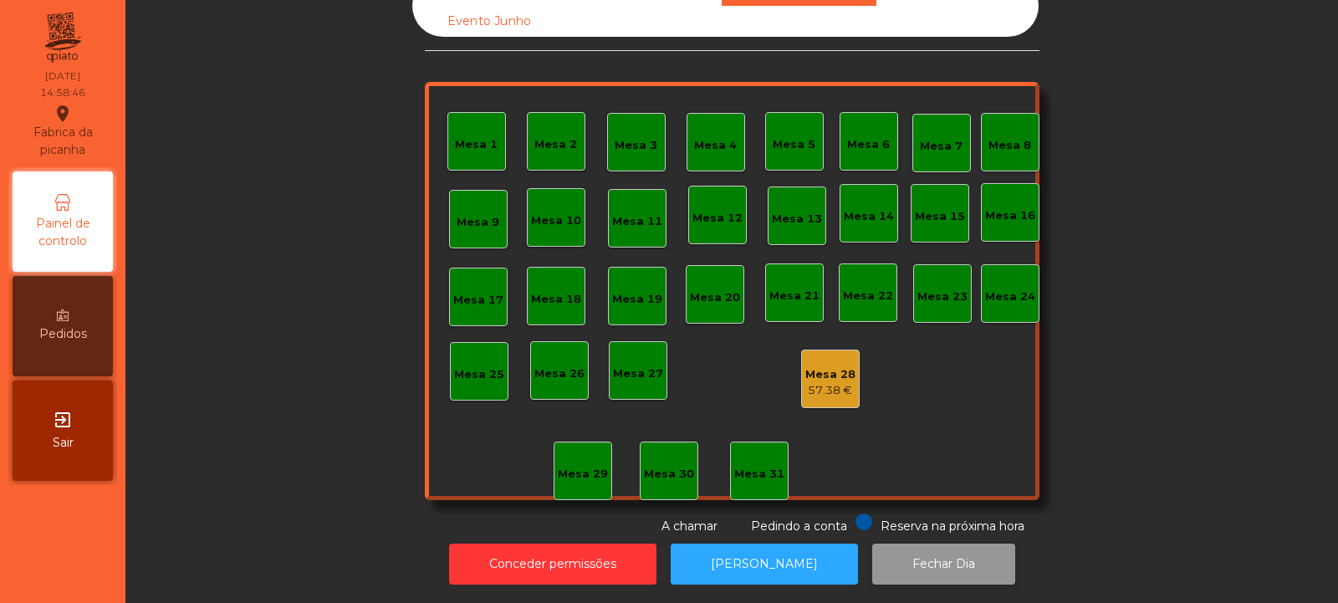
click at [919, 555] on button "Fechar Dia" at bounding box center [943, 563] width 143 height 41
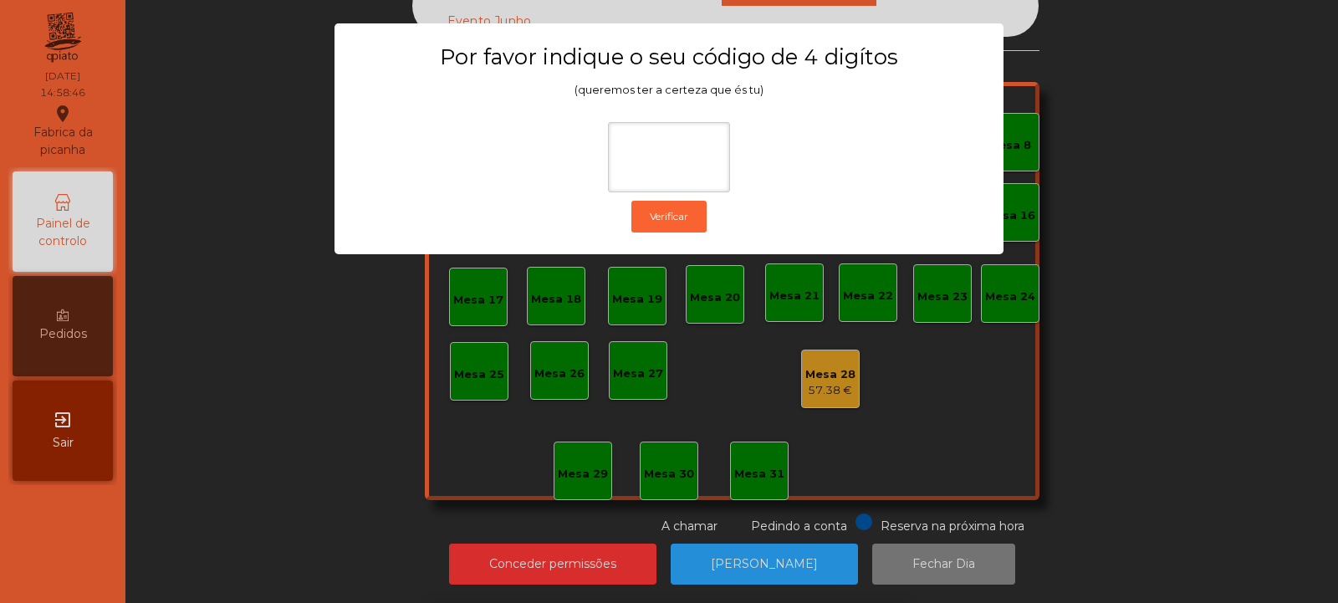
click at [1175, 187] on ngb-modal-window "Por favor indique o seu código de 4 digítos (queremos ter a certeza que és tu) …" at bounding box center [668, 301] width 1271 height 603
click at [1186, 205] on div "Sala Consumo Staff Evento NÃO USAR Evento Junho Mesa 1 Mesa 2 Mesa 3 Mesa 4 Mes…" at bounding box center [731, 255] width 1167 height 560
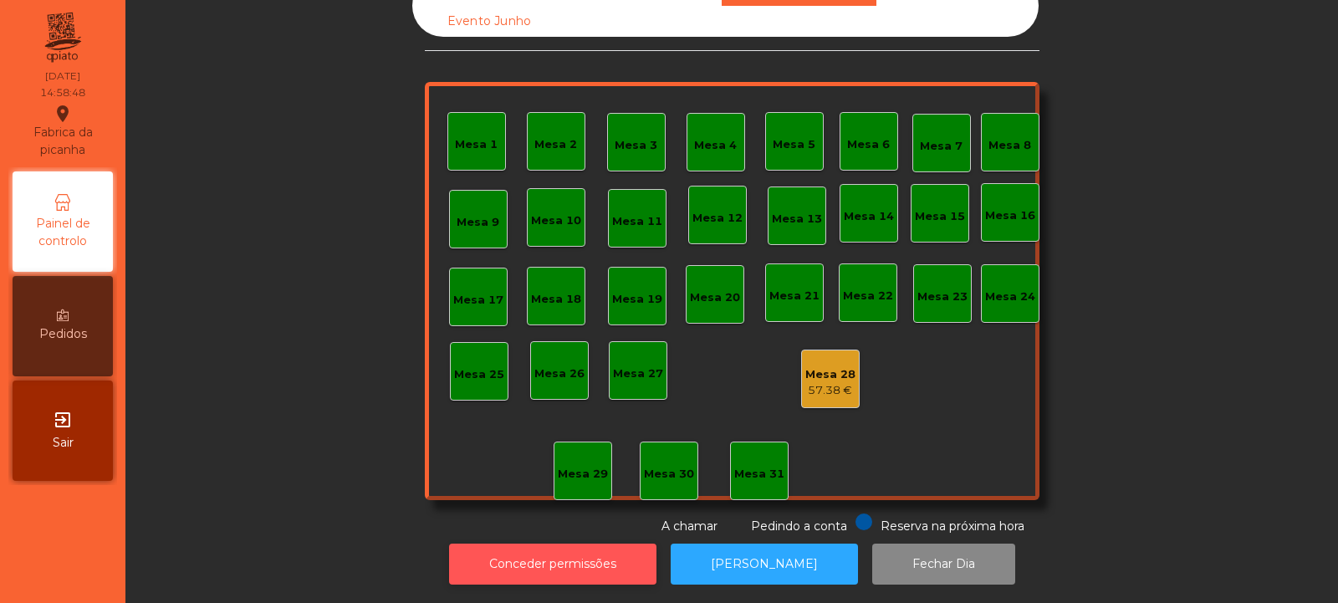
click at [579, 543] on button "Conceder permissões" at bounding box center [552, 563] width 207 height 41
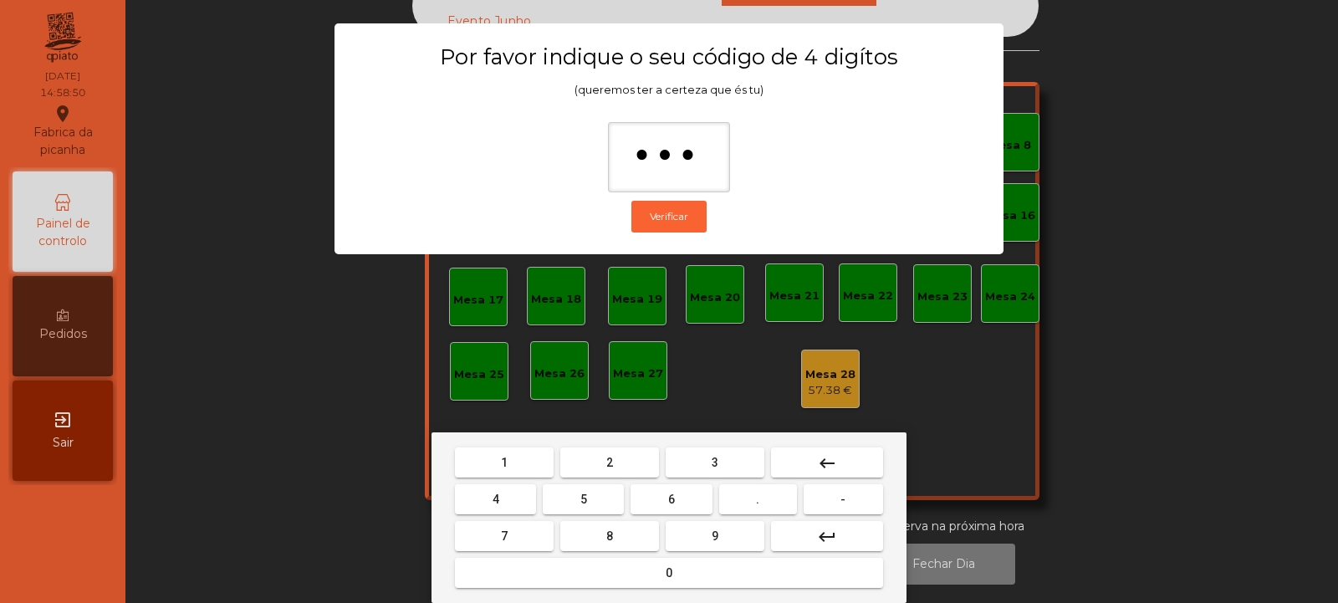
type input "****"
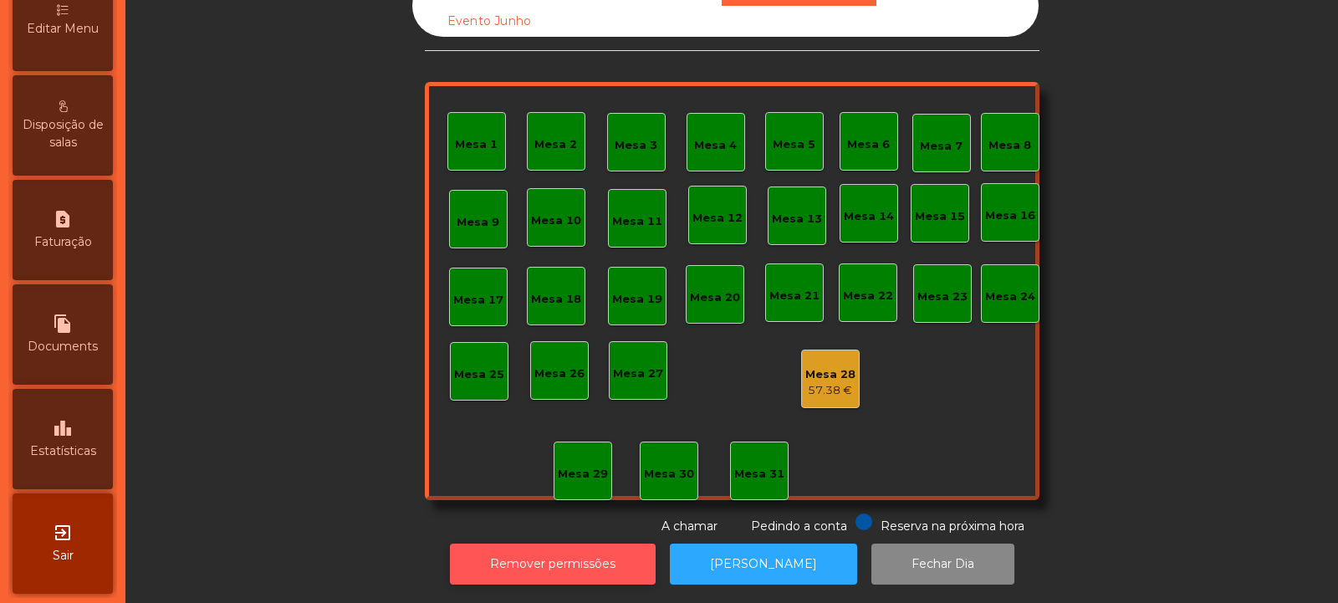
scroll to position [413, 0]
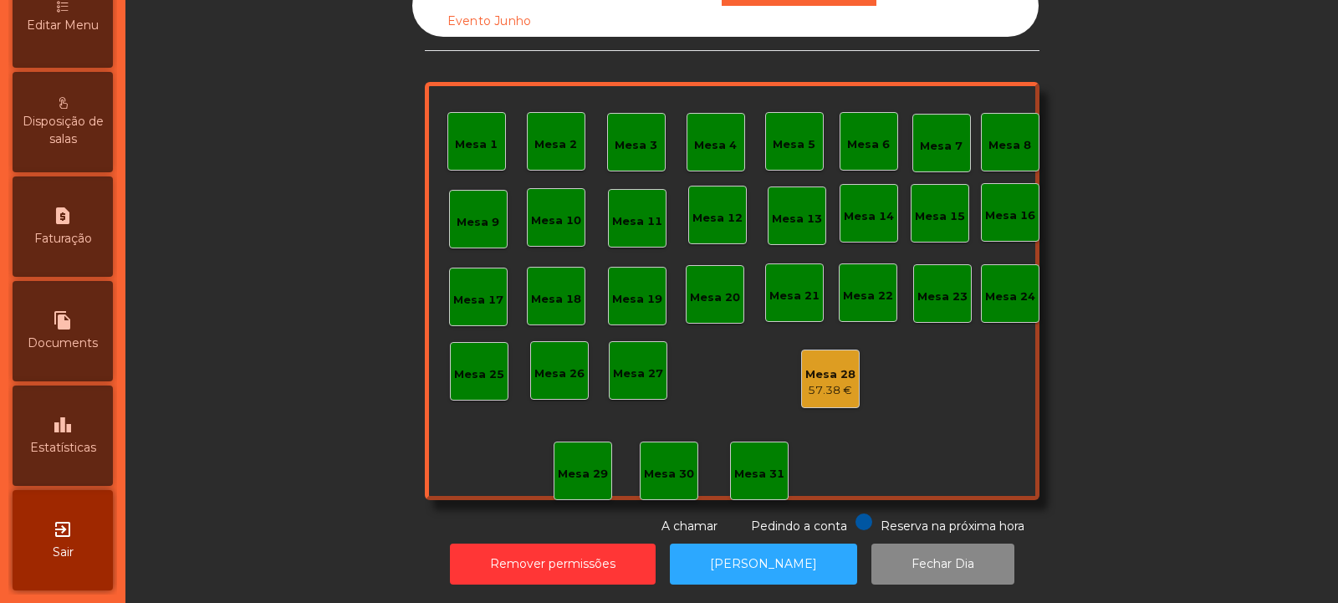
click at [71, 409] on div "leaderboard Estatísticas" at bounding box center [63, 435] width 100 height 100
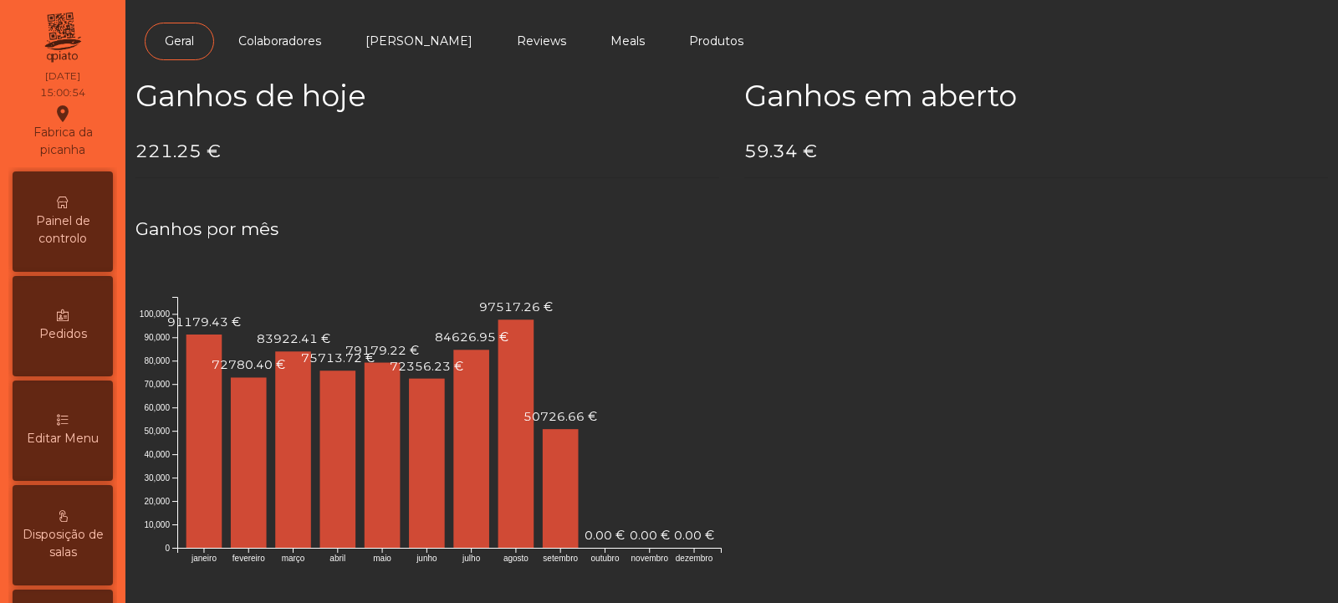
click at [74, 247] on span "Painel de controlo" at bounding box center [63, 229] width 92 height 35
